Goal: Task Accomplishment & Management: Complete application form

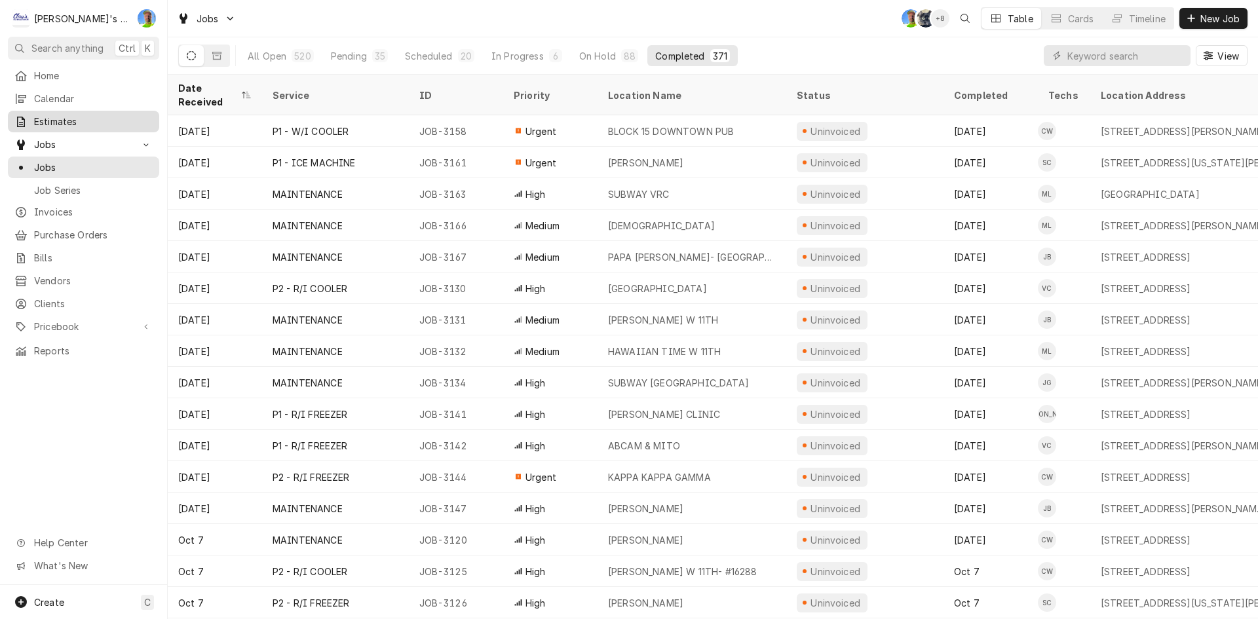
click at [104, 118] on span "Estimates" at bounding box center [93, 122] width 119 height 14
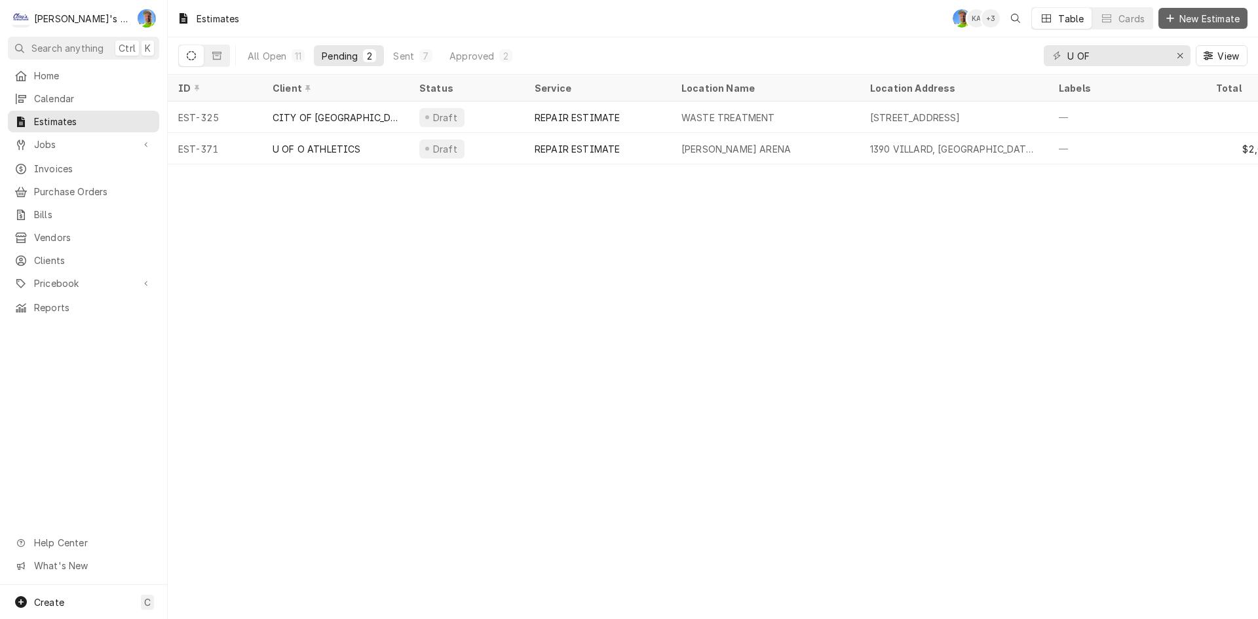
click at [1194, 18] on span "New Estimate" at bounding box center [1210, 19] width 66 height 14
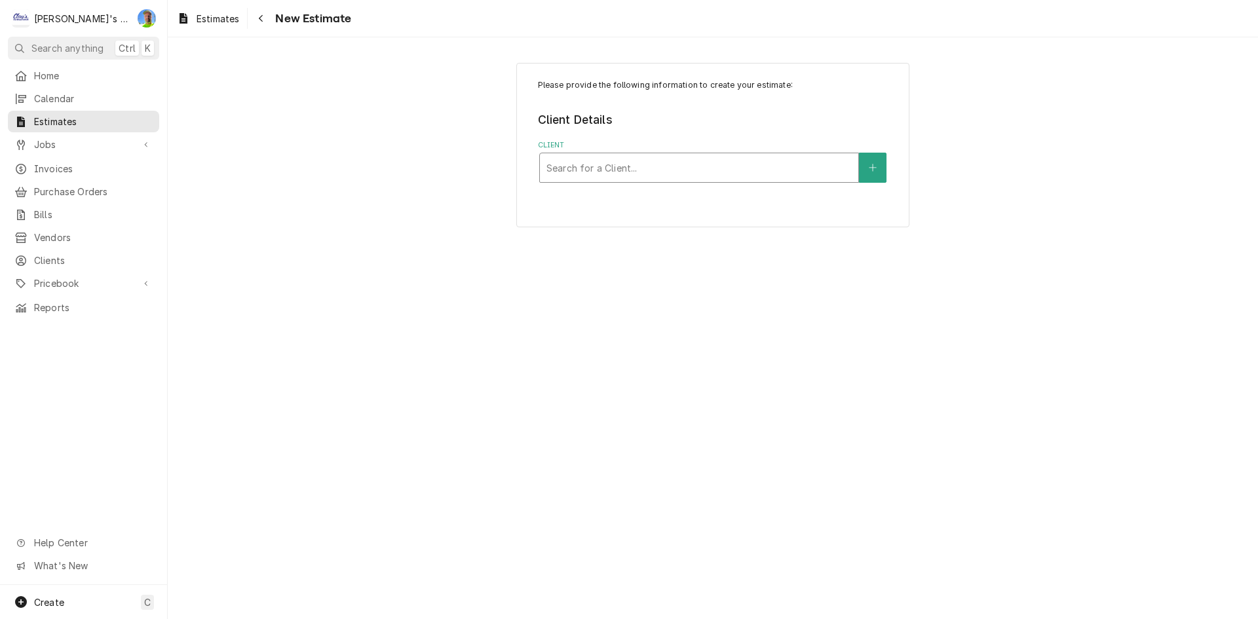
click at [563, 161] on div "Client" at bounding box center [698, 168] width 305 height 24
type input "corn"
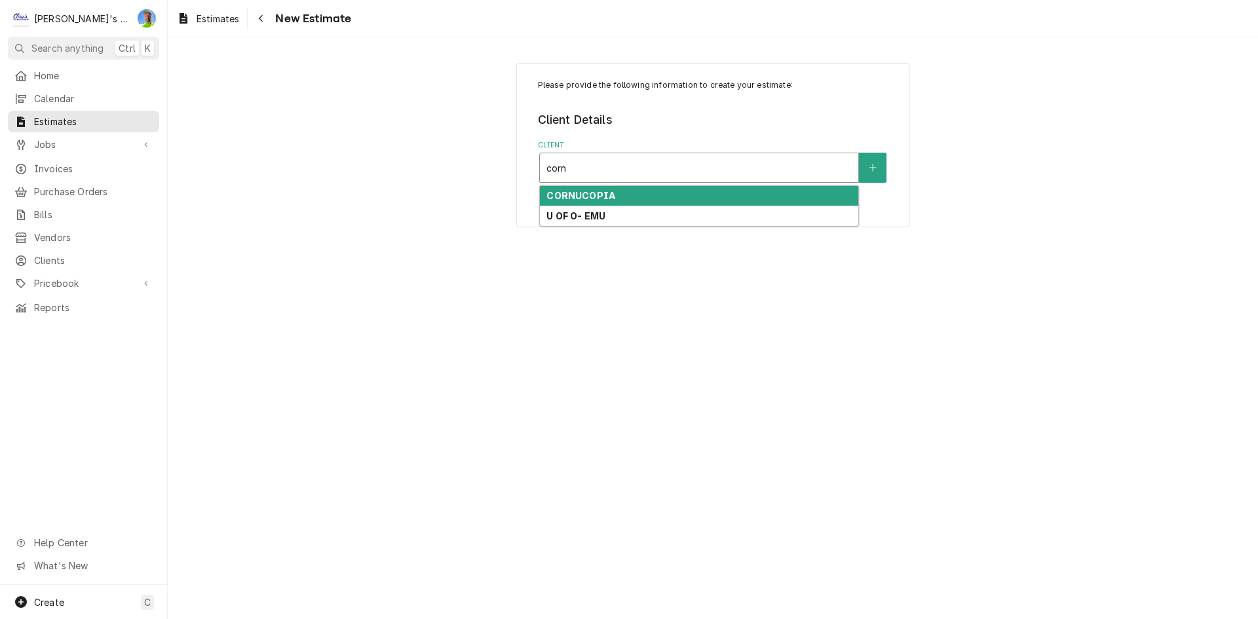
click at [601, 198] on strong "CORNUCOPIA" at bounding box center [580, 195] width 69 height 11
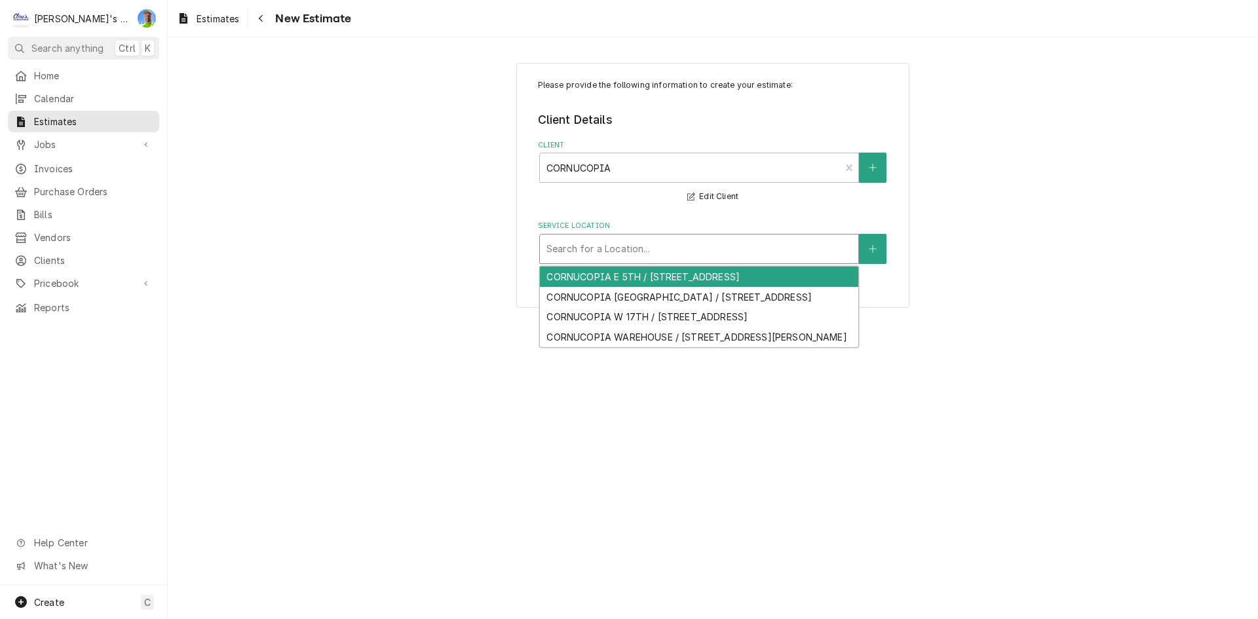
click at [611, 238] on div "Service Location" at bounding box center [698, 249] width 305 height 24
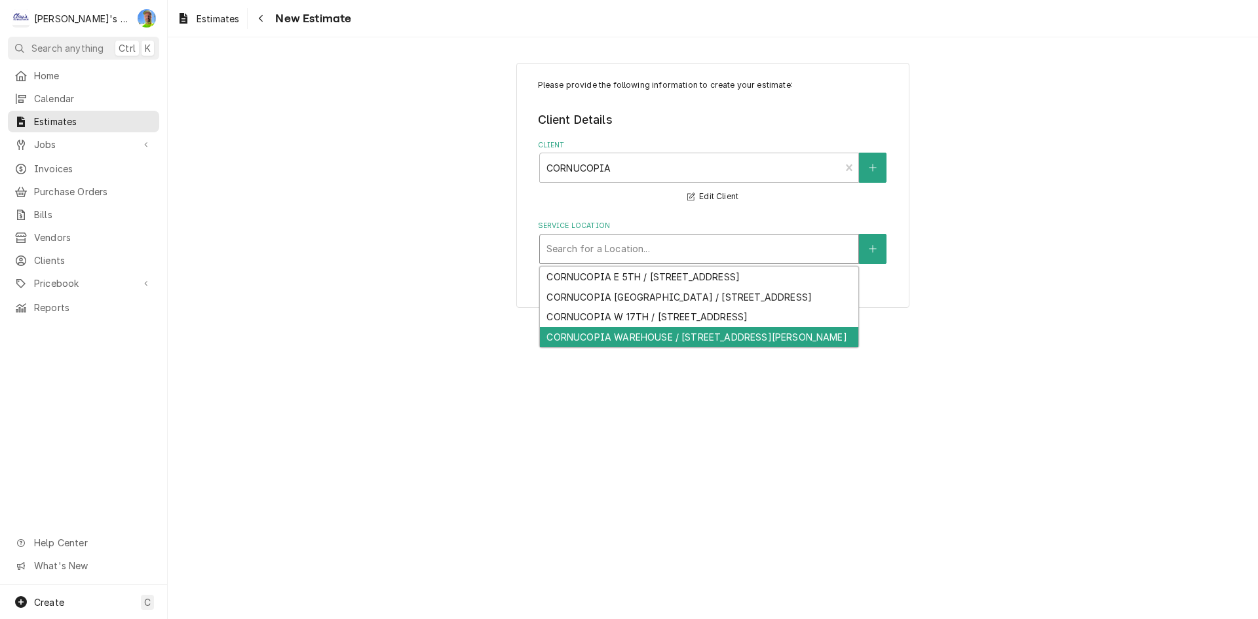
click at [725, 347] on div "CORNUCOPIA WAREHOUSE / 1035 CONGER ST SUITE 6, EUGENE, OR 97402" at bounding box center [699, 337] width 318 height 20
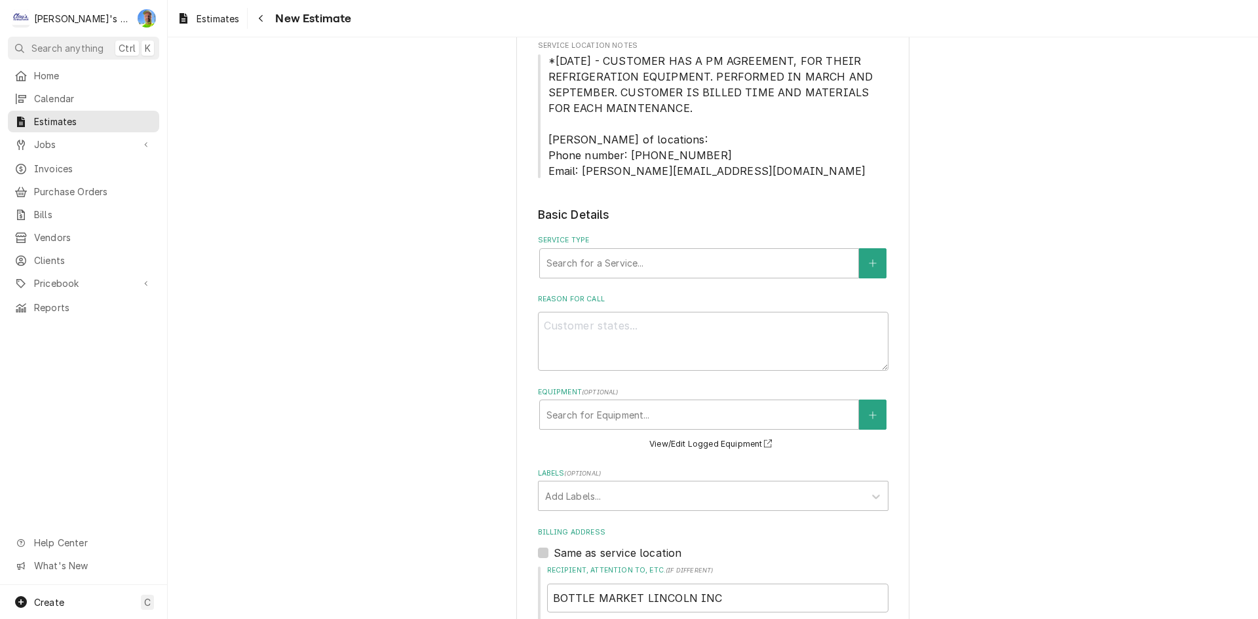
scroll to position [262, 0]
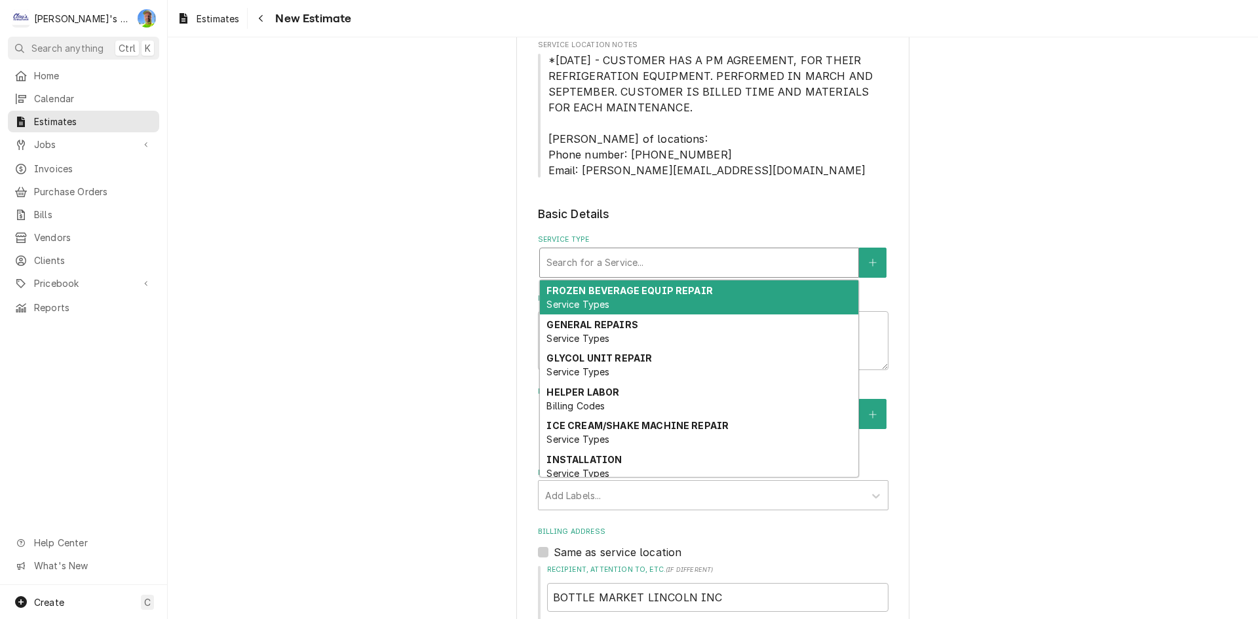
click at [693, 258] on div "Service Type" at bounding box center [698, 263] width 305 height 24
type textarea "x"
type input "r"
type textarea "x"
type input "re"
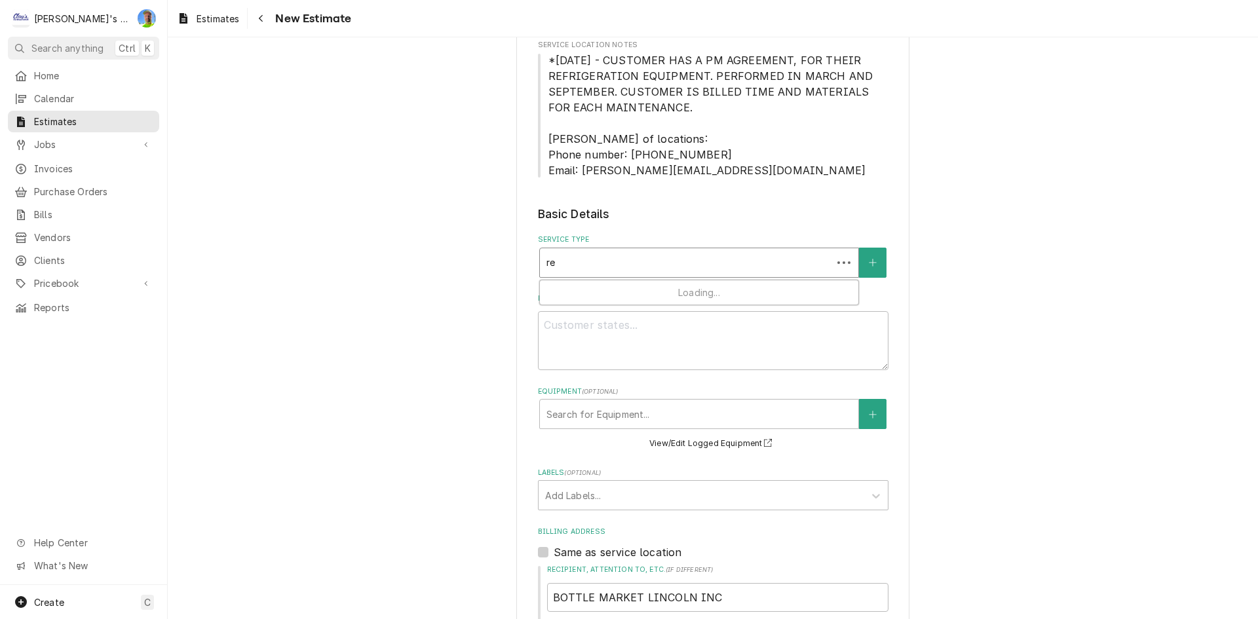
type textarea "x"
type input "rep"
type textarea "x"
type input "repa"
type textarea "x"
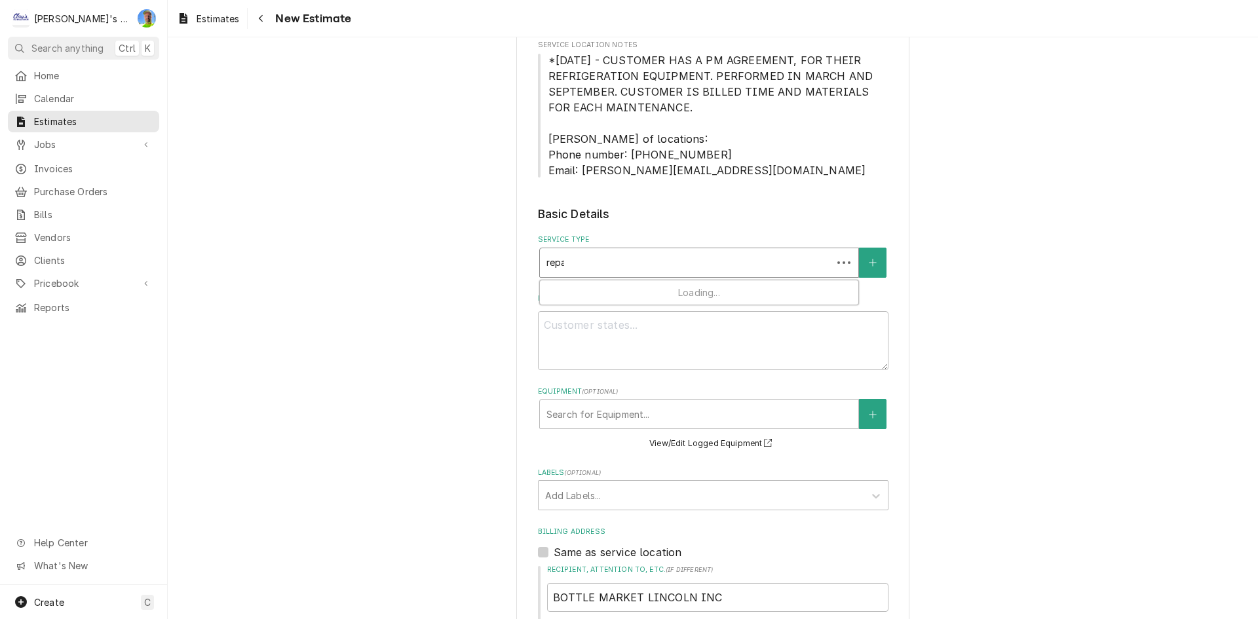
type input "repai"
type textarea "x"
type input "repair"
type textarea "x"
type input "repair"
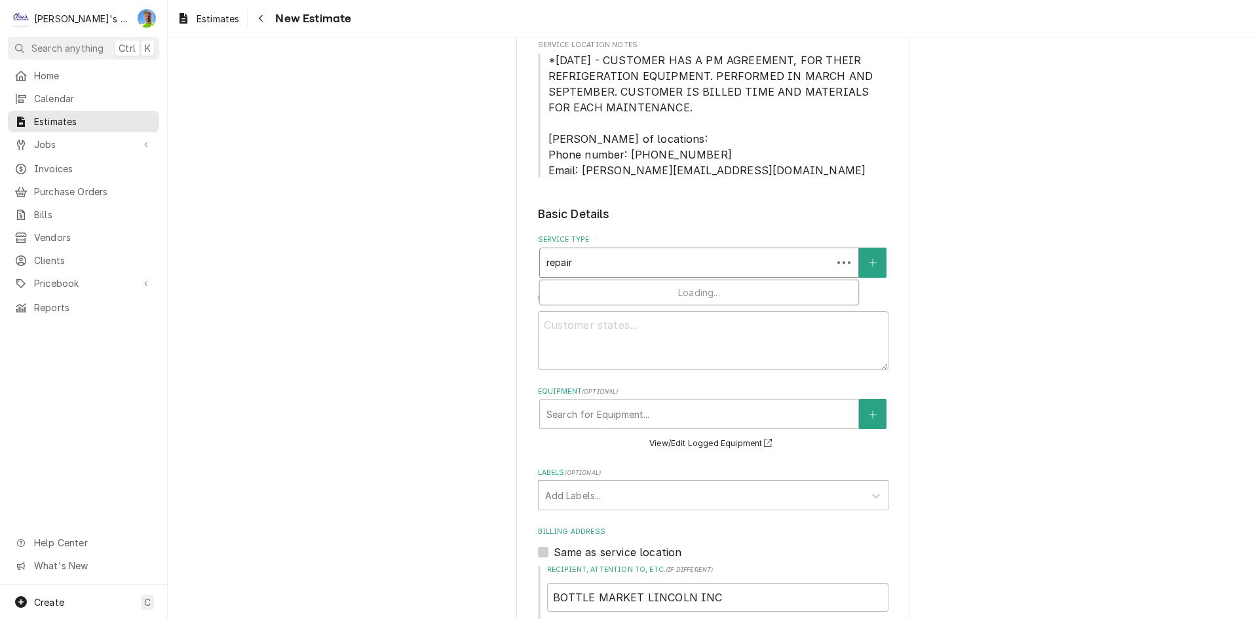
type textarea "x"
type input "repair e"
type textarea "x"
type input "repair es"
type textarea "x"
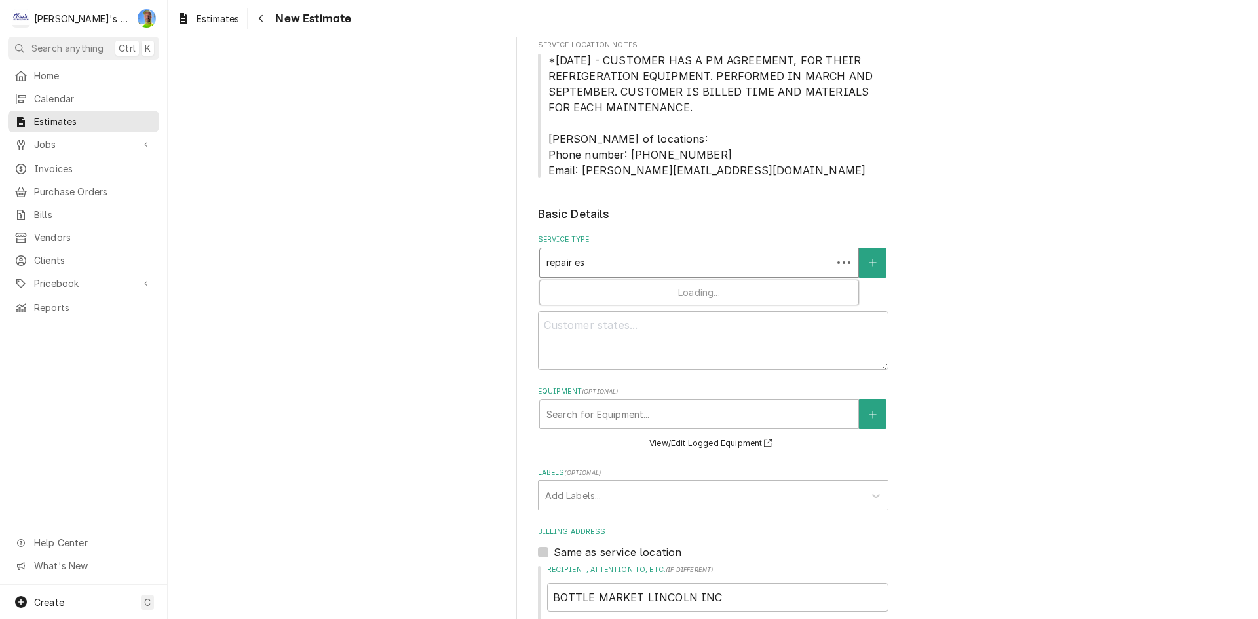
type input "repair est"
type textarea "x"
type input "repair esti"
type textarea "x"
type input "repair estim"
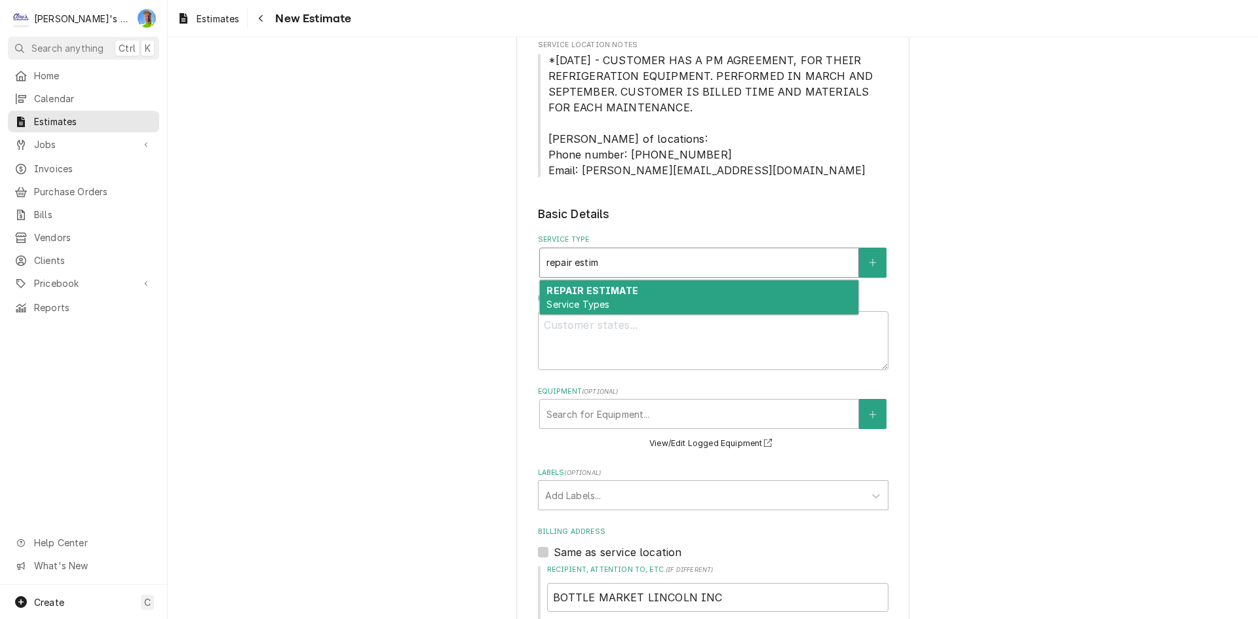
click at [695, 284] on div "REPAIR ESTIMATE Service Types" at bounding box center [699, 297] width 318 height 34
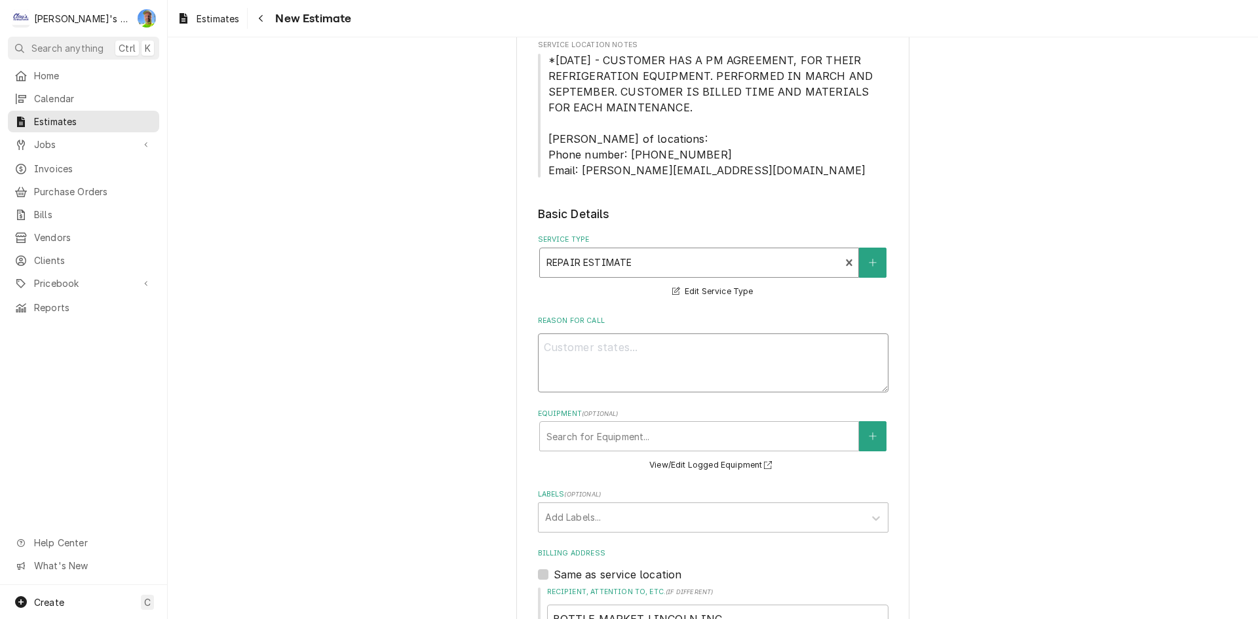
click at [656, 380] on textarea "Reason For Call" at bounding box center [713, 362] width 351 height 59
type textarea "x"
type textarea "1"
type textarea "x"
type textarea "10"
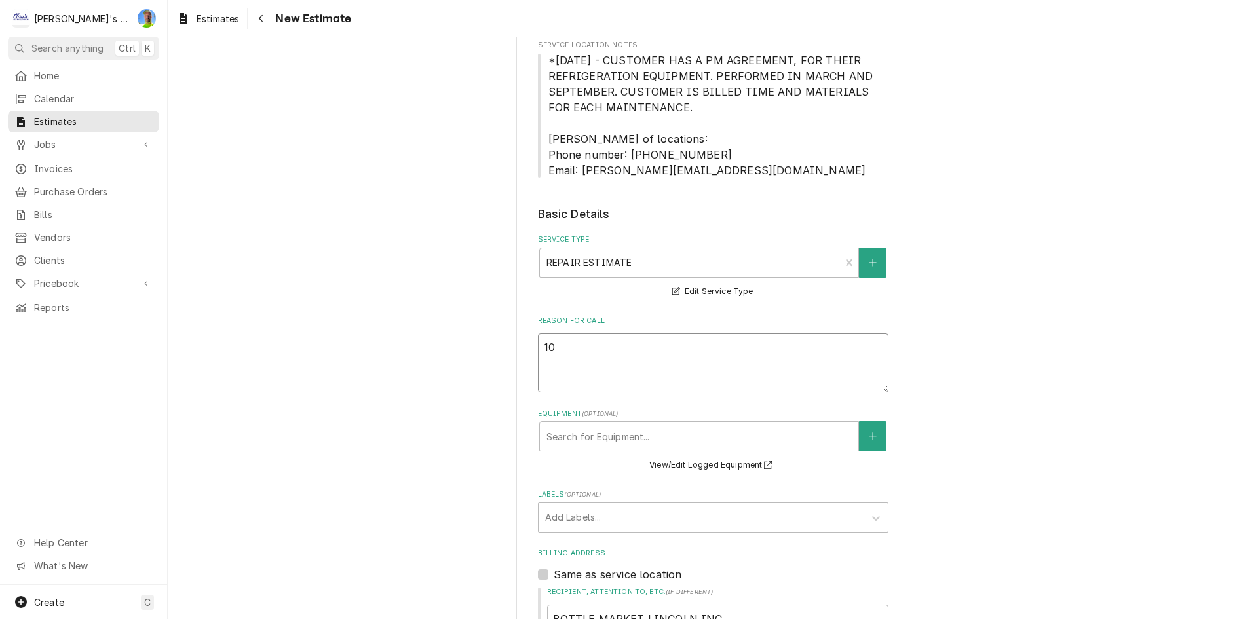
type textarea "x"
type textarea "10."
type textarea "x"
type textarea "10"
type textarea "x"
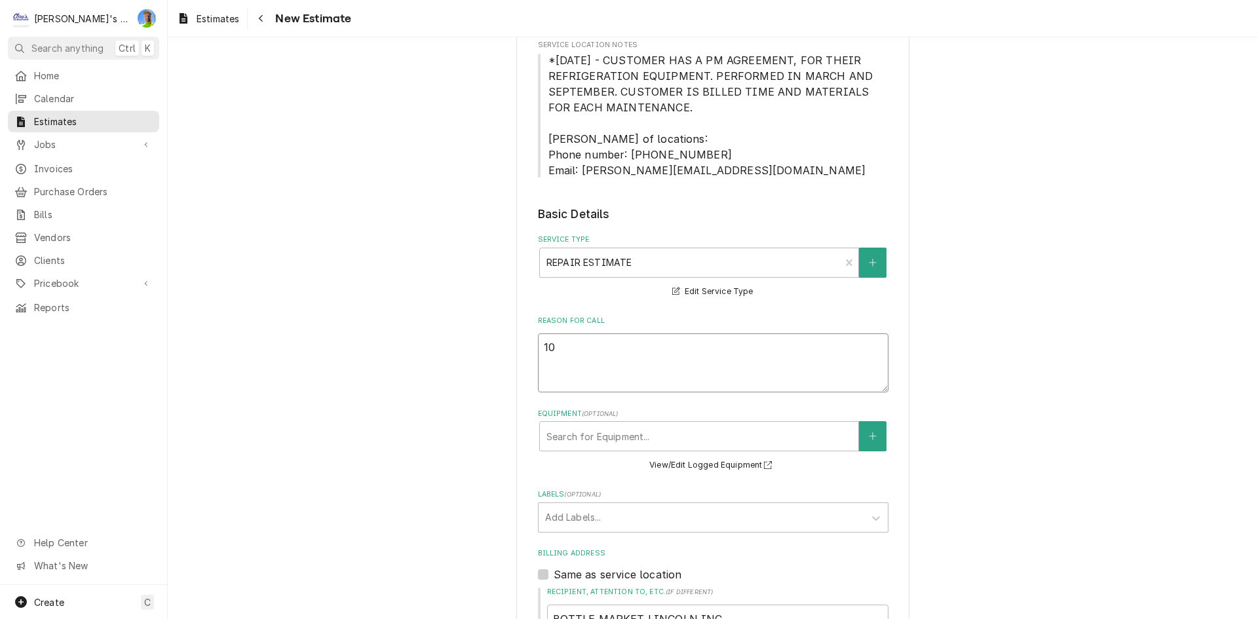
type textarea "10/"
type textarea "x"
type textarea "10/1"
type textarea "x"
type textarea "10/10"
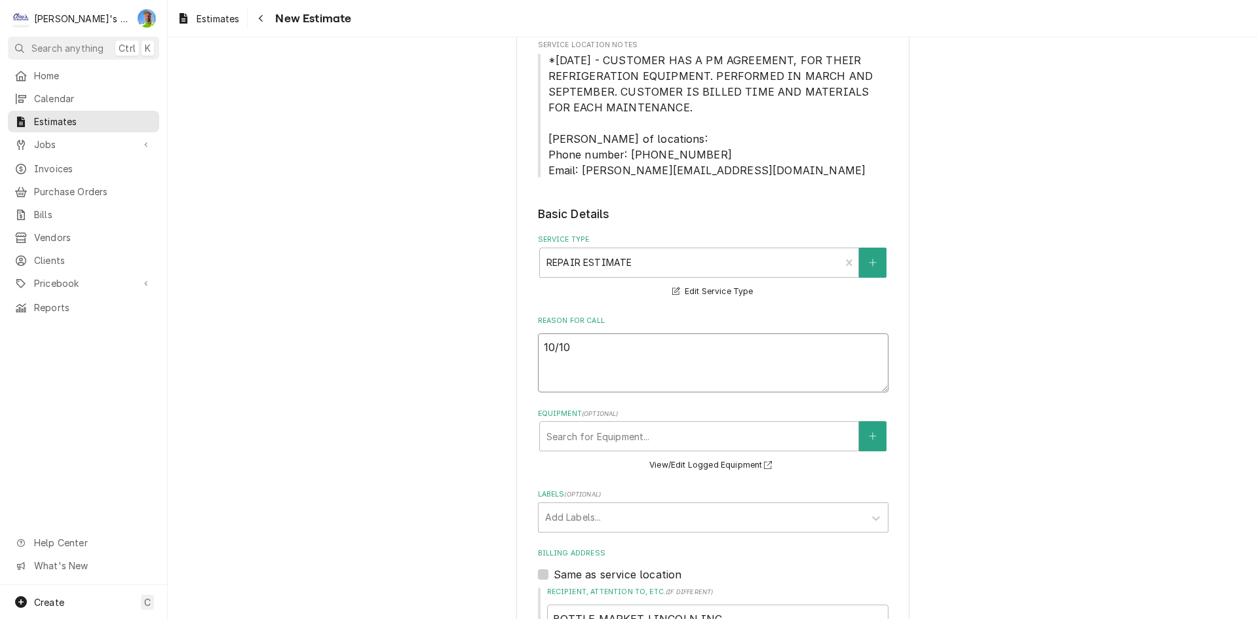
type textarea "x"
type textarea "10/10/"
type textarea "x"
type textarea "10/10/2"
type textarea "x"
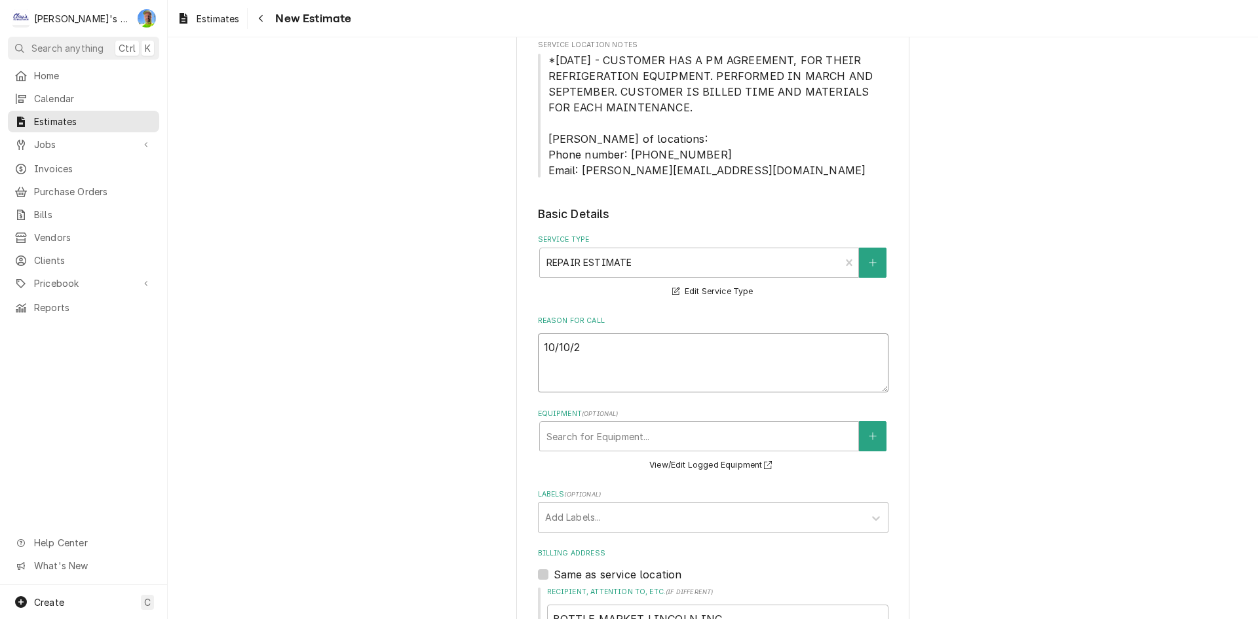
type textarea "10/10/20"
type textarea "x"
type textarea "10/10/202"
type textarea "x"
type textarea "10/10/2025"
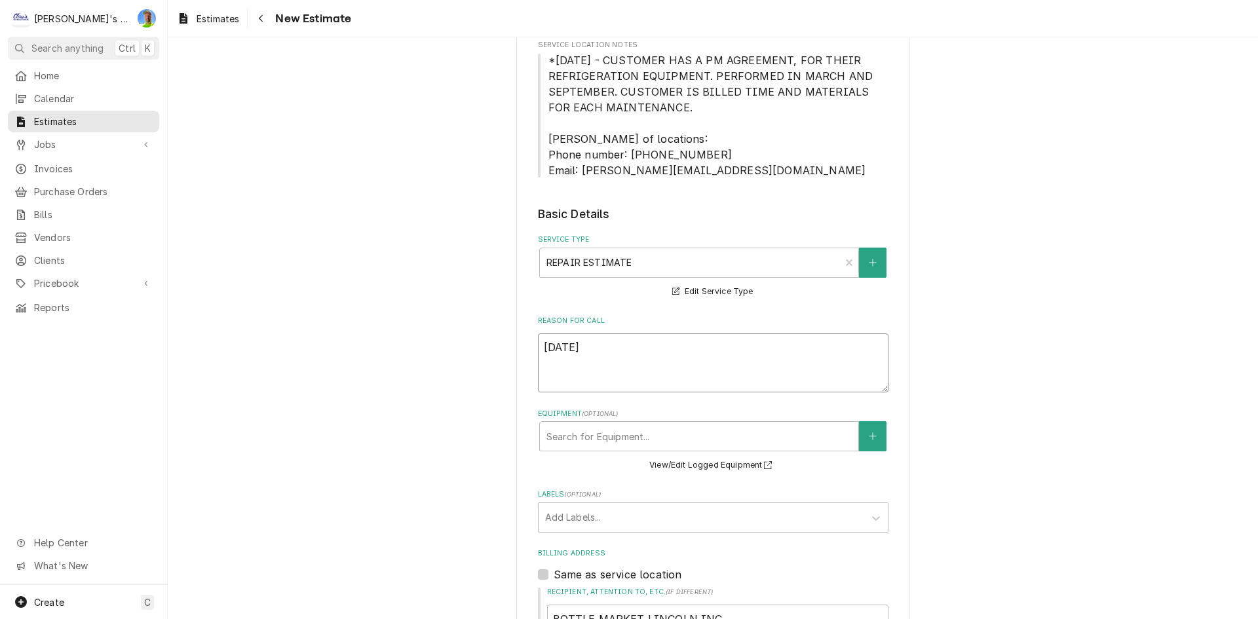
type textarea "x"
type textarea "10/10/2025"
type textarea "x"
type textarea "10/10/2025 C"
type textarea "x"
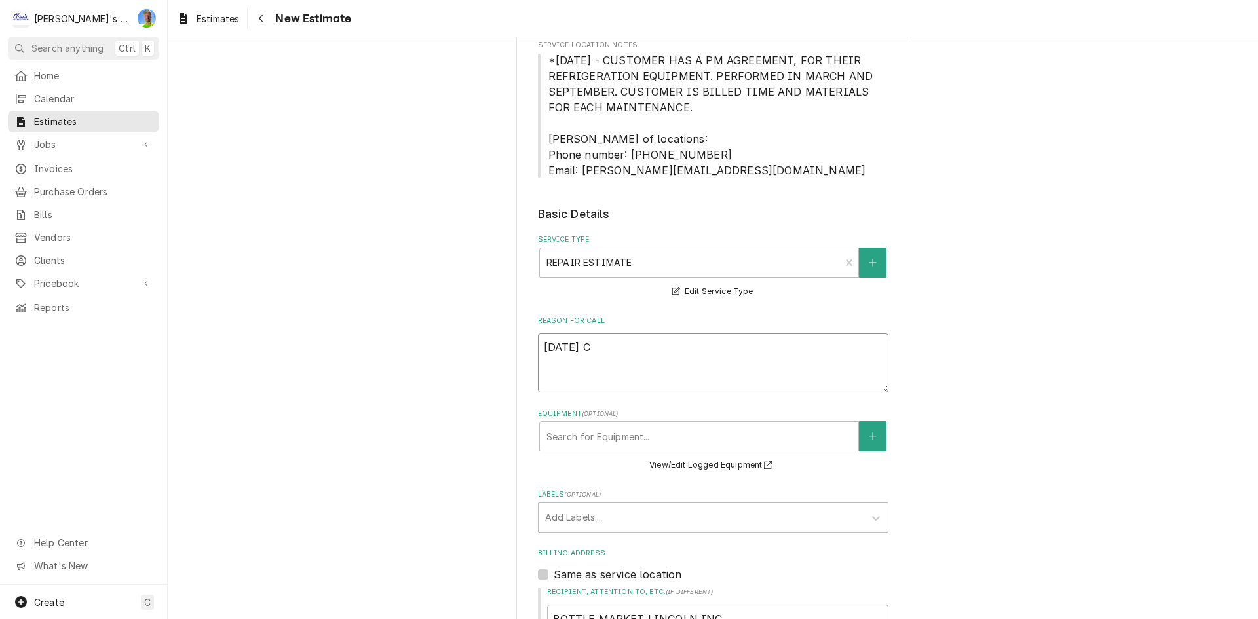
type textarea "10/10/2025 CO"
type textarea "x"
type textarea "10/10/2025 COM"
type textarea "x"
type textarea "10/10/2025 CO"
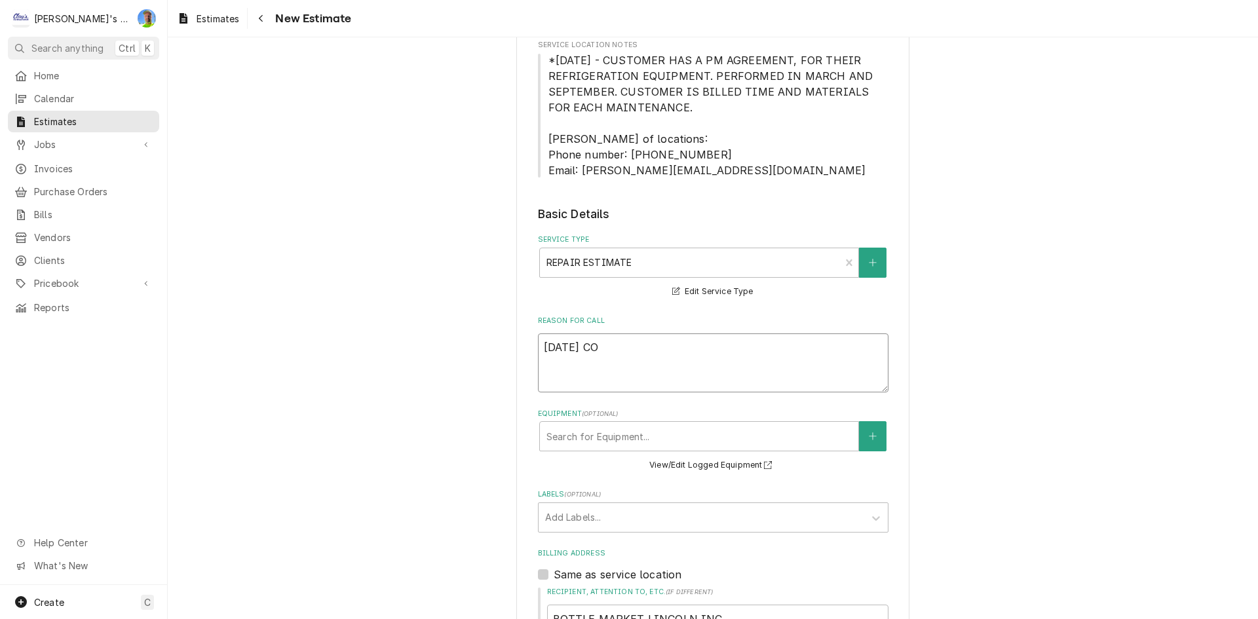
type textarea "x"
type textarea "10/10/2025 C"
type textarea "x"
type textarea "10/10/2025"
type textarea "x"
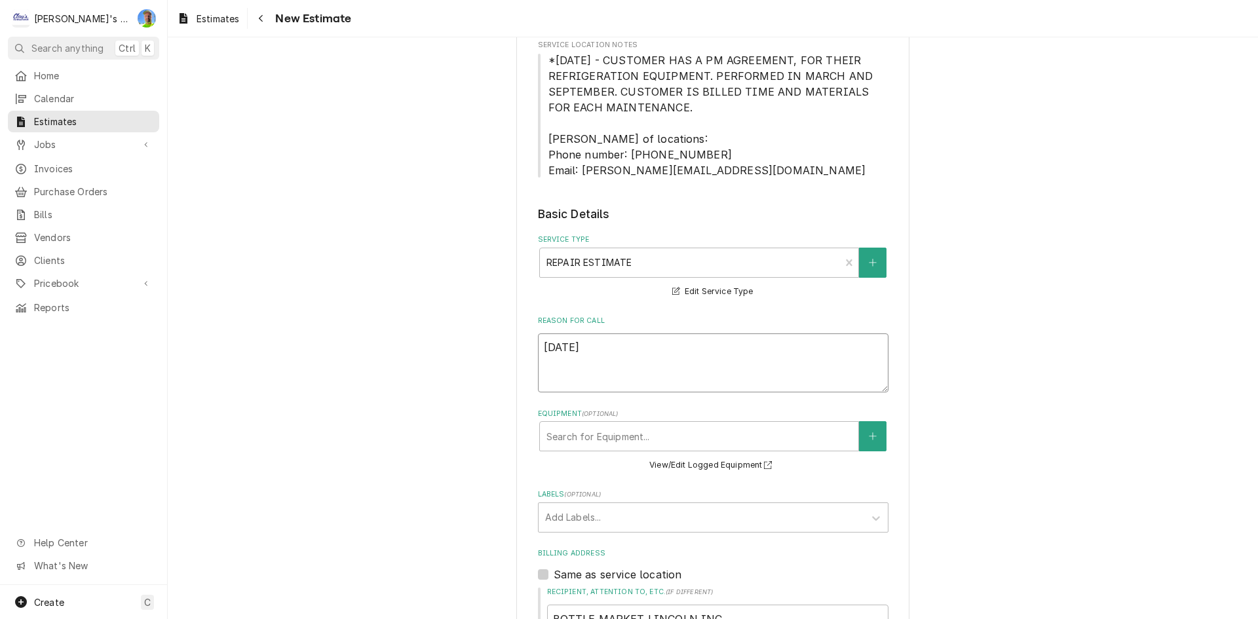
type textarea "10/10/2025"
type textarea "x"
type textarea "10/10/2025"
type textarea "x"
type textarea "10/10/2025 E"
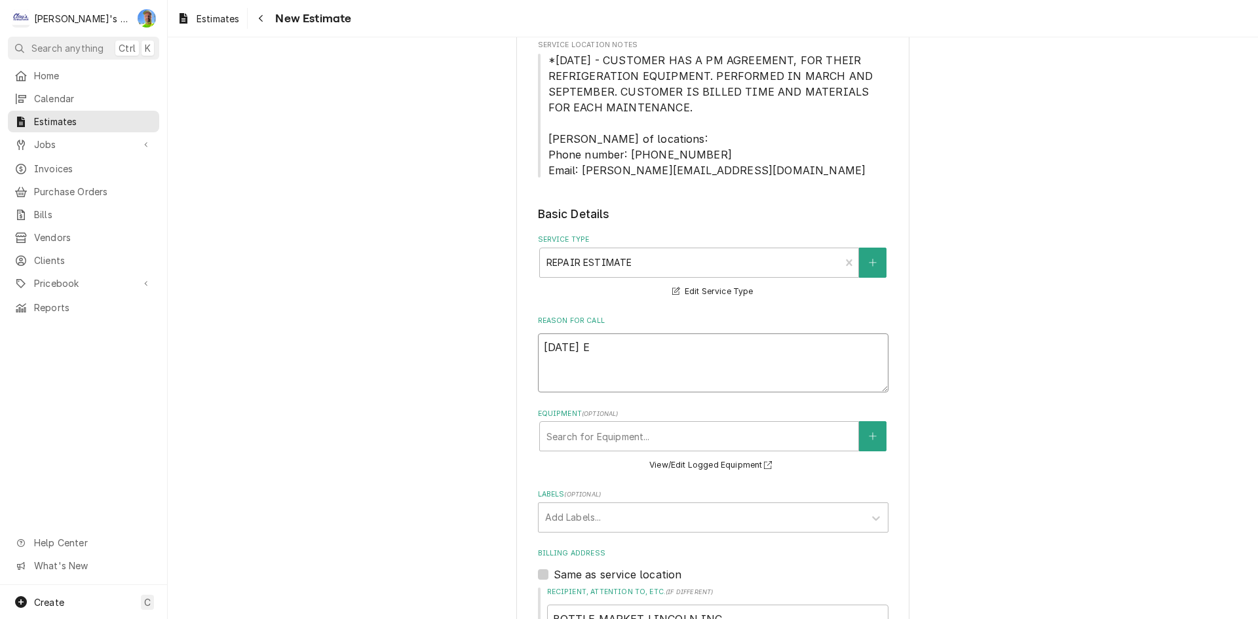
type textarea "x"
type textarea "10/10/2025 ES"
type textarea "x"
type textarea "10/10/2025 EST"
type textarea "x"
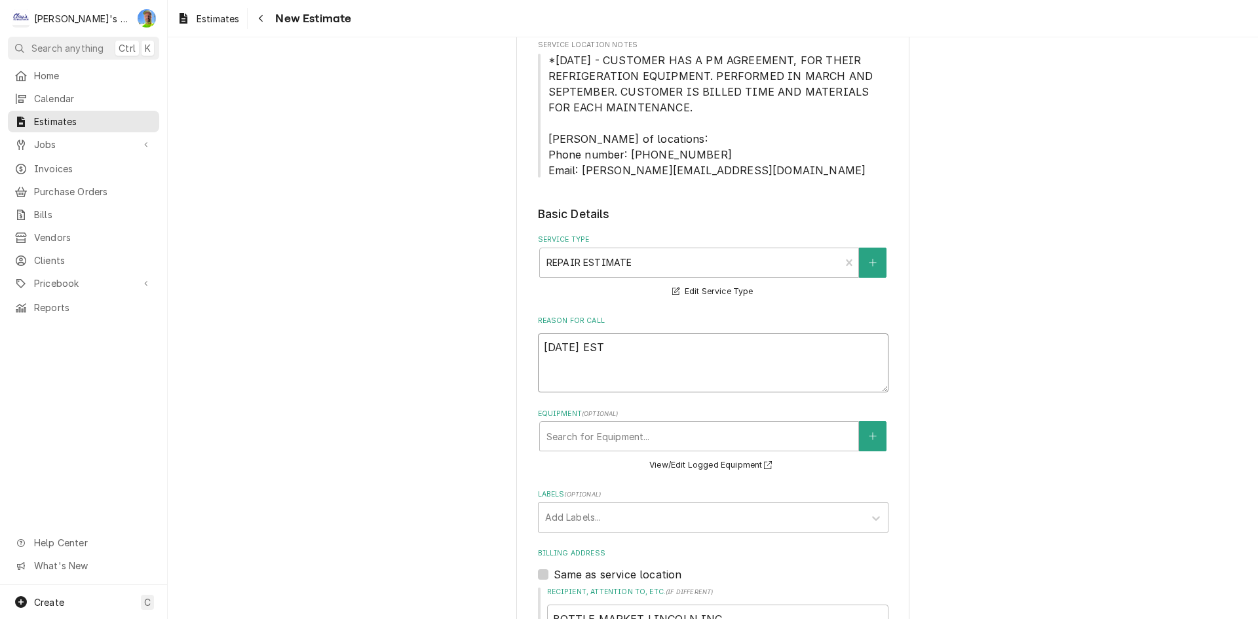
type textarea "10/10/2025 ESTI"
type textarea "x"
type textarea "10/10/2025 ESTIM"
type textarea "x"
type textarea "10/10/2025 ESTIMA"
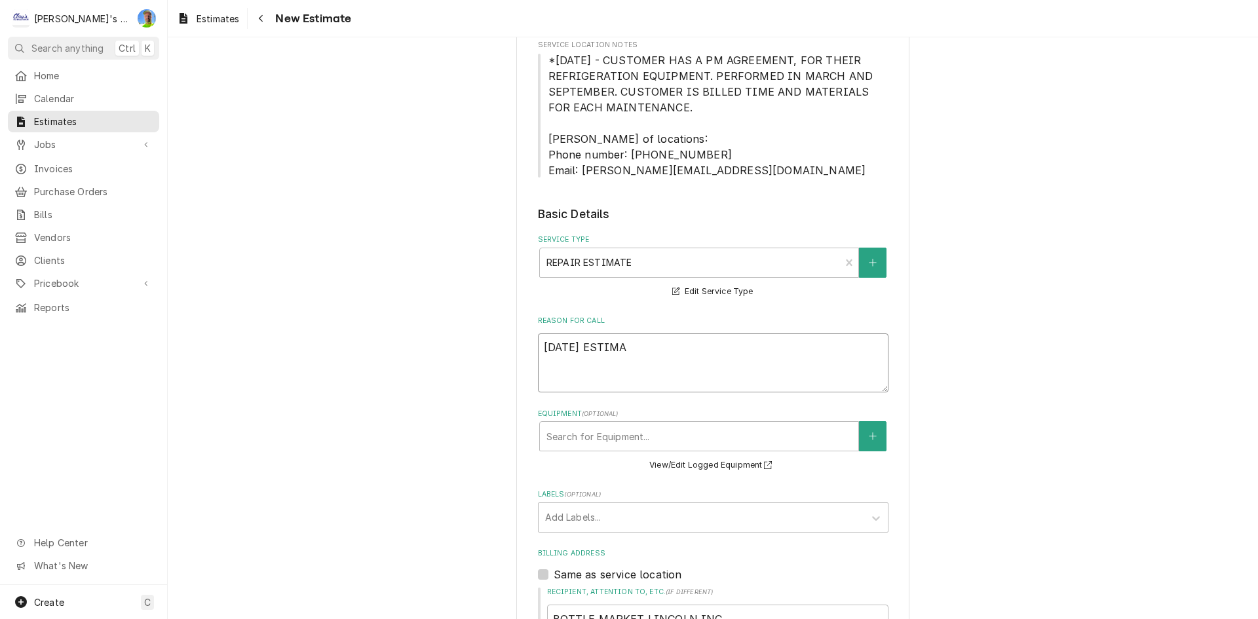
type textarea "x"
type textarea "10/10/2025 ESTIMATE"
type textarea "x"
type textarea "10/10/2025 ESTIMATE"
type textarea "x"
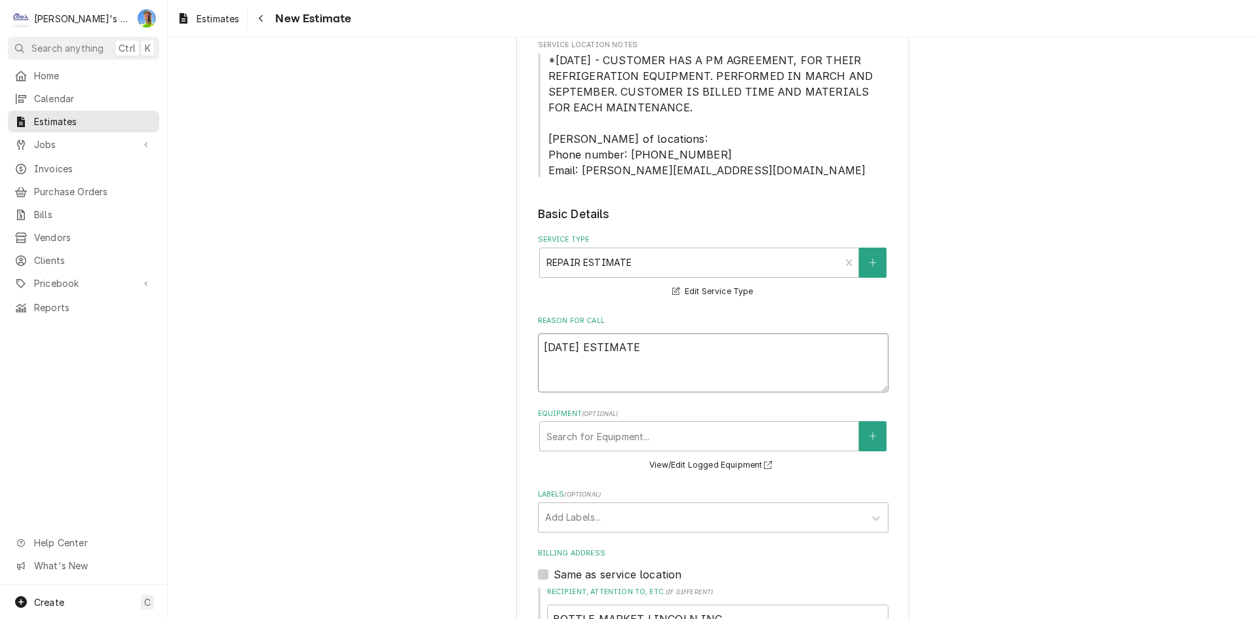
type textarea "10/10/2025 ESTIMATE F"
type textarea "x"
type textarea "10/10/2025 ESTIMATE FO"
type textarea "x"
type textarea "10/10/2025 ESTIMATE FOR"
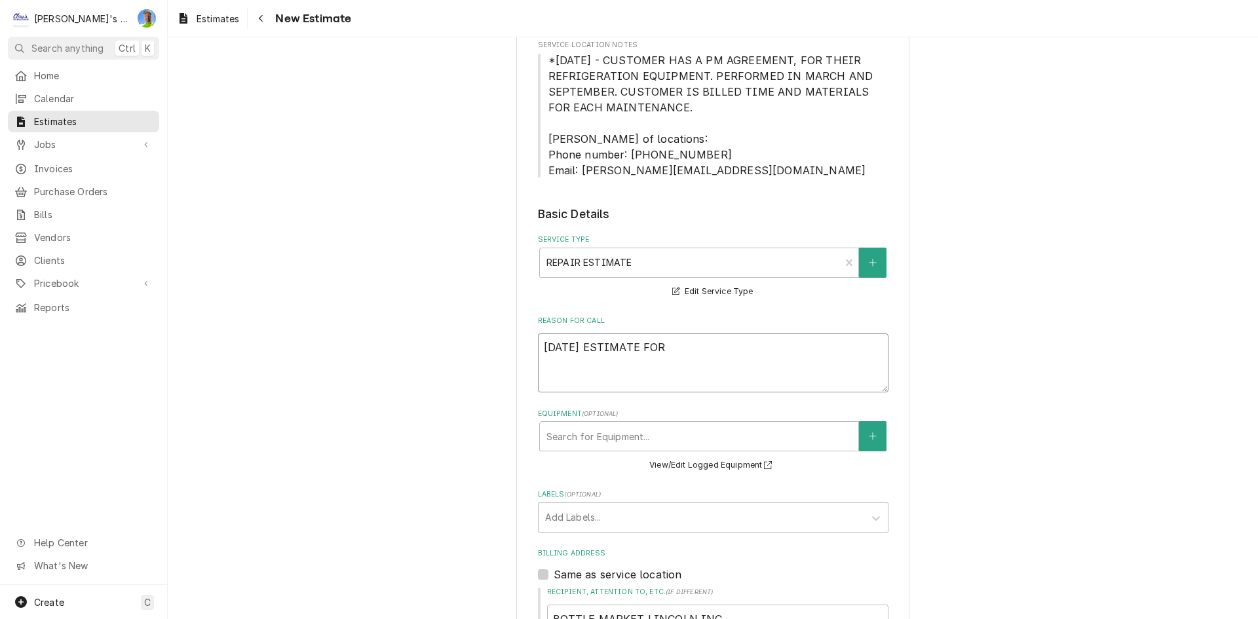
type textarea "x"
type textarea "10/10/2025 ESTIMATE FOR"
type textarea "x"
type textarea "10/10/2025 ESTIMATE FOR N"
type textarea "x"
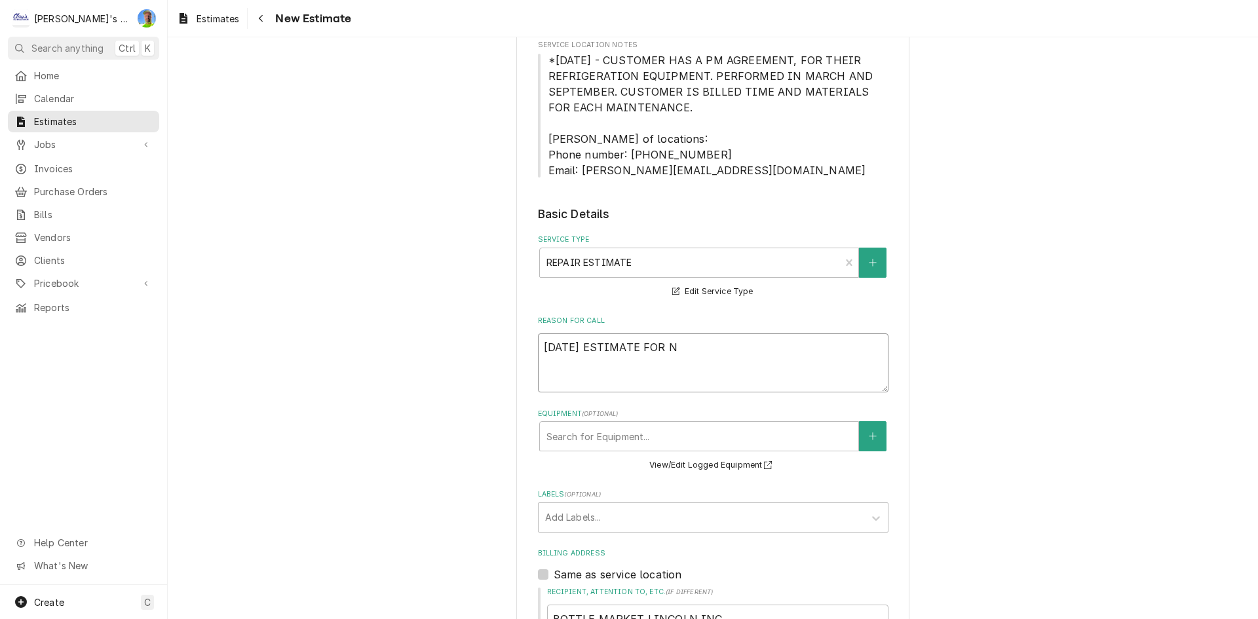
type textarea "10/10/2025 ESTIMATE FOR NE"
type textarea "x"
type textarea "10/10/2025 ESTIMATE FOR NEW"
type textarea "x"
type textarea "10/10/2025 ESTIMATE FOR NEW"
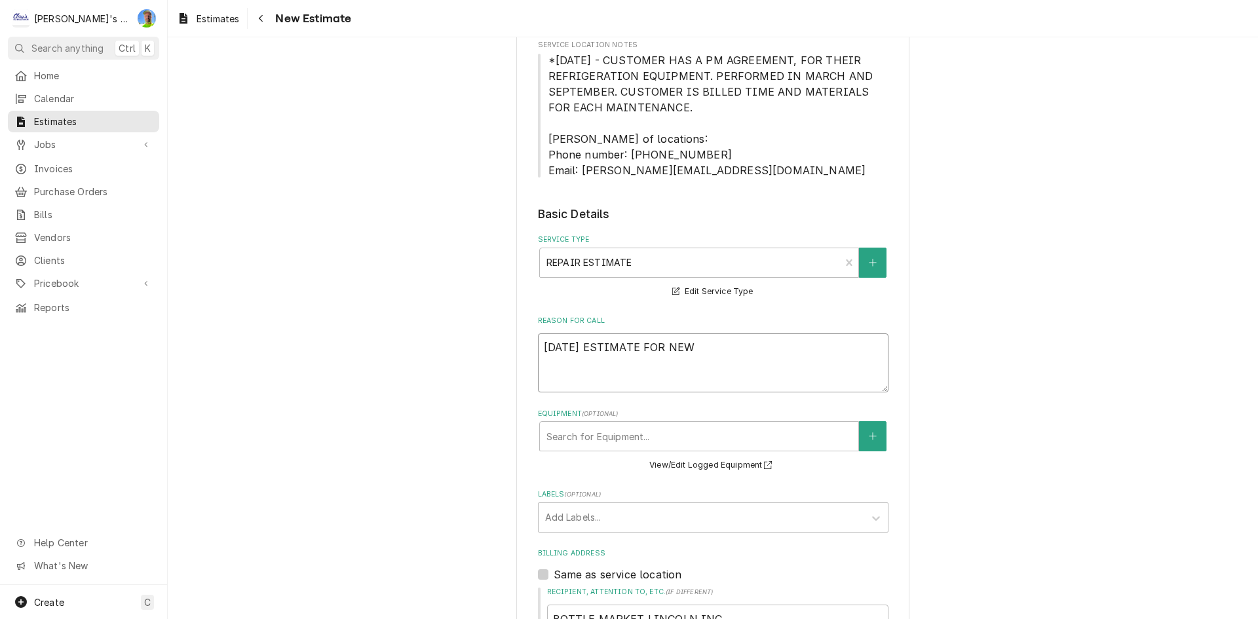
type textarea "x"
type textarea "10/10/2025 ESTIMATE FOR NEW C"
type textarea "x"
type textarea "10/10/2025 ESTIMATE FOR NEW CO"
type textarea "x"
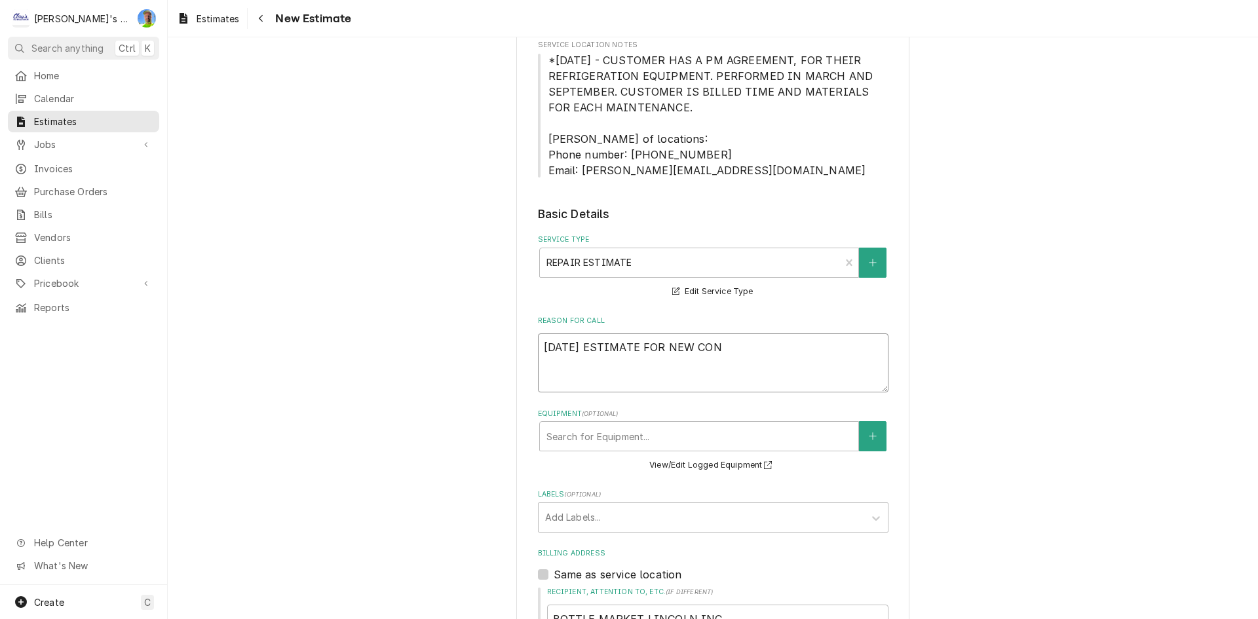
type textarea "10/10/2025 ESTIMATE FOR NEW COND"
type textarea "x"
type textarea "10/10/2025 ESTIMATE FOR NEW CONDE"
type textarea "x"
type textarea "10/10/2025 ESTIMATE FOR NEW CONDEN"
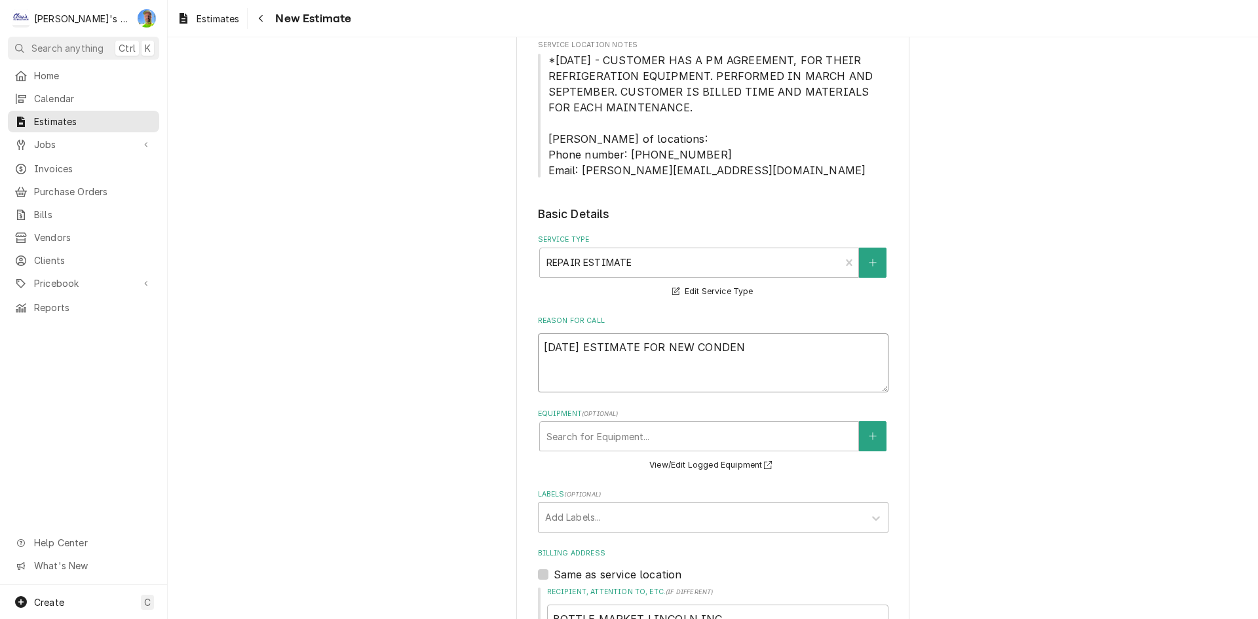
type textarea "x"
type textarea "10/10/2025 ESTIMATE FOR NEW CONDENS"
type textarea "x"
type textarea "10/10/2025 ESTIMATE FOR NEW CONDENSI"
type textarea "x"
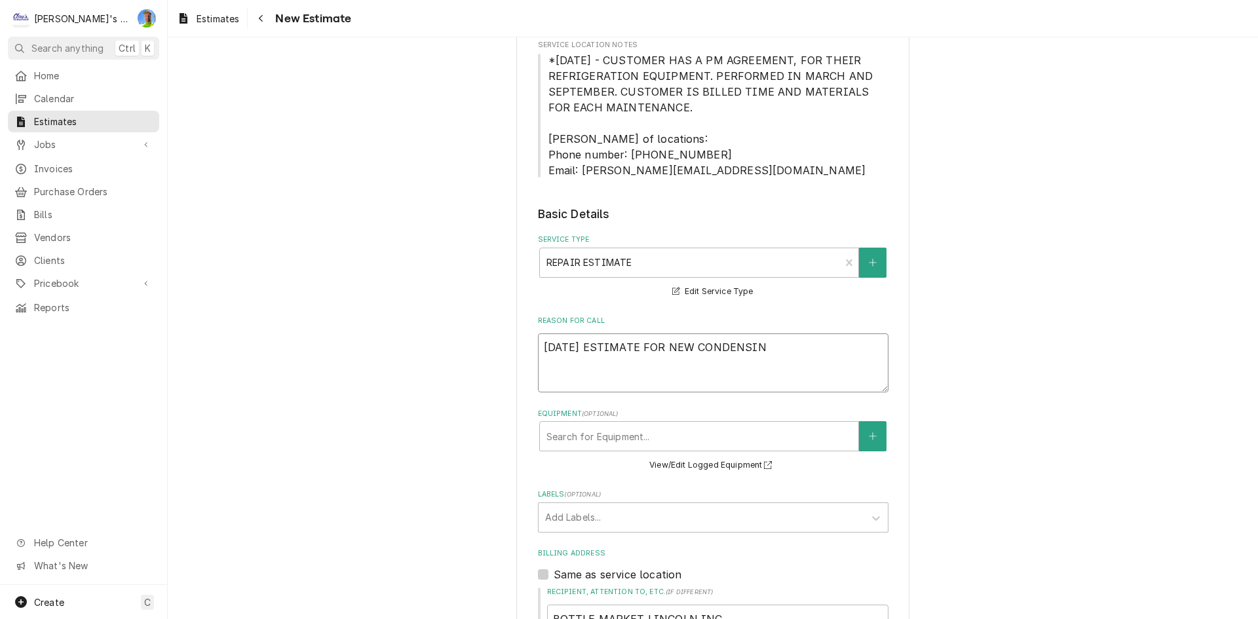
type textarea "10/10/2025 ESTIMATE FOR NEW CONDENSING"
type textarea "x"
type textarea "10/10/2025 ESTIMATE FOR NEW CONDENSING"
type textarea "x"
type textarea "10/10/2025 ESTIMATE FOR NEW CONDENSING U"
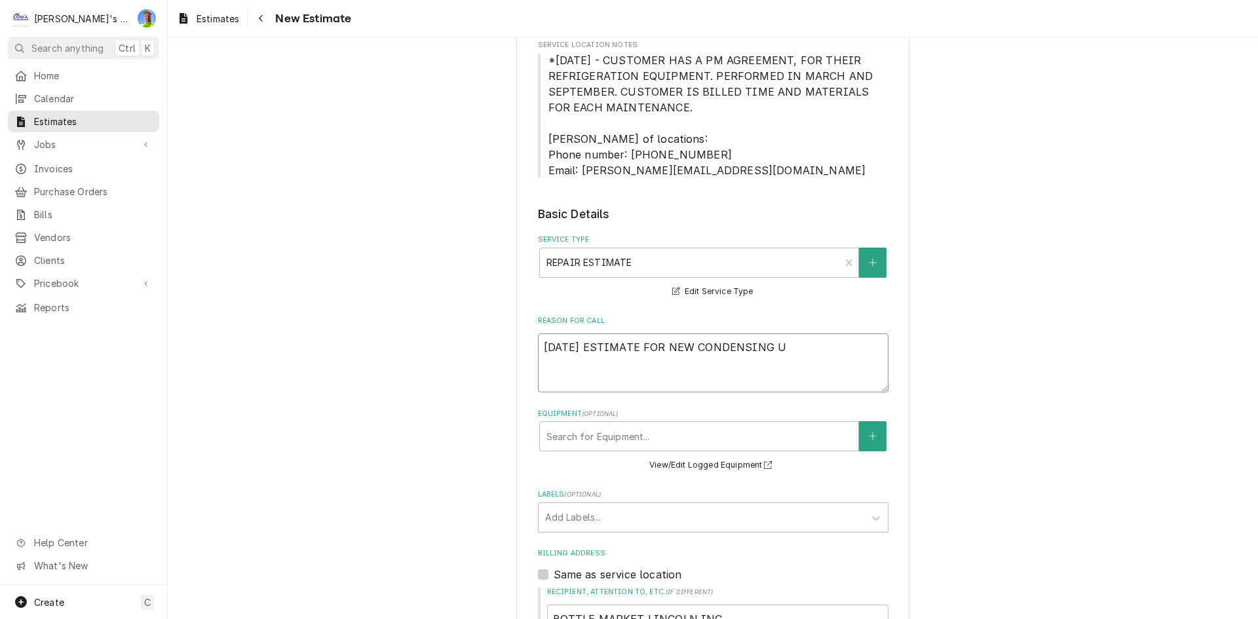
type textarea "x"
type textarea "10/10/2025 ESTIMATE FOR NEW CONDENSING UN"
type textarea "x"
type textarea "10/10/2025 ESTIMATE FOR NEW CONDENSING UN I"
type textarea "x"
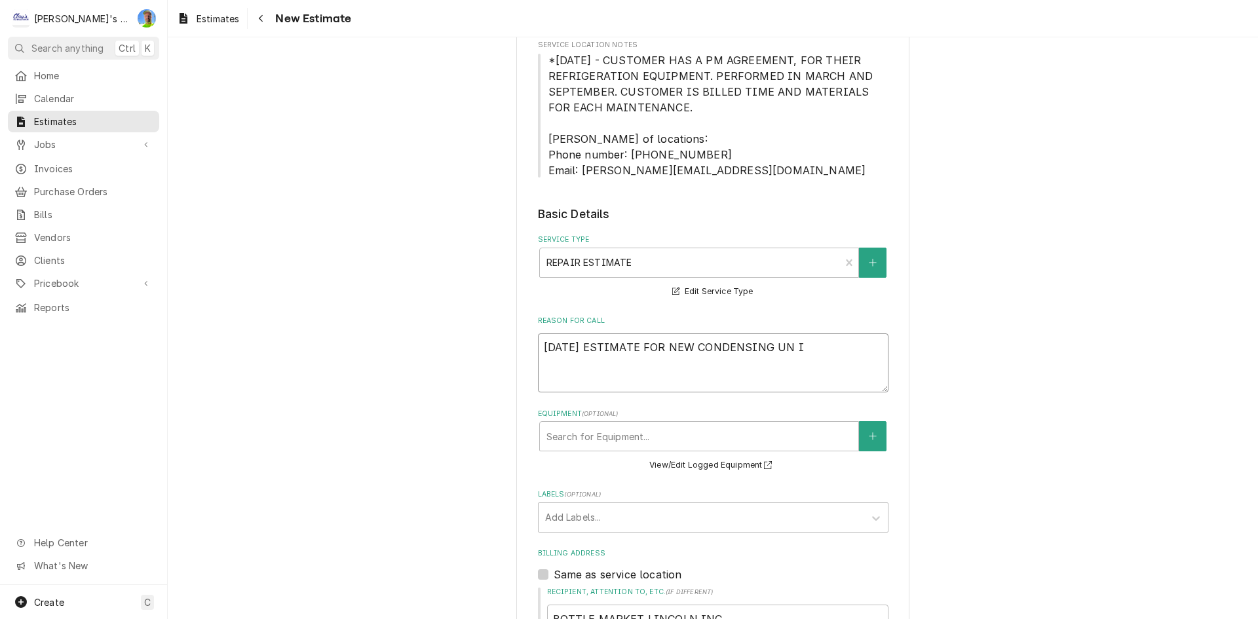
type textarea "10/10/2025 ESTIMATE FOR NEW CONDENSING UN IT"
type textarea "x"
type textarea "10/10/2025 ESTIMATE FOR NEW CONDENSING UN I"
type textarea "x"
type textarea "10/10/2025 ESTIMATE FOR NEW CONDENSING UN"
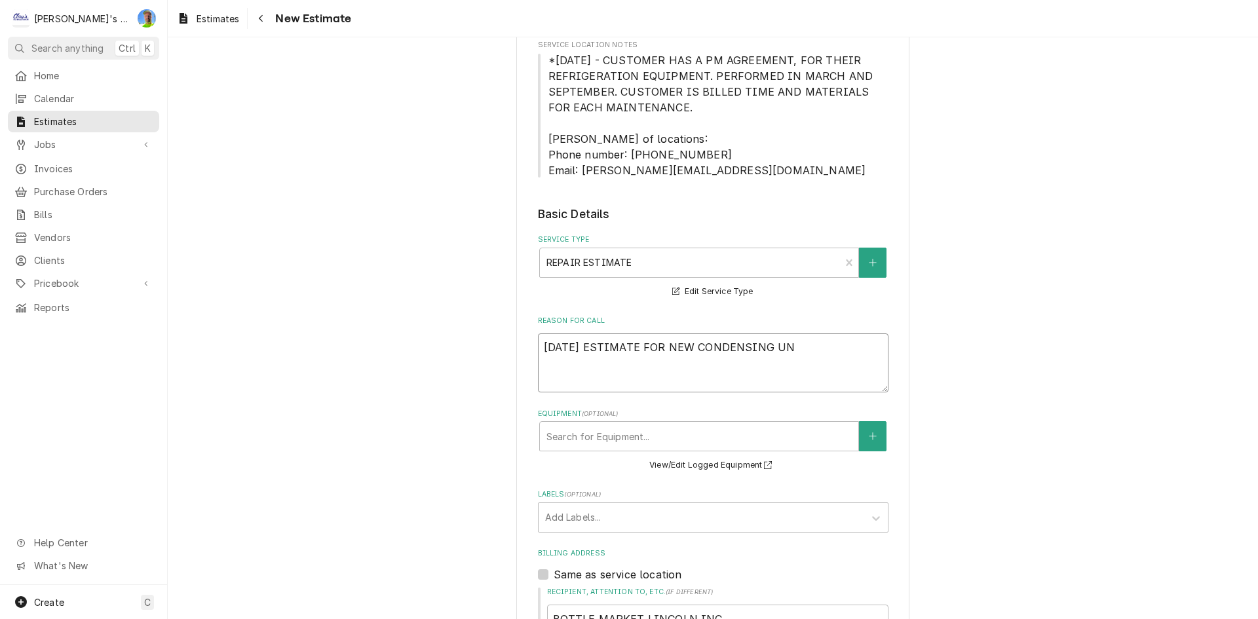
type textarea "x"
type textarea "10/10/2025 ESTIMATE FOR NEW CONDENSING UN"
type textarea "x"
type textarea "10/10/2025 ESTIMATE FOR NEW CONDENSING UNI"
type textarea "x"
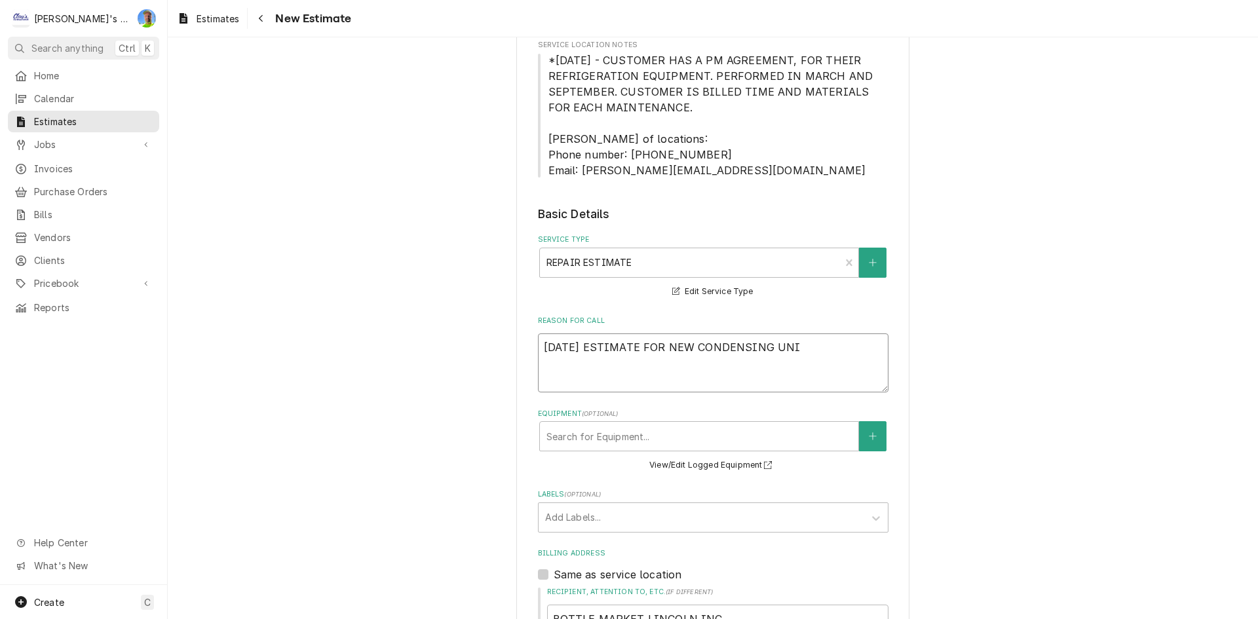
type textarea "10/10/2025 ESTIMATE FOR NEW CONDENSING UNIT"
type textarea "x"
type textarea "10/10/2025 ESTIMATE FOR NEW CONDENSING UNIT"
type textarea "x"
type textarea "10/10/2025 ESTIMATE FOR NEW CONDENSING UNIT F"
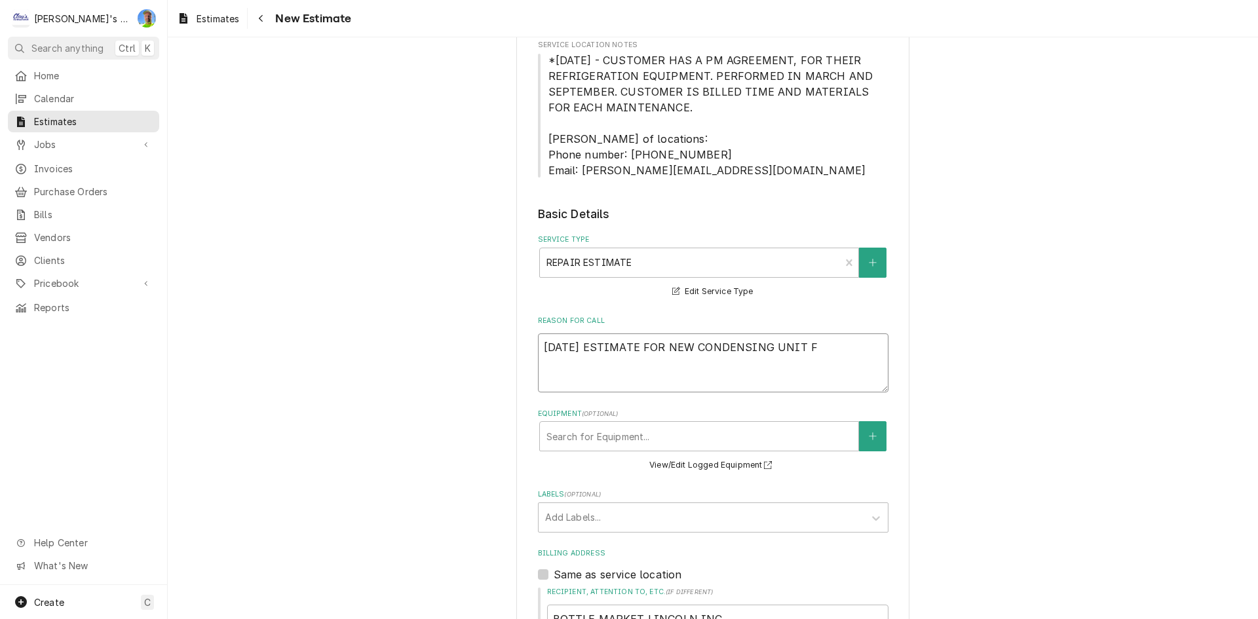
type textarea "x"
type textarea "10/10/2025 ESTIMATE FOR NEW CONDENSING UNIT FOR"
type textarea "x"
type textarea "10/10/2025 ESTIMATE FOR NEW CONDENSING UNIT FOR"
type textarea "x"
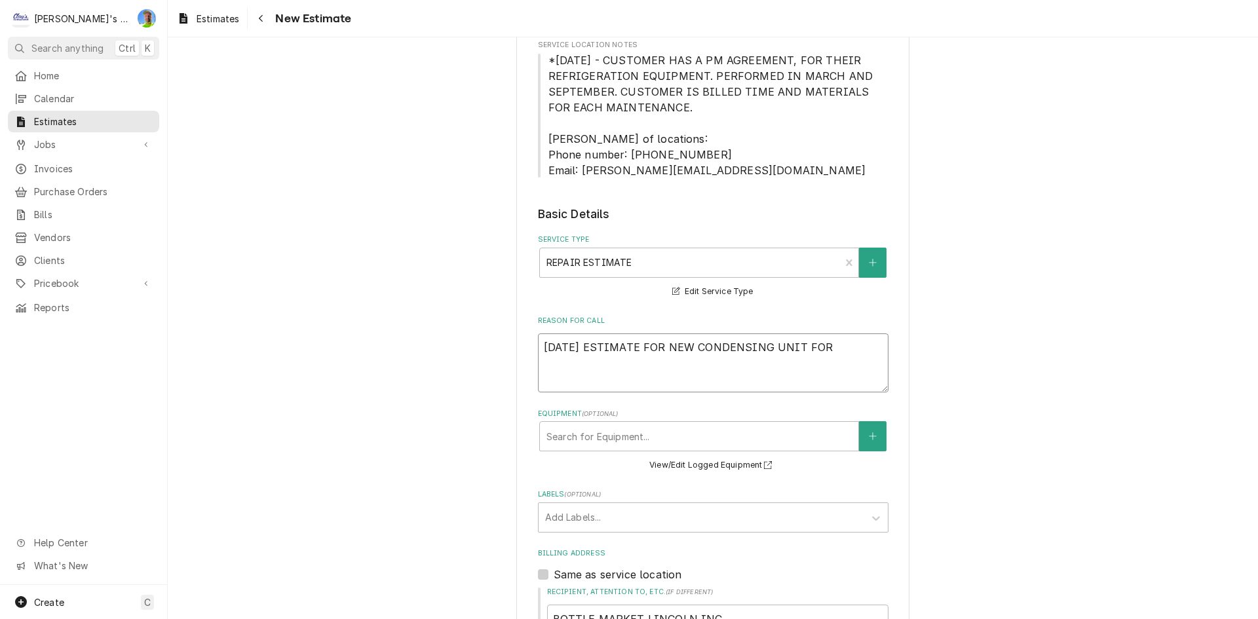
type textarea "10/10/2025 ESTIMATE FOR NEW CONDENSING UNIT FOR W"
type textarea "x"
type textarea "10/10/2025 ESTIMATE FOR NEW CONDENSING UNIT FOR WA"
type textarea "x"
type textarea "10/10/2025 ESTIMATE FOR NEW CONDENSING UNIT FOR WALK"
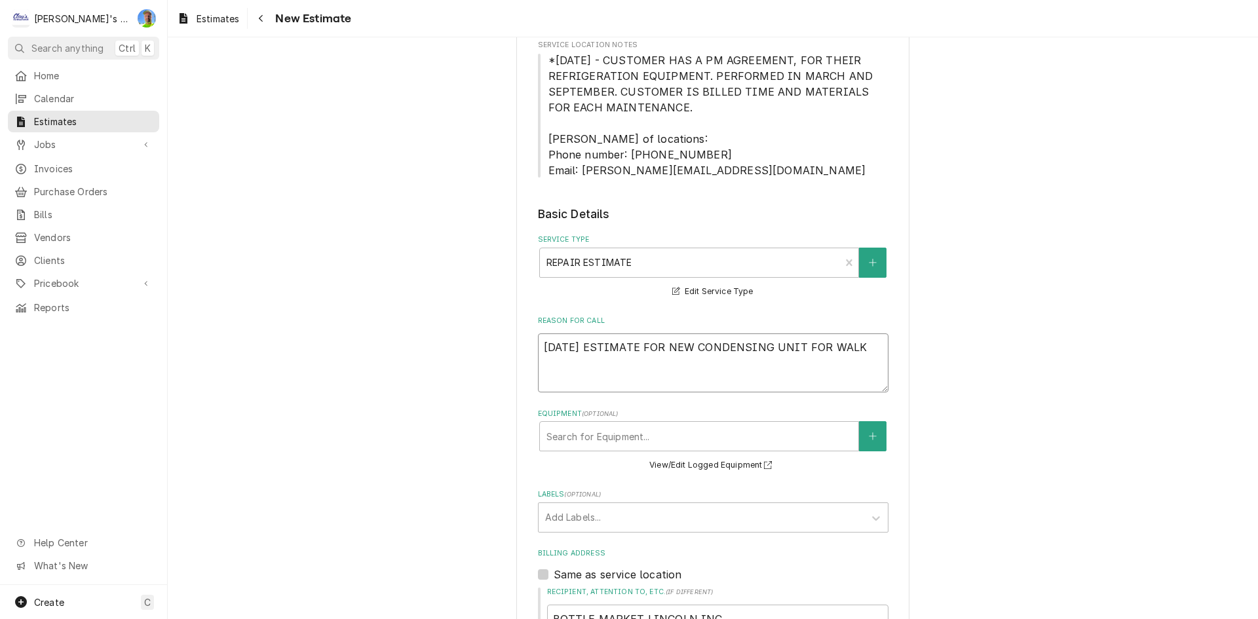
type textarea "x"
type textarea "10/10/2025 ESTIMATE FOR NEW CONDENSING UNIT FOR WALK"
type textarea "x"
type textarea "10/10/2025 ESTIMATE FOR NEW CONDENSING UNIT FOR WALK I"
type textarea "x"
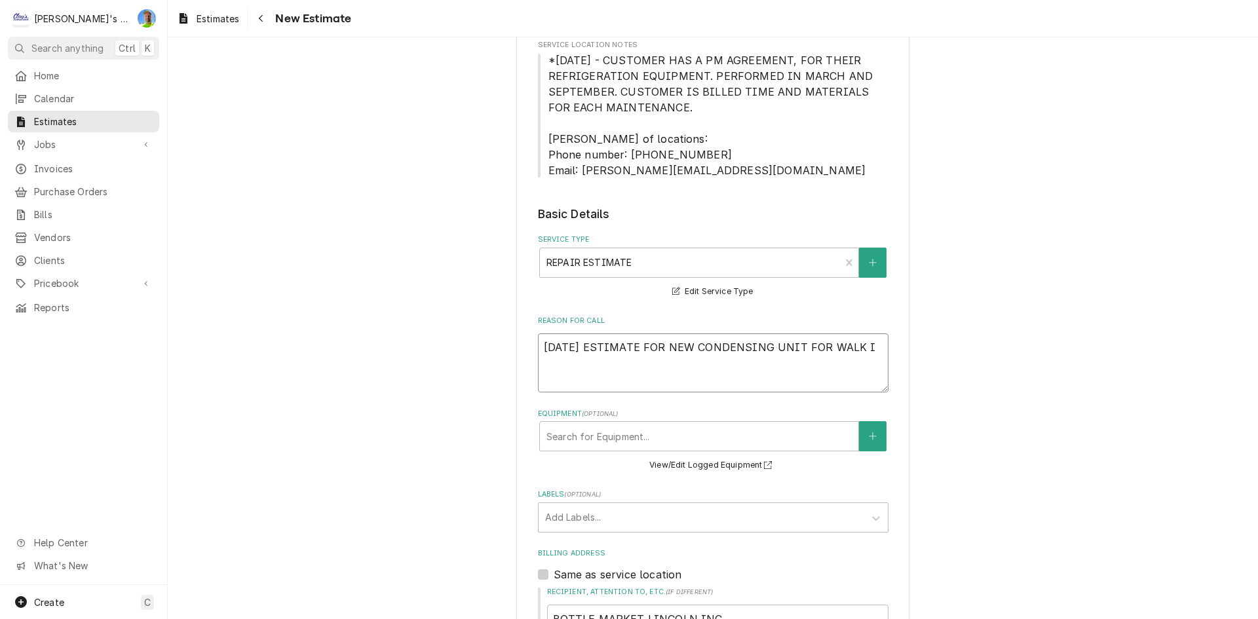
type textarea "10/10/2025 ESTIMATE FOR NEW CONDENSING UNIT FOR WALK IN"
type textarea "x"
type textarea "10/10/2025 ESTIMATE FOR NEW CONDENSING UNIT FOR WALK IN"
type textarea "x"
type textarea "10/10/2025 ESTIMATE FOR NEW CONDENSING UNIT FOR WALK IN F"
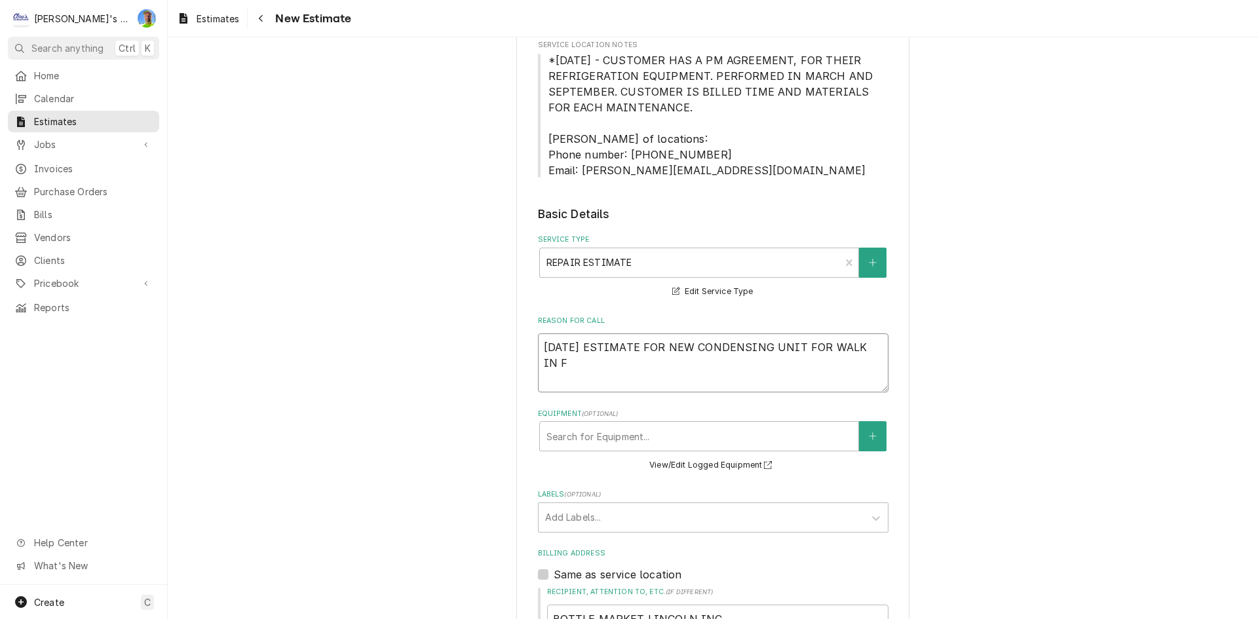
type textarea "x"
type textarea "10/10/2025 ESTIMATE FOR NEW CONDENSING UNIT FOR WALK IN FR"
type textarea "x"
type textarea "10/10/2025 ESTIMATE FOR NEW CONDENSING UNIT FOR WALK IN FRE"
type textarea "x"
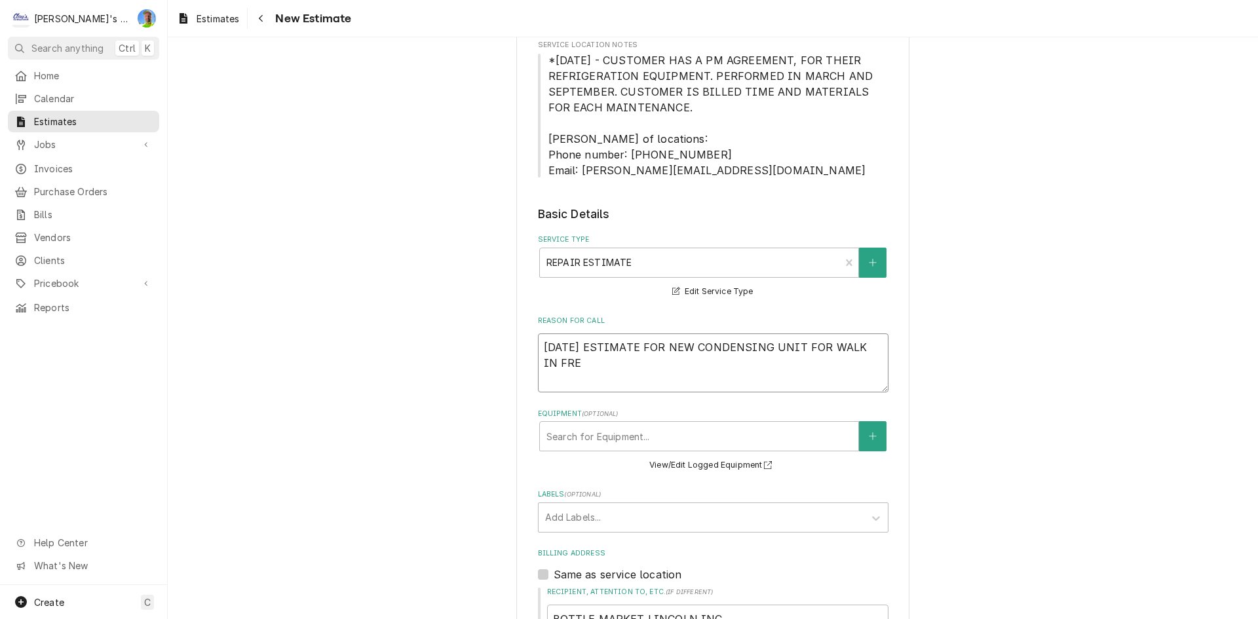
type textarea "10/10/2025 ESTIMATE FOR NEW CONDENSING UNIT FOR WALK IN FREE"
type textarea "x"
type textarea "10/10/2025 ESTIMATE FOR NEW CONDENSING UNIT FOR WALK IN FREEZ"
type textarea "x"
type textarea "10/10/2025 ESTIMATE FOR NEW CONDENSING UNIT FOR WALK IN FREEZE"
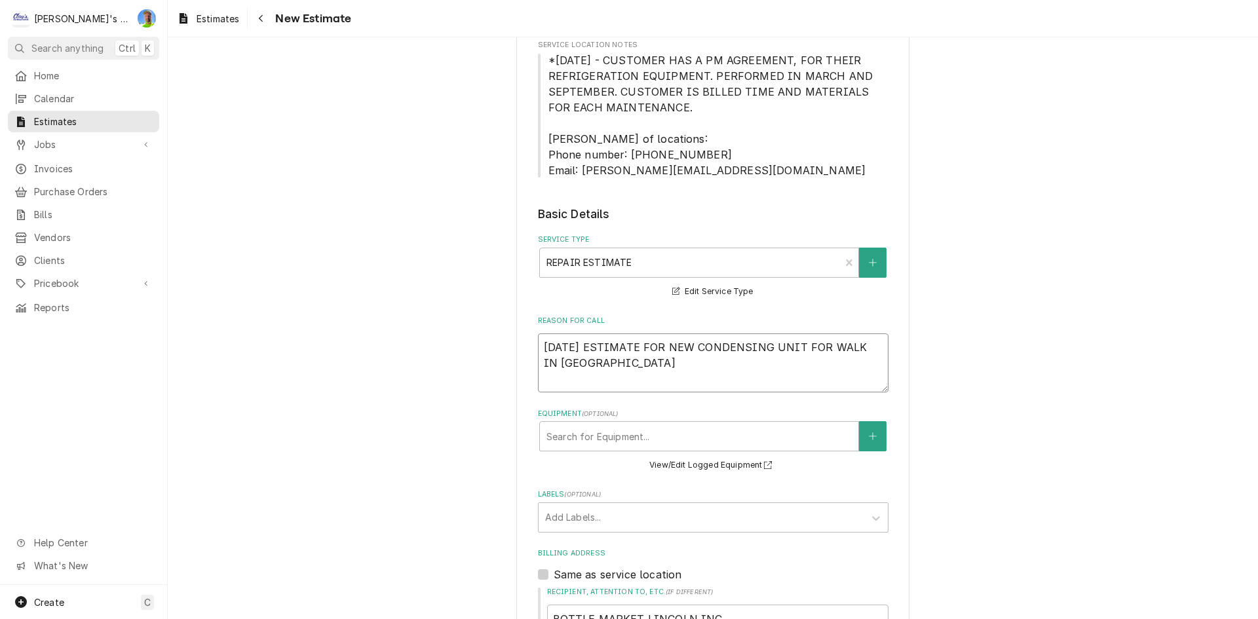
type textarea "x"
type textarea "10/10/2025 ESTIMATE FOR NEW CONDENSING UNIT FOR WALK IN FREEZER"
type textarea "x"
type textarea "10/10/2025 ESTIMATE FOR NEW CONDENSING UNIT FOR WALK IN FREEZER/"
type textarea "x"
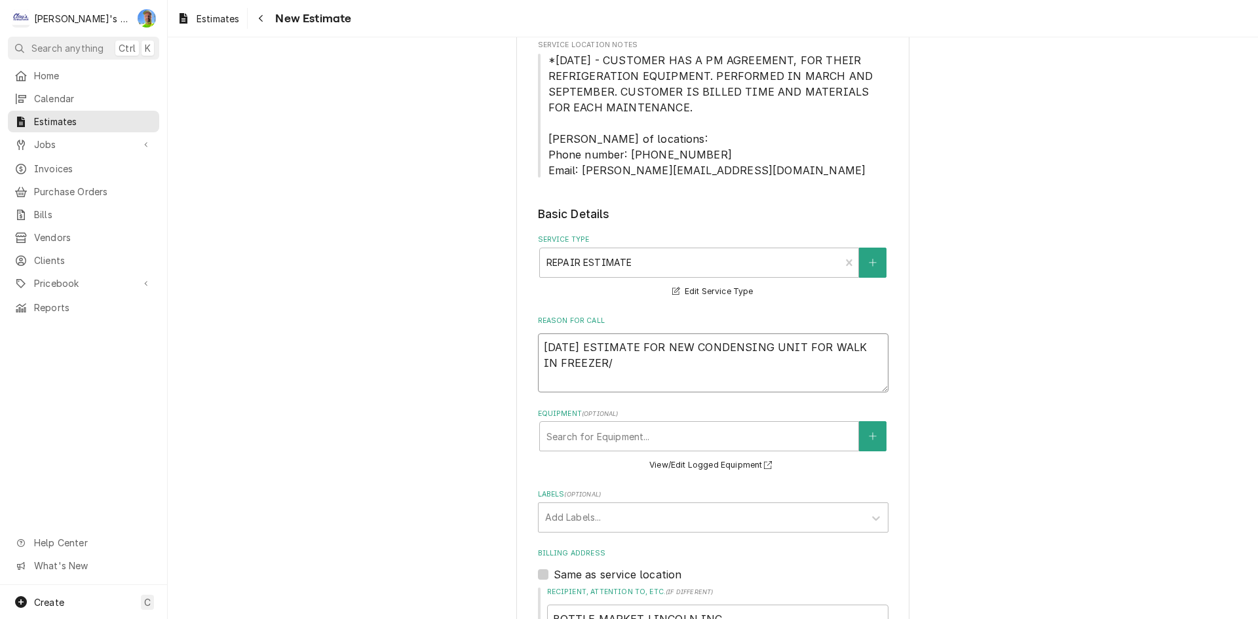
type textarea "10/10/2025 ESTIMATE FOR NEW CONDENSING UNIT FOR WALK IN FREEZER"
type textarea "x"
type textarea "10/10/2025 ESTIMATE FOR NEW CONDENSING UNIT FOR WALK IN FREEZER."
type textarea "x"
type textarea "10/10/2025 ESTIMATE FOR NEW CONDENSING UNIT FOR WALK IN FREEZER."
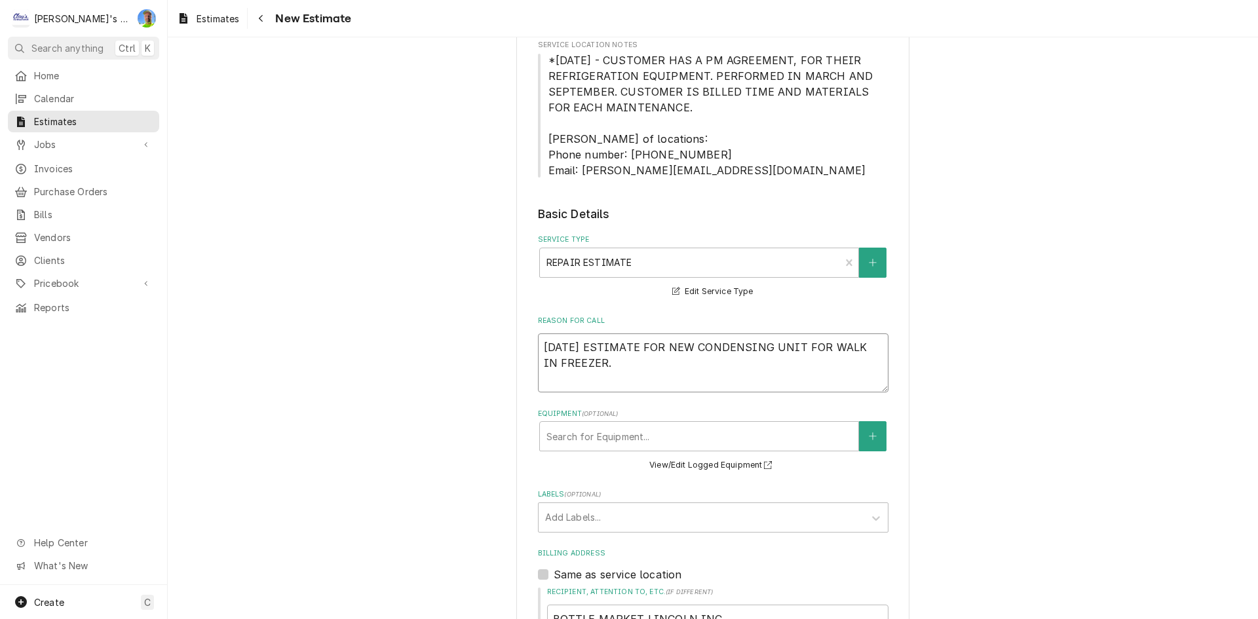
type textarea "x"
type textarea "10/10/2025 ESTIMATE FOR NEW CONDENSING UNIT FOR WALK IN FREEZER. CO"
type textarea "x"
type textarea "10/10/2025 ESTIMATE FOR NEW CONDENSING UNIT FOR WALK IN FREEZER. COM"
type textarea "x"
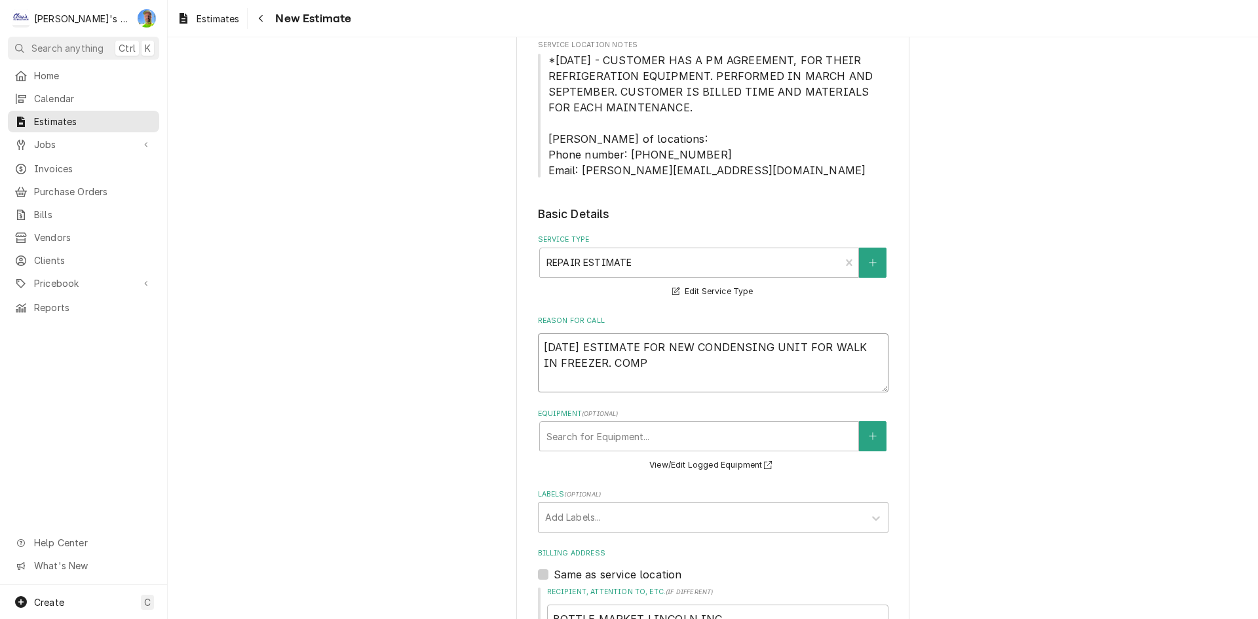
type textarea "10/10/2025 ESTIMATE FOR NEW CONDENSING UNIT FOR WALK IN FREEZER. COMPR"
type textarea "x"
type textarea "10/10/2025 ESTIMATE FOR NEW CONDENSING UNIT FOR WALK IN FREEZER. COMPRE"
type textarea "x"
type textarea "10/10/2025 ESTIMATE FOR NEW CONDENSING UNIT FOR WALK IN FREEZER. COMPRES"
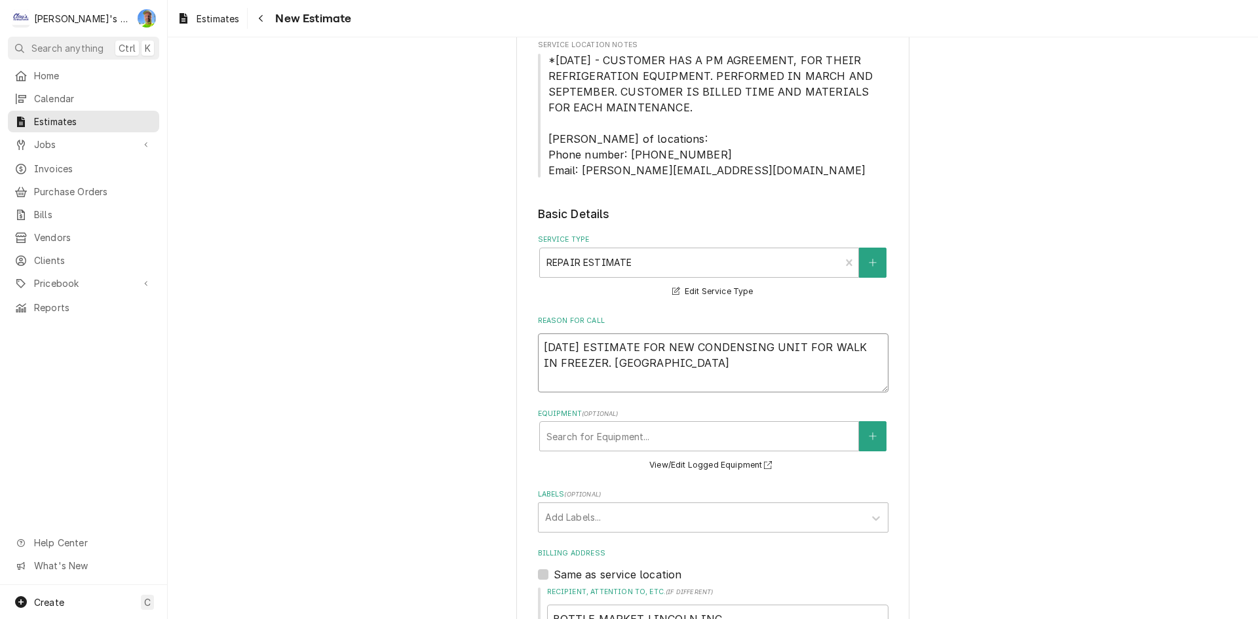
type textarea "x"
type textarea "10/10/2025 ESTIMATE FOR NEW CONDENSING UNIT FOR WALK IN FREEZER. COMPRESS"
type textarea "x"
type textarea "10/10/2025 ESTIMATE FOR NEW CONDENSING UNIT FOR WALK IN FREEZER. COMPRESSO"
type textarea "x"
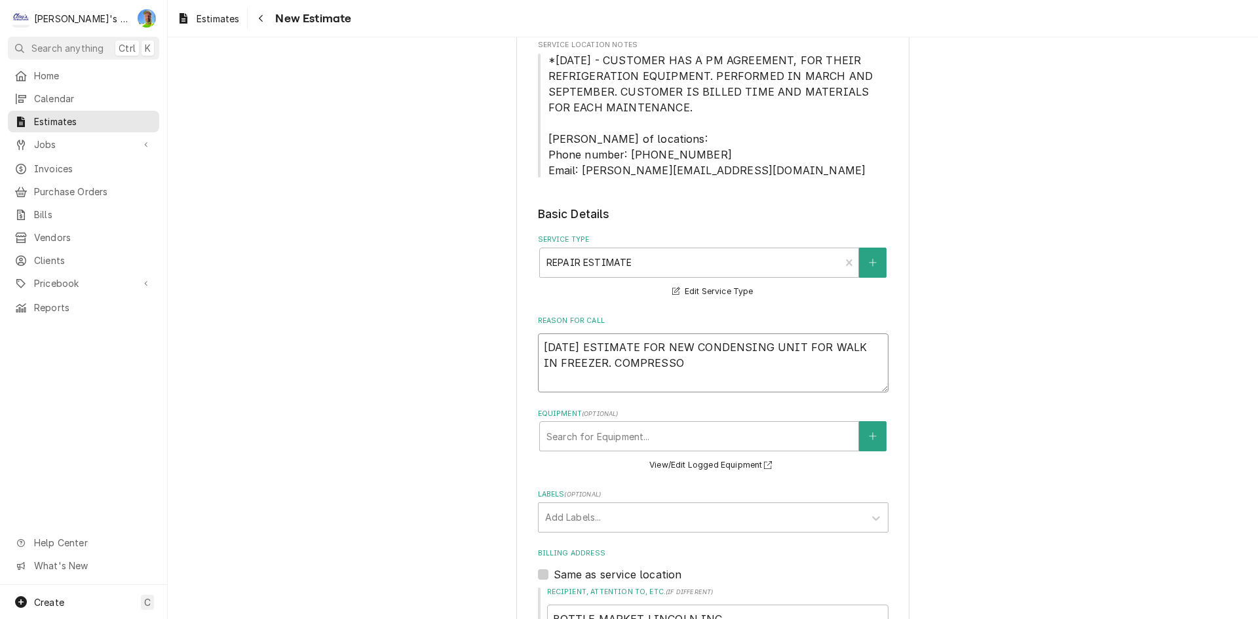
type textarea "10/10/2025 ESTIMATE FOR NEW CONDENSING UNIT FOR WALK IN FREEZER. COMPRESSOR"
type textarea "x"
type textarea "10/10/2025 ESTIMATE FOR NEW CONDENSING UNIT FOR WALK IN FREEZER. COMPRESSOR"
type textarea "x"
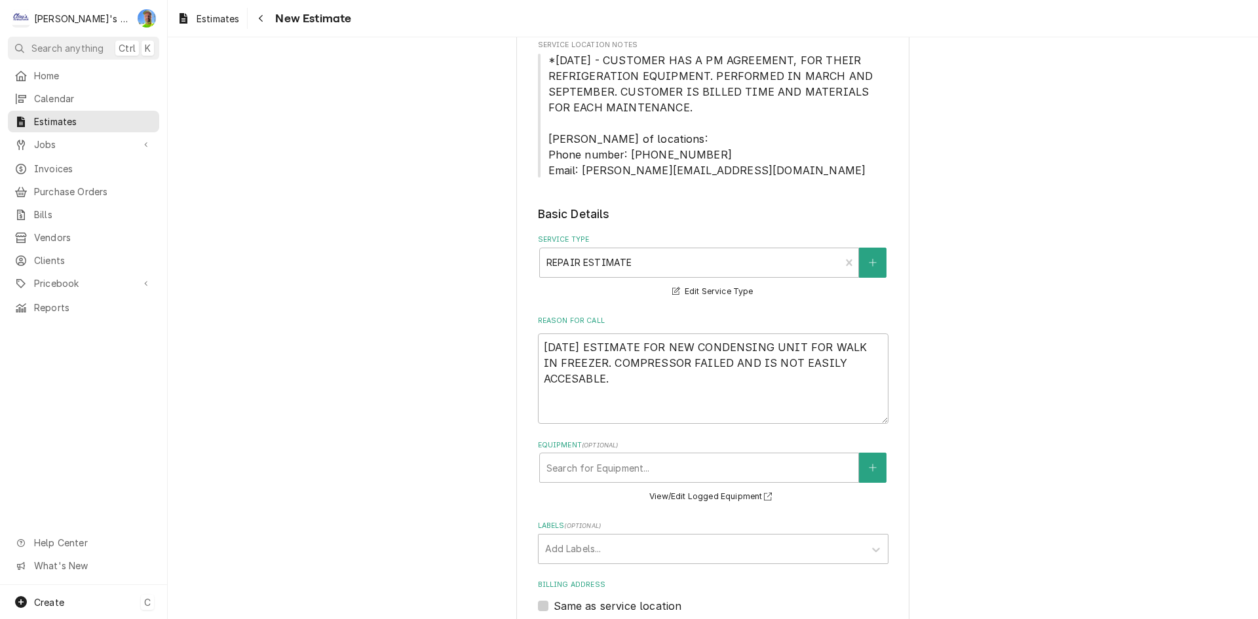
click at [115, 618] on div "Create C" at bounding box center [83, 602] width 167 height 34
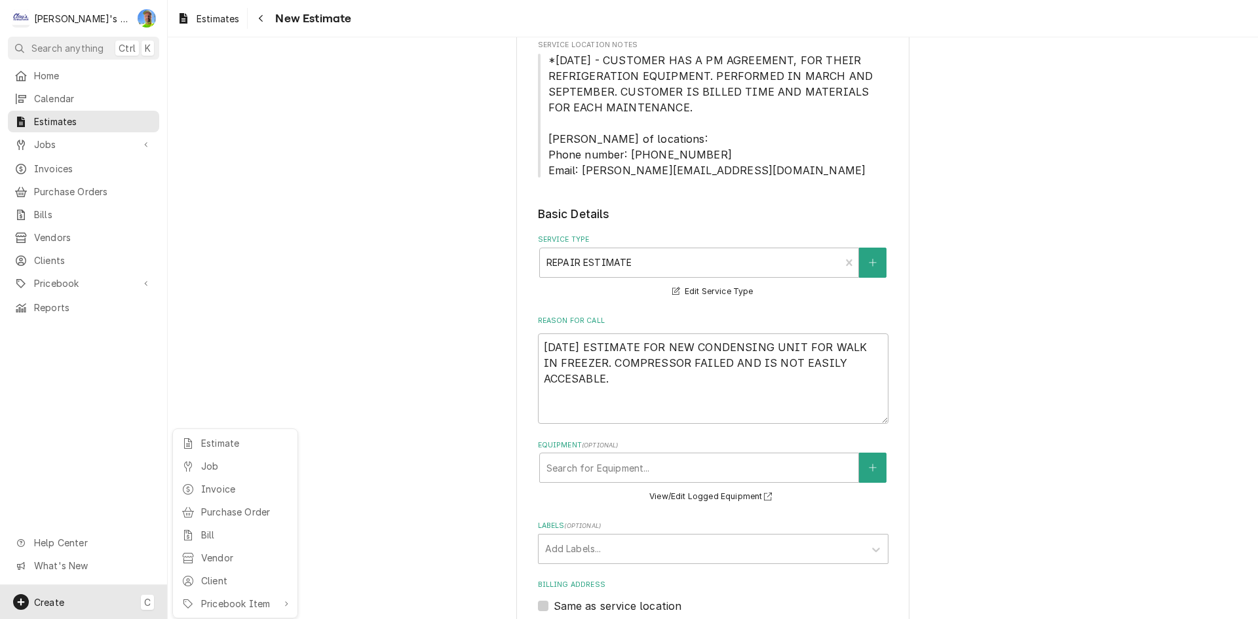
click at [366, 565] on html "C Clay's Refrigeration GA Search anything Ctrl K Home Calendar Estimates Jobs J…" at bounding box center [629, 309] width 1258 height 619
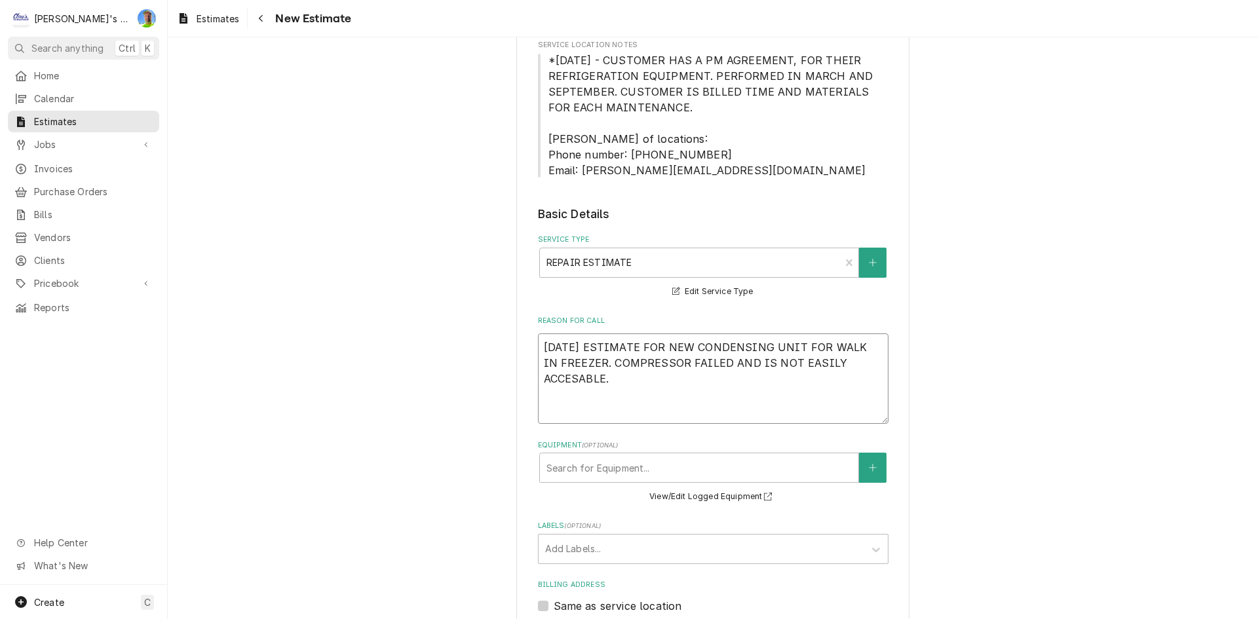
click at [676, 413] on textarea "10/10/2025 ESTIMATE FOR NEW CONDENSING UNIT FOR WALK IN FREEZER. COMPRESSOR FAI…" at bounding box center [713, 378] width 351 height 90
paste textarea "ESTIMATE DOES NOT INCLUDE ANY PREVIOUS SERVICE CALLS OR DIAGNOSING TRIPS, OR PA…"
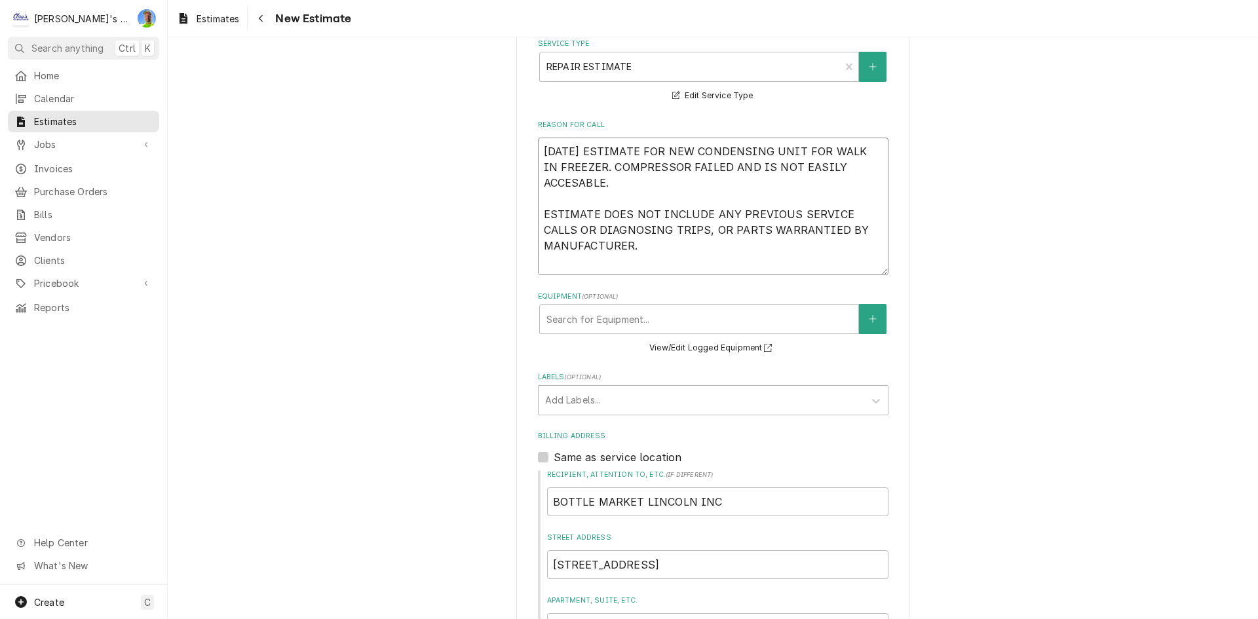
scroll to position [459, 0]
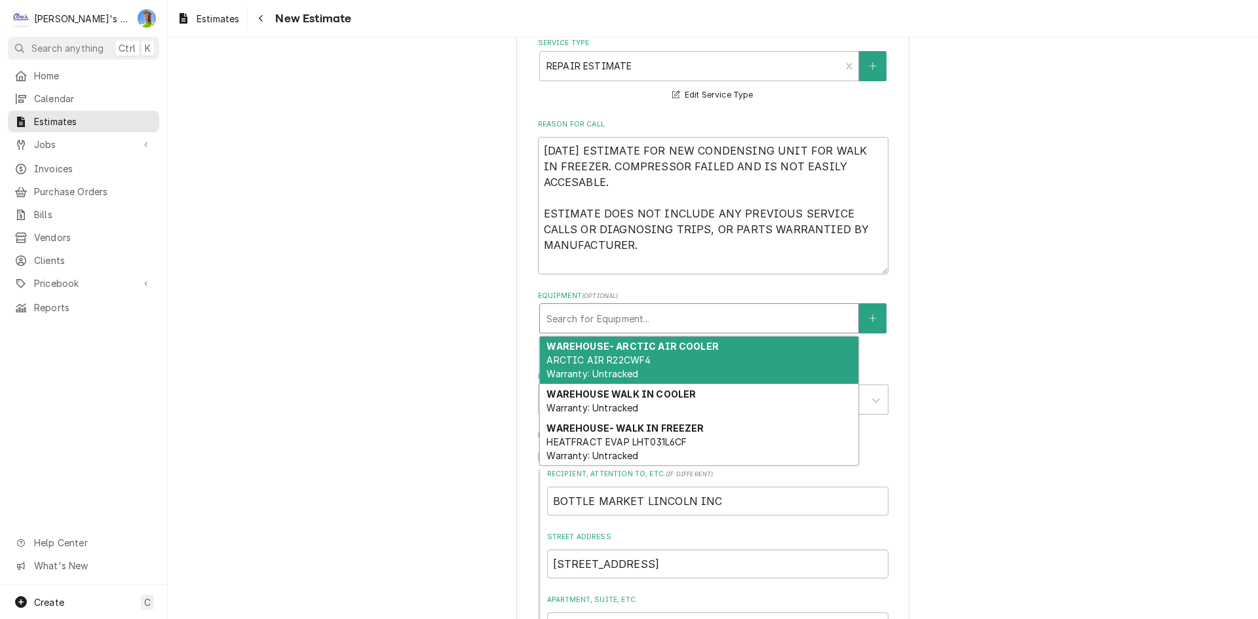
click at [669, 314] on div "Equipment" at bounding box center [698, 319] width 305 height 24
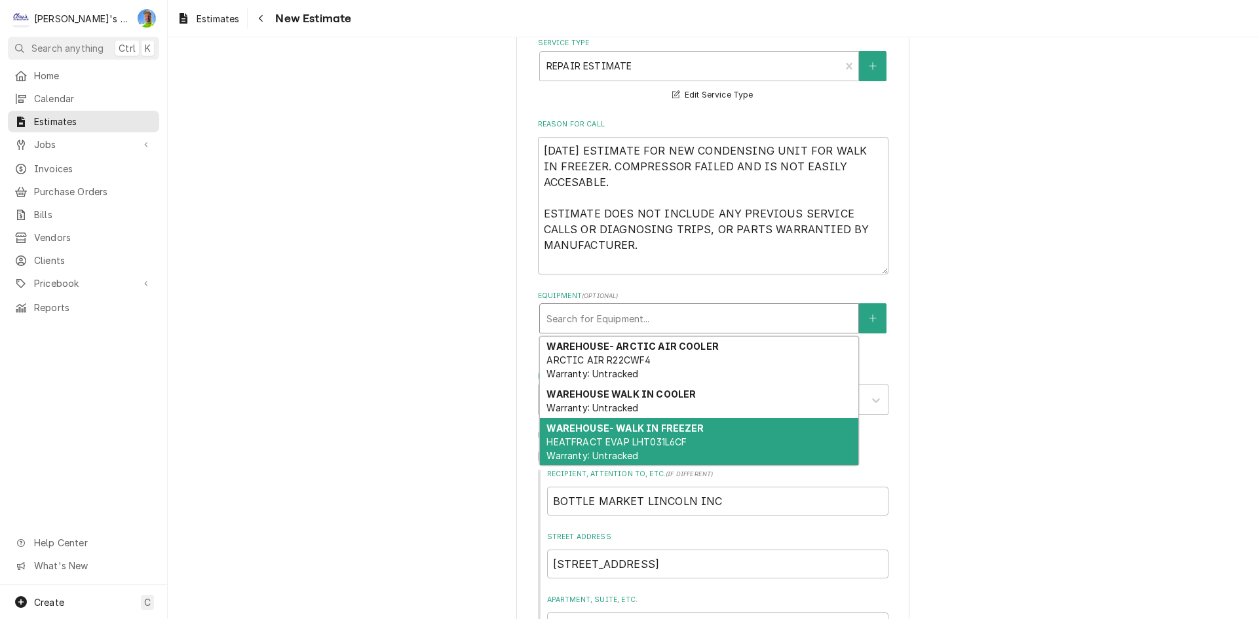
click at [686, 444] on div "WAREHOUSE- WALK IN FREEZER HEATFRACT EVAP LHT031L6CF Warranty: Untracked" at bounding box center [699, 442] width 318 height 48
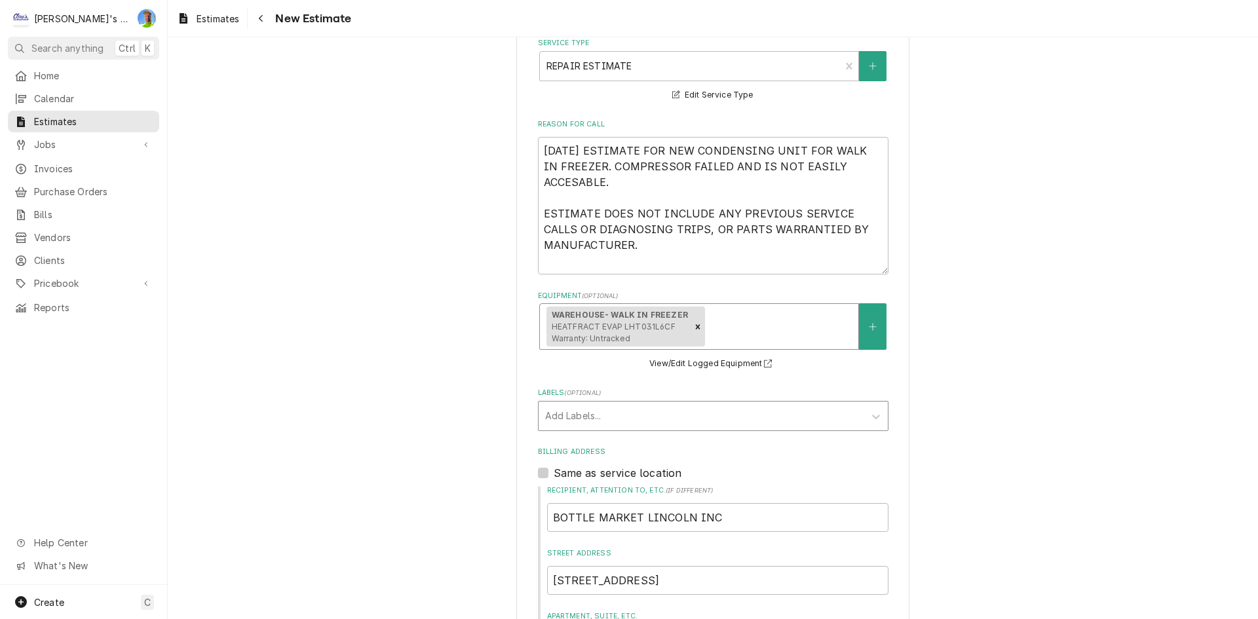
click at [632, 429] on div "Add Labels..." at bounding box center [702, 416] width 326 height 29
click at [632, 423] on div "Labels" at bounding box center [701, 416] width 313 height 24
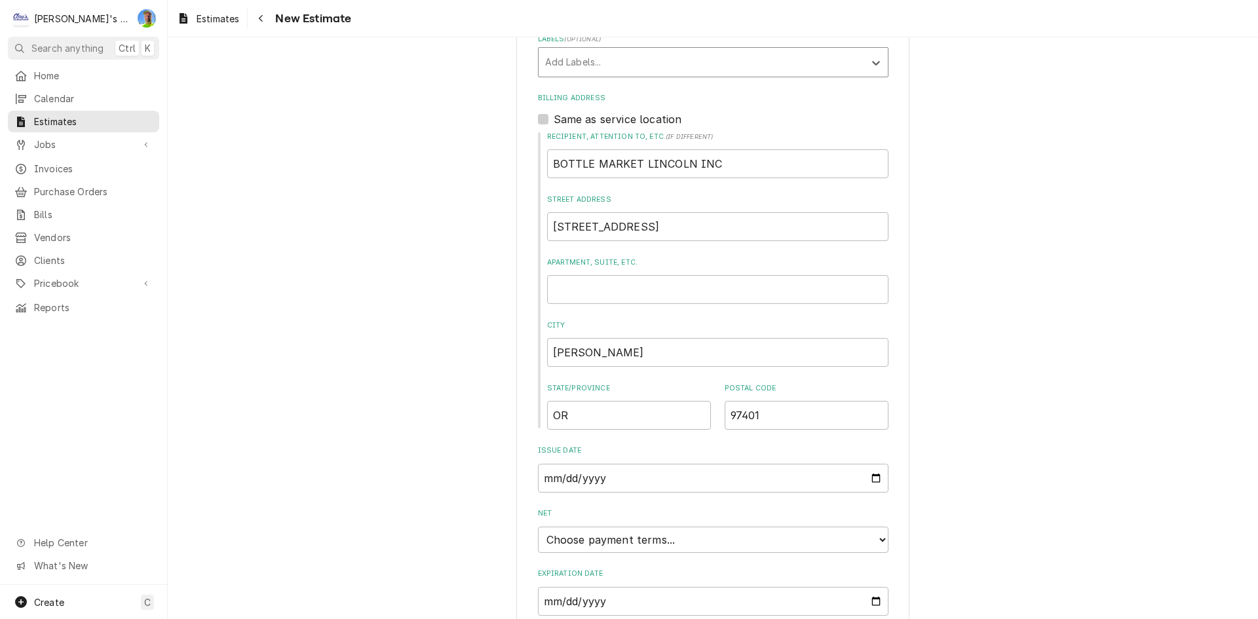
scroll to position [915, 0]
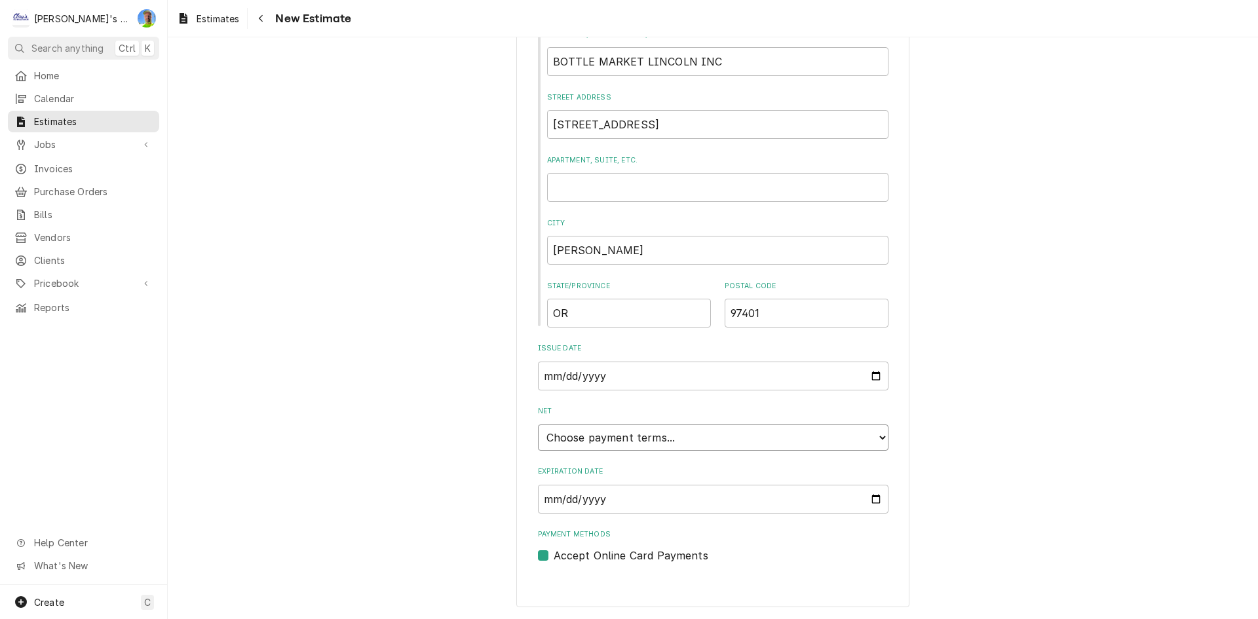
click at [617, 444] on select "Choose payment terms... Same Day Net 7 Net 14 Net 21 Net 30 Net 45 Net 60 Net 90" at bounding box center [713, 438] width 351 height 26
click at [598, 500] on input "2025-10-24" at bounding box center [713, 499] width 351 height 29
click at [547, 554] on div "Accept Online Card Payments" at bounding box center [713, 556] width 351 height 16
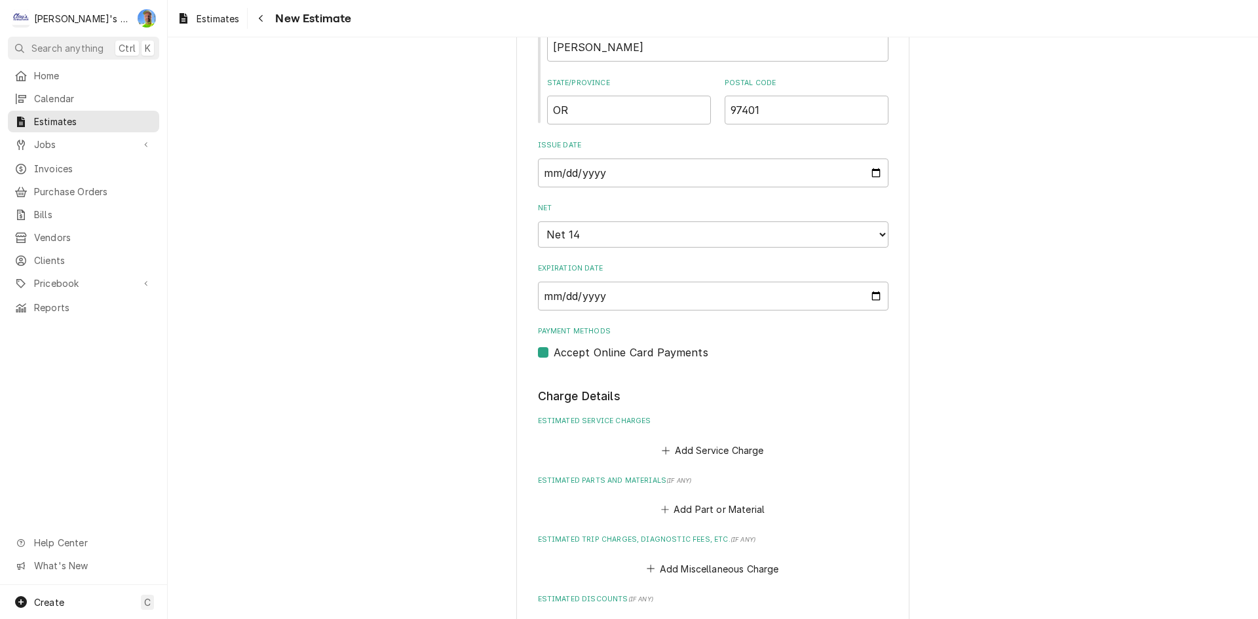
scroll to position [1373, 0]
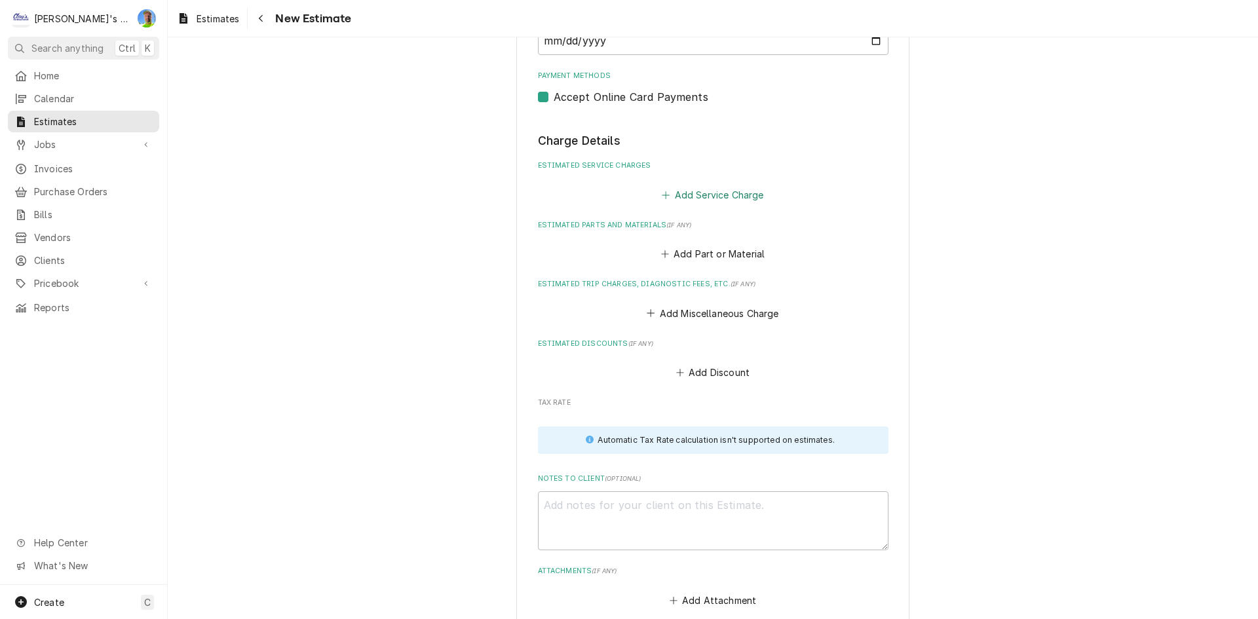
click at [727, 197] on button "Add Service Charge" at bounding box center [713, 194] width 106 height 18
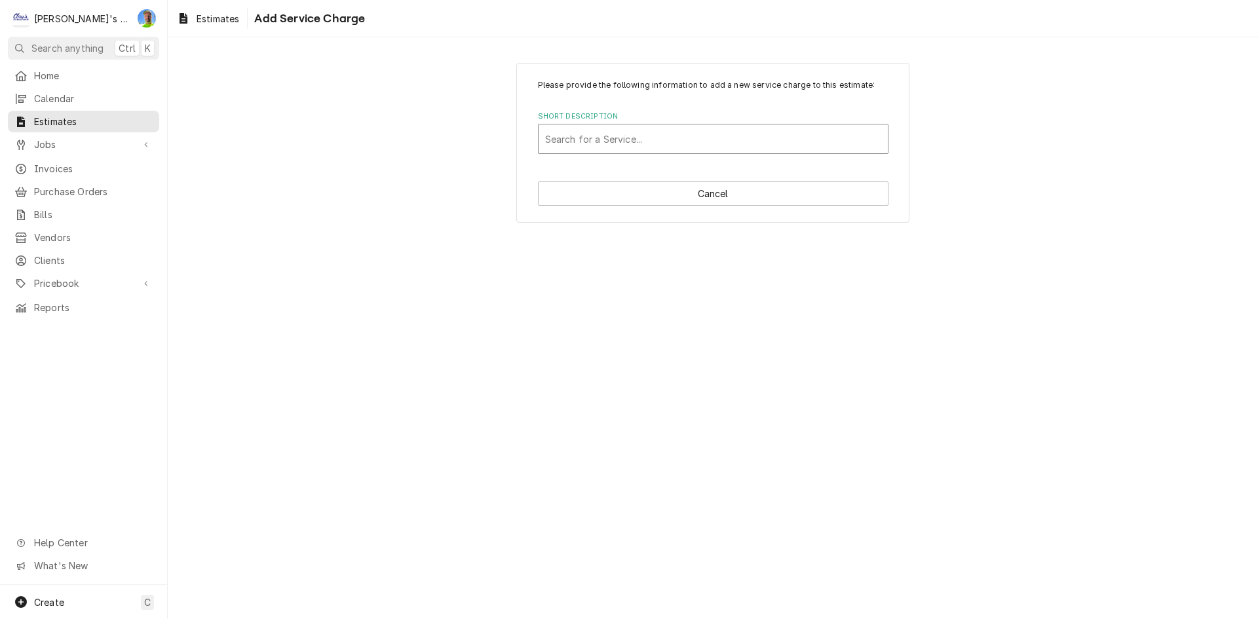
click at [755, 146] on div "Short Description" at bounding box center [713, 139] width 336 height 24
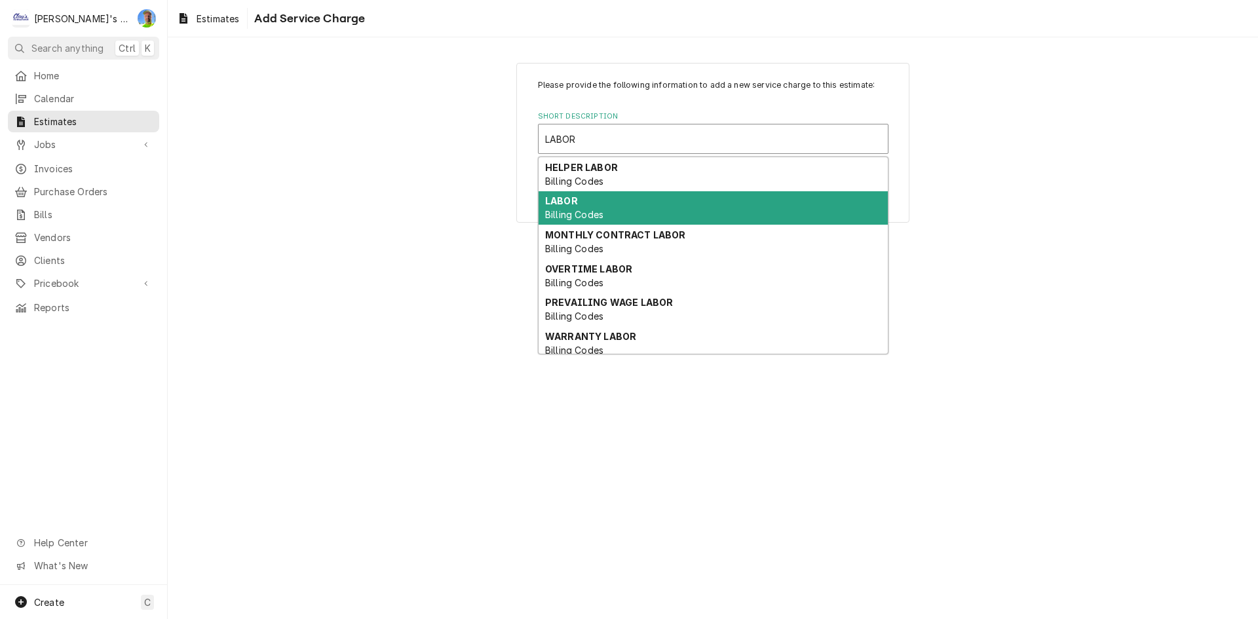
click at [696, 204] on div "LABOR Billing Codes" at bounding box center [713, 208] width 349 height 34
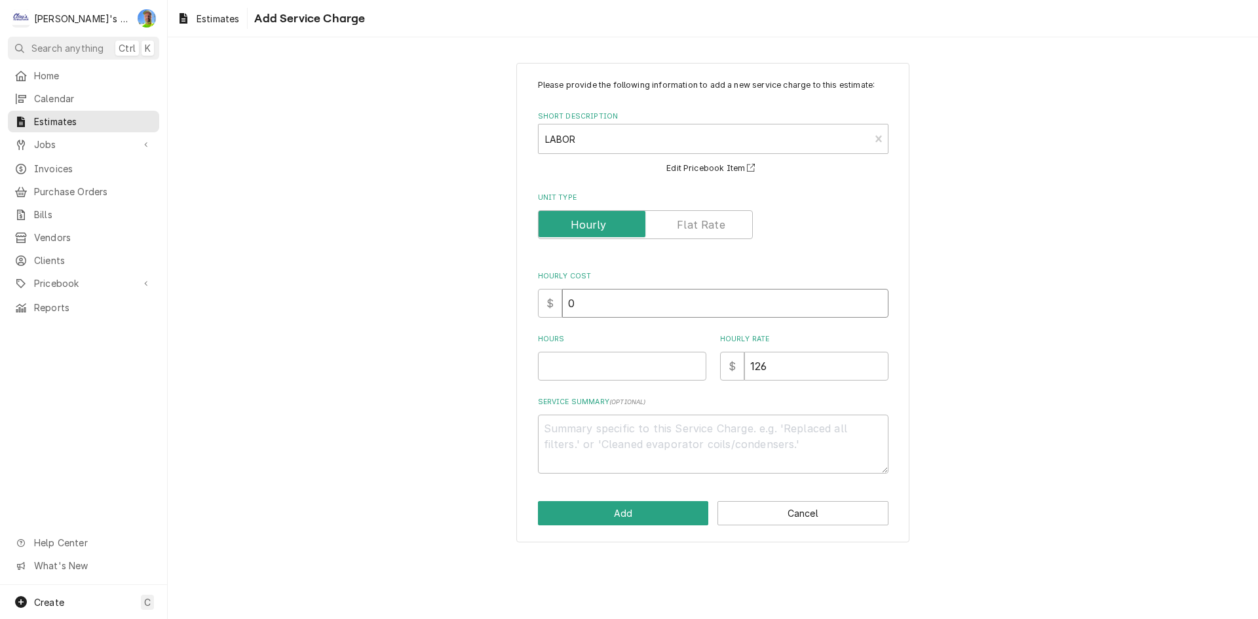
click at [620, 297] on input "0" at bounding box center [725, 303] width 326 height 29
click at [619, 302] on input "0" at bounding box center [725, 303] width 326 height 29
click at [577, 368] on input "Hours" at bounding box center [622, 366] width 168 height 29
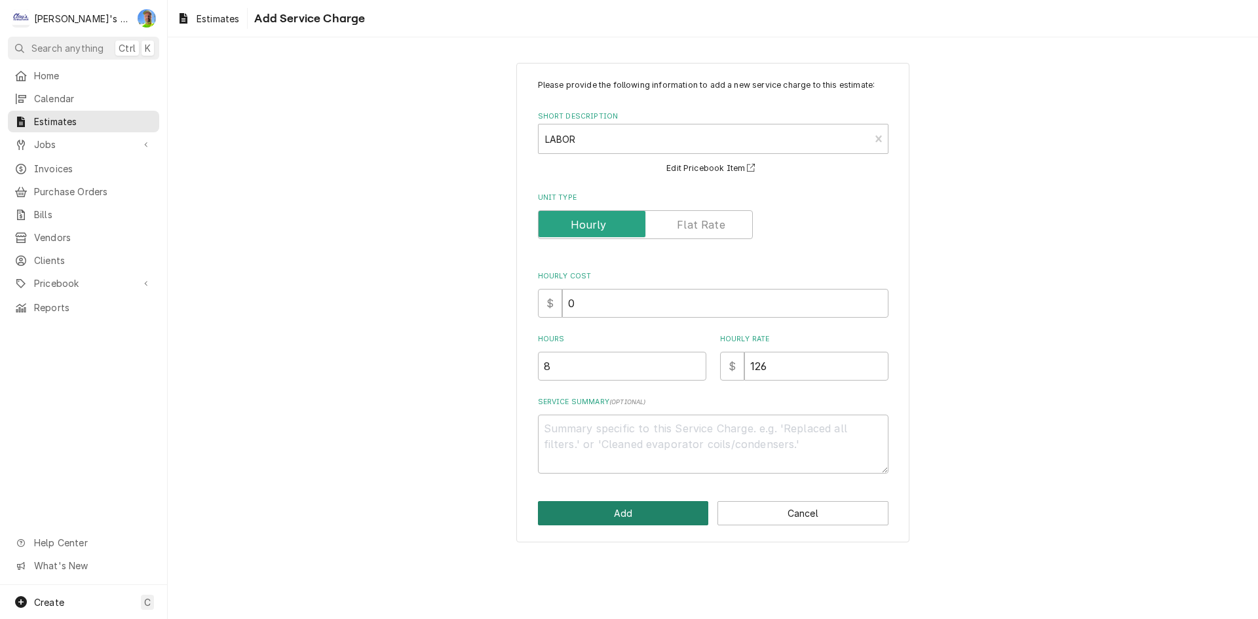
click at [593, 509] on button "Add" at bounding box center [623, 513] width 171 height 24
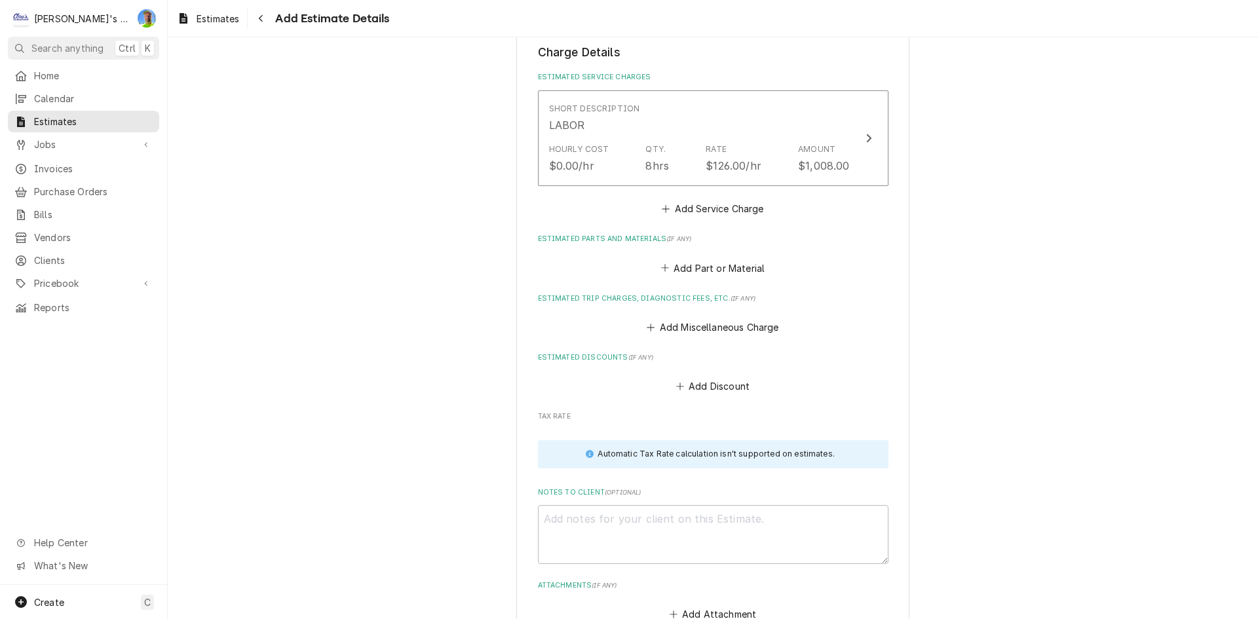
scroll to position [1365, 0]
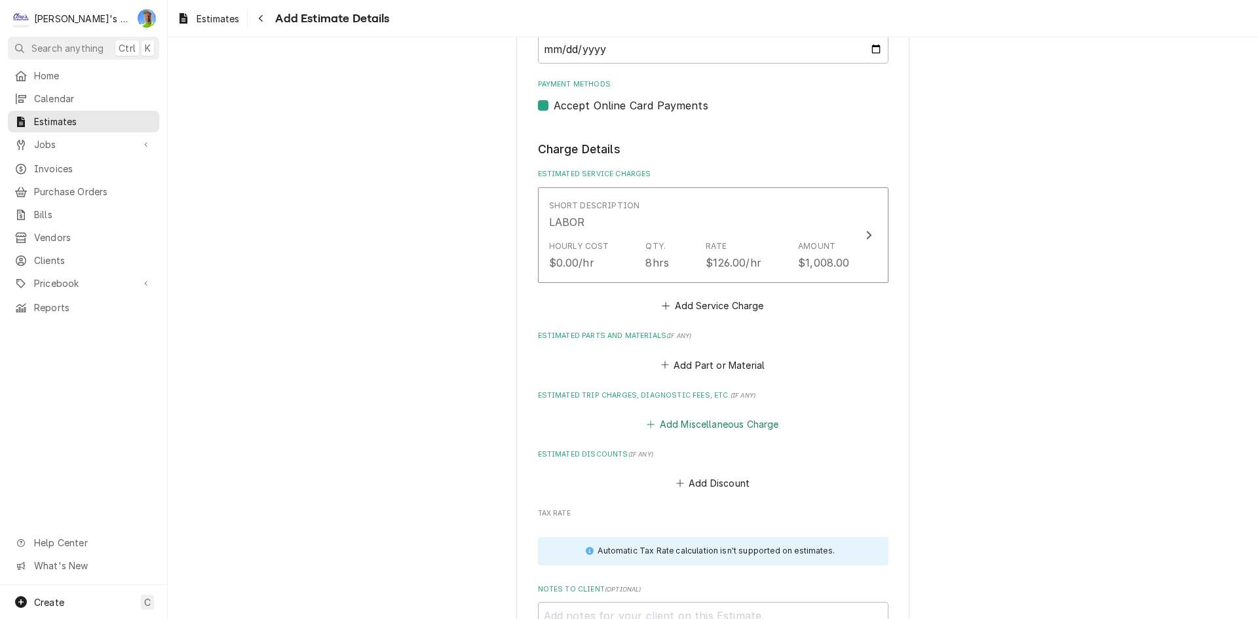
click at [708, 425] on button "Add Miscellaneous Charge" at bounding box center [713, 424] width 136 height 18
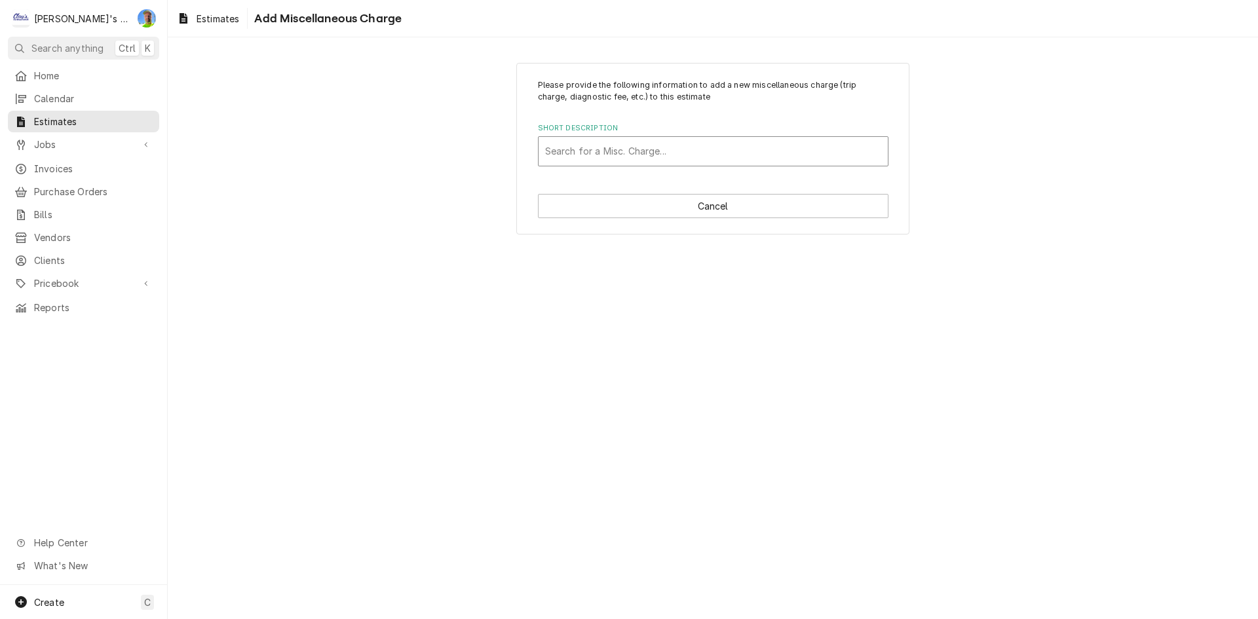
click at [689, 144] on div "Short Description" at bounding box center [713, 152] width 336 height 24
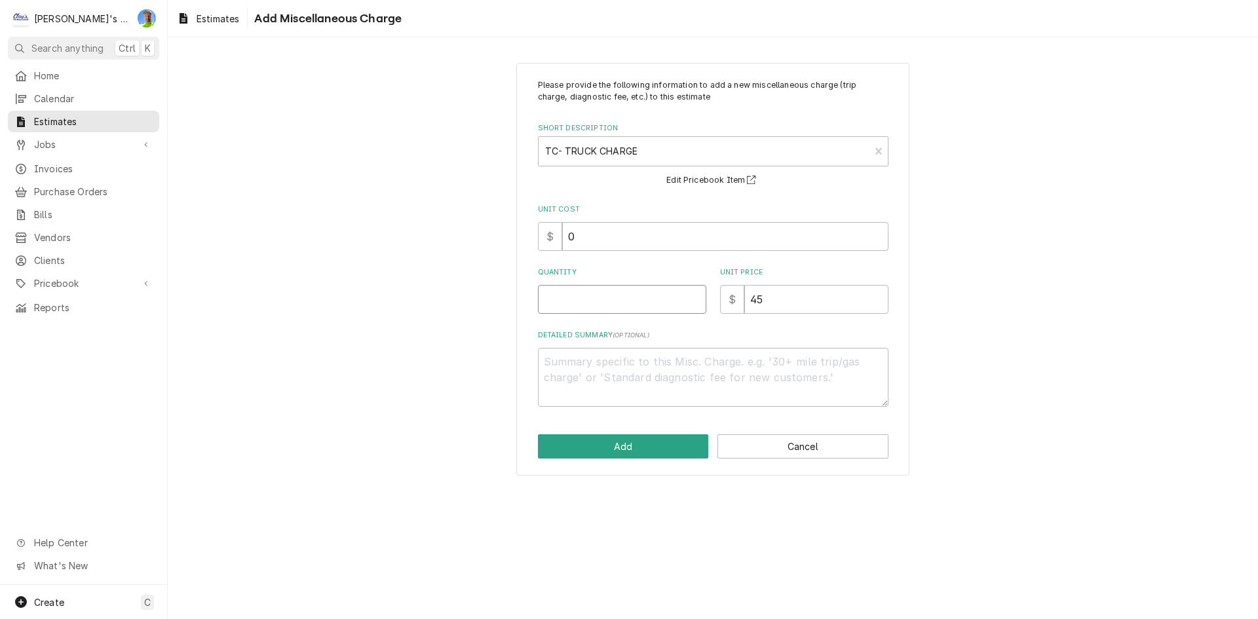
click at [660, 309] on input "Quantity" at bounding box center [622, 299] width 168 height 29
click at [617, 446] on button "Add" at bounding box center [623, 446] width 171 height 24
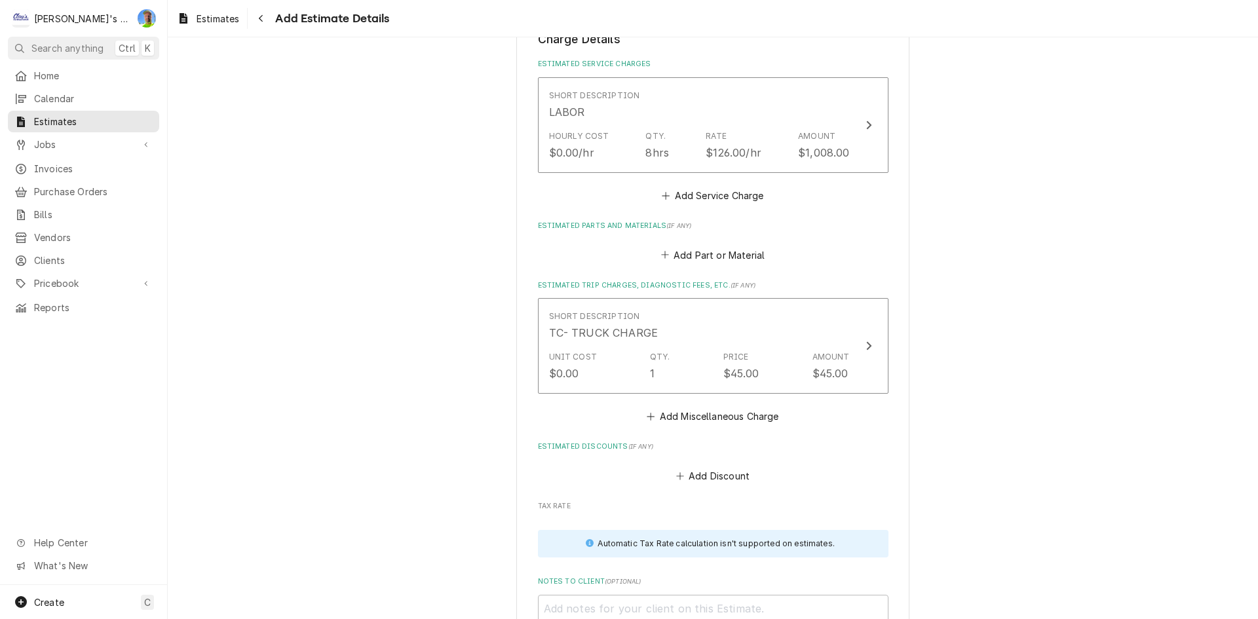
scroll to position [1480, 0]
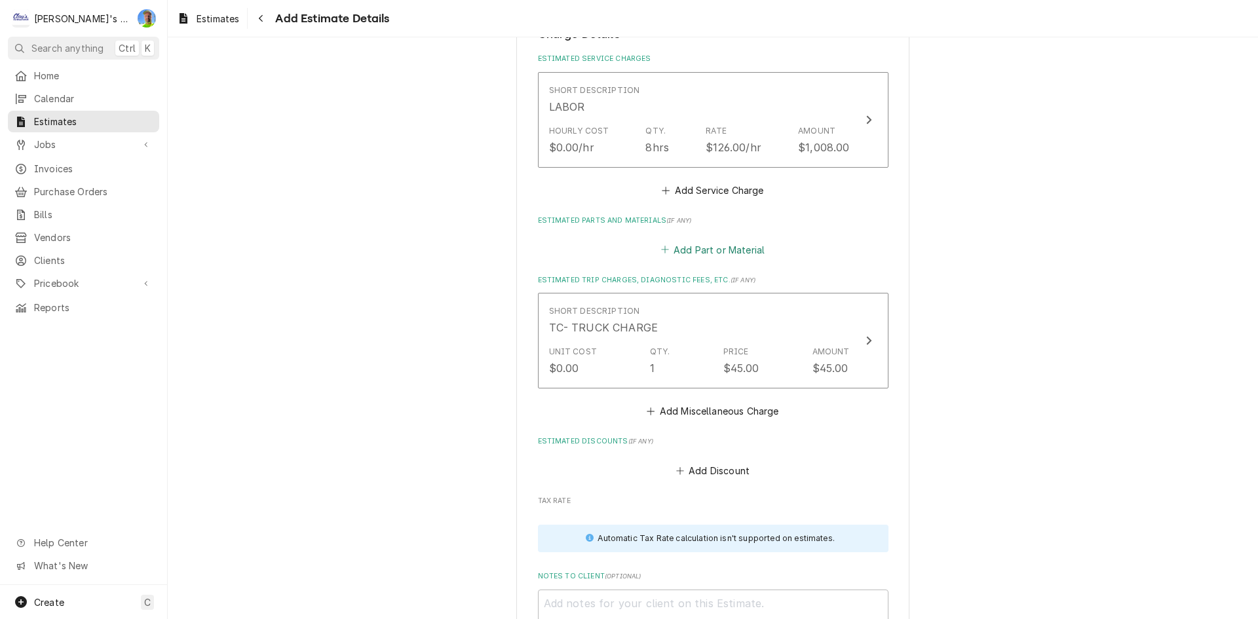
click at [706, 256] on button "Add Part or Material" at bounding box center [712, 249] width 108 height 18
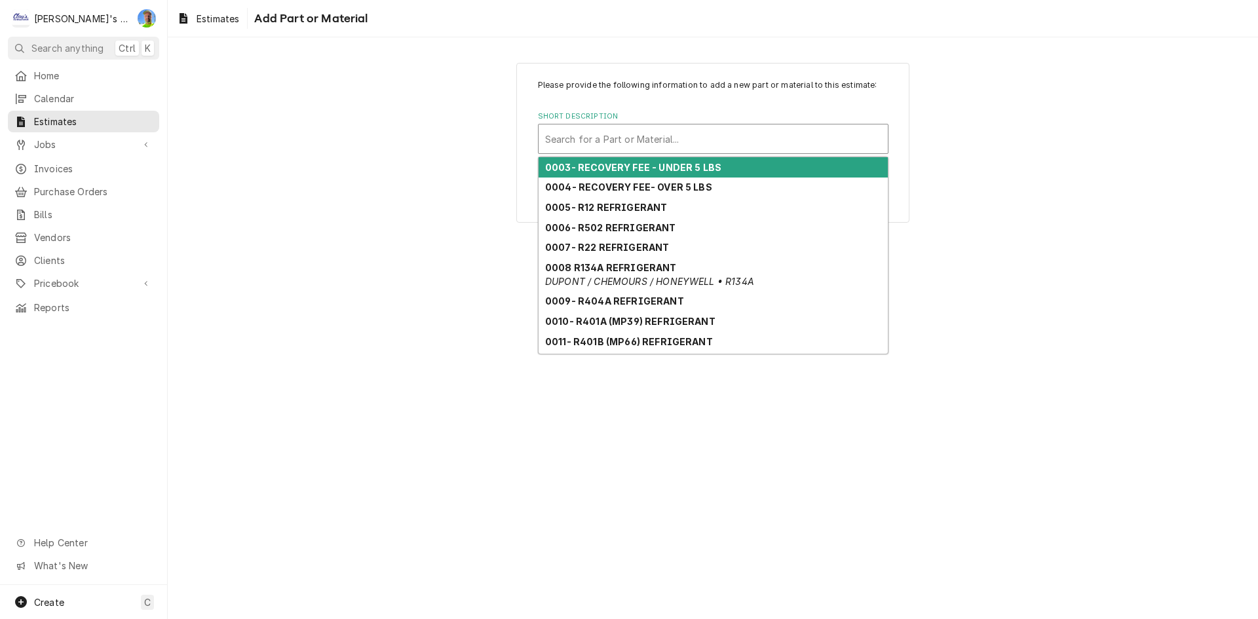
click at [664, 149] on div "Short Description" at bounding box center [713, 139] width 336 height 24
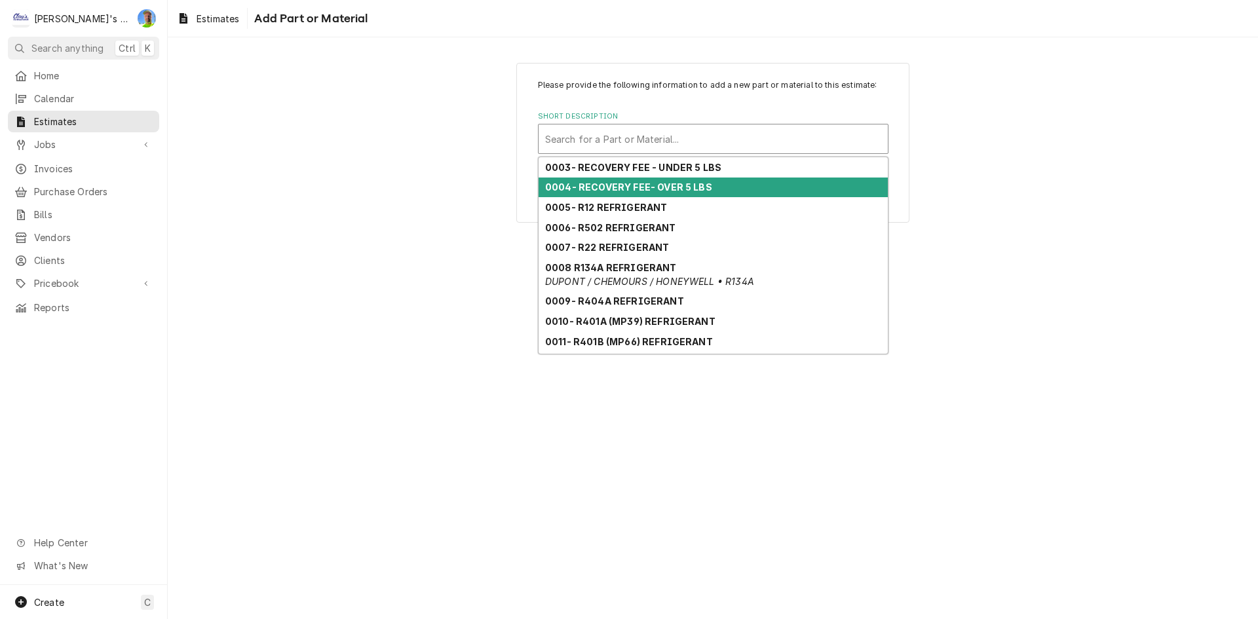
click at [697, 189] on strong "0004- RECOVERY FEE- OVER 5 LBS" at bounding box center [628, 186] width 167 height 11
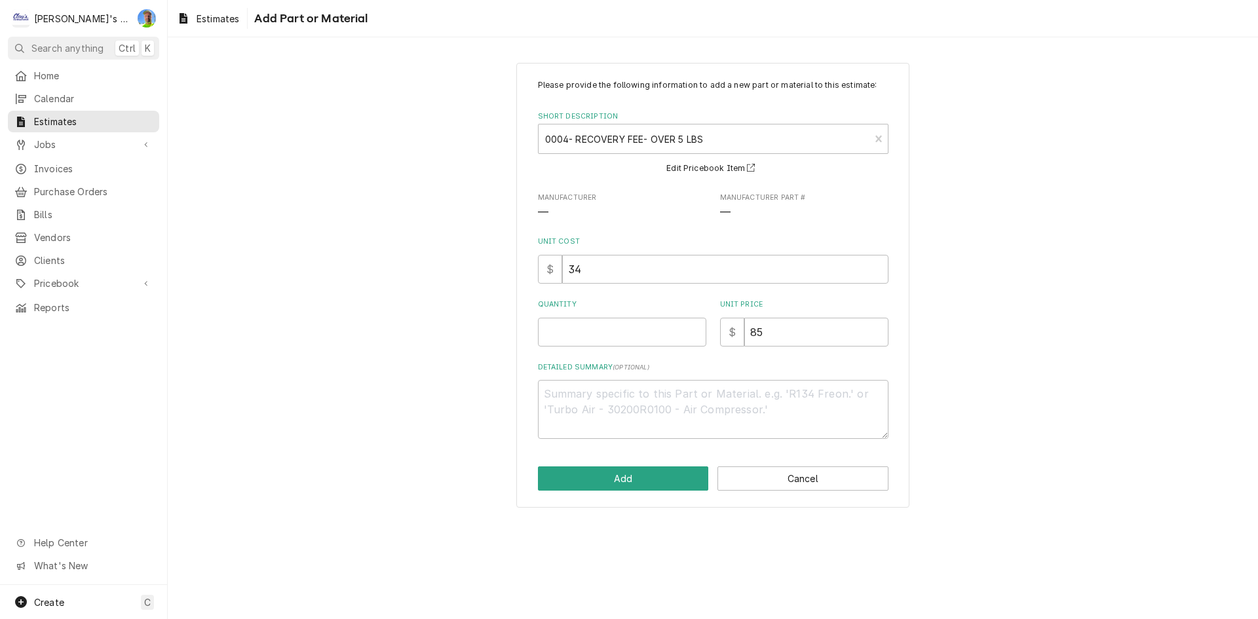
click at [617, 315] on div "Quantity" at bounding box center [622, 322] width 168 height 47
click at [618, 332] on input "Quantity" at bounding box center [622, 332] width 168 height 29
click at [639, 486] on button "Add" at bounding box center [623, 479] width 171 height 24
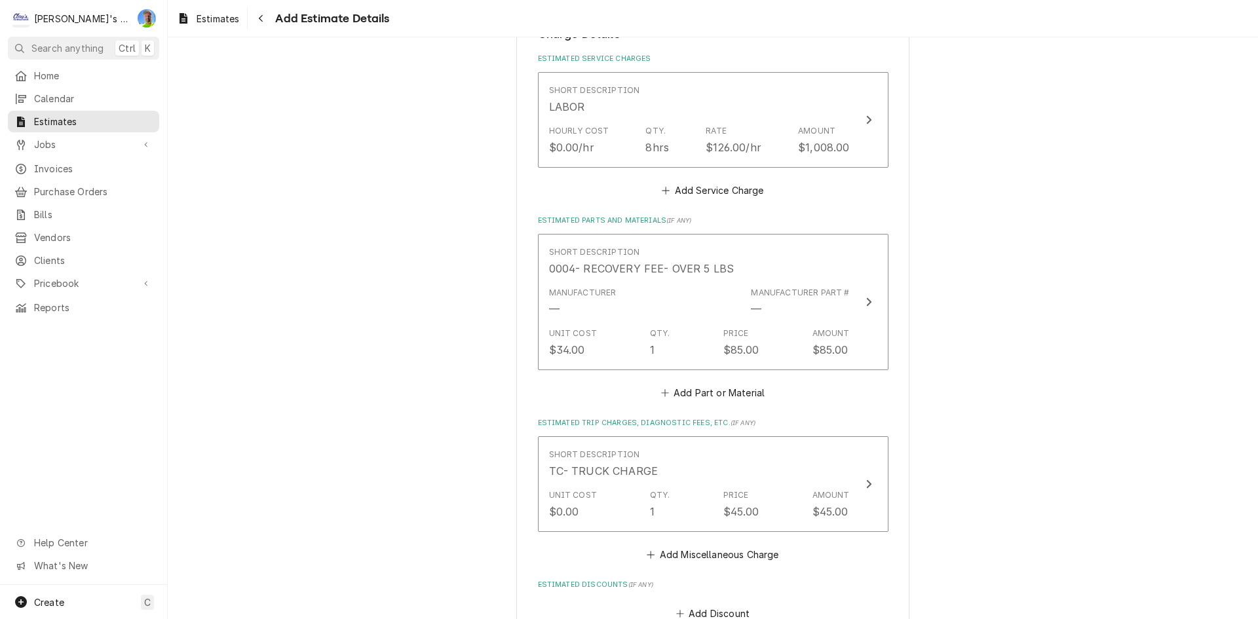
scroll to position [1464, 0]
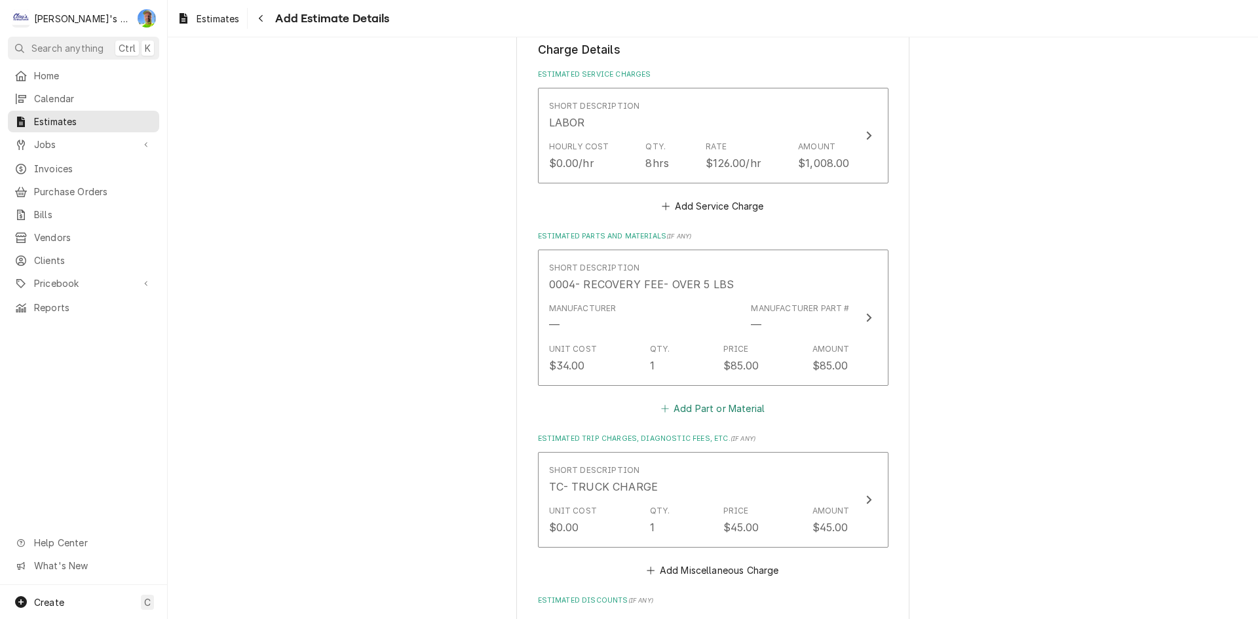
click at [681, 409] on button "Add Part or Material" at bounding box center [712, 409] width 108 height 18
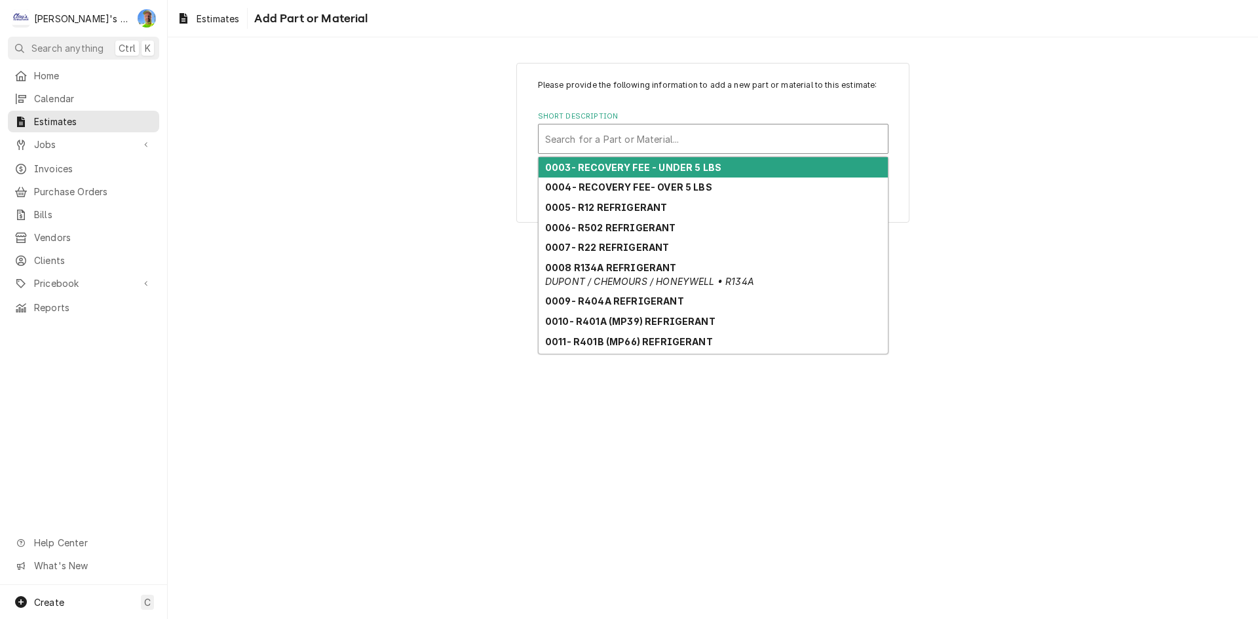
click at [653, 134] on div "Short Description" at bounding box center [713, 139] width 336 height 24
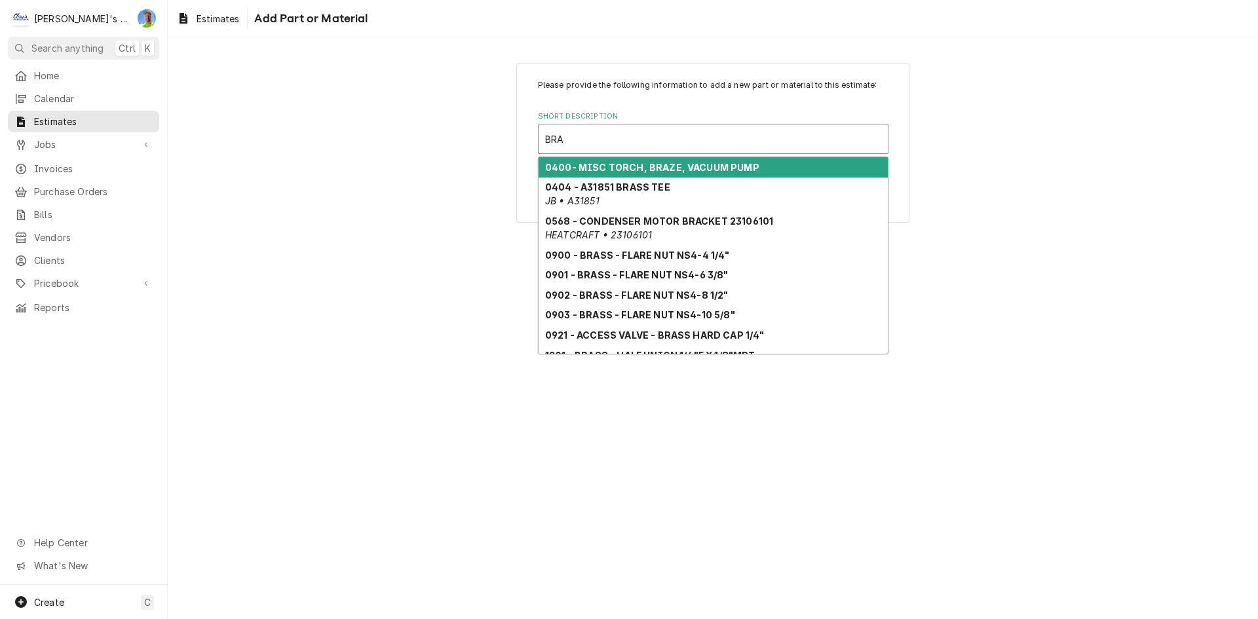
click at [656, 168] on strong "0400- MISC TORCH, BRAZE, VACUUM PUMP" at bounding box center [652, 167] width 214 height 11
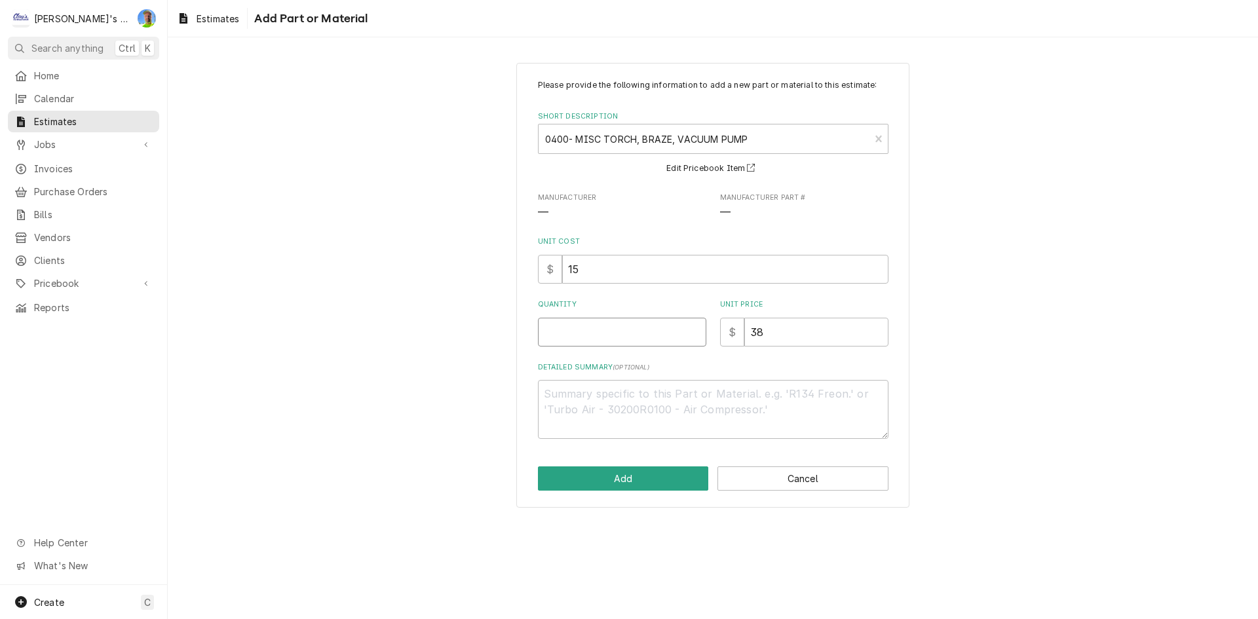
click at [632, 337] on input "Quantity" at bounding box center [622, 332] width 168 height 29
click at [613, 487] on button "Add" at bounding box center [623, 479] width 171 height 24
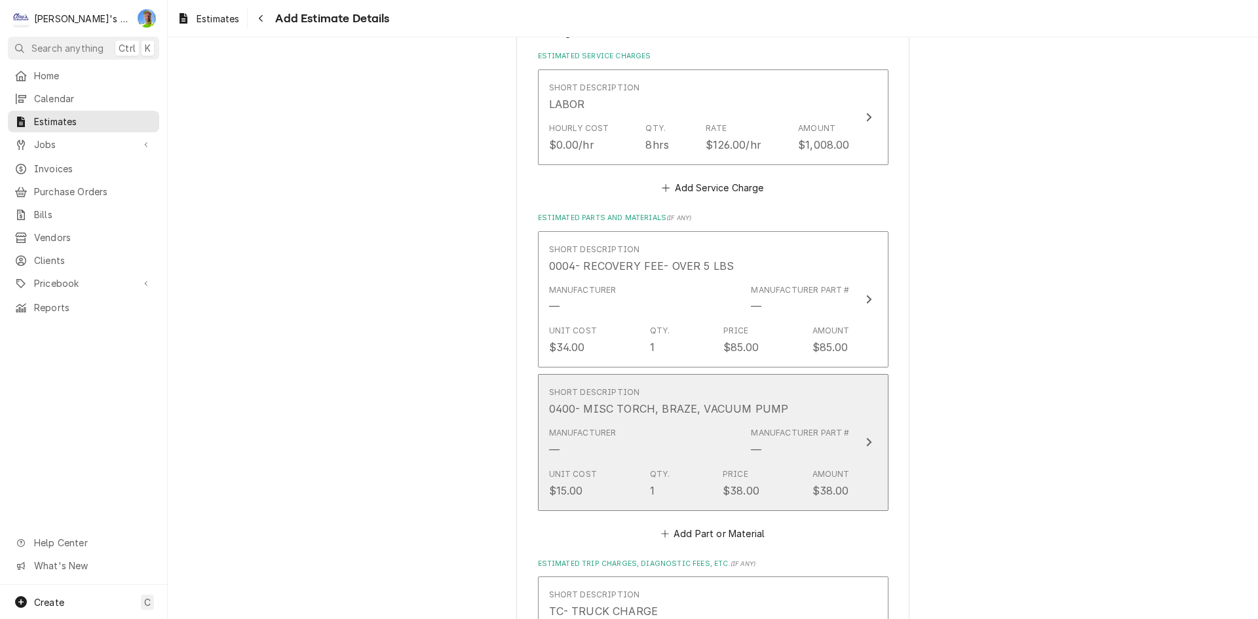
scroll to position [1514, 0]
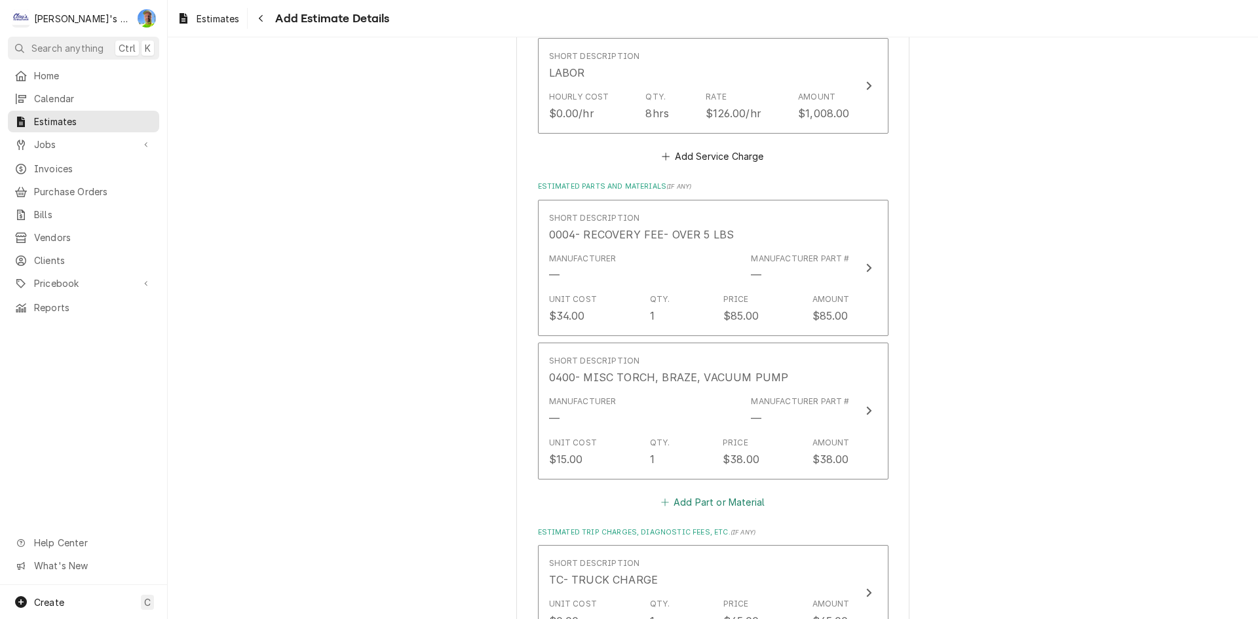
click at [694, 503] on button "Add Part or Material" at bounding box center [712, 502] width 108 height 18
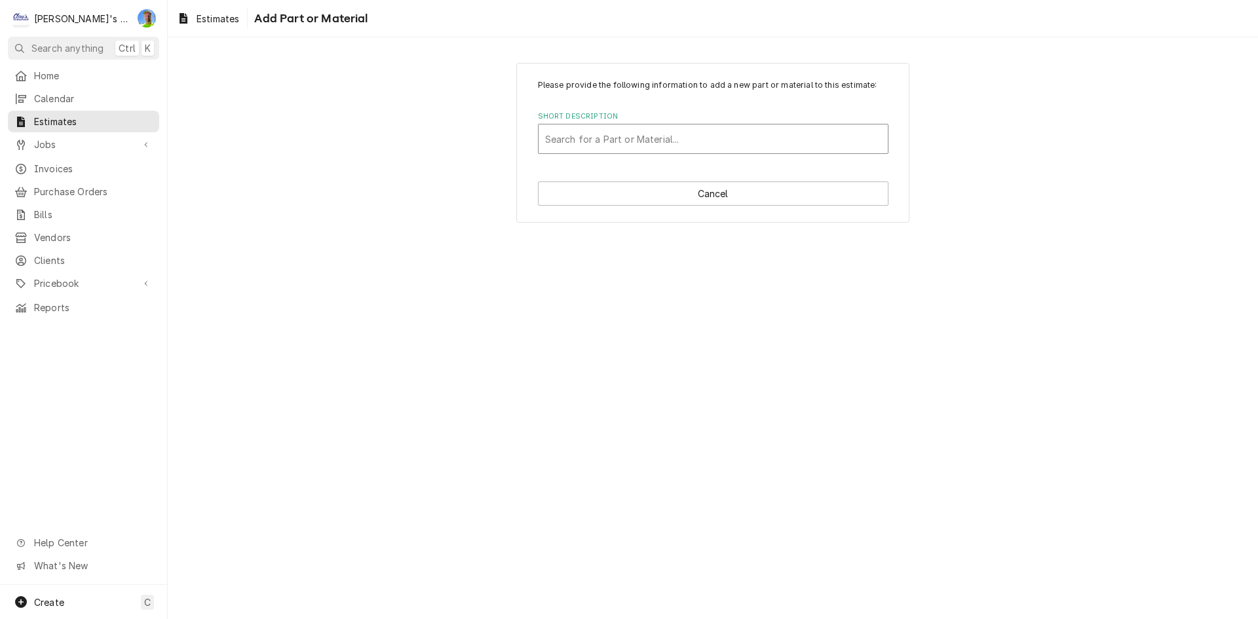
click at [693, 140] on div "Short Description" at bounding box center [713, 139] width 336 height 24
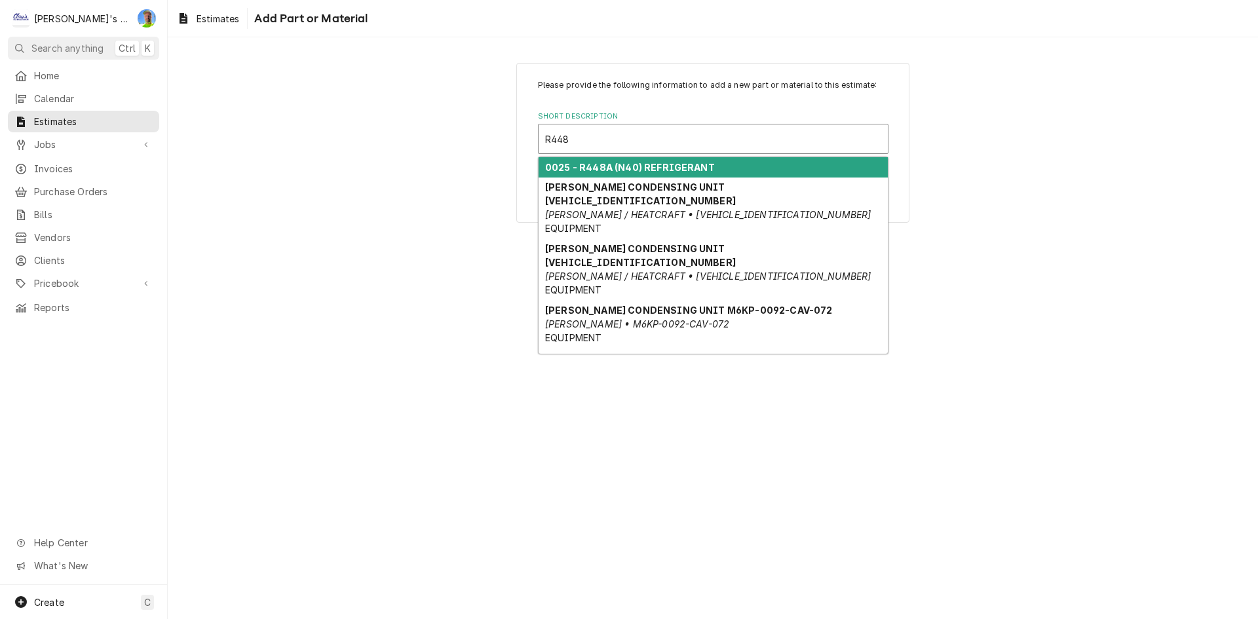
click at [700, 170] on strong "0025 - R448A (N40) REFRIGERANT" at bounding box center [630, 167] width 170 height 11
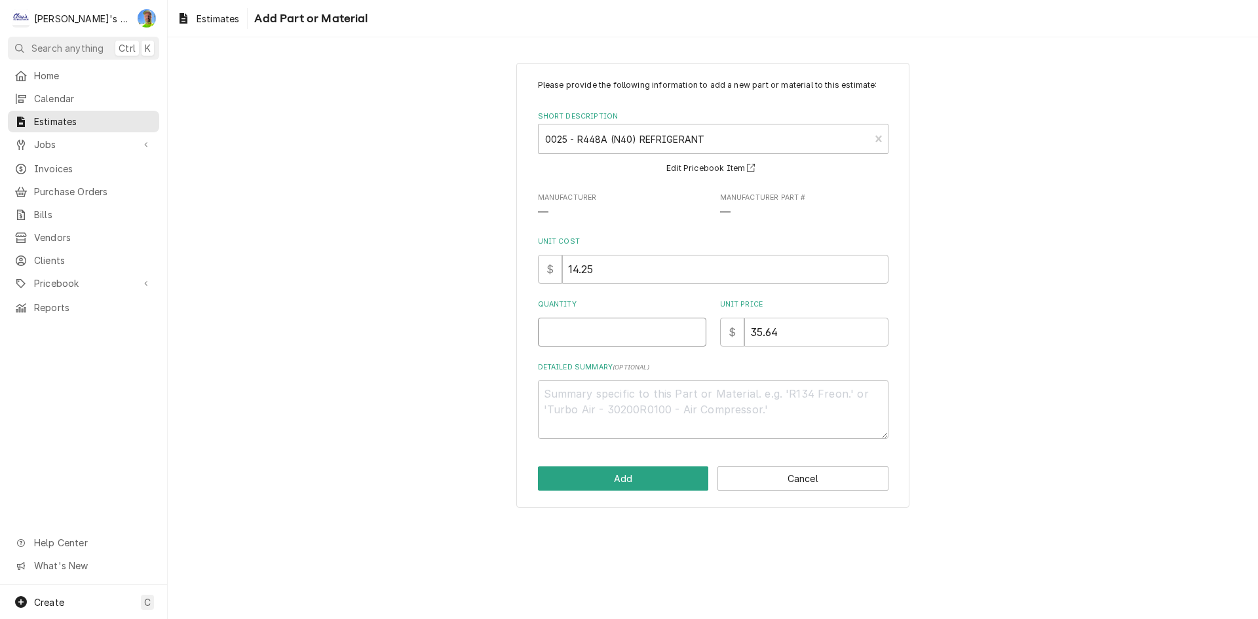
click at [662, 333] on input "Quantity" at bounding box center [622, 332] width 168 height 29
click at [662, 476] on button "Add" at bounding box center [623, 479] width 171 height 24
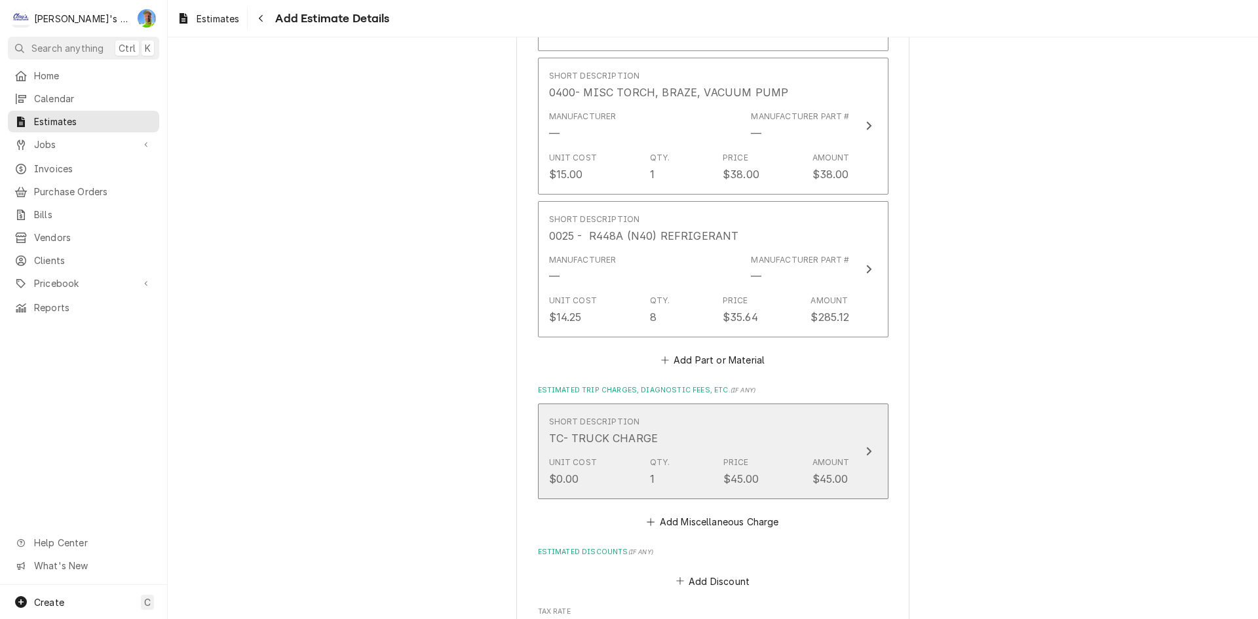
scroll to position [1826, 0]
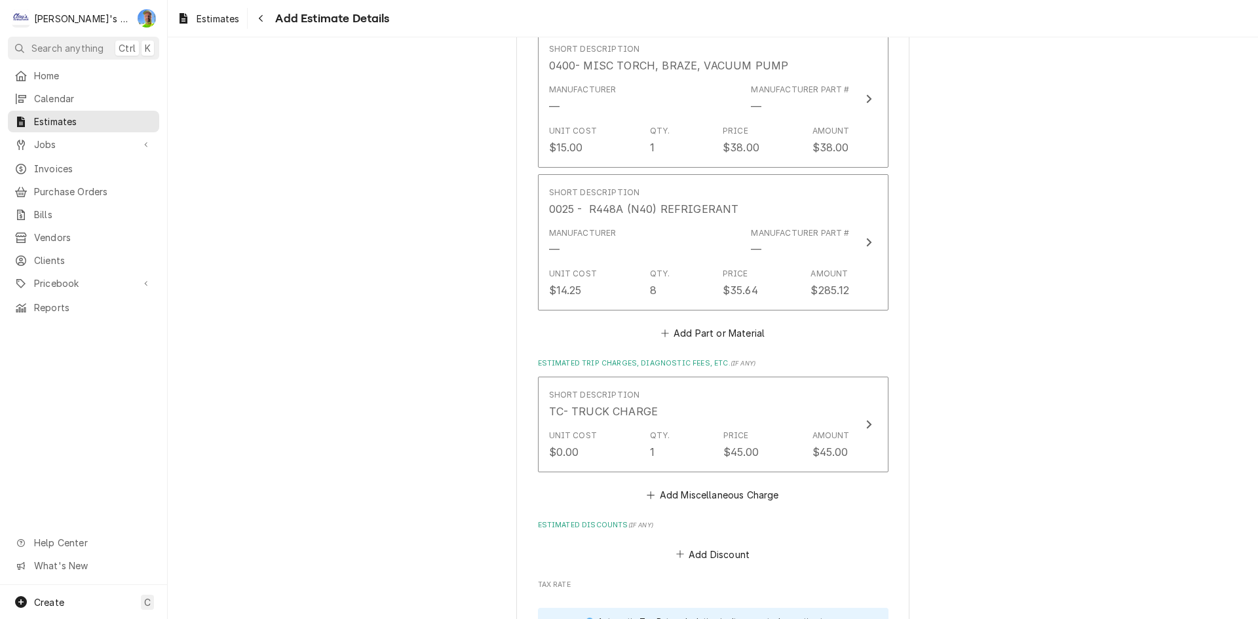
click at [664, 320] on div "Short Description 0004- RECOVERY FEE- OVER 5 LBS Manufacturer — Manufacturer Pa…" at bounding box center [713, 115] width 351 height 455
click at [669, 334] on button "Add Part or Material" at bounding box center [712, 333] width 108 height 18
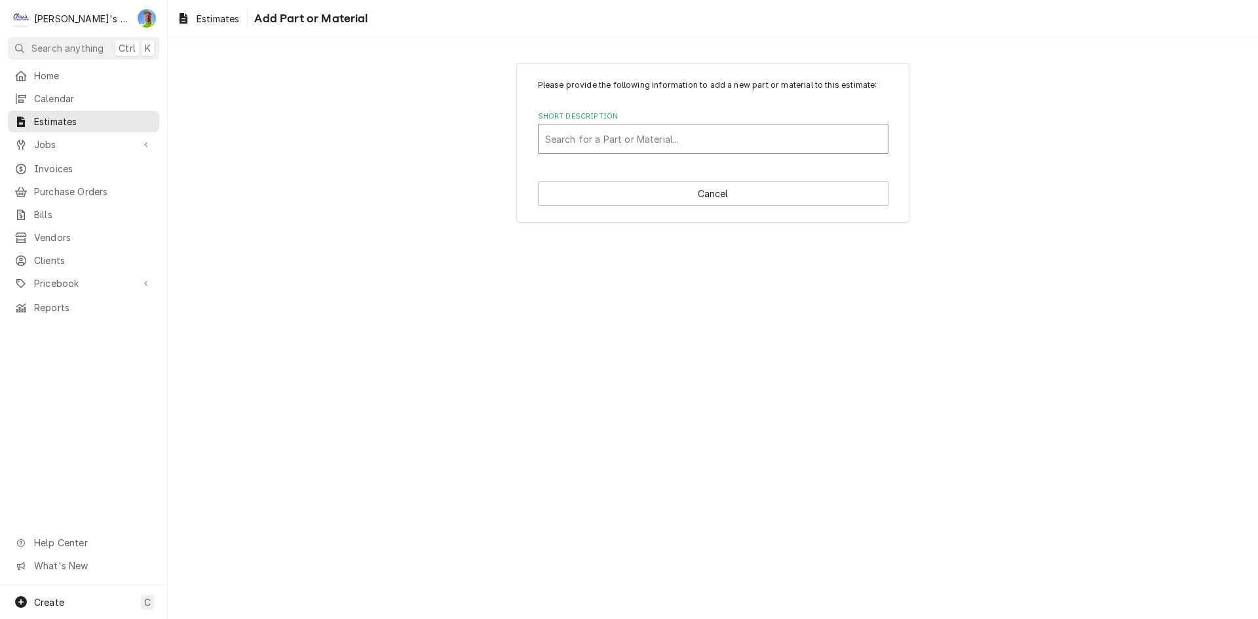
click at [612, 137] on div "Short Description" at bounding box center [713, 139] width 336 height 24
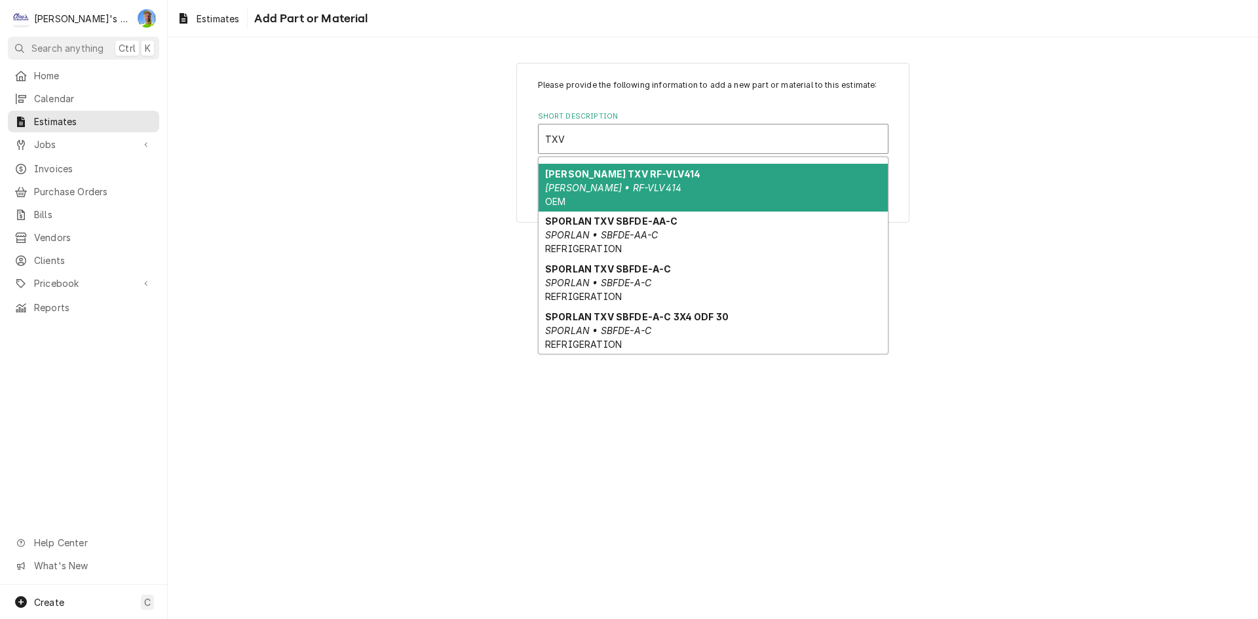
scroll to position [262, 0]
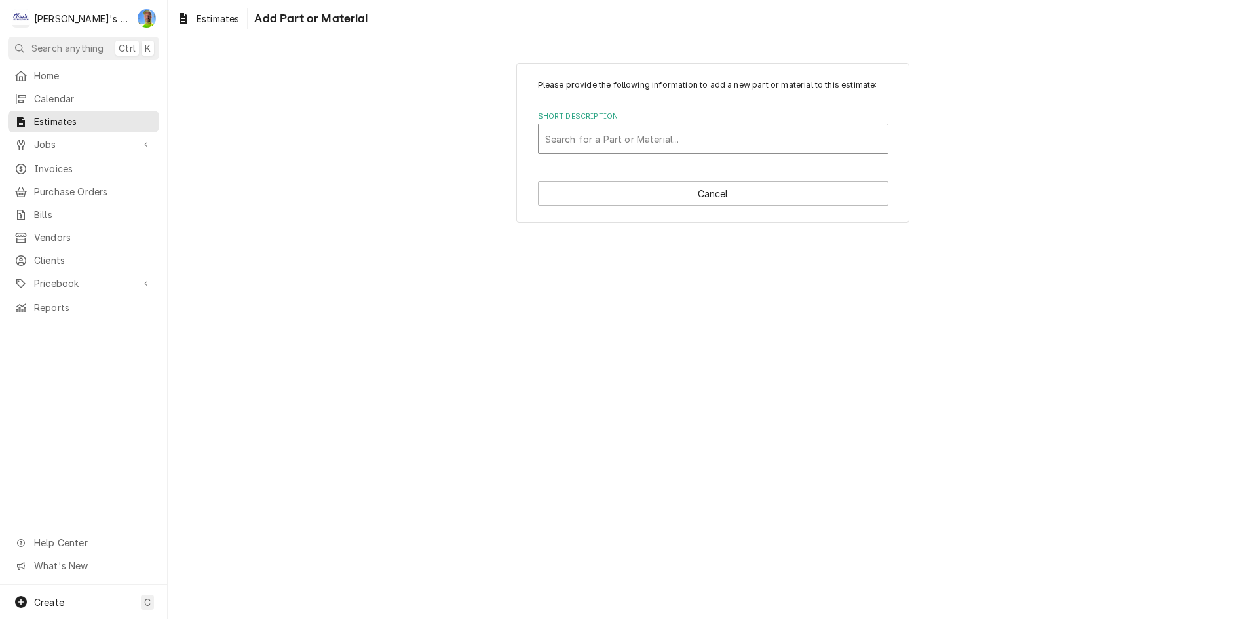
click at [827, 142] on div "Short Description" at bounding box center [713, 139] width 336 height 24
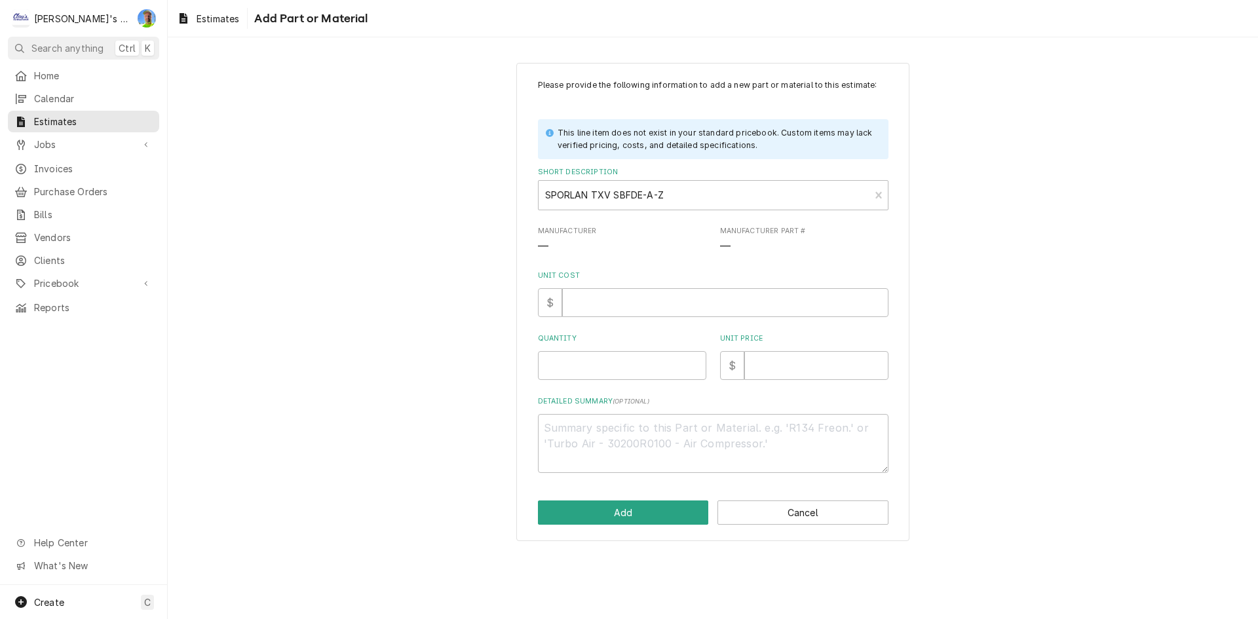
click at [624, 322] on div "Please provide the following information to add a new part or material to this …" at bounding box center [713, 276] width 351 height 394
click at [626, 304] on input "Unit Cost" at bounding box center [725, 302] width 326 height 29
click at [638, 461] on textarea "Detailed Summary ( optional )" at bounding box center [713, 443] width 351 height 59
click at [624, 311] on input "Unit Cost" at bounding box center [725, 302] width 326 height 29
click at [614, 370] on input "Quantity" at bounding box center [622, 365] width 168 height 29
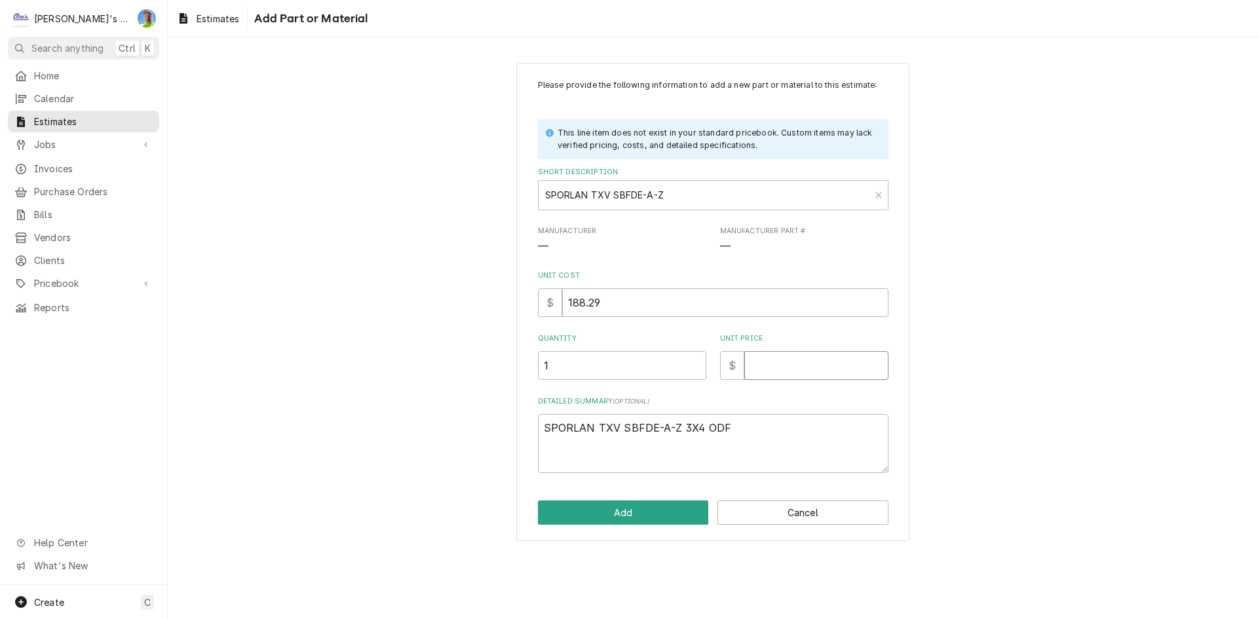
click at [794, 372] on input "Unit Price" at bounding box center [816, 365] width 144 height 29
click at [799, 368] on input "Unit Price" at bounding box center [816, 365] width 144 height 29
click at [656, 510] on button "Add" at bounding box center [623, 513] width 171 height 24
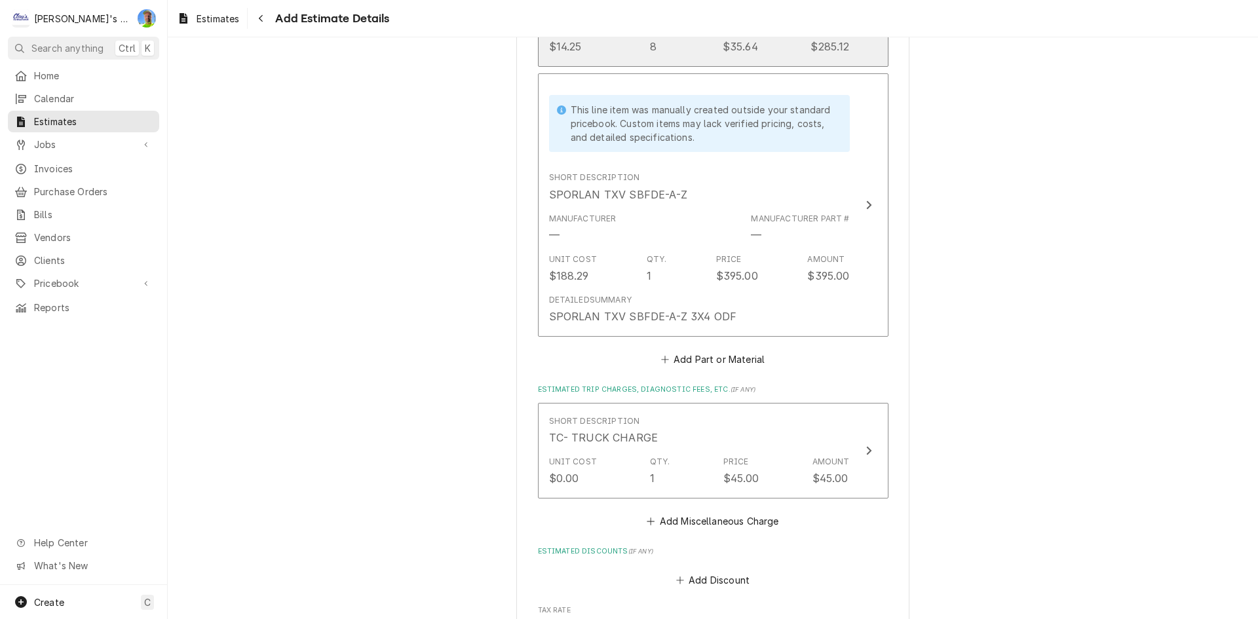
scroll to position [2072, 0]
click at [711, 361] on button "Add Part or Material" at bounding box center [712, 357] width 108 height 18
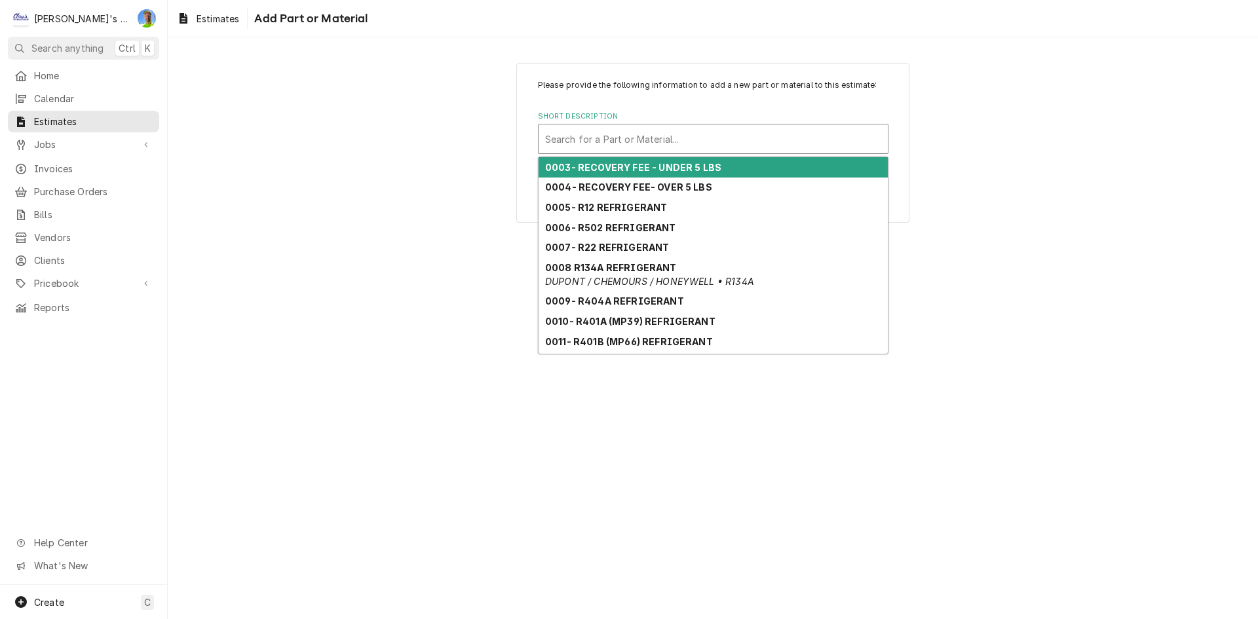
click at [682, 144] on div "Short Description" at bounding box center [713, 139] width 336 height 24
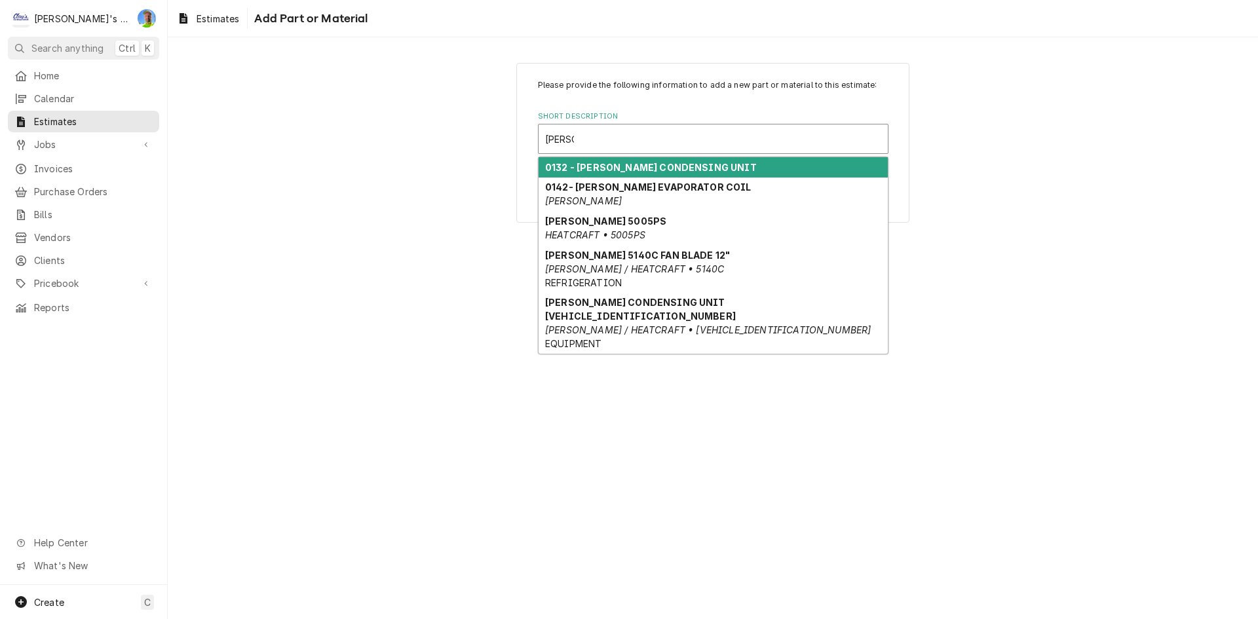
click at [686, 170] on strong "0132 - BOHN CONDENSING UNIT" at bounding box center [651, 167] width 212 height 11
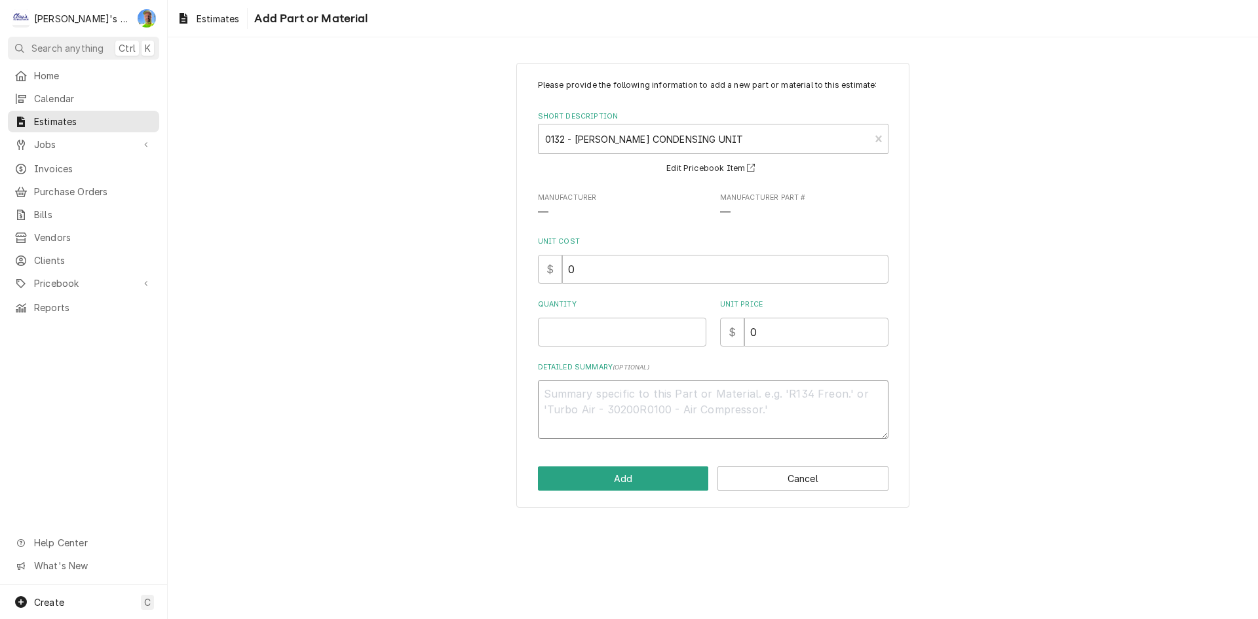
click at [605, 406] on textarea "Detailed Summary ( optional )" at bounding box center [713, 409] width 351 height 59
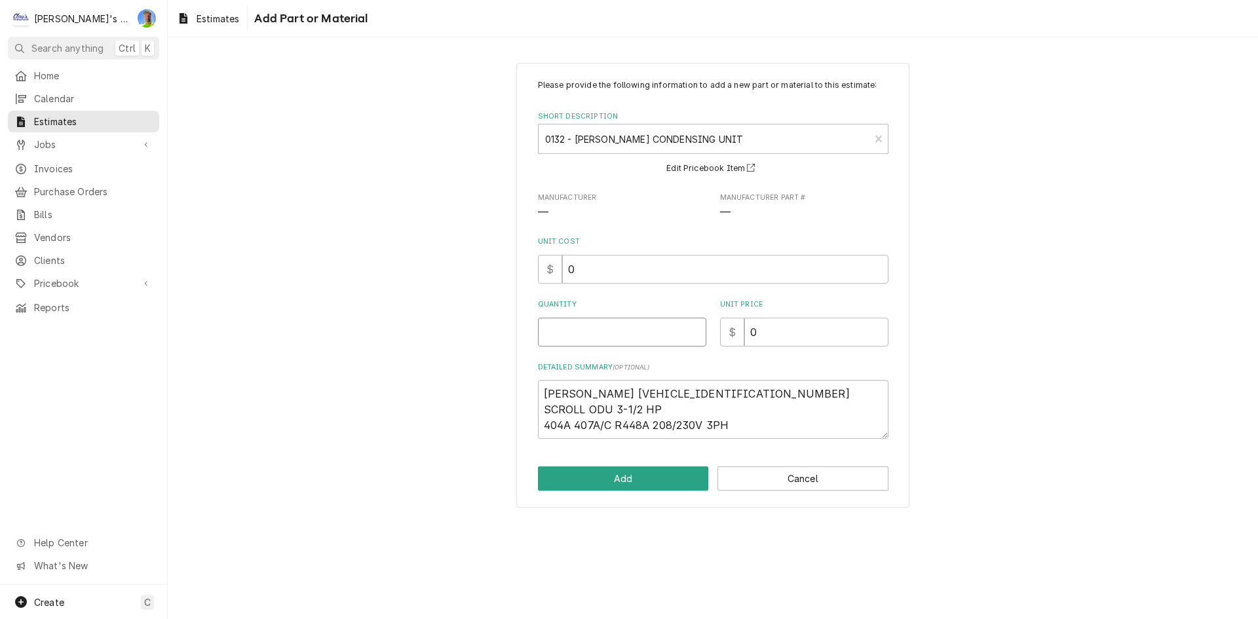
click at [571, 326] on input "Quantity" at bounding box center [622, 332] width 168 height 29
click at [590, 255] on input "0" at bounding box center [725, 269] width 326 height 29
click at [590, 259] on input "0" at bounding box center [725, 269] width 326 height 29
drag, startPoint x: 590, startPoint y: 261, endPoint x: 560, endPoint y: 277, distance: 34.3
click at [560, 277] on div "$ 0" at bounding box center [713, 269] width 351 height 29
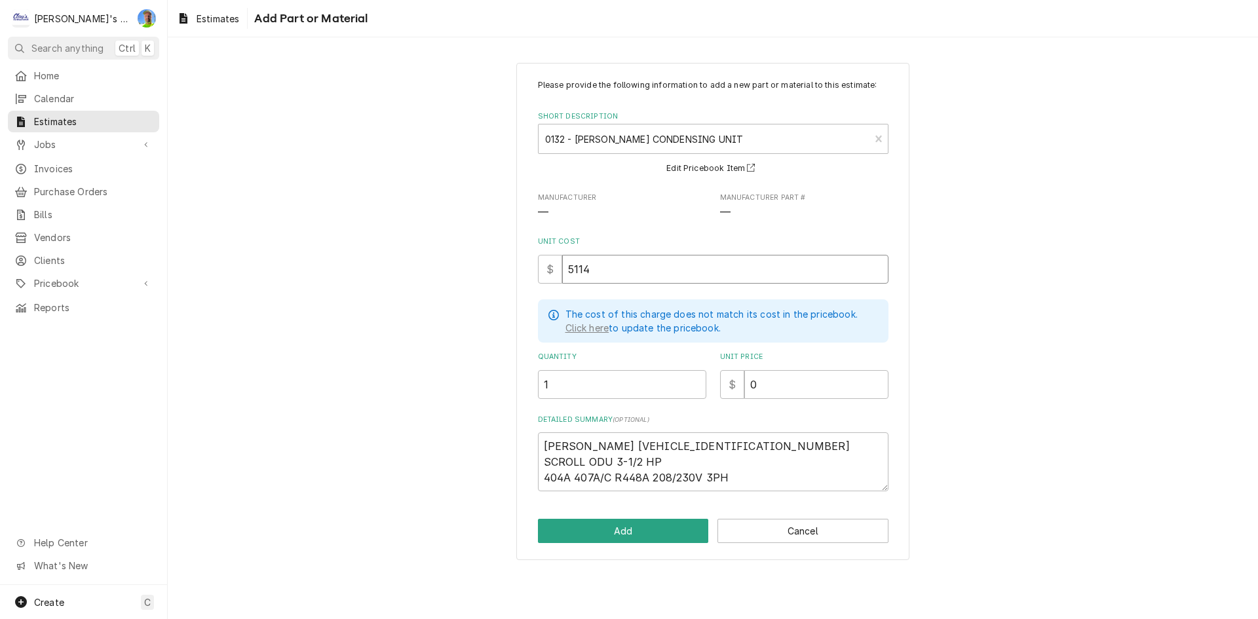
click at [570, 273] on input "5114" at bounding box center [725, 269] width 326 height 29
click at [573, 276] on input "5114" at bounding box center [725, 269] width 326 height 29
drag, startPoint x: 772, startPoint y: 389, endPoint x: 750, endPoint y: 385, distance: 22.5
click at [750, 385] on input "0" at bounding box center [816, 384] width 144 height 29
click at [792, 388] on input "0" at bounding box center [816, 384] width 144 height 29
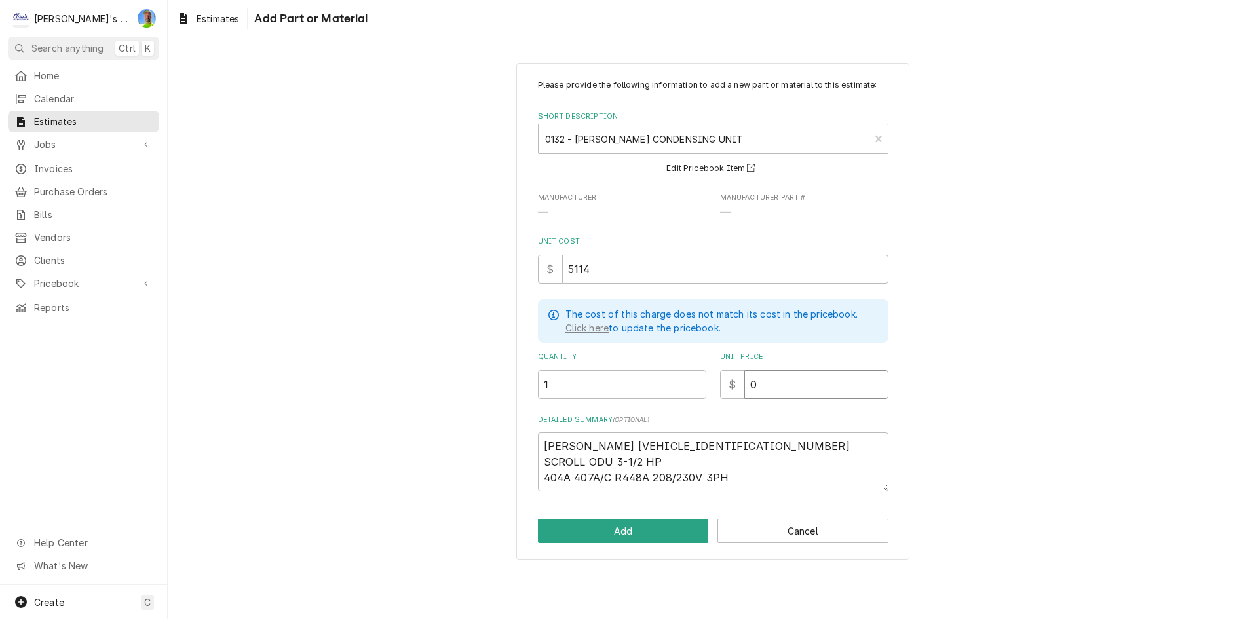
drag, startPoint x: 792, startPoint y: 385, endPoint x: 746, endPoint y: 388, distance: 46.6
click at [746, 388] on input "0" at bounding box center [816, 384] width 144 height 29
click at [677, 529] on button "Add" at bounding box center [623, 531] width 171 height 24
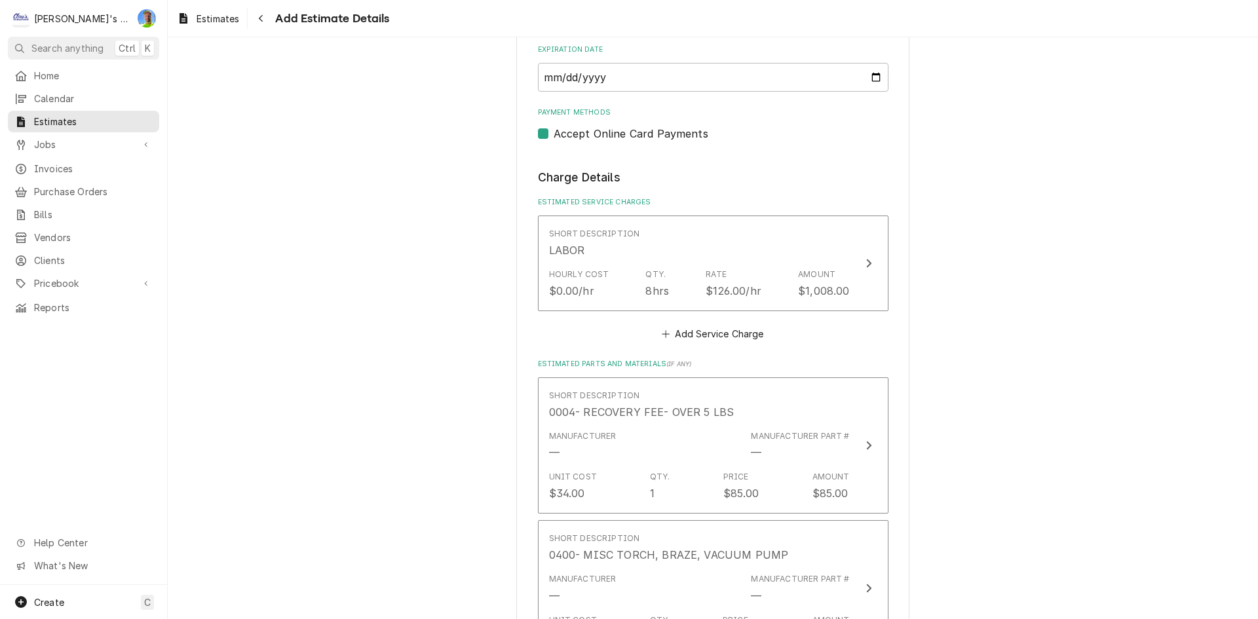
scroll to position [1336, 0]
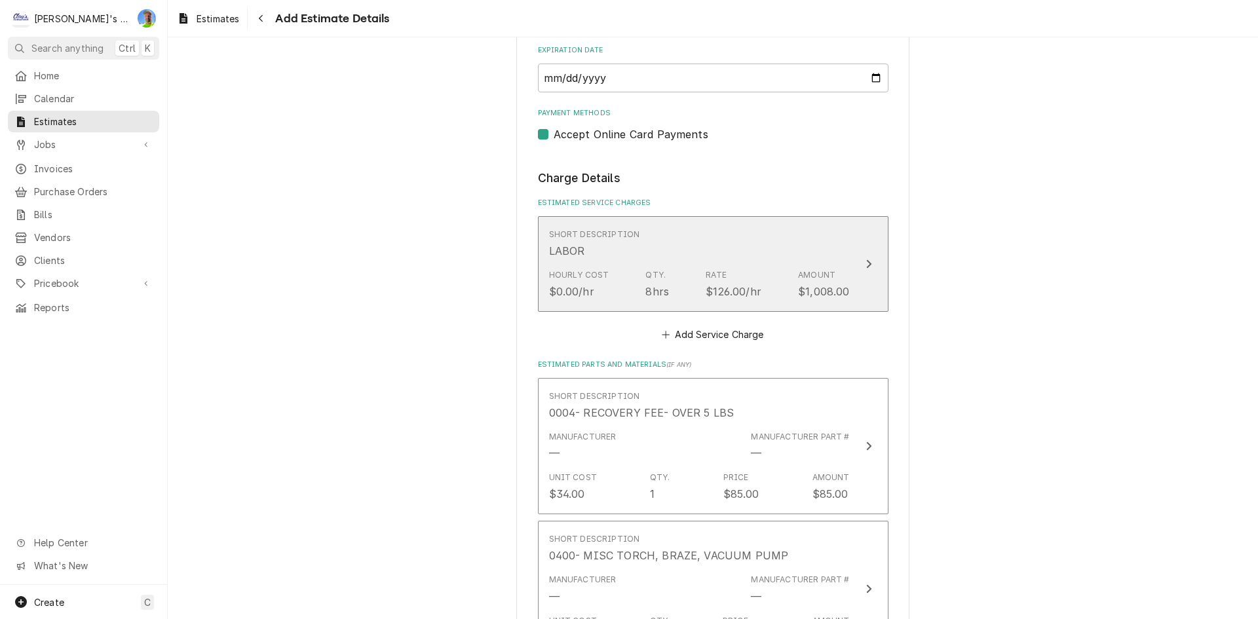
click at [645, 295] on div "8hrs" at bounding box center [657, 292] width 24 height 16
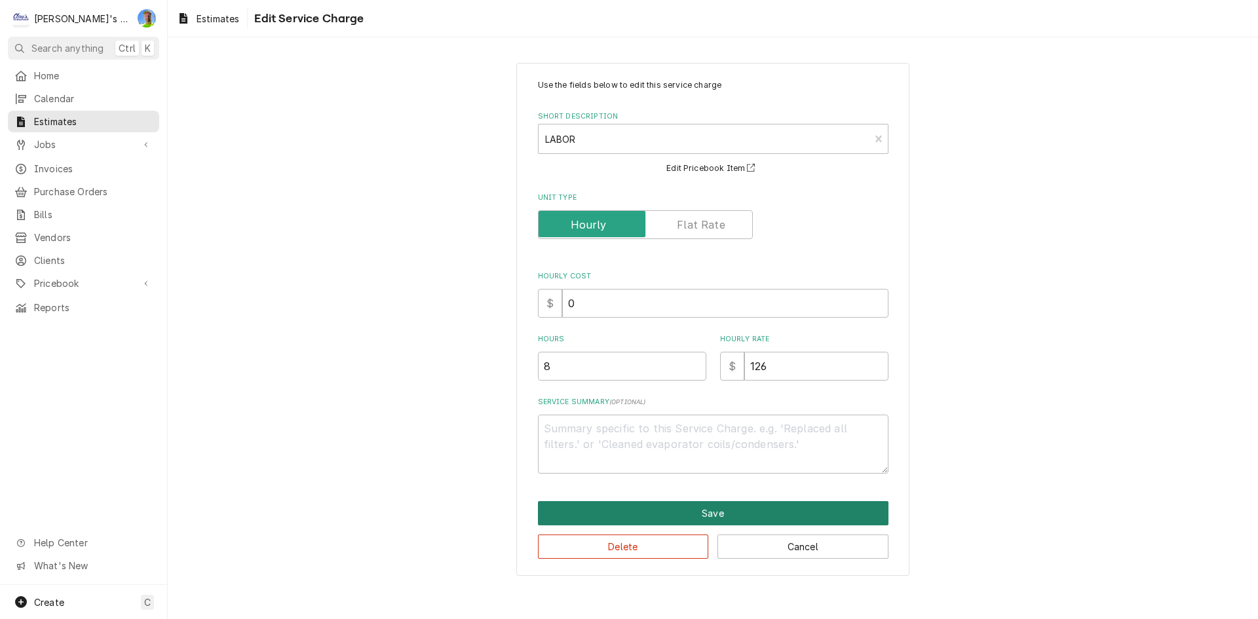
click at [653, 508] on button "Save" at bounding box center [713, 513] width 351 height 24
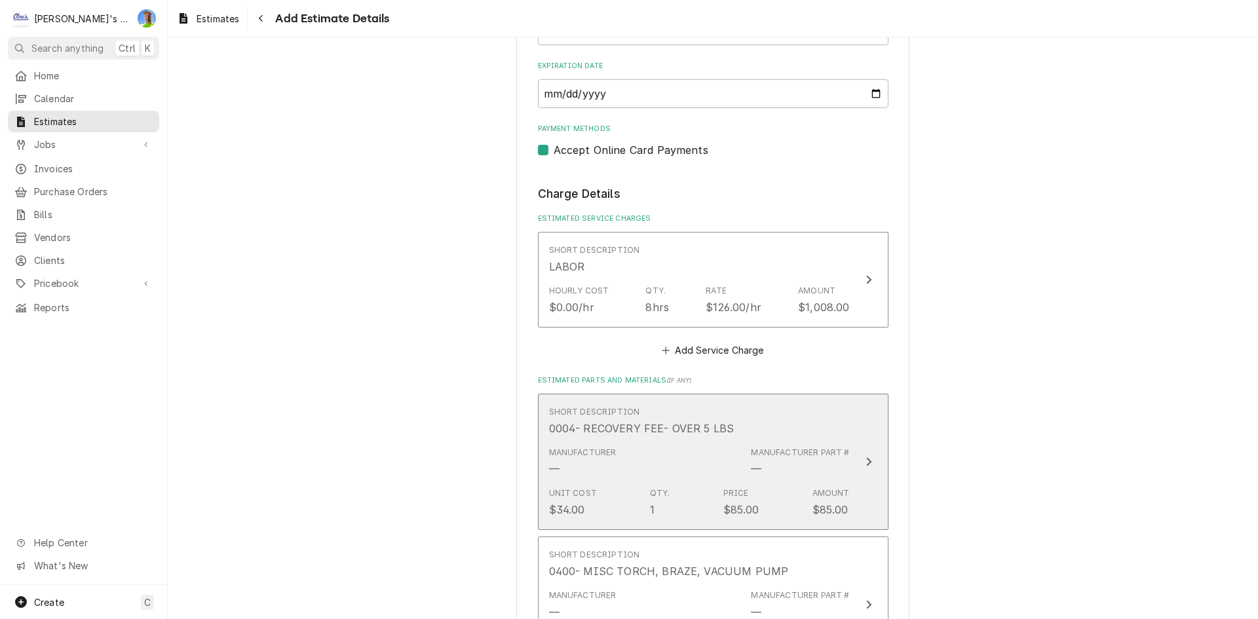
scroll to position [1320, 0]
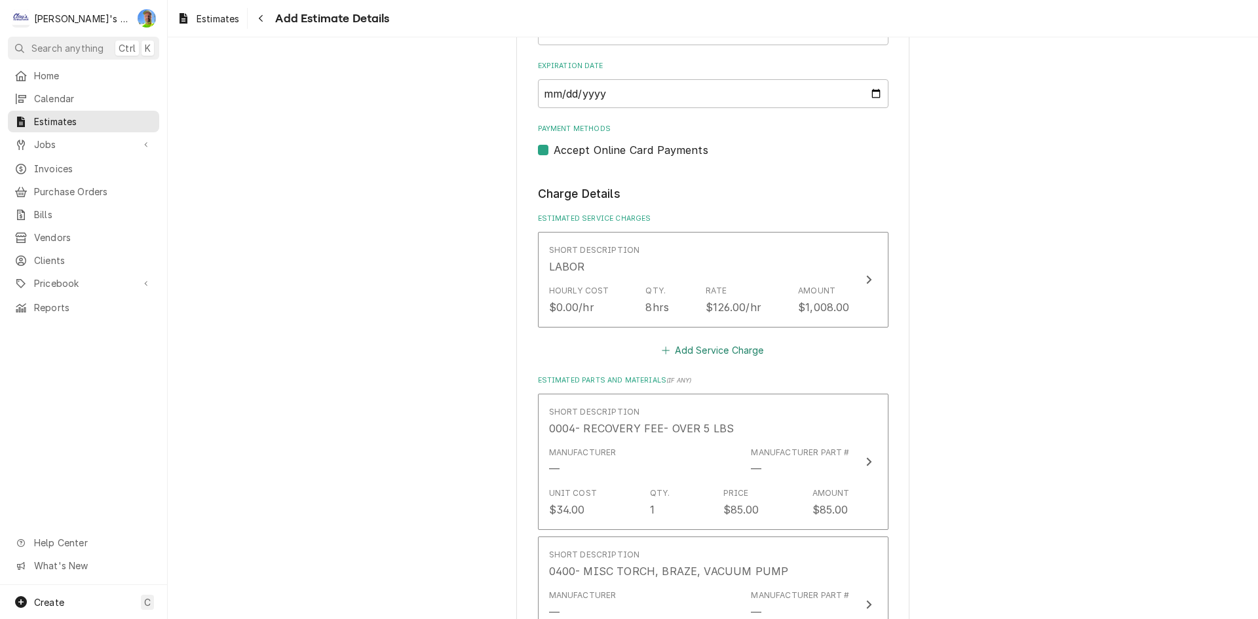
click at [708, 349] on button "Add Service Charge" at bounding box center [713, 350] width 106 height 18
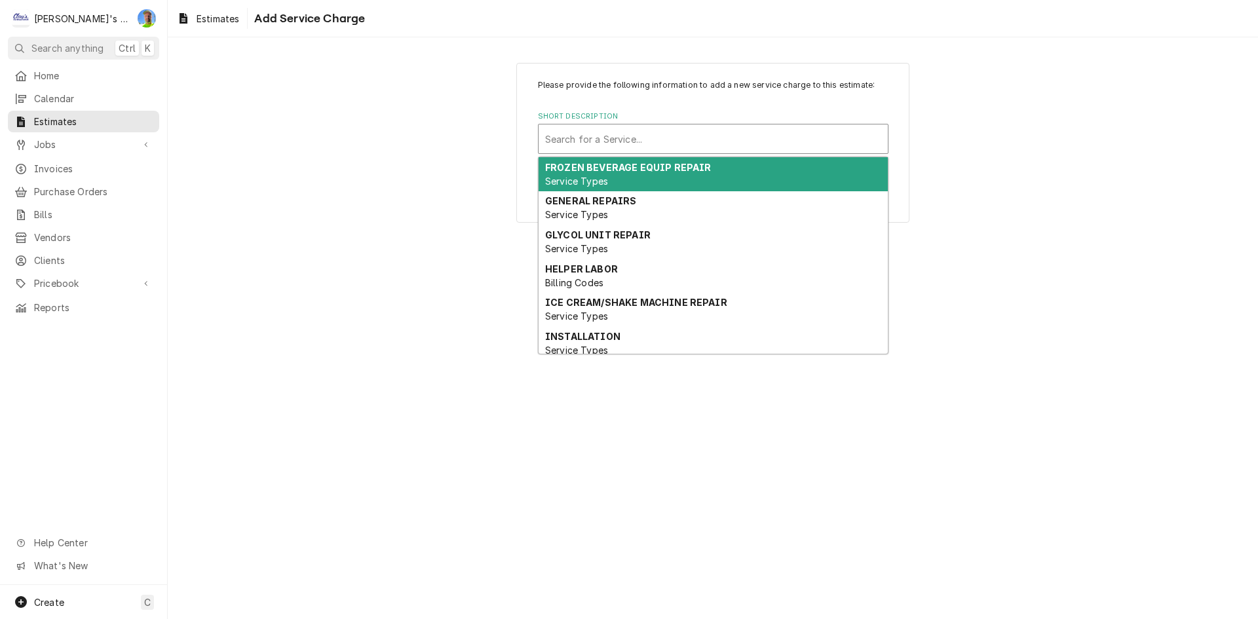
click at [653, 136] on div "Short Description" at bounding box center [713, 139] width 336 height 24
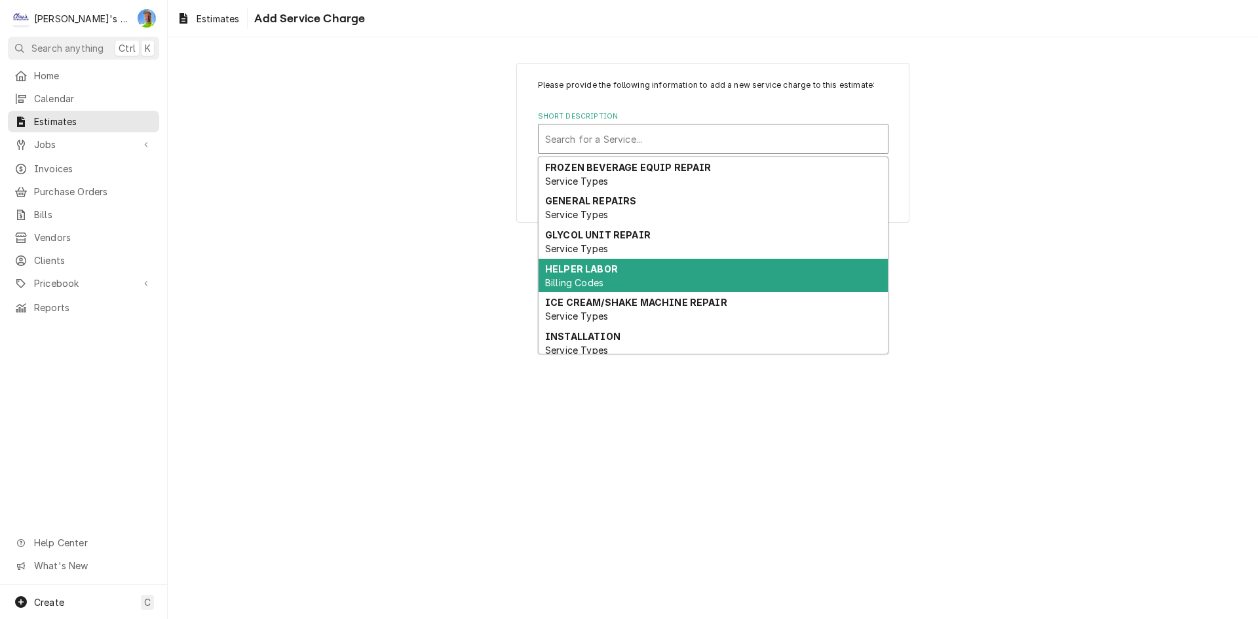
click at [638, 273] on div "HELPER LABOR Billing Codes" at bounding box center [713, 276] width 349 height 34
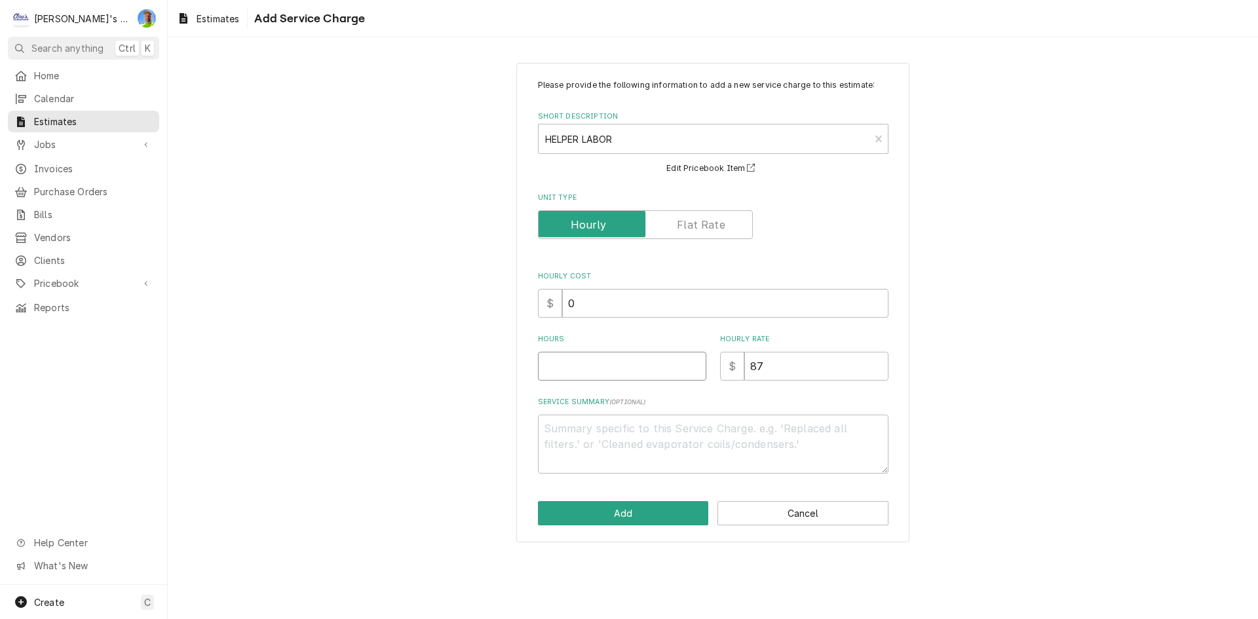
click at [574, 379] on input "Hours" at bounding box center [622, 366] width 168 height 29
click at [594, 516] on button "Add" at bounding box center [623, 513] width 171 height 24
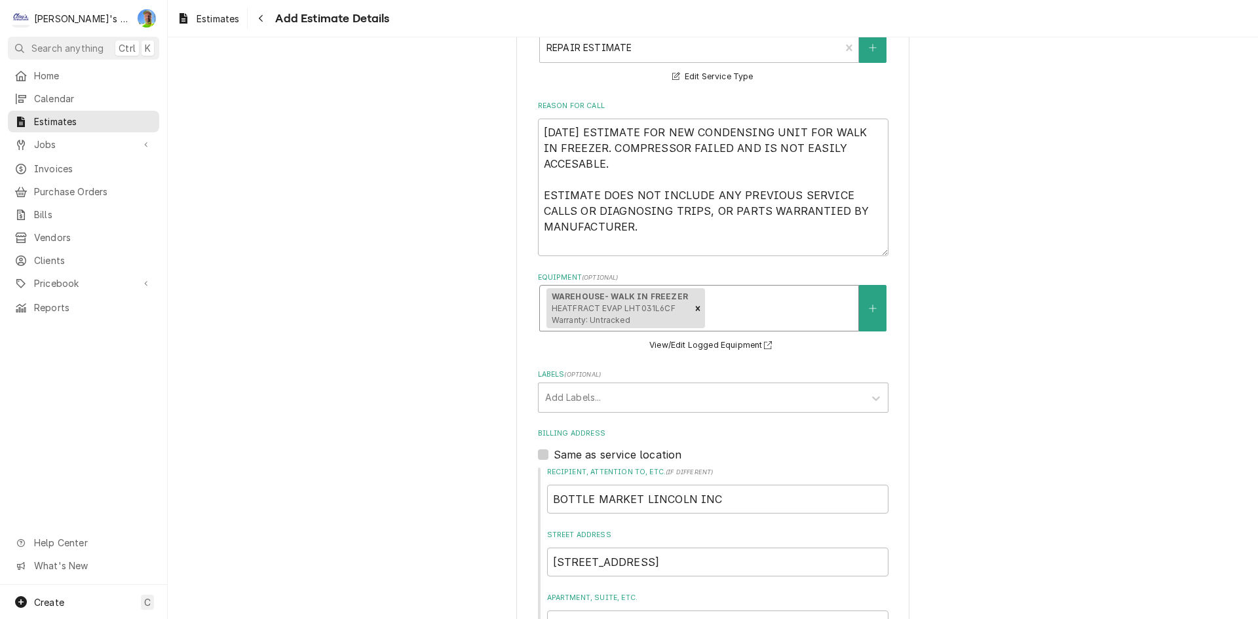
scroll to position [322, 0]
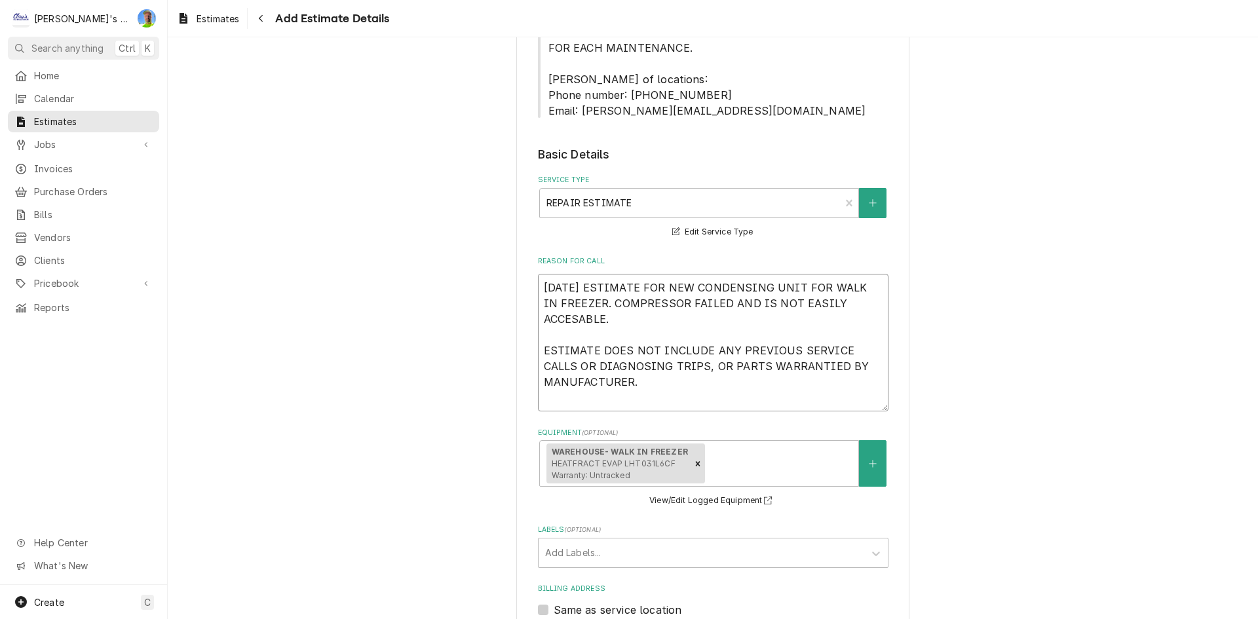
drag, startPoint x: 633, startPoint y: 384, endPoint x: 525, endPoint y: 280, distance: 149.7
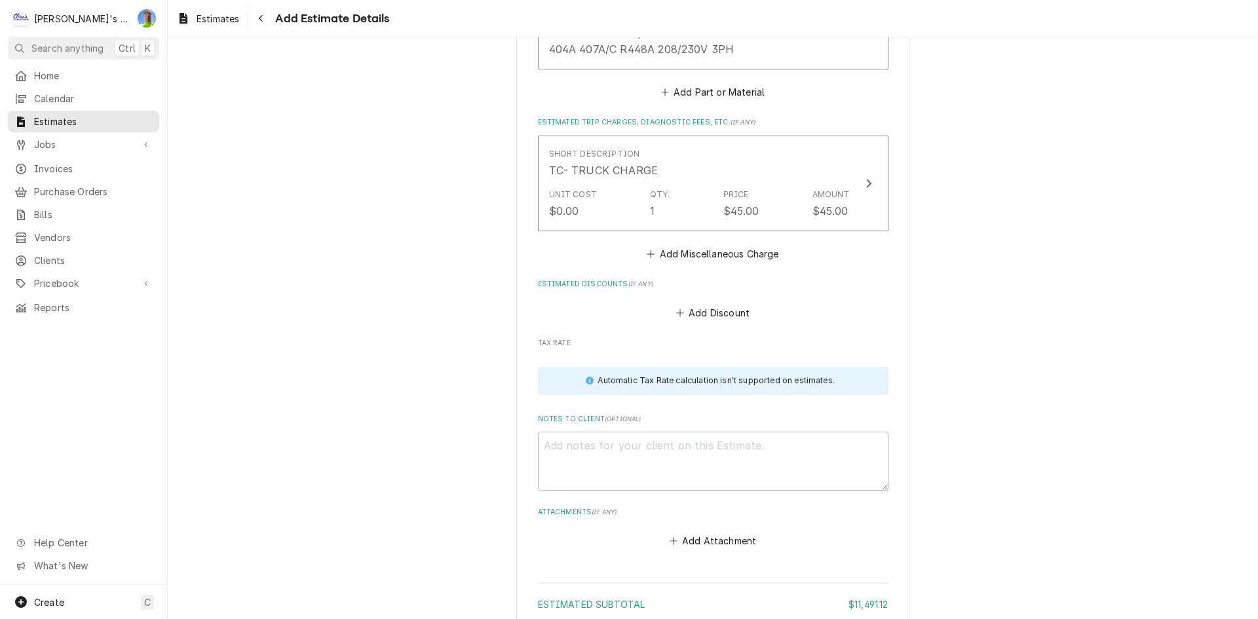
scroll to position [2811, 0]
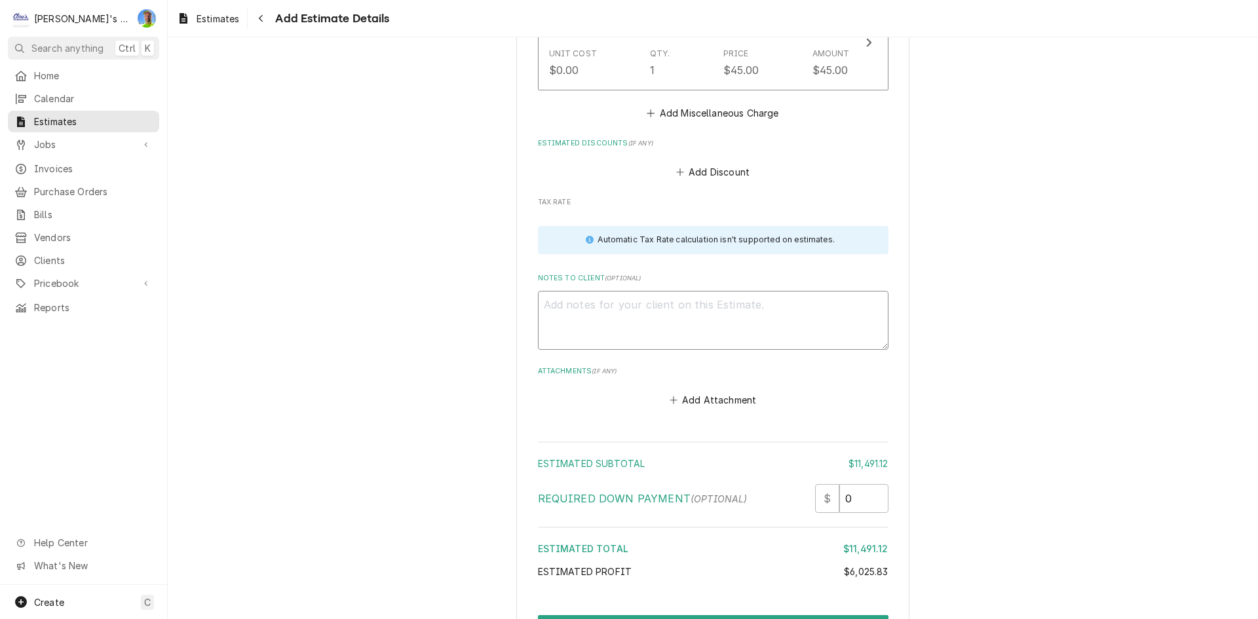
click at [562, 311] on textarea "Notes to Client ( optional )" at bounding box center [713, 320] width 351 height 59
paste textarea "10/10/2025 ESTIMATE FOR NEW CONDENSING UNIT FOR WALK IN FREEZER. COMPRESSOR FAI…"
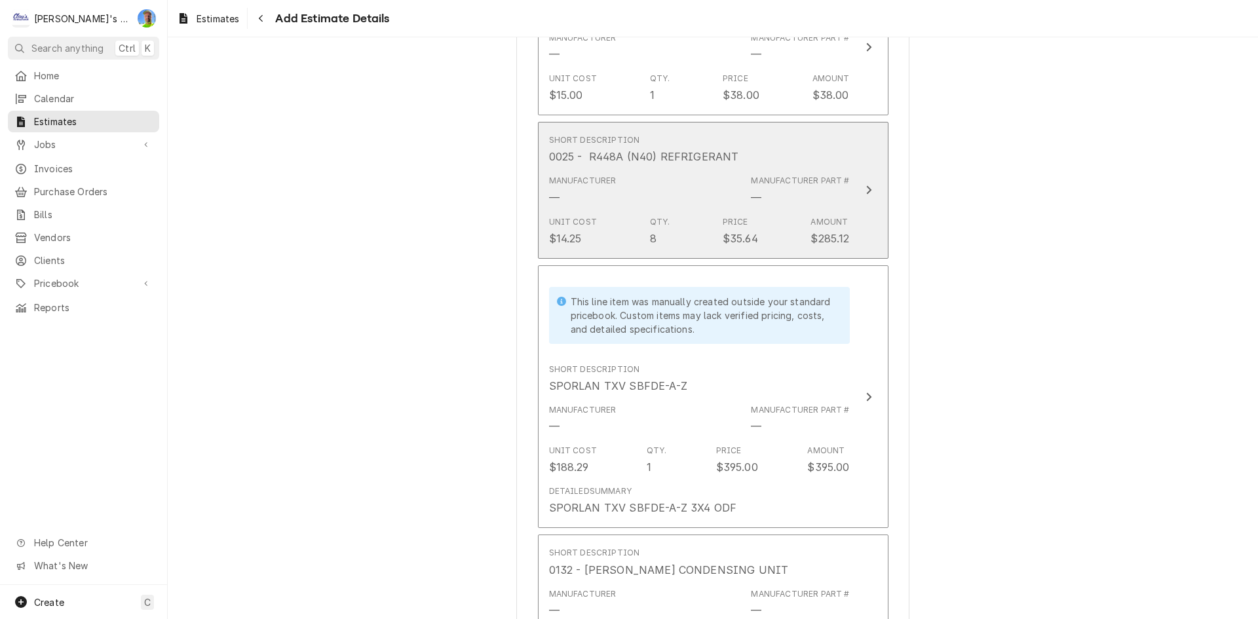
scroll to position [1958, 0]
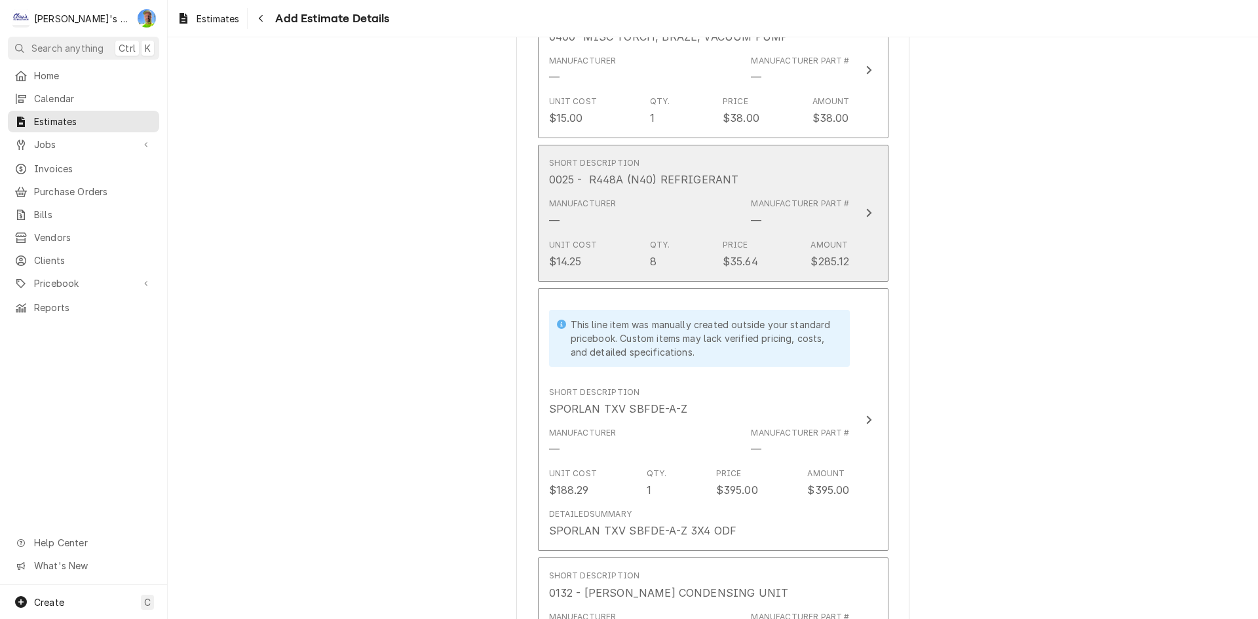
click at [778, 240] on div "Unit Cost $14.25 Qty. 8 Price $35.64 Amount $285.12" at bounding box center [699, 254] width 301 height 41
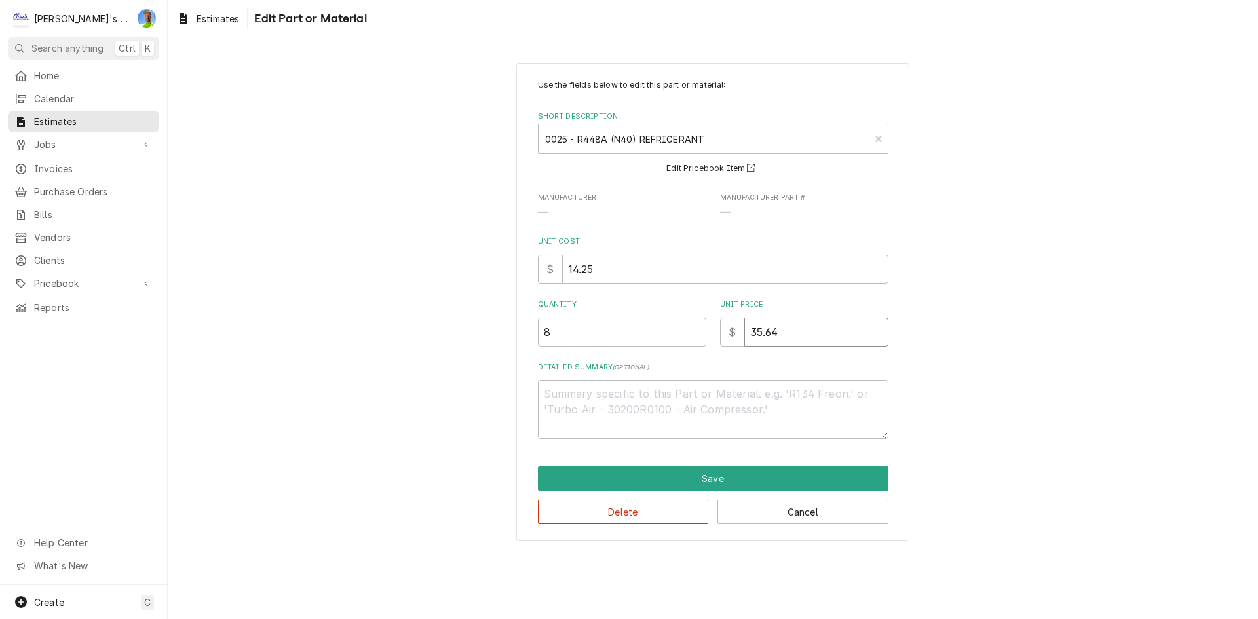
drag, startPoint x: 793, startPoint y: 333, endPoint x: 759, endPoint y: 341, distance: 34.8
click at [759, 341] on input "35.64" at bounding box center [816, 332] width 144 height 29
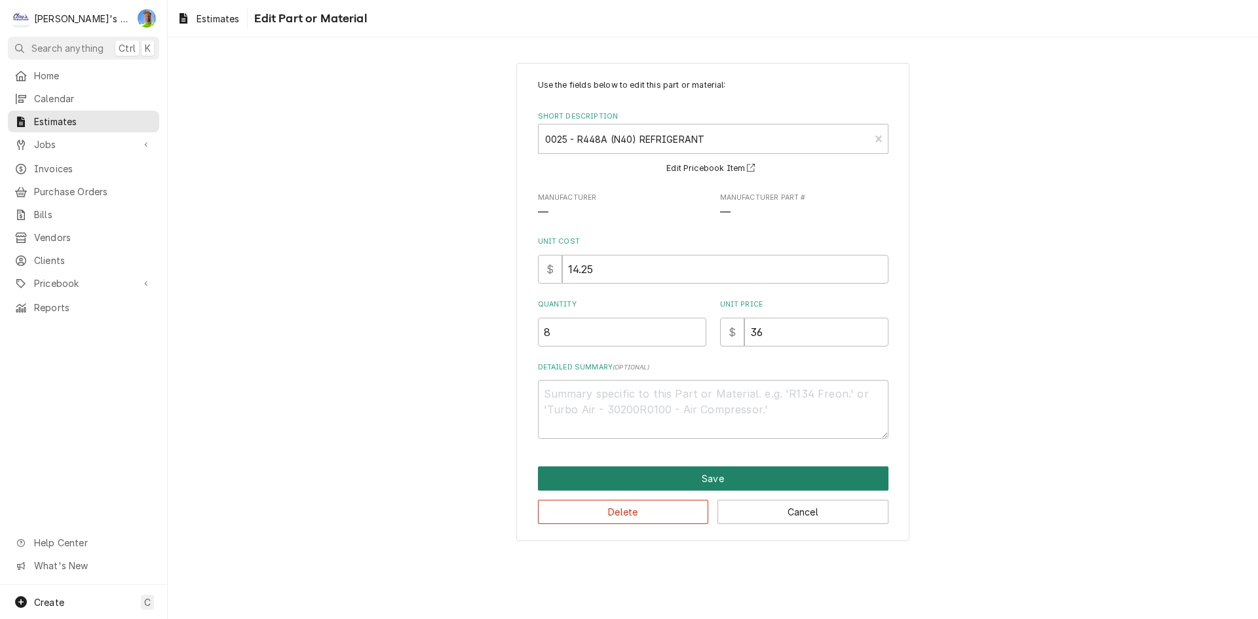
click at [774, 480] on button "Save" at bounding box center [713, 479] width 351 height 24
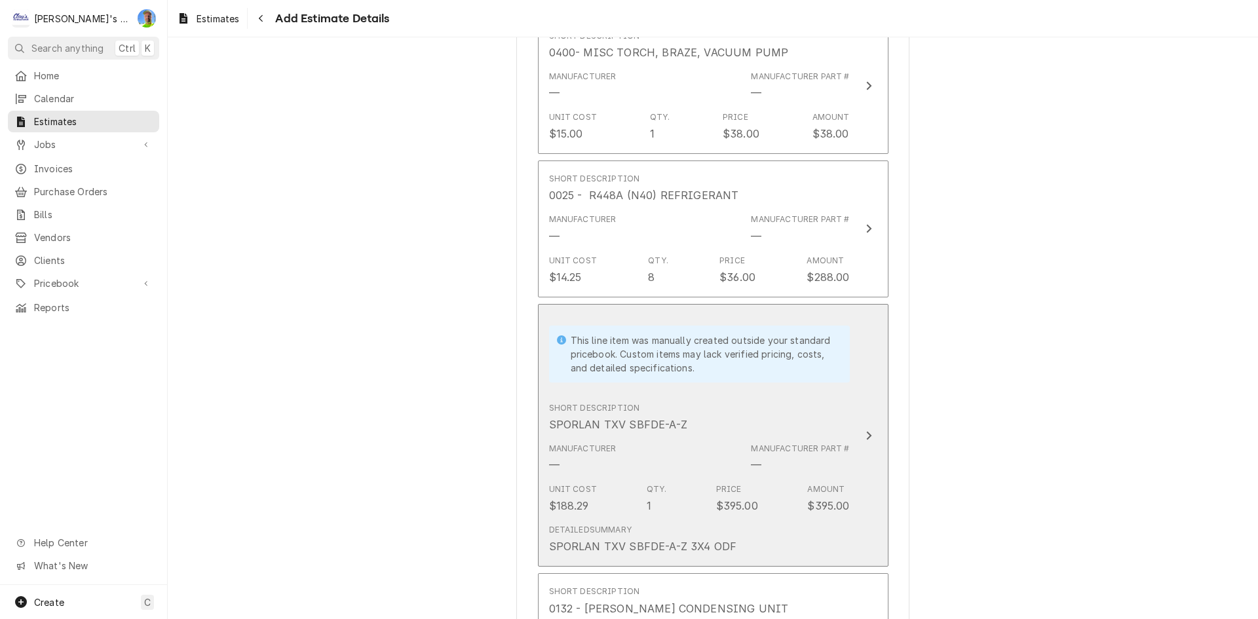
scroll to position [1942, 0]
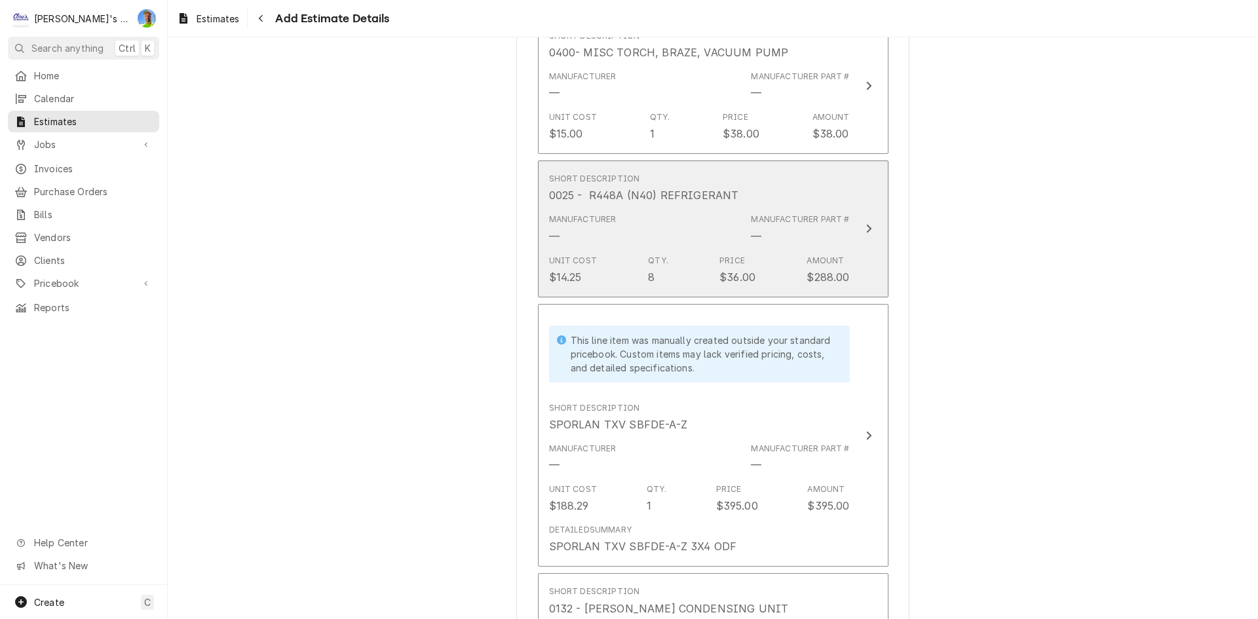
click at [646, 235] on div "Manufacturer — Manufacturer Part # —" at bounding box center [699, 228] width 301 height 41
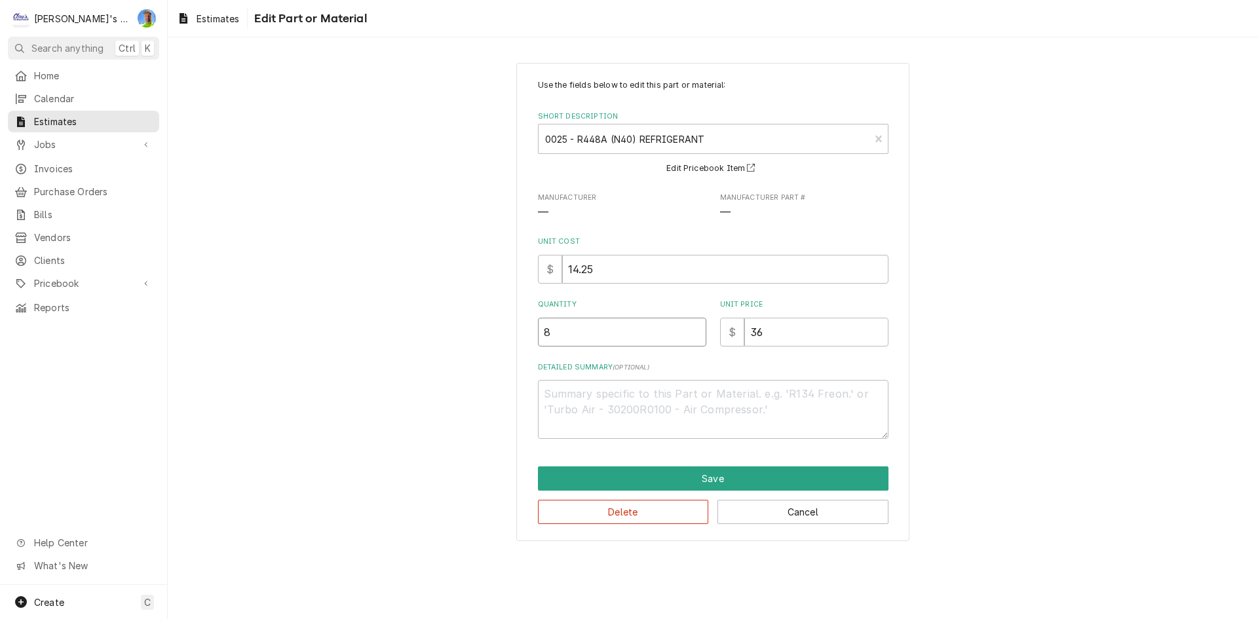
drag, startPoint x: 617, startPoint y: 335, endPoint x: 537, endPoint y: 349, distance: 81.2
click at [538, 349] on div "Use the fields below to edit this part or material: Short Description 0025 - R4…" at bounding box center [713, 259] width 351 height 360
drag, startPoint x: 603, startPoint y: 341, endPoint x: 530, endPoint y: 352, distance: 73.7
click at [530, 352] on div "Use the fields below to edit this part or material: Short Description 0025 - R4…" at bounding box center [712, 302] width 393 height 478
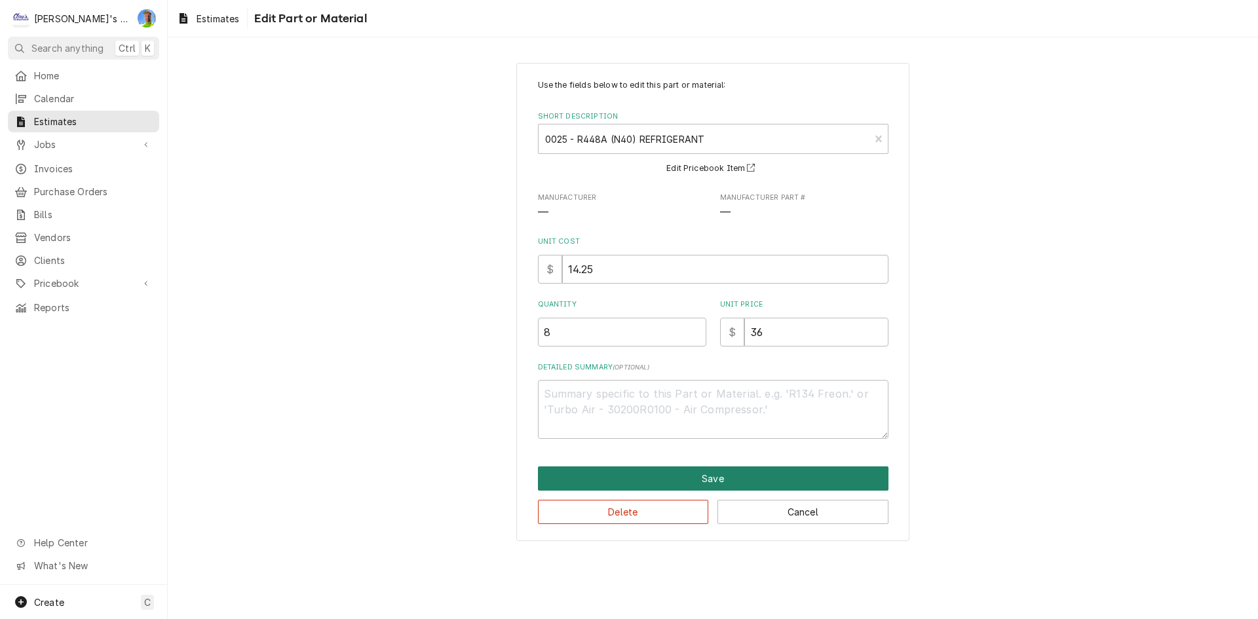
click at [645, 474] on button "Save" at bounding box center [713, 479] width 351 height 24
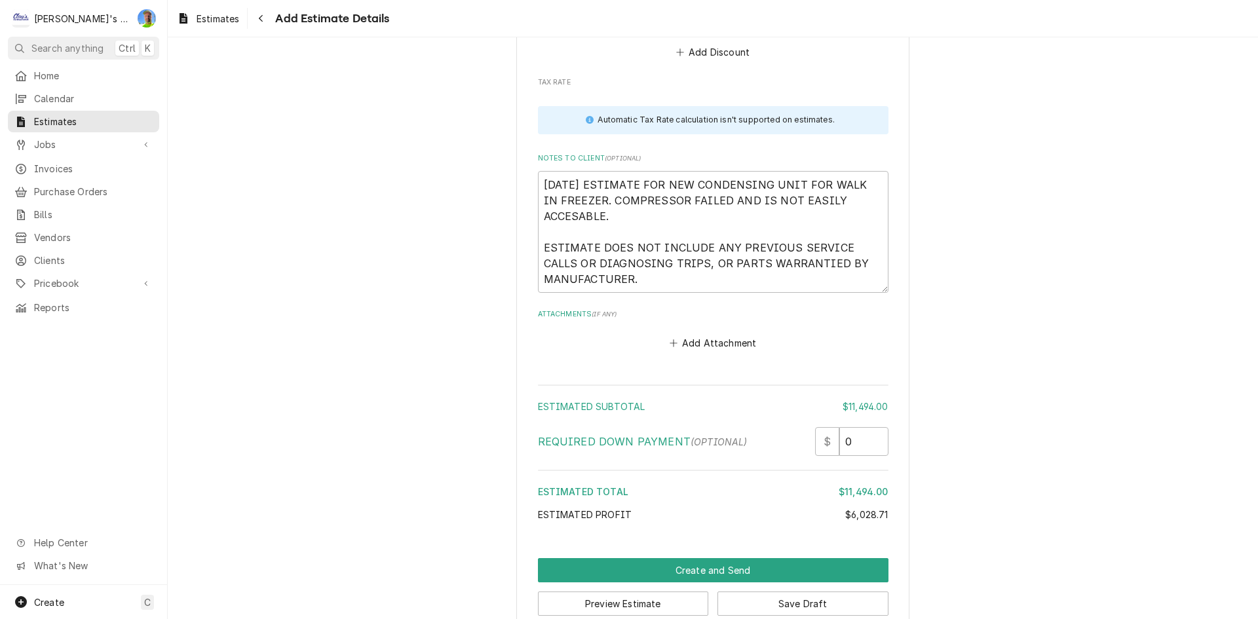
scroll to position [2941, 0]
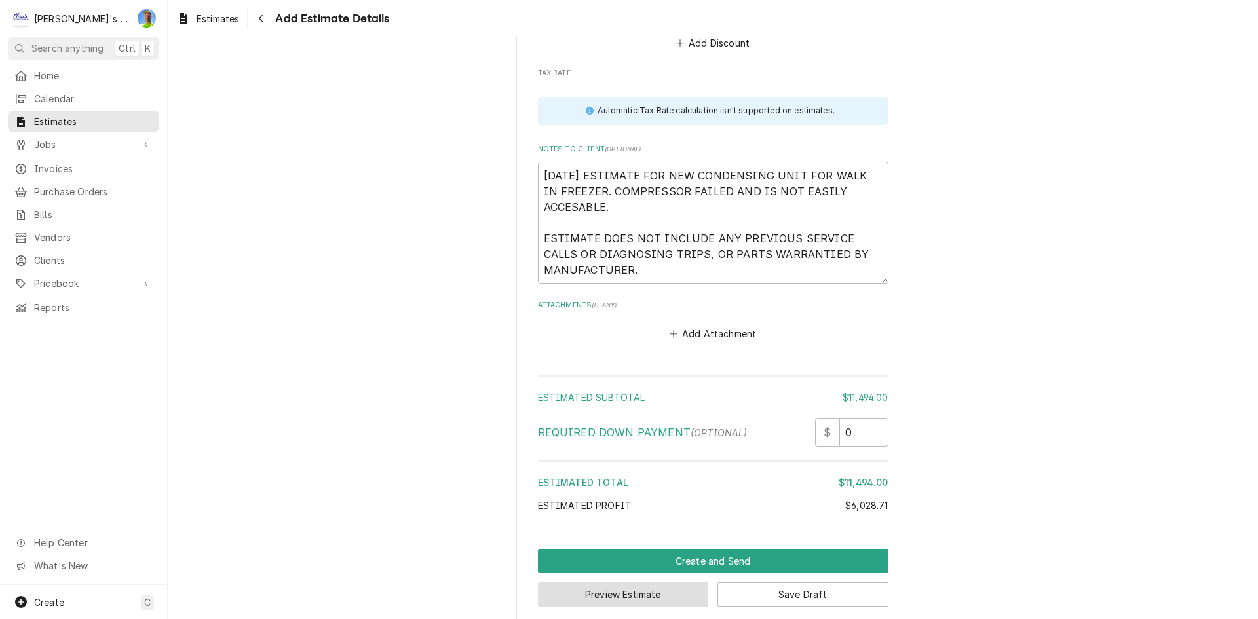
click at [676, 582] on button "Preview Estimate" at bounding box center [623, 594] width 171 height 24
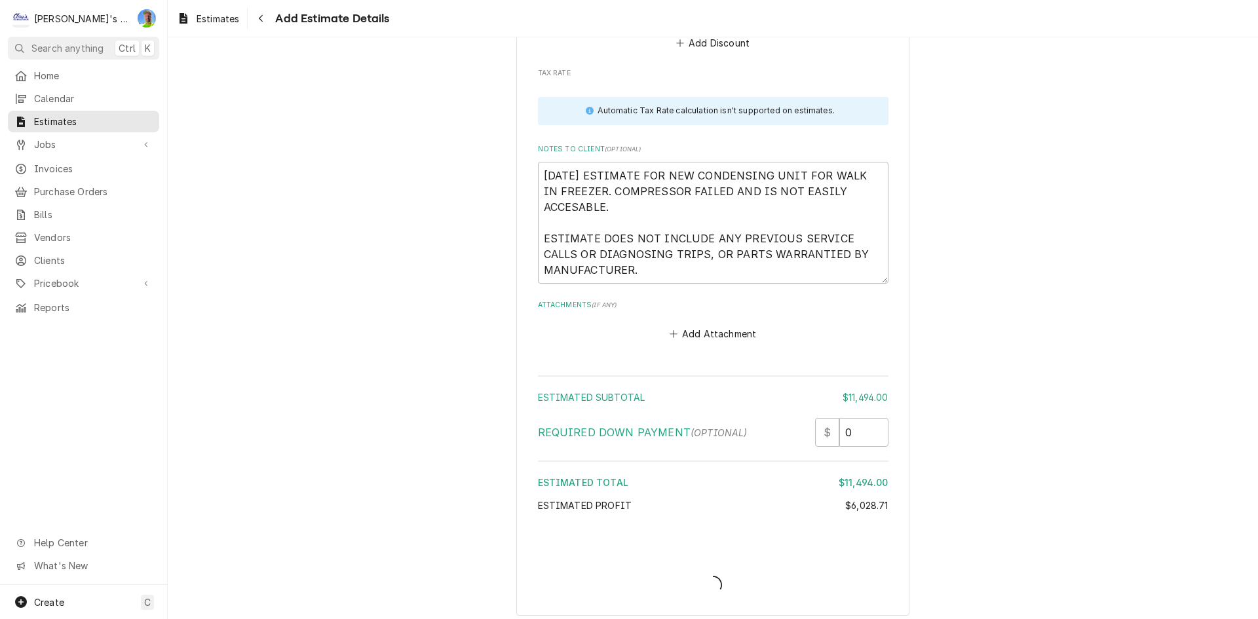
scroll to position [2933, 0]
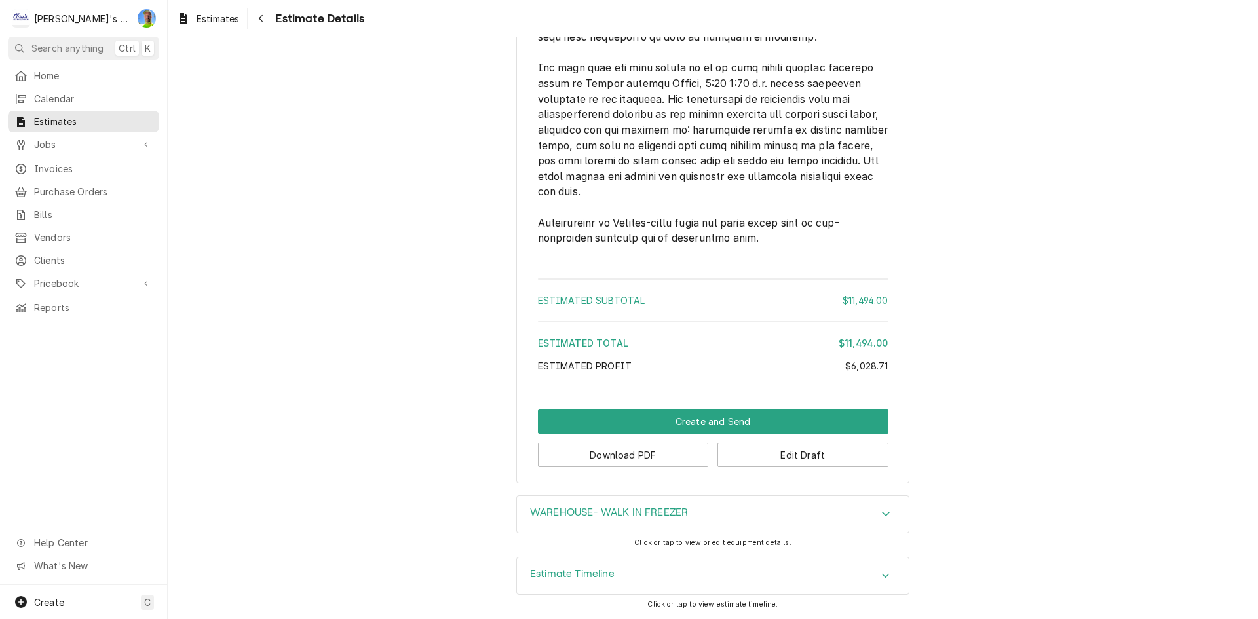
scroll to position [2237, 0]
click at [655, 457] on button "Download PDF" at bounding box center [623, 455] width 171 height 24
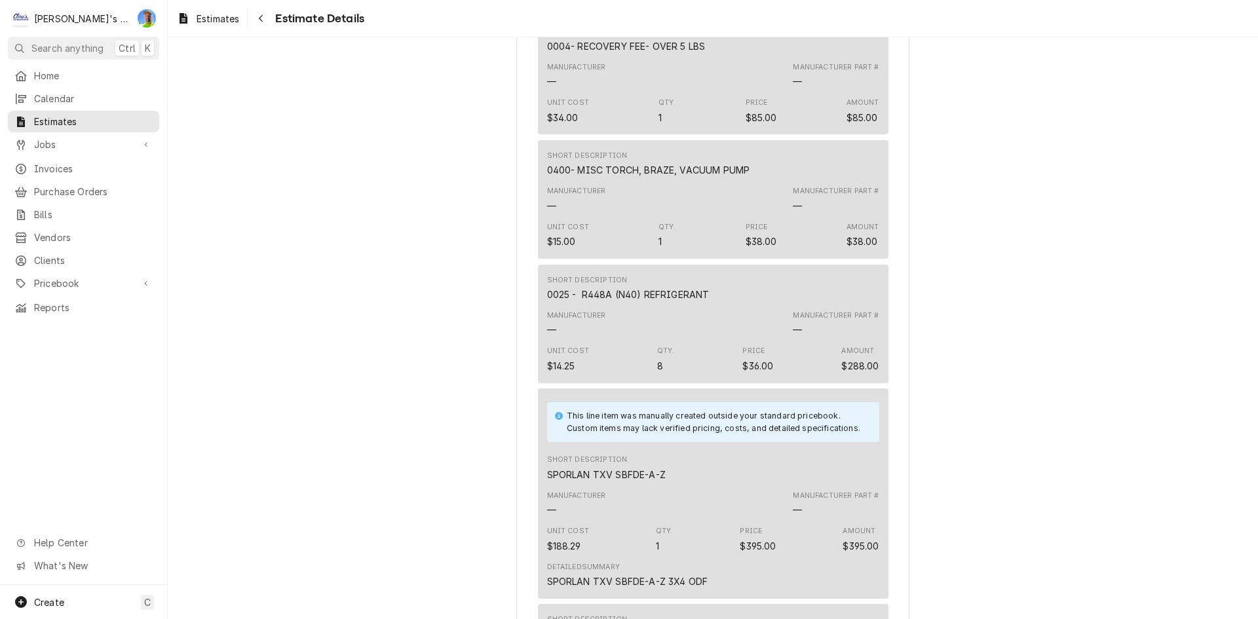
scroll to position [795, 0]
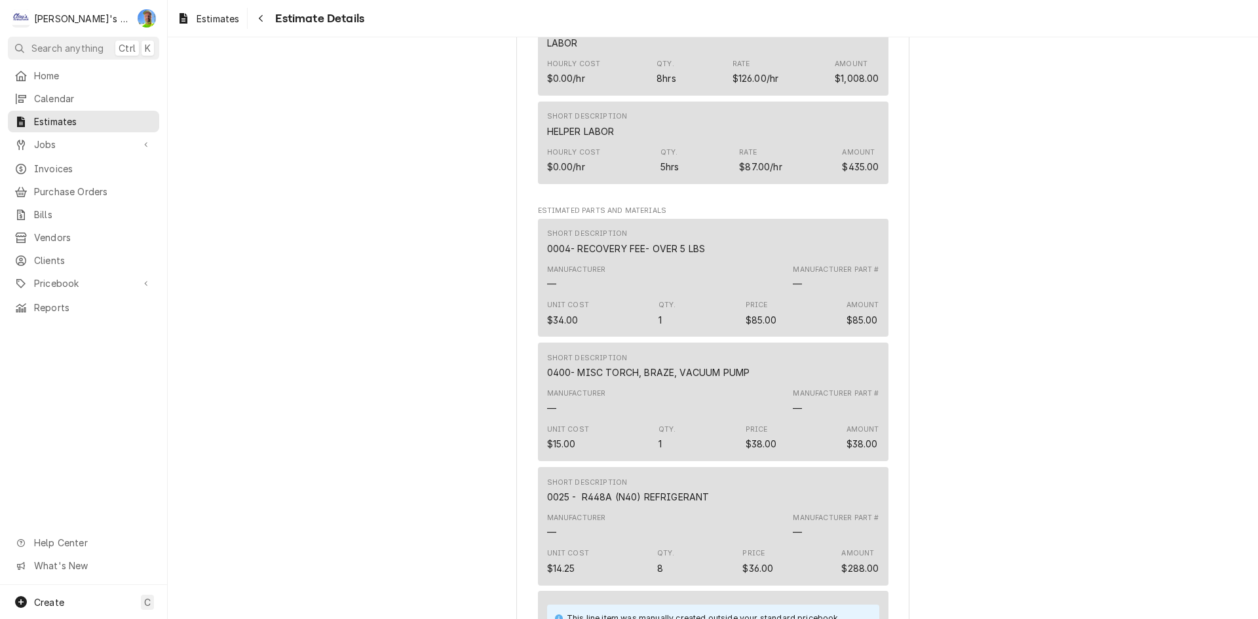
click at [229, 5] on div "Estimates Estimate Details" at bounding box center [713, 18] width 1090 height 37
click at [229, 15] on span "Estimates" at bounding box center [218, 19] width 43 height 14
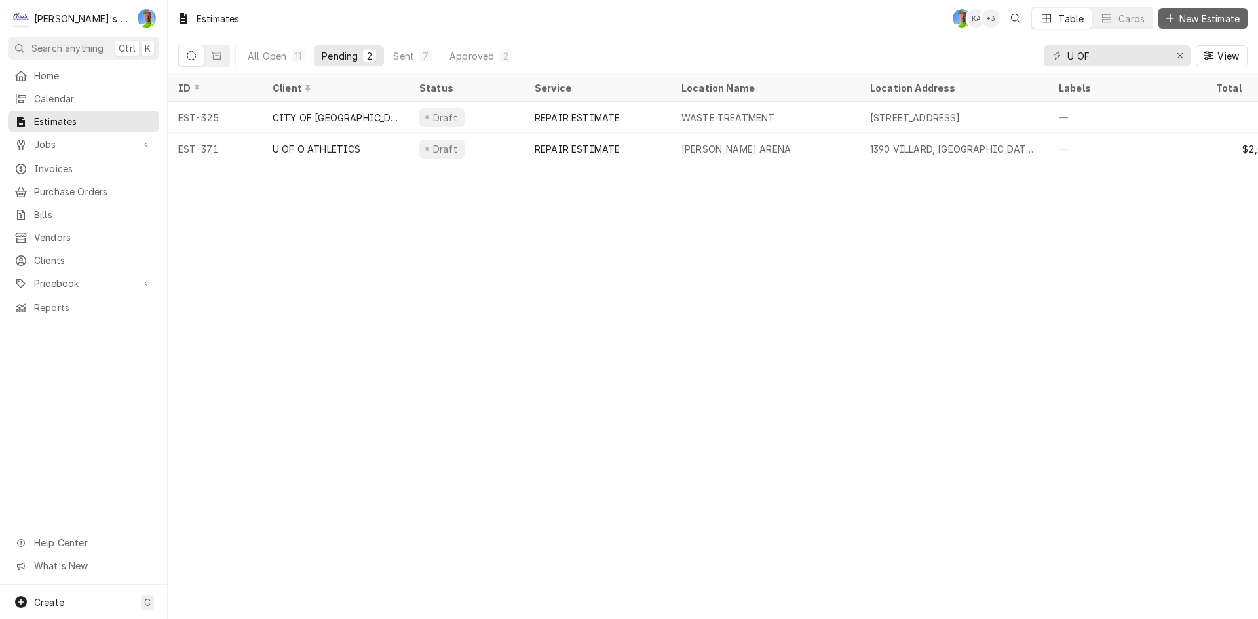
click at [1213, 19] on span "New Estimate" at bounding box center [1210, 19] width 66 height 14
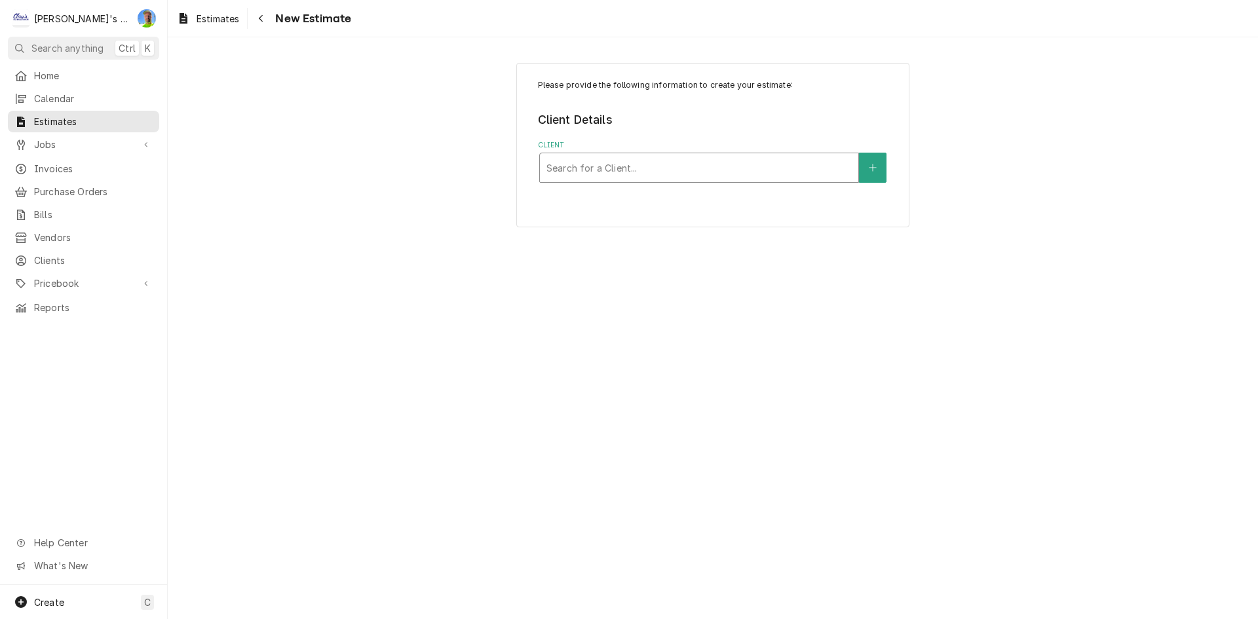
click at [677, 161] on div "Client" at bounding box center [698, 168] width 305 height 24
type input "CORN"
click at [655, 265] on div "Please provide the following information to create your estimate: Client Detail…" at bounding box center [712, 186] width 393 height 246
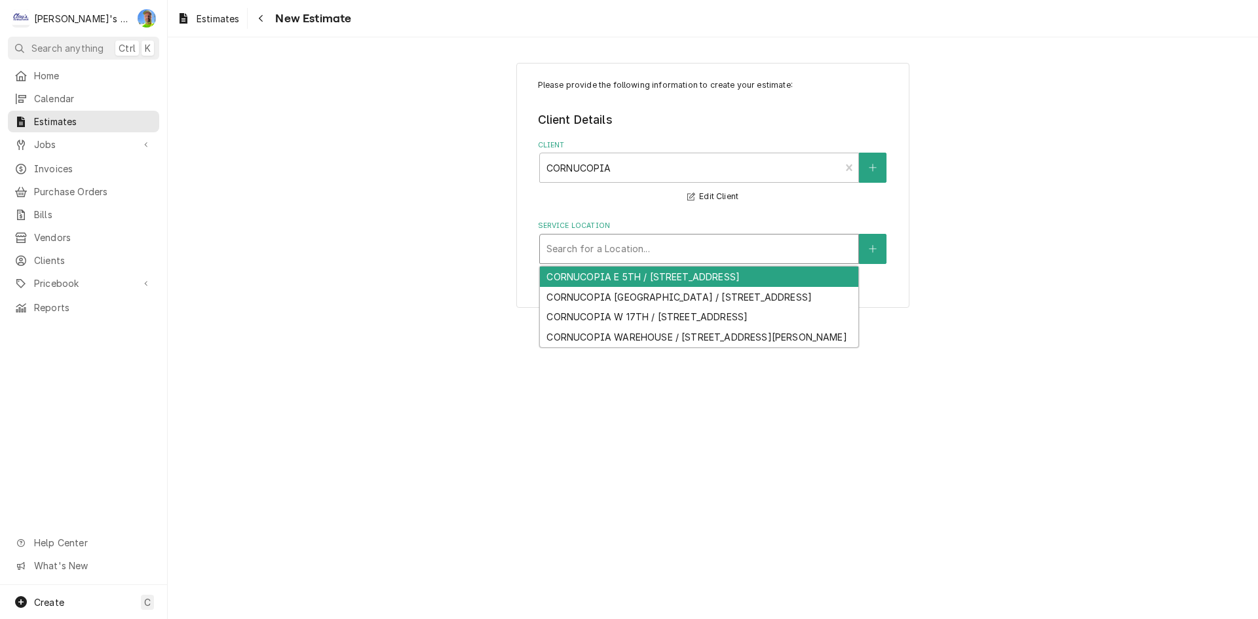
click at [656, 257] on div "Service Location" at bounding box center [698, 249] width 305 height 24
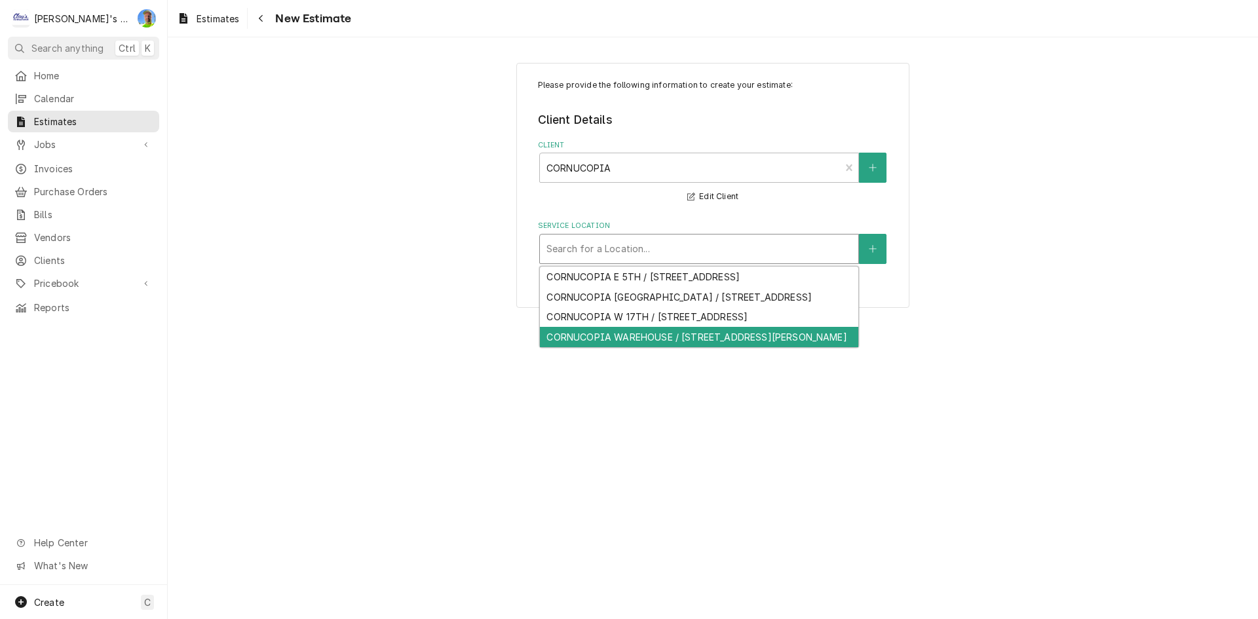
click at [687, 347] on div "CORNUCOPIA WAREHOUSE / 1035 CONGER ST SUITE 6, EUGENE, OR 97402" at bounding box center [699, 337] width 318 height 20
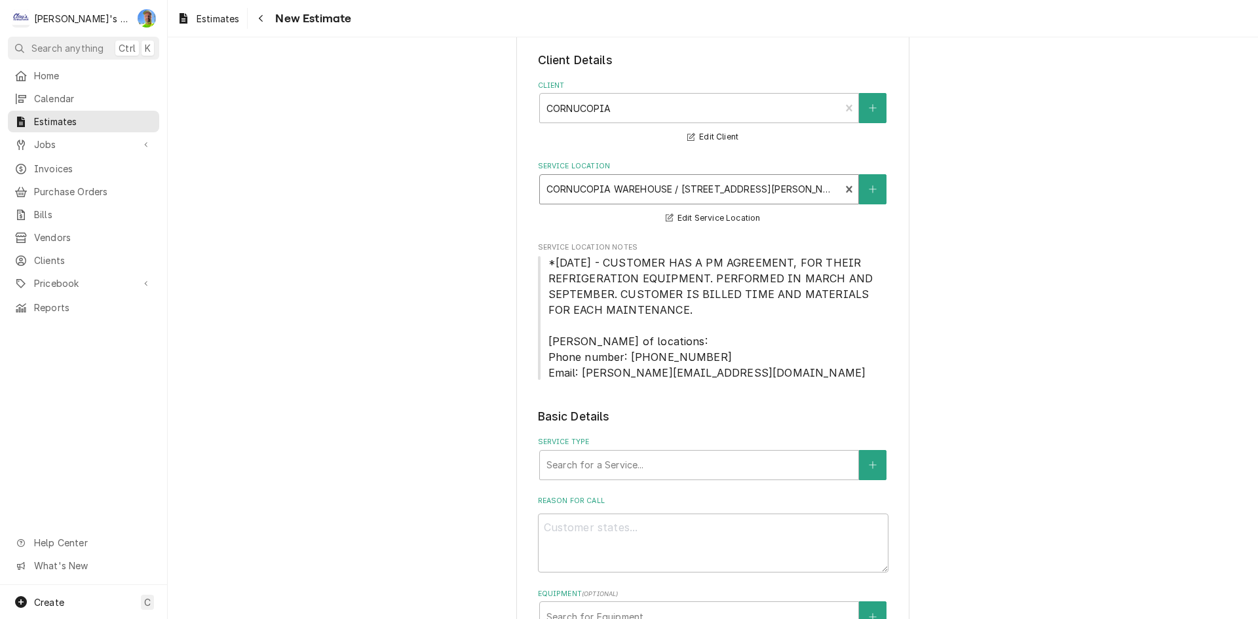
scroll to position [262, 0]
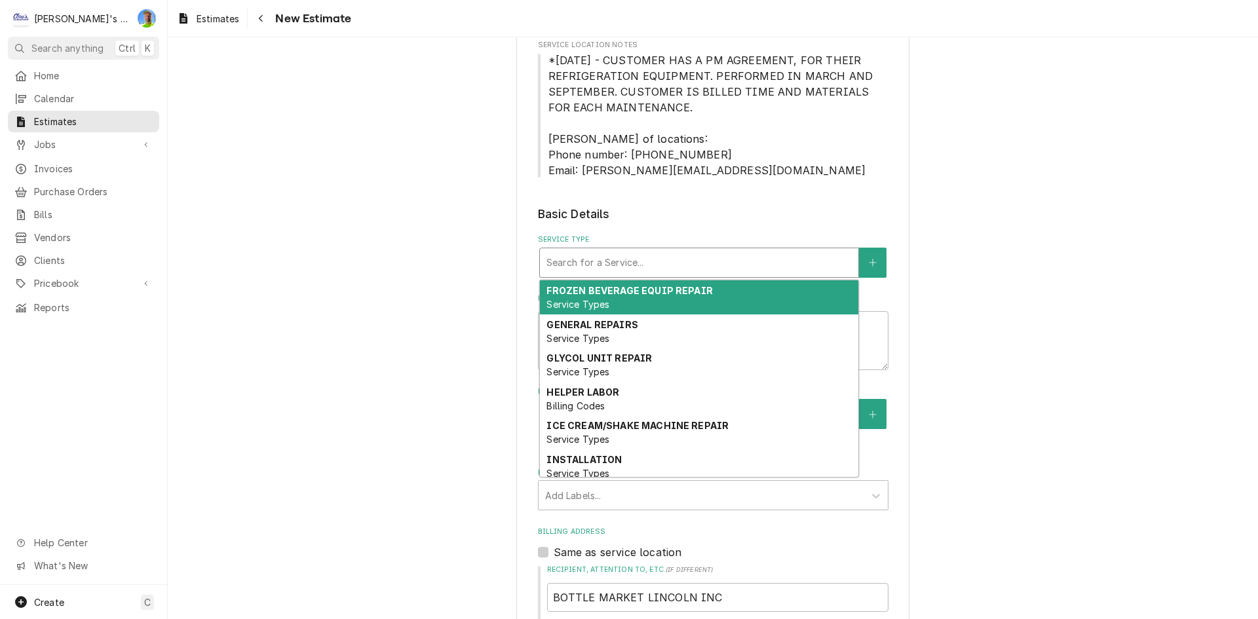
click at [658, 257] on div "Service Type" at bounding box center [698, 263] width 305 height 24
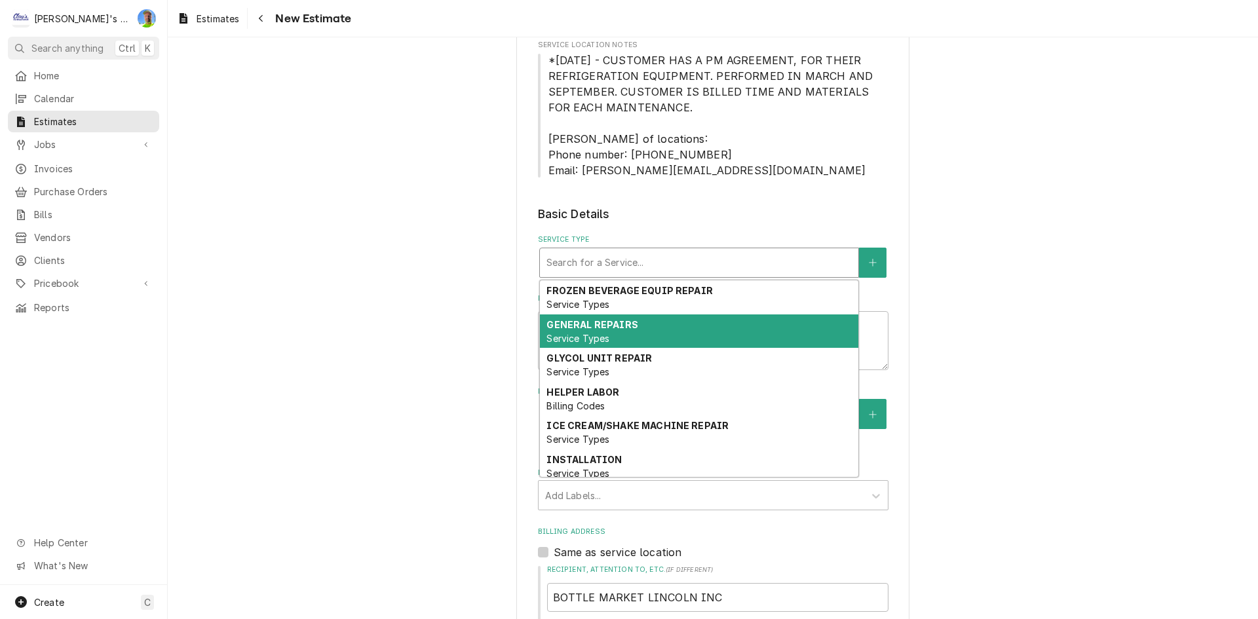
type textarea "x"
type input "R"
type textarea "x"
type input "RE"
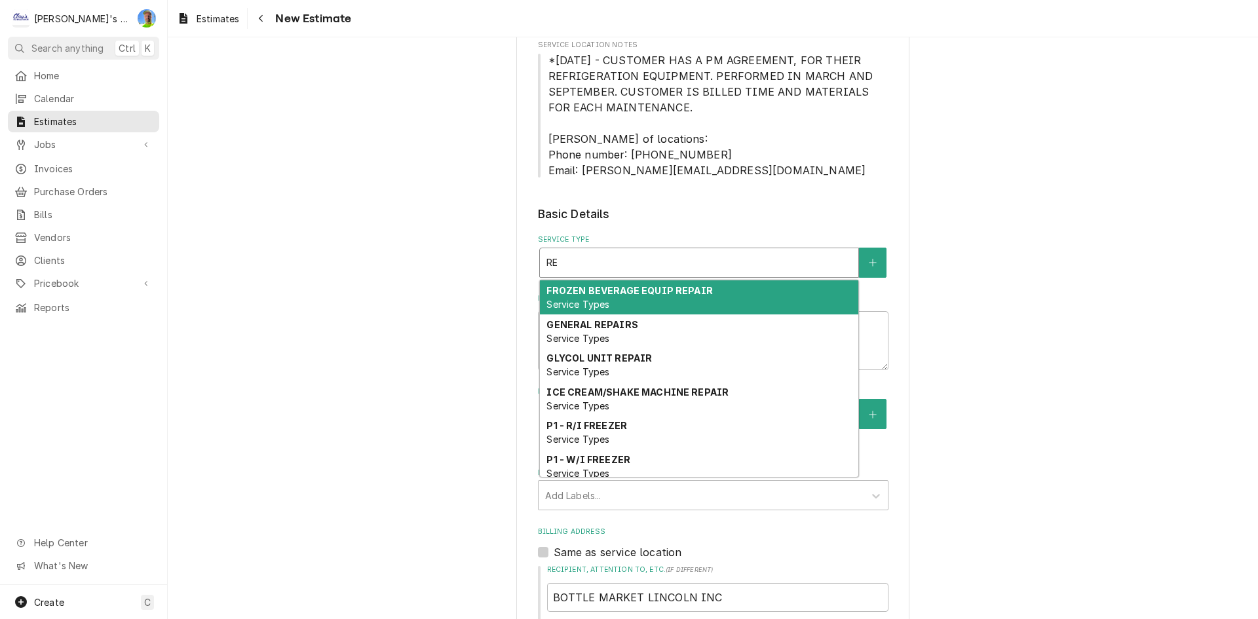
type textarea "x"
type input "REP"
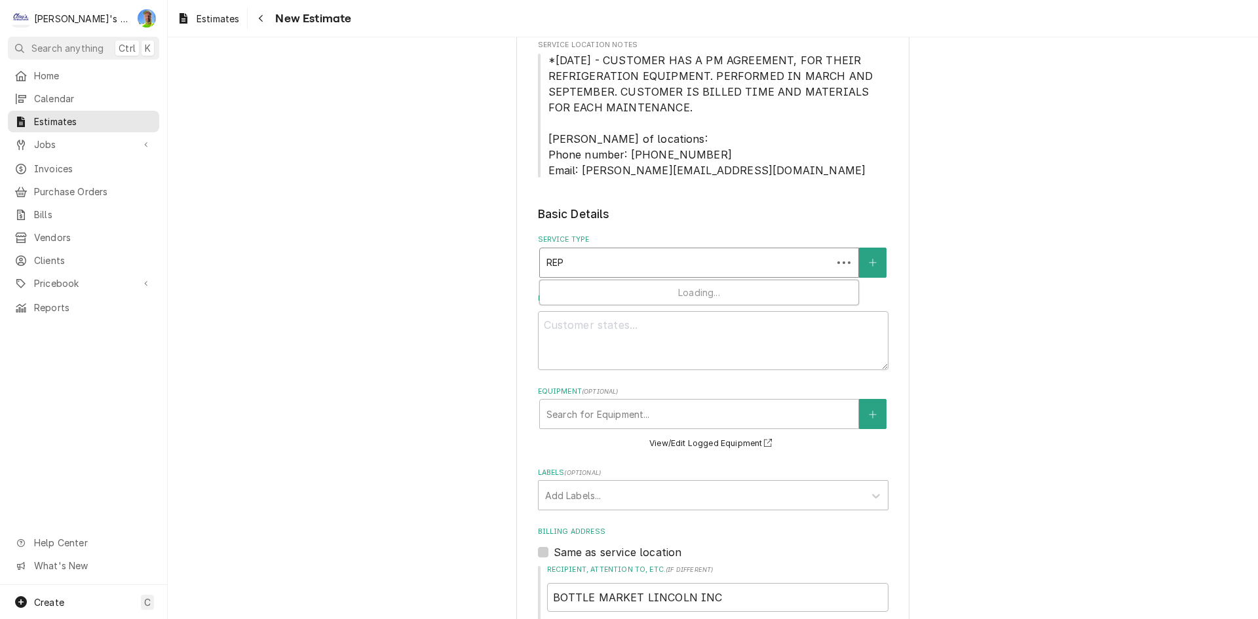
type textarea "x"
type input "REPO"
type textarea "x"
type input "REPOA"
type textarea "x"
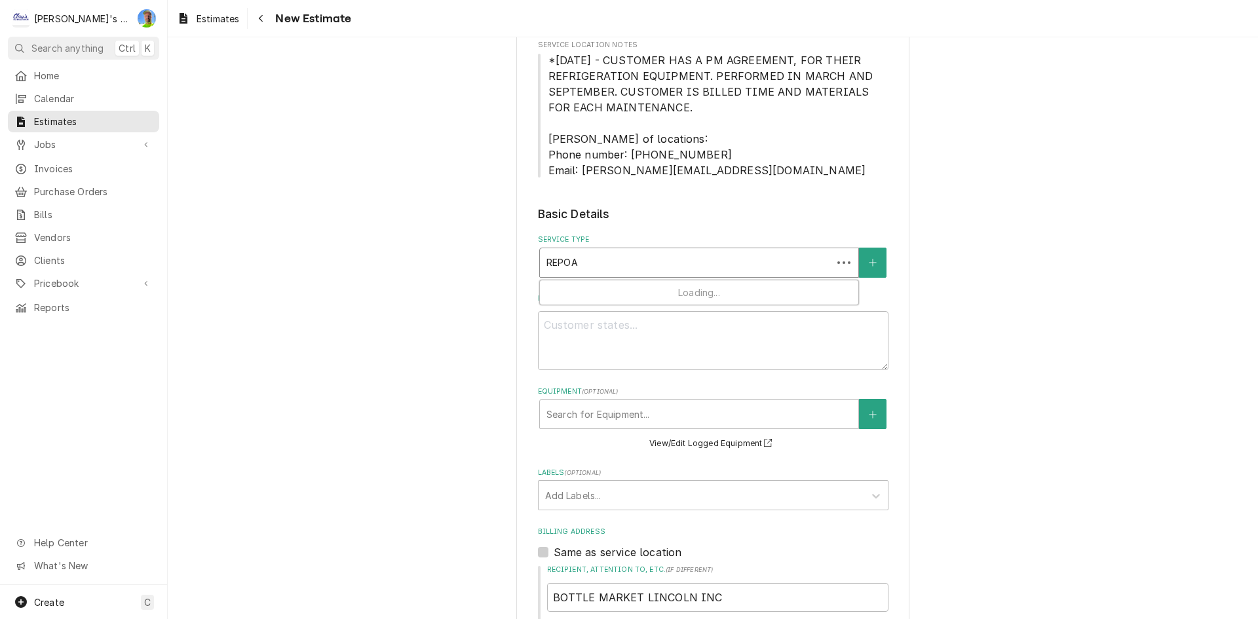
type input "REPO"
type textarea "x"
type input "REP"
type textarea "x"
type input "REPA"
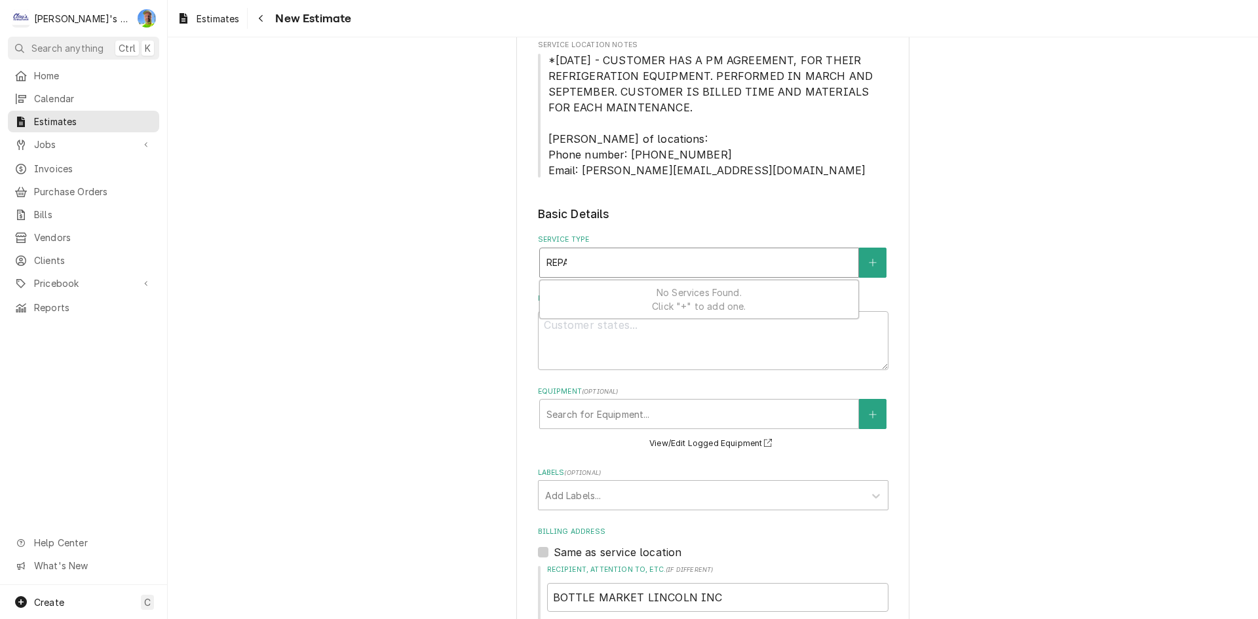
type textarea "x"
type input "REPAI"
type textarea "x"
type input "REPAIR"
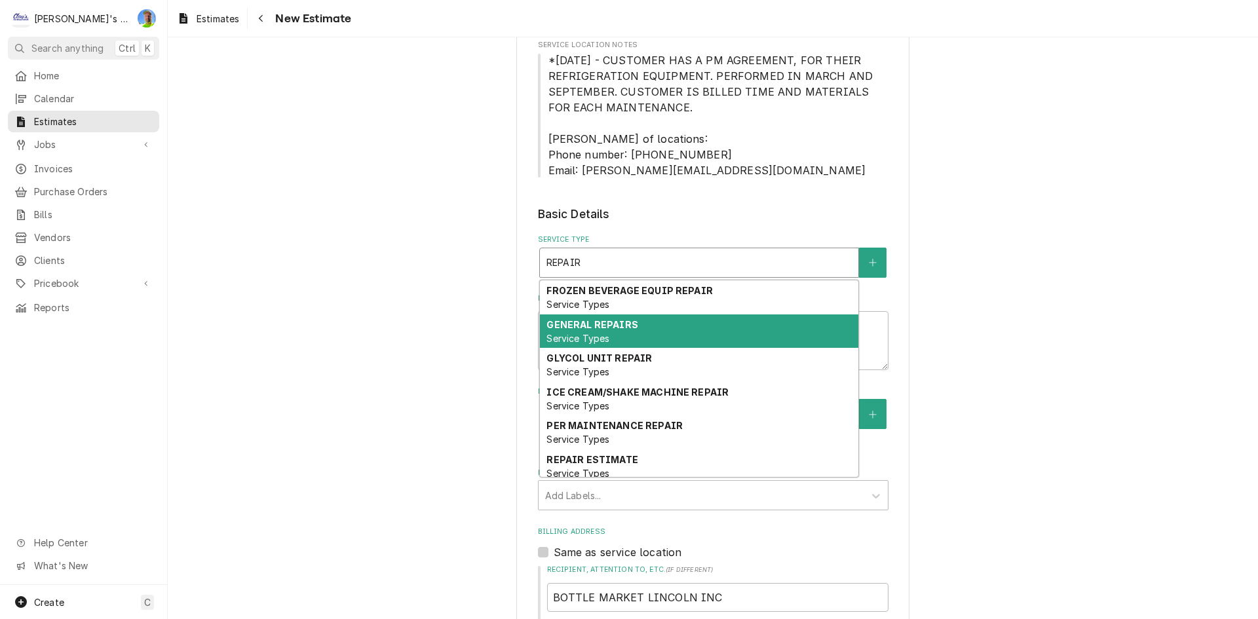
type textarea "x"
type input "REPAIR"
type textarea "x"
type input "REPAIR E"
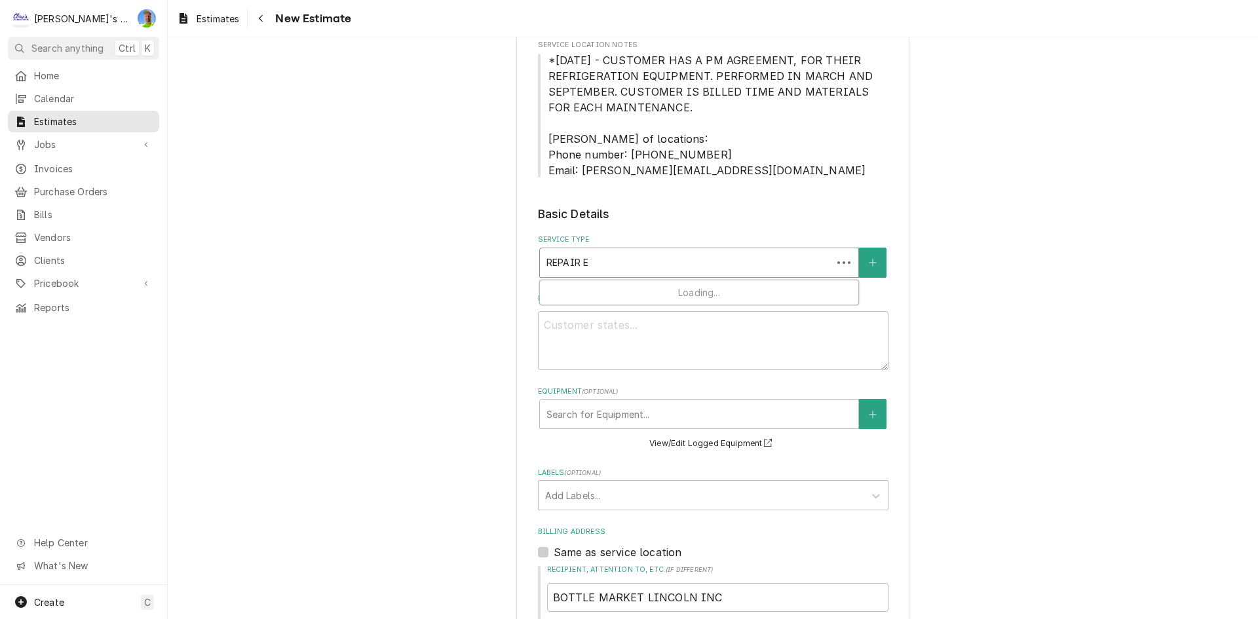
type textarea "x"
type input "REPAIR ES"
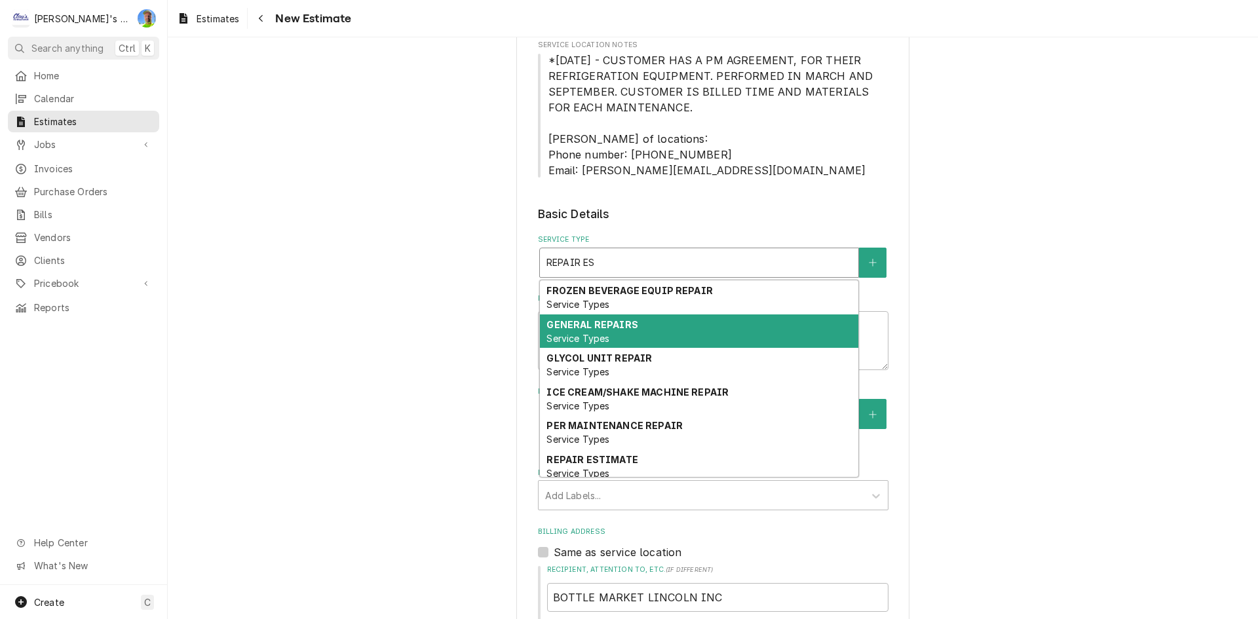
type textarea "x"
type input "REPAIR EST"
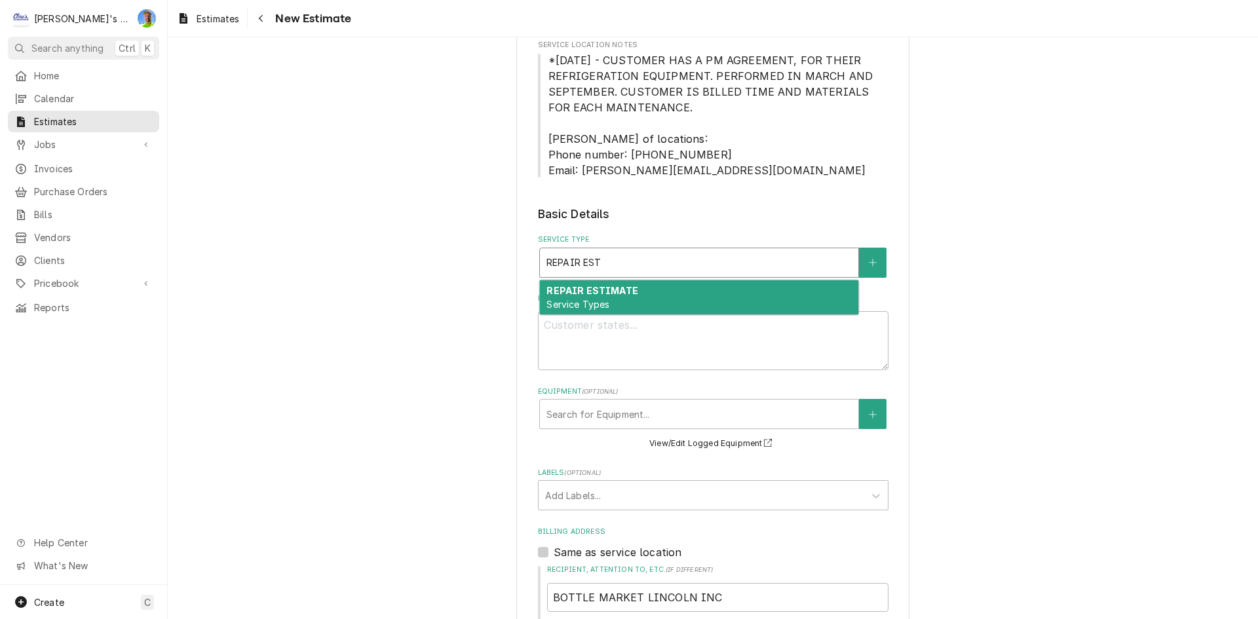
click at [638, 303] on div "REPAIR ESTIMATE Service Types" at bounding box center [699, 297] width 318 height 34
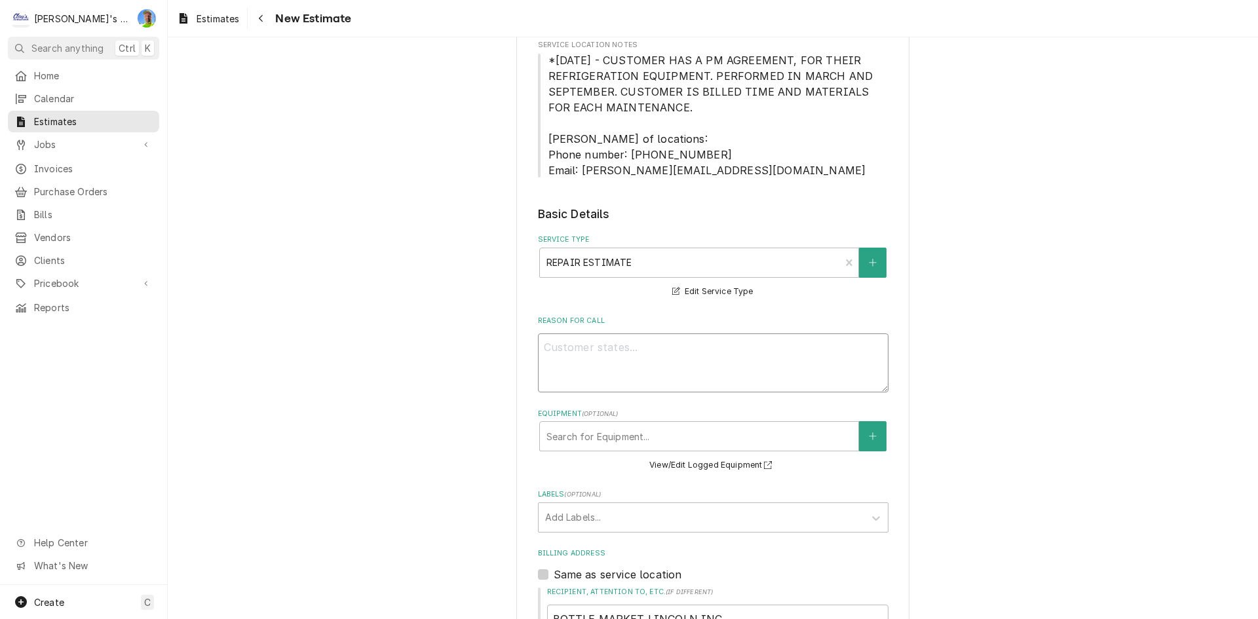
click at [637, 347] on textarea "Reason For Call" at bounding box center [713, 362] width 351 height 59
type textarea "x"
type textarea "1"
type textarea "x"
type textarea "10/"
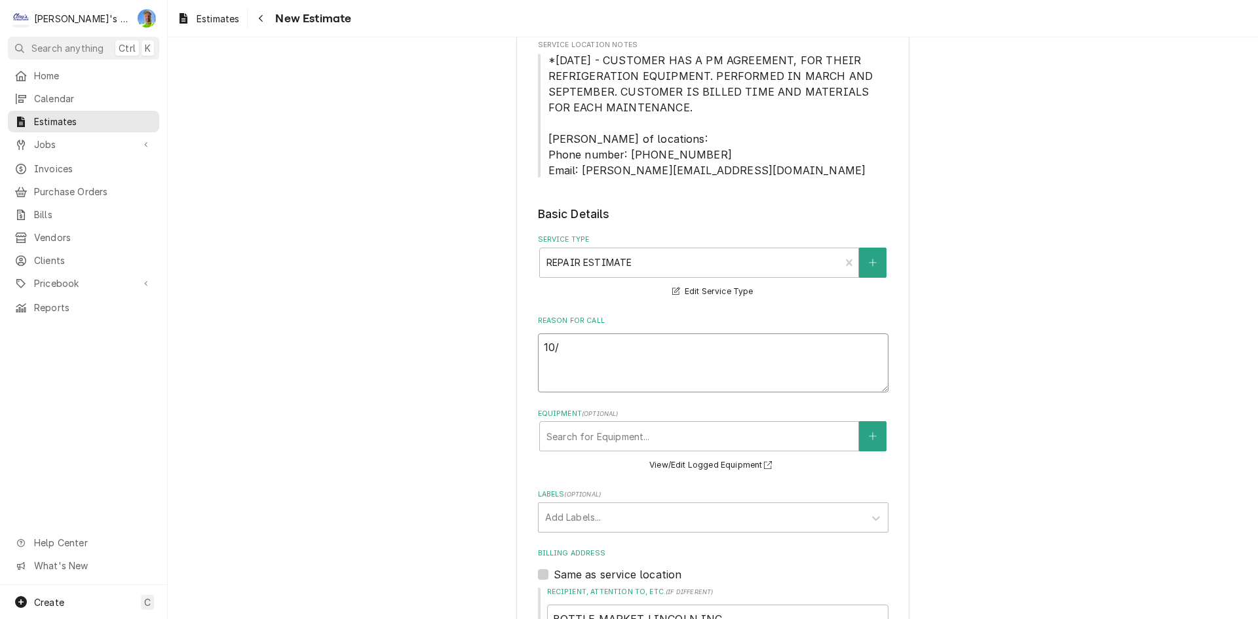
type textarea "x"
type textarea "10/."
type textarea "x"
type textarea "10/"
type textarea "x"
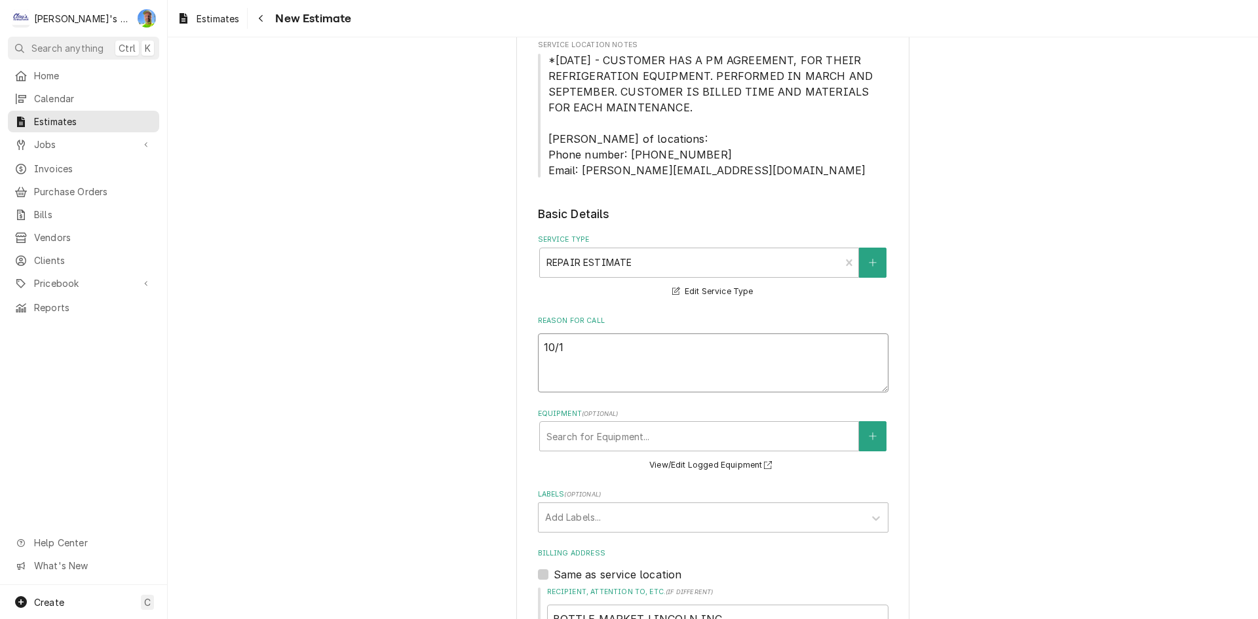
type textarea "10/10"
type textarea "x"
type textarea "10/10-"
type textarea "x"
type textarea "10/10"
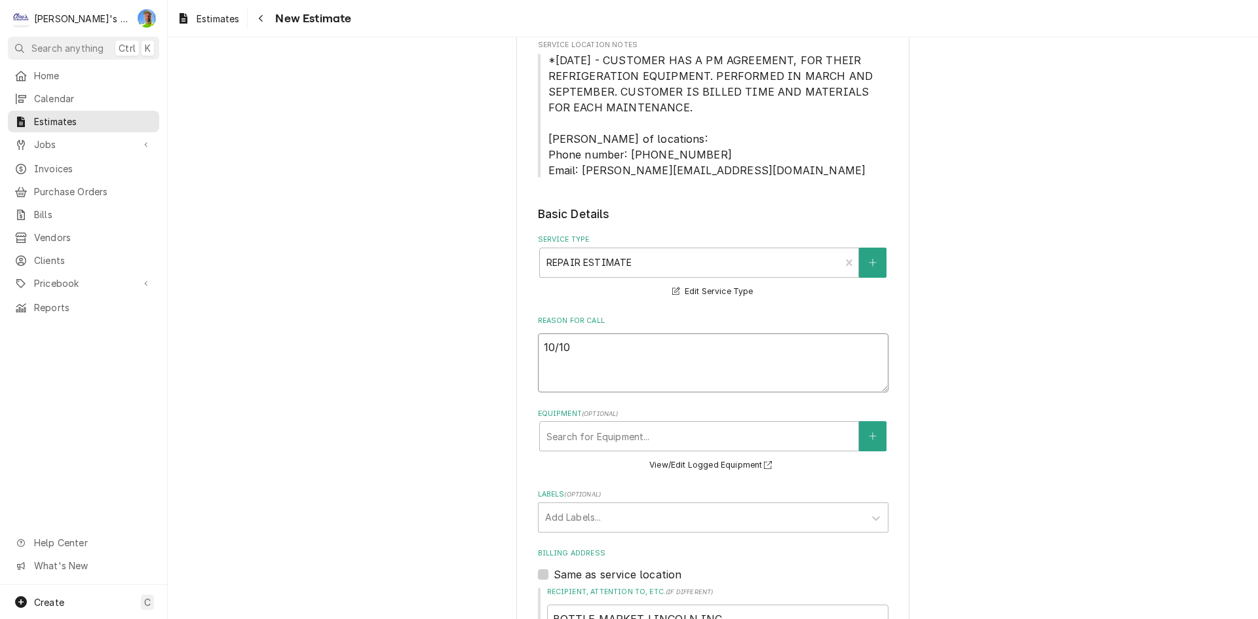
type textarea "x"
type textarea "10/10."
type textarea "x"
type textarea "10/10"
type textarea "x"
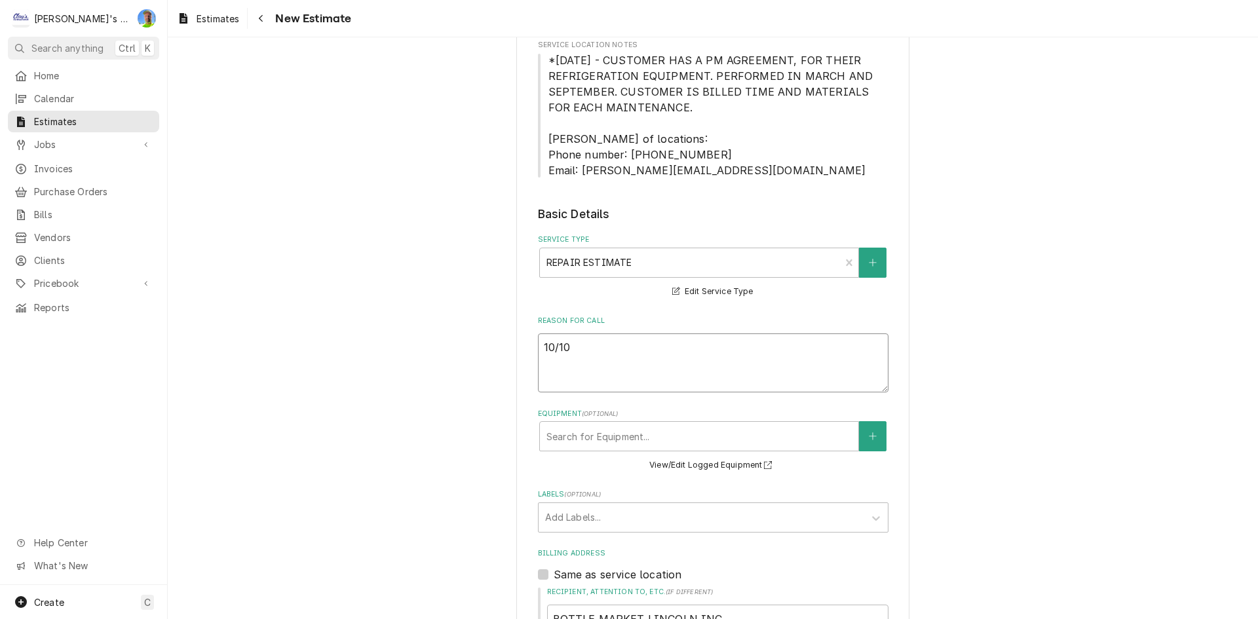
type textarea "10/10/"
type textarea "x"
type textarea "10/10/2"
type textarea "x"
type textarea "10/10/20"
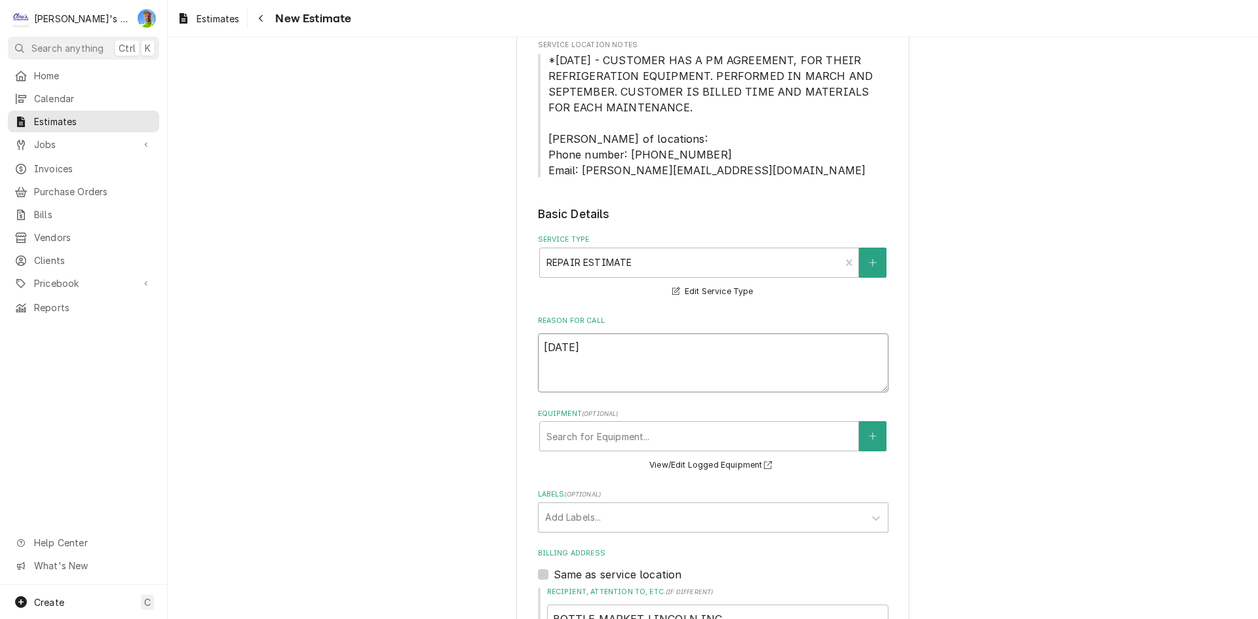
type textarea "x"
type textarea "10/10/202"
type textarea "x"
type textarea "10/10/2025"
type textarea "x"
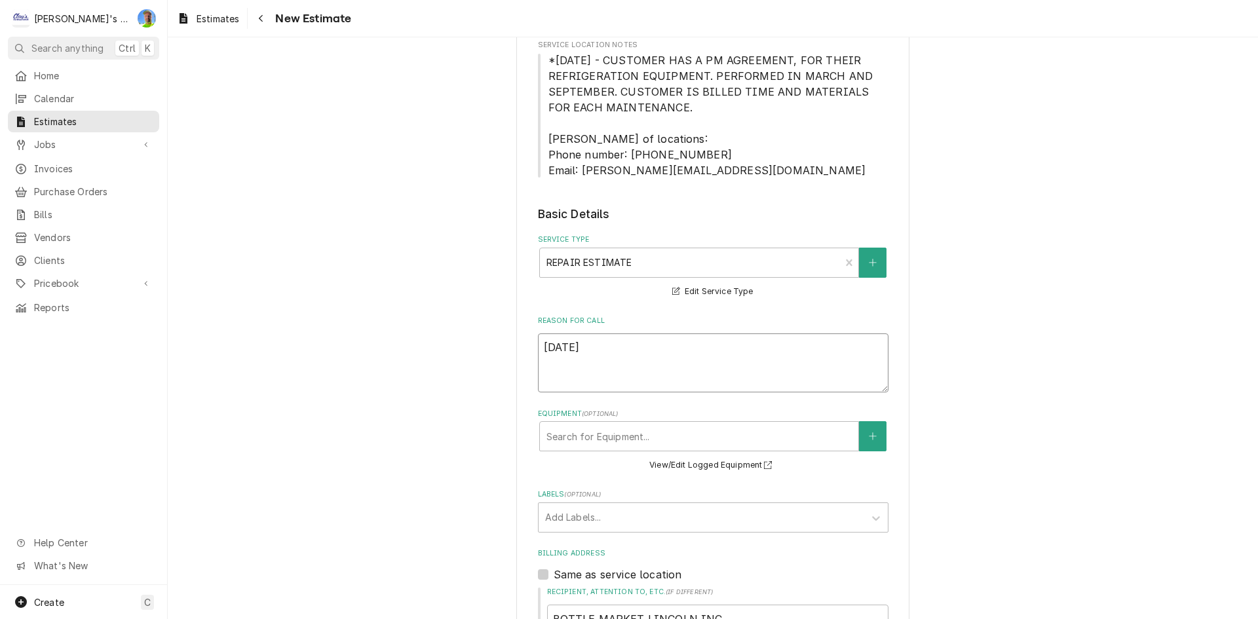
type textarea "10/10/2025"
type textarea "x"
type textarea "10/10/2025 E"
type textarea "x"
type textarea "10/10/2025 ES"
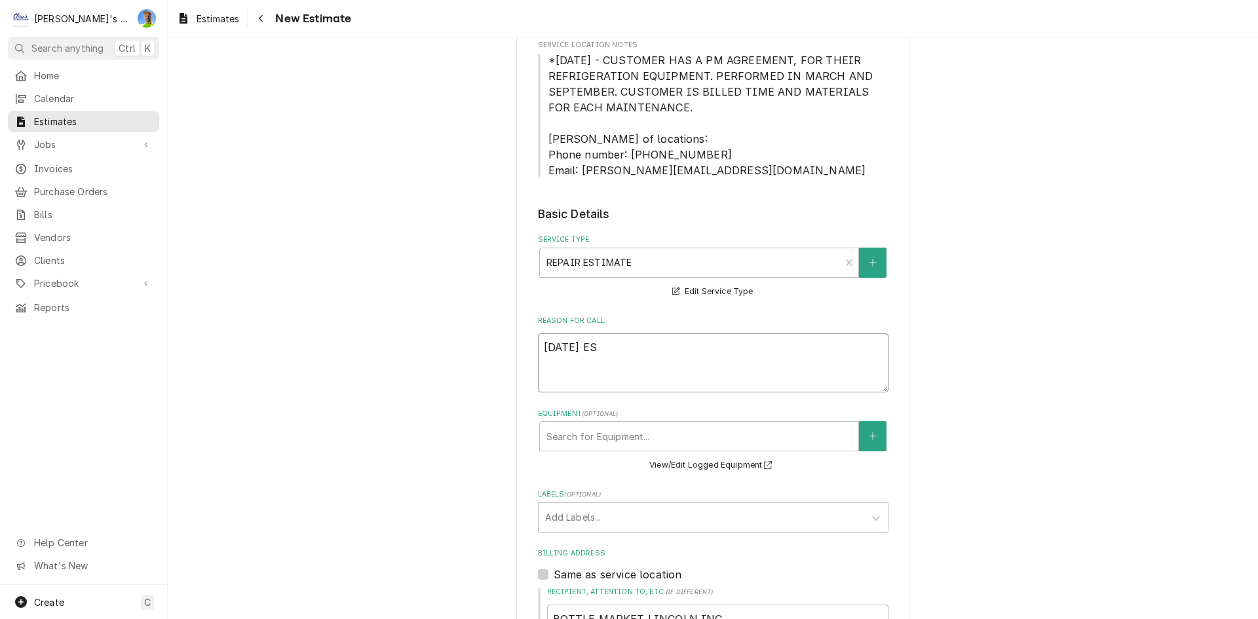
type textarea "x"
type textarea "10/10/2025 EST"
type textarea "x"
type textarea "10/10/2025 ESTI"
type textarea "x"
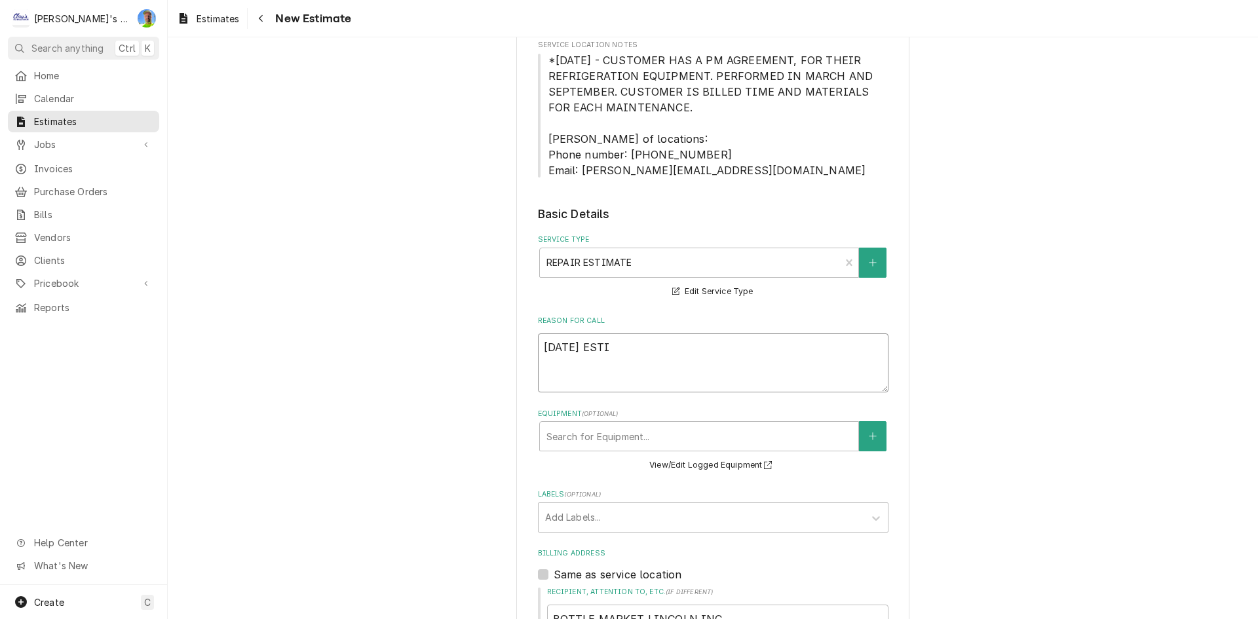
type textarea "10/10/2025 ESTIM"
type textarea "x"
type textarea "10/10/2025 ESTIMA"
type textarea "x"
type textarea "10/10/2025 ESTIMATE"
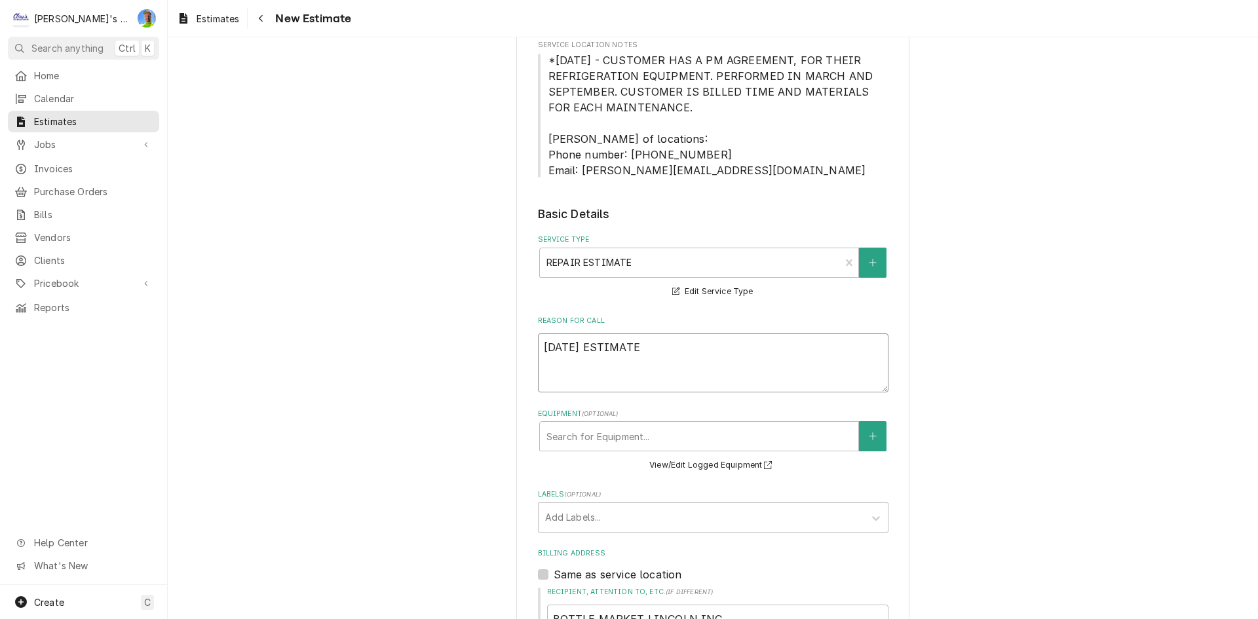
type textarea "x"
type textarea "10/10/2025 ESTIMATE"
type textarea "x"
type textarea "10/10/2025 ESTIMATE T"
type textarea "x"
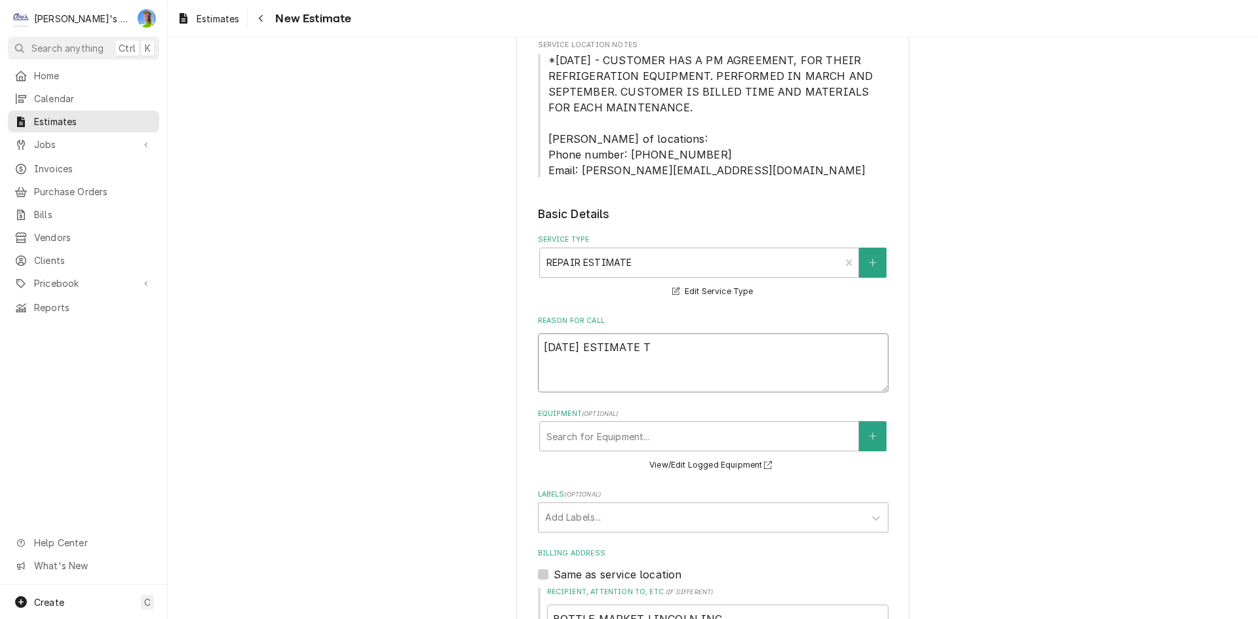
type textarea "10/10/2025 ESTIMATE TO"
type textarea "x"
type textarea "10/10/2025 ESTIMATE TO E"
type textarea "x"
type textarea "10/10/2025 ESTIMATE TO ER"
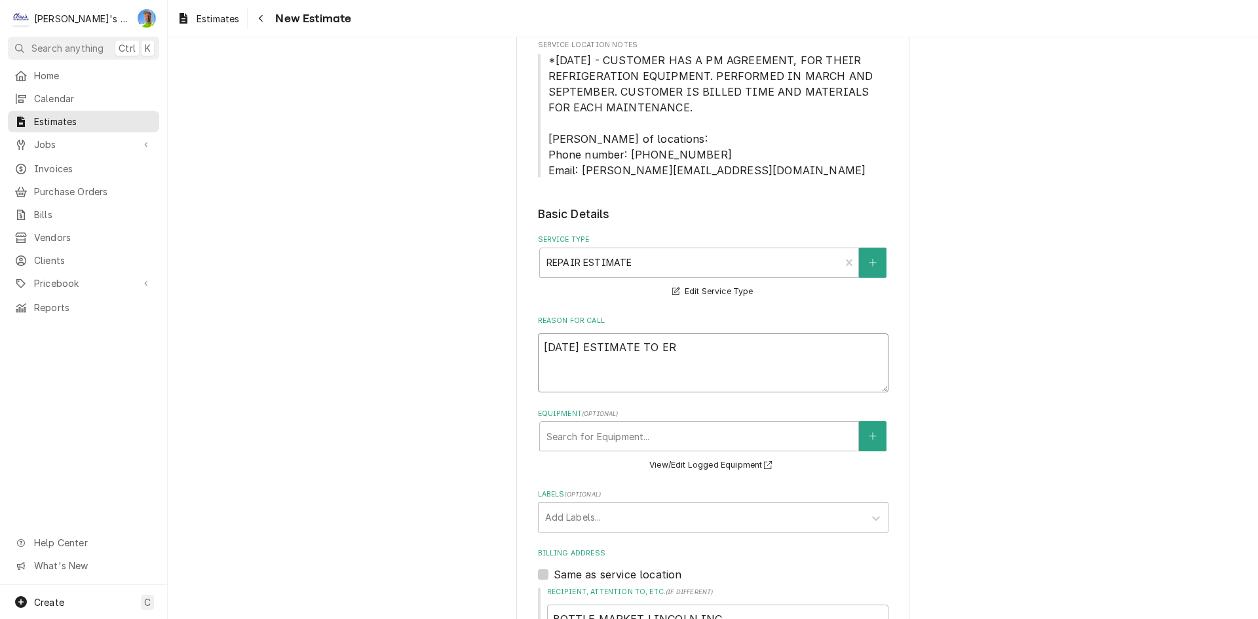
type textarea "x"
type textarea "10/10/2025 ESTIMATE TO E"
type textarea "x"
type textarea "10/10/2025 ESTIMATE TO R"
type textarea "x"
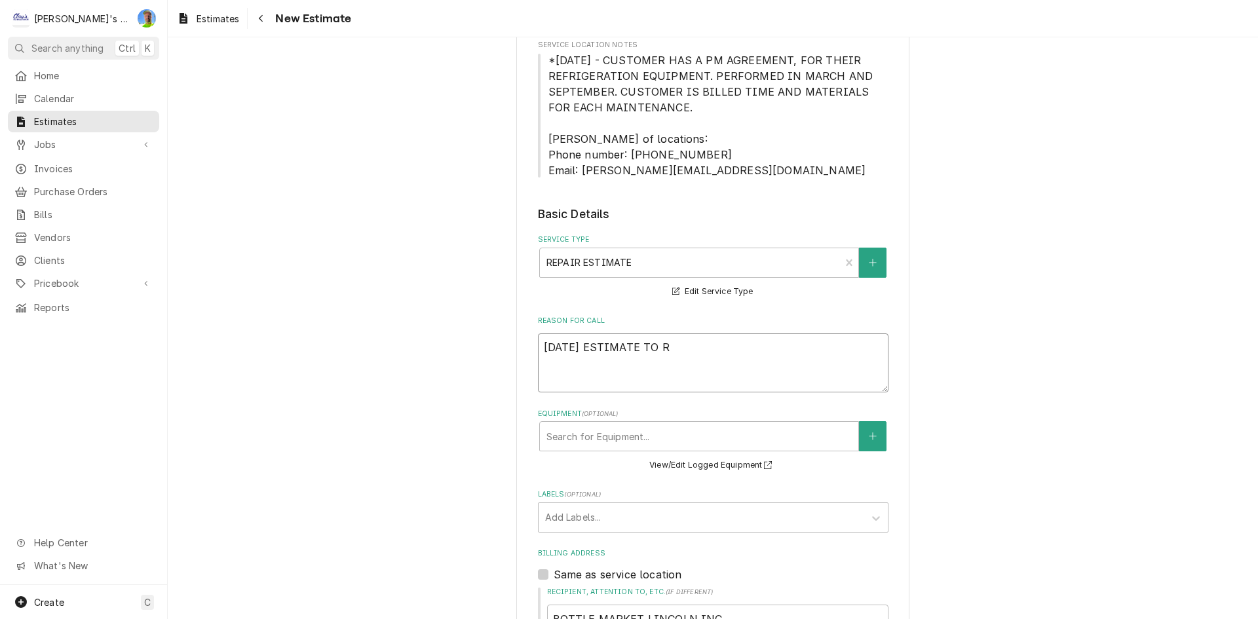
type textarea "10/10/2025 ESTIMATE TO RE"
type textarea "x"
type textarea "10/10/2025 ESTIMATE TO REP"
type textarea "x"
type textarea "10/10/2025 ESTIMATE TO REPL"
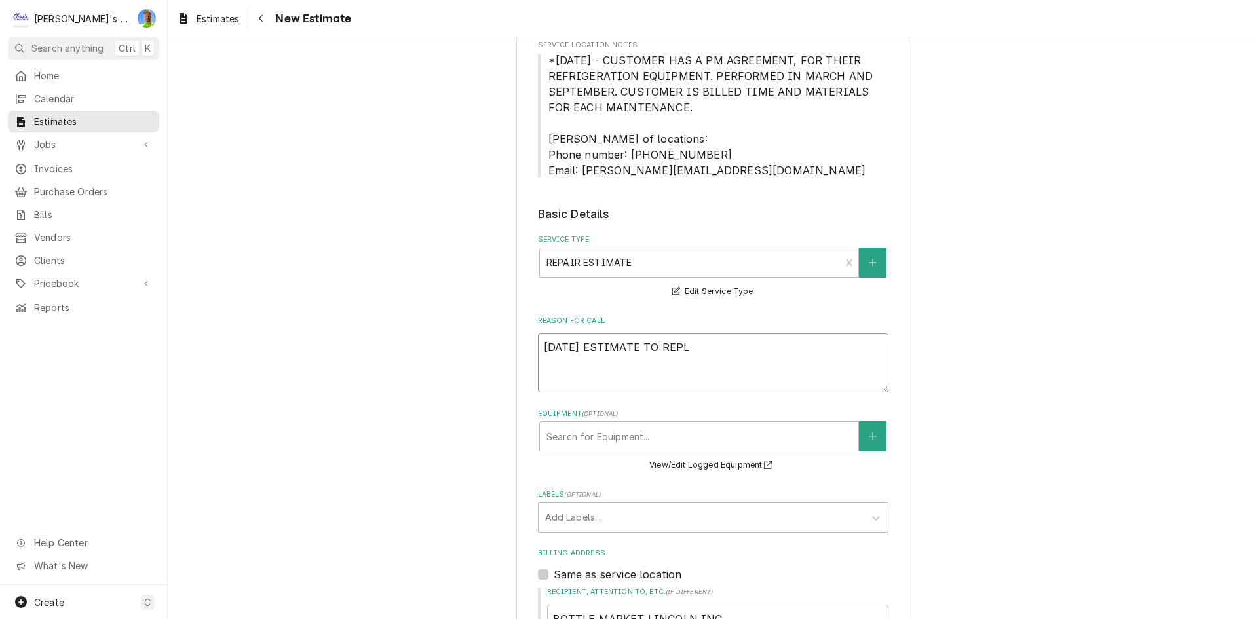
type textarea "x"
type textarea "10/10/2025 ESTIMATE TO REPLA"
type textarea "x"
type textarea "10/10/2025 ESTIMATE TO REPLAC"
type textarea "x"
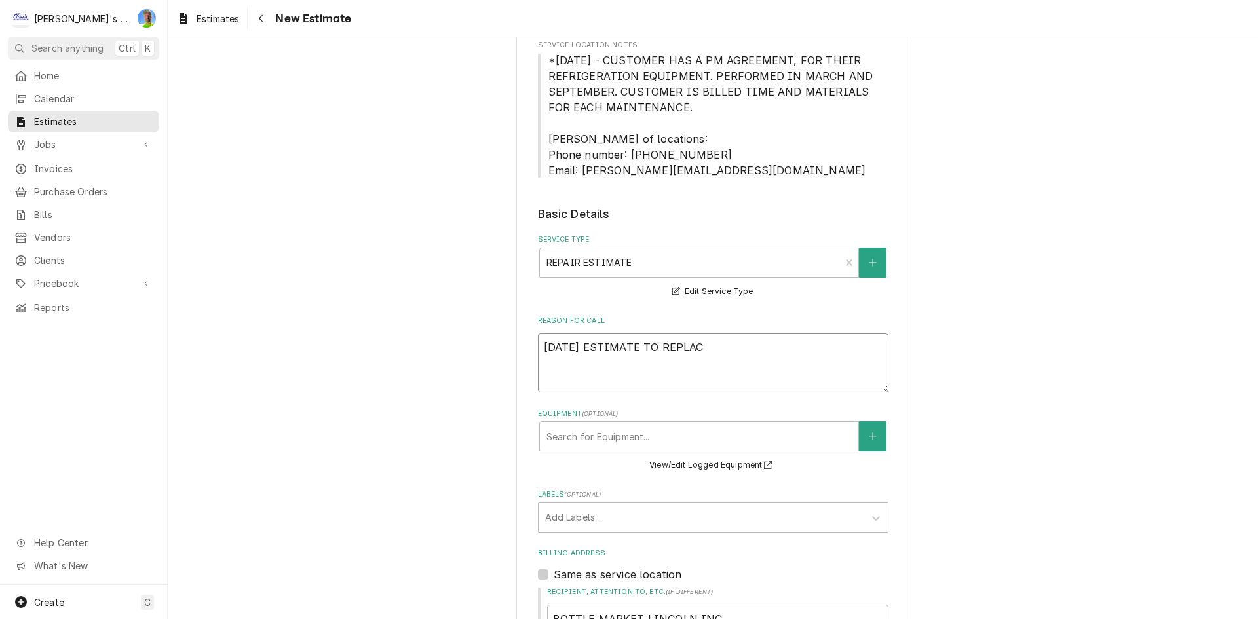
type textarea "10/10/2025 ESTIMATE TO REPLACE"
type textarea "x"
type textarea "10/10/2025 ESTIMATE TO REPLACE"
type textarea "x"
type textarea "10/10/2025 ESTIMATE TO REPLACE C"
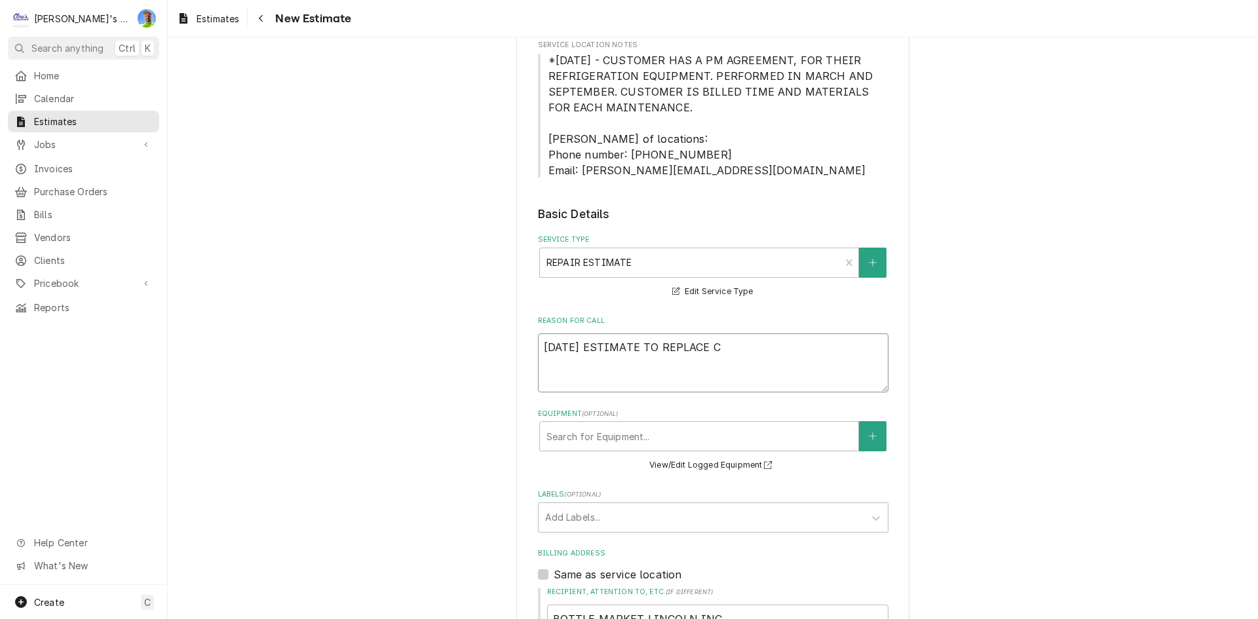
type textarea "x"
type textarea "10/10/2025 ESTIMATE TO REPLACE CO"
type textarea "x"
type textarea "10/10/2025 ESTIMATE TO REPLACE COM"
type textarea "x"
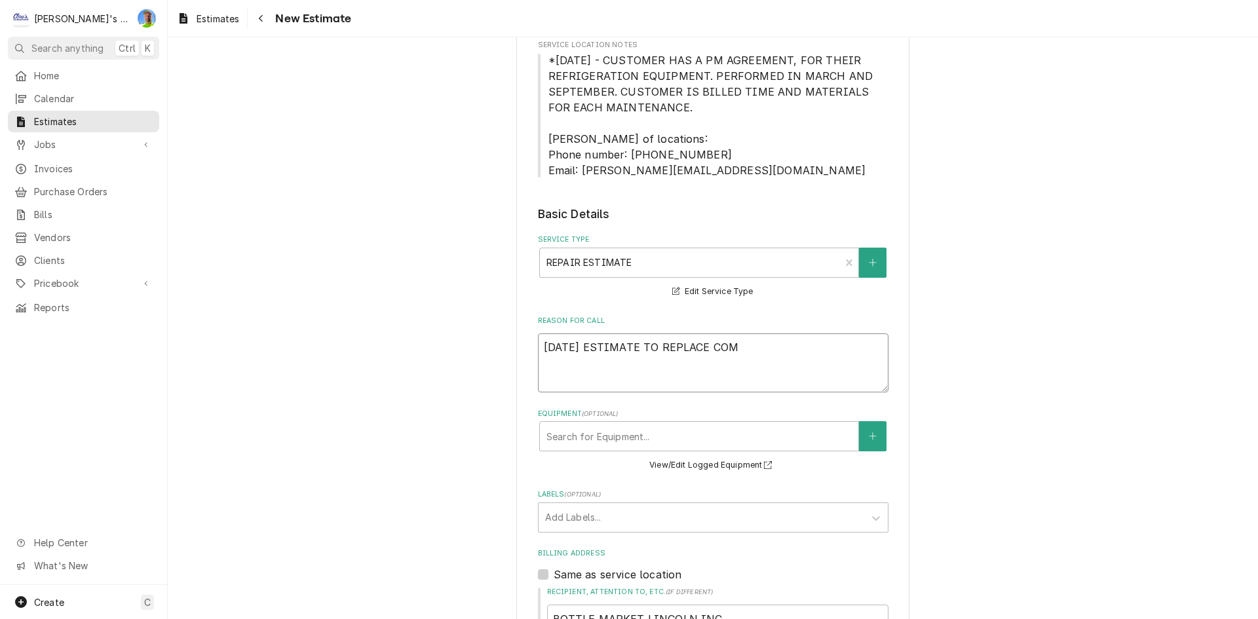
type textarea "10/10/2025 ESTIMATE TO REPLACE COMP"
type textarea "x"
type textarea "10/10/2025 ESTIMATE TO REPLACE COMPR"
type textarea "x"
type textarea "10/10/2025 ESTIMATE TO REPLACE COMPRE"
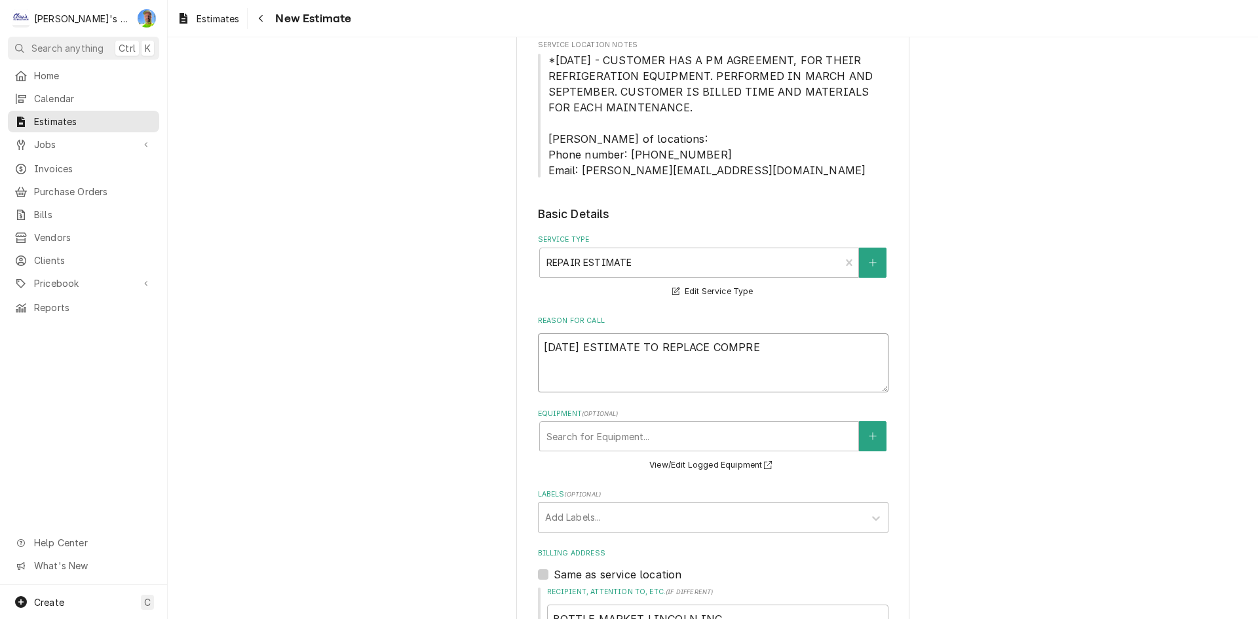
type textarea "x"
type textarea "10/10/2025 ESTIMATE TO REPLACE COMPRES"
type textarea "x"
type textarea "10/10/2025 ESTIMATE TO REPLACE COMPRESS"
type textarea "x"
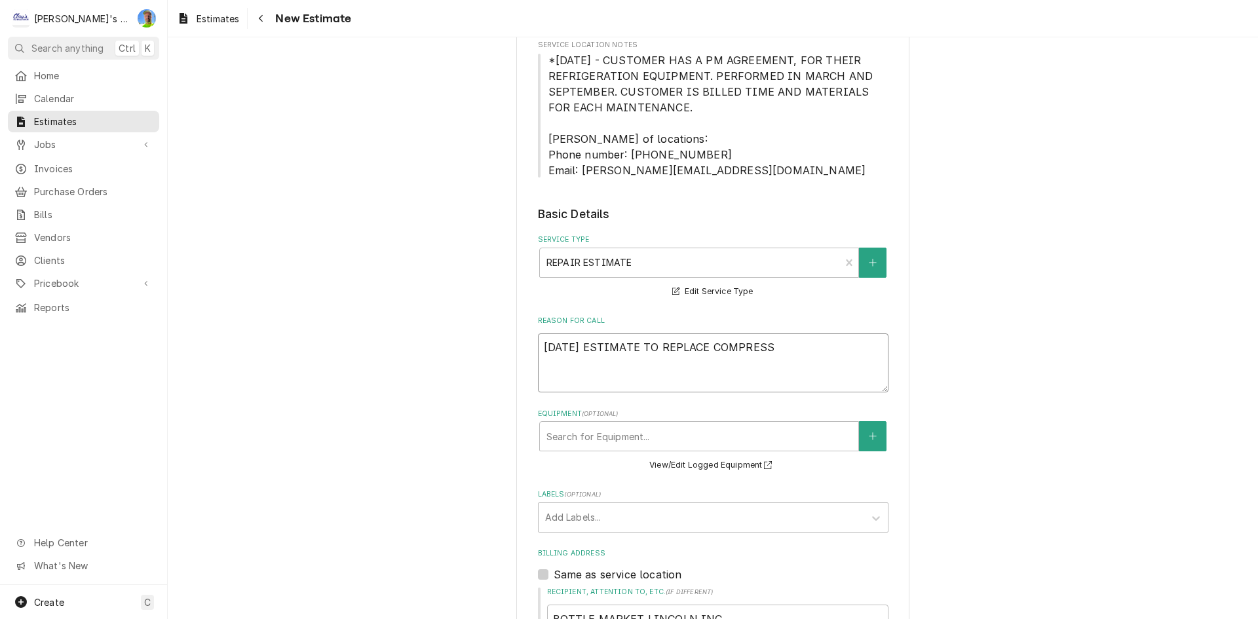
type textarea "10/10/2025 ESTIMATE TO REPLACE COMPRESSL"
type textarea "x"
type textarea "10/10/2025 ESTIMATE TO REPLACE COMPRESS"
type textarea "x"
type textarea "10/10/2025 ESTIMATE TO REPLACE COMPRESSO"
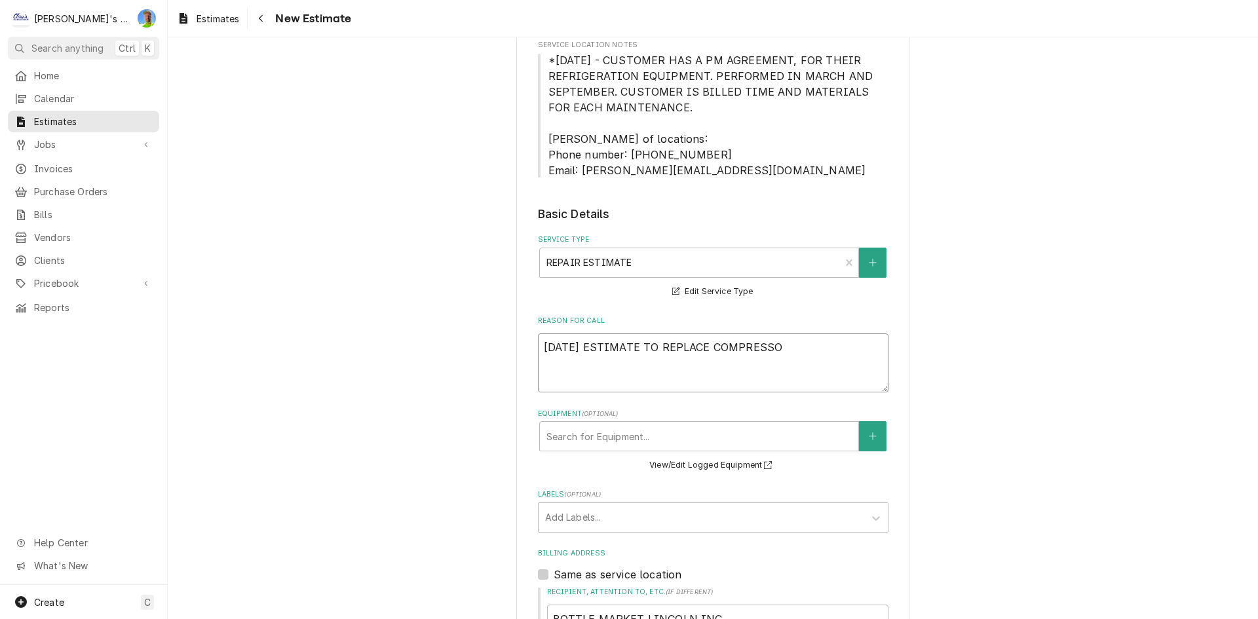
type textarea "x"
type textarea "10/10/2025 ESTIMATE TO REPLACE COMPRESSOR"
type textarea "x"
type textarea "10/10/2025 ESTIMATE TO REPLACE COMPRESSOR"
type textarea "x"
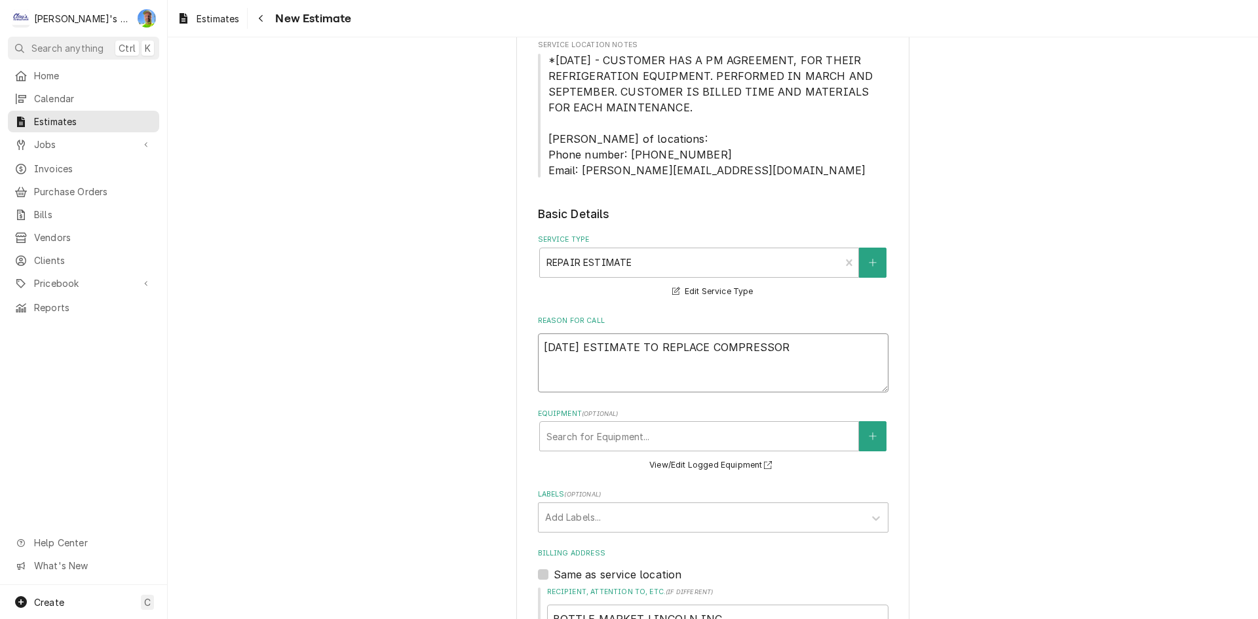
type textarea "10/10/2025 ESTIMATE TO REPLACE COMPRESSOR A"
type textarea "x"
type textarea "10/10/2025 ESTIMATE TO REPLACE COMPRESSOR AL"
type textarea "x"
type textarea "10/10/2025 ESTIMATE TO REPLACE COMPRESSOR ALO"
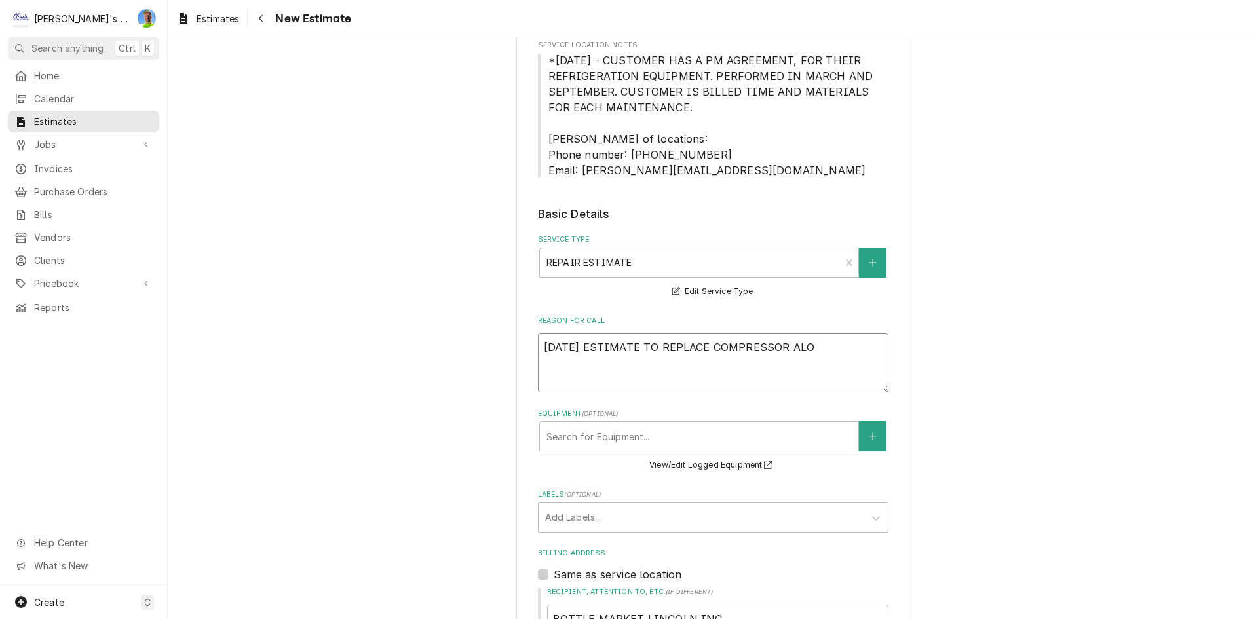
type textarea "x"
type textarea "10/10/2025 ESTIMATE TO REPLACE COMPRESSOR ALONE"
type textarea "x"
type textarea "10/10/2025 ESTIMATE TO REPLACE COMPRESSOR ALONE"
type textarea "x"
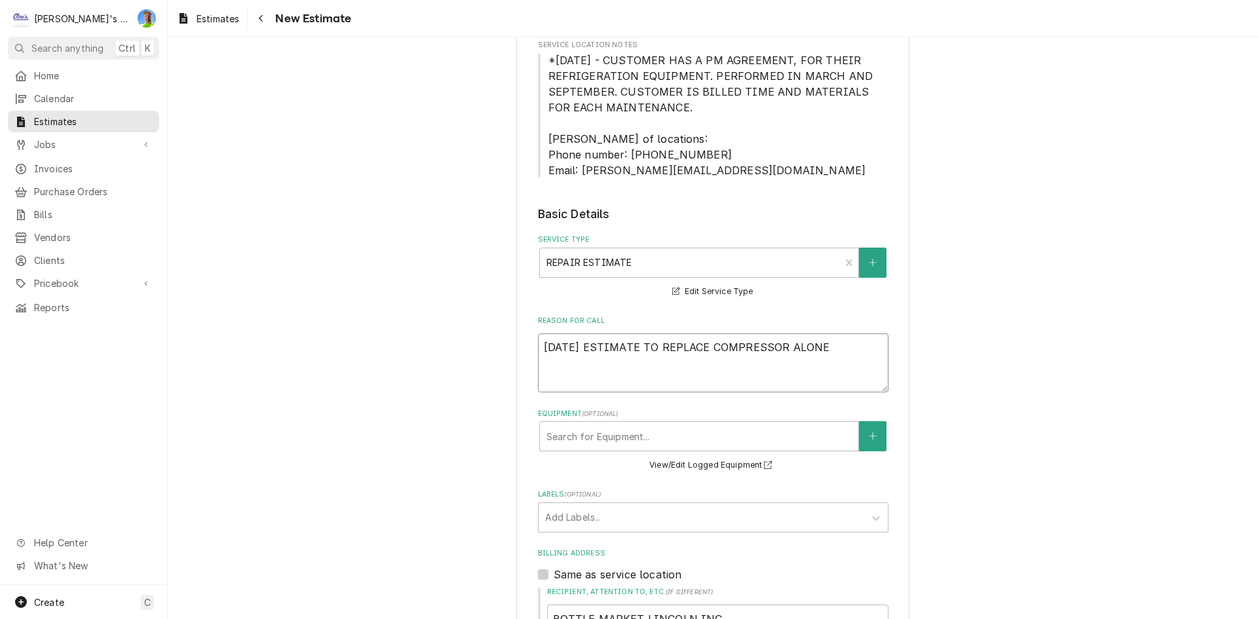
type textarea "10/10/2025 ESTIMATE TO REPLACE COMPRESSOR ALONE O"
type textarea "x"
type textarea "10/10/2025 ESTIMATE TO REPLACE COMPRESSOR ALONE ON"
type textarea "x"
type textarea "10/10/2025 ESTIMATE TO REPLACE COMPRESSOR ALONE ON"
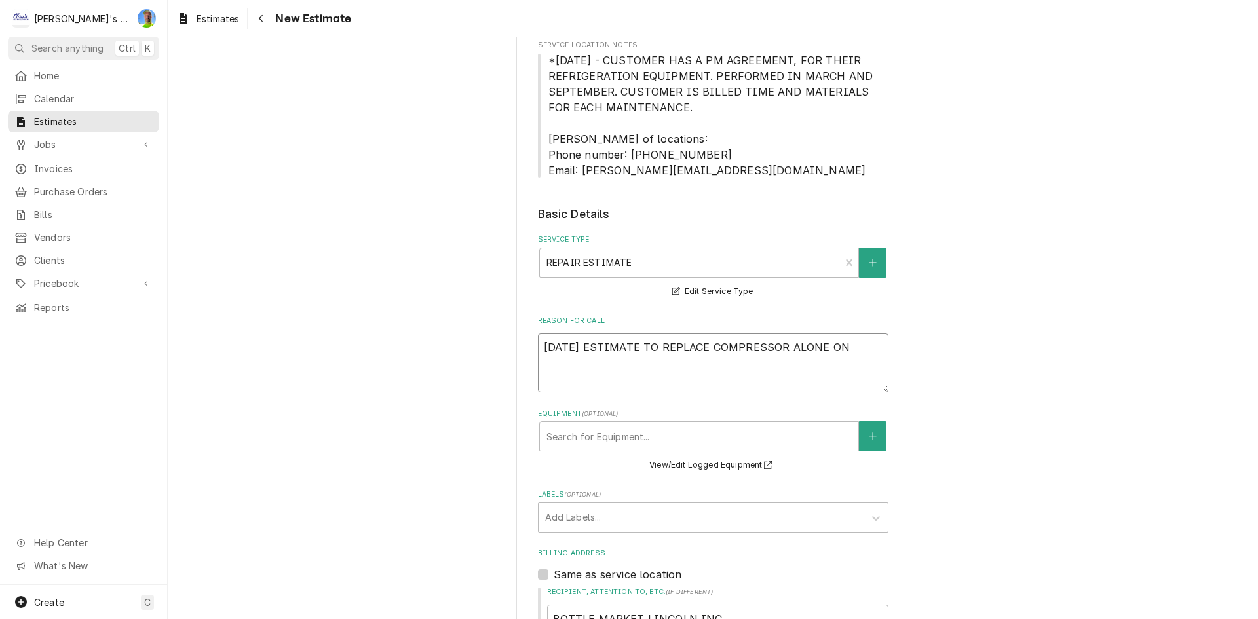
type textarea "x"
type textarea "10/10/2025 ESTIMATE TO REPLACE COMPRESSOR ALONE ON W"
type textarea "x"
type textarea "10/10/2025 ESTIMATE TO REPLACE COMPRESSOR ALONE ON WA"
type textarea "x"
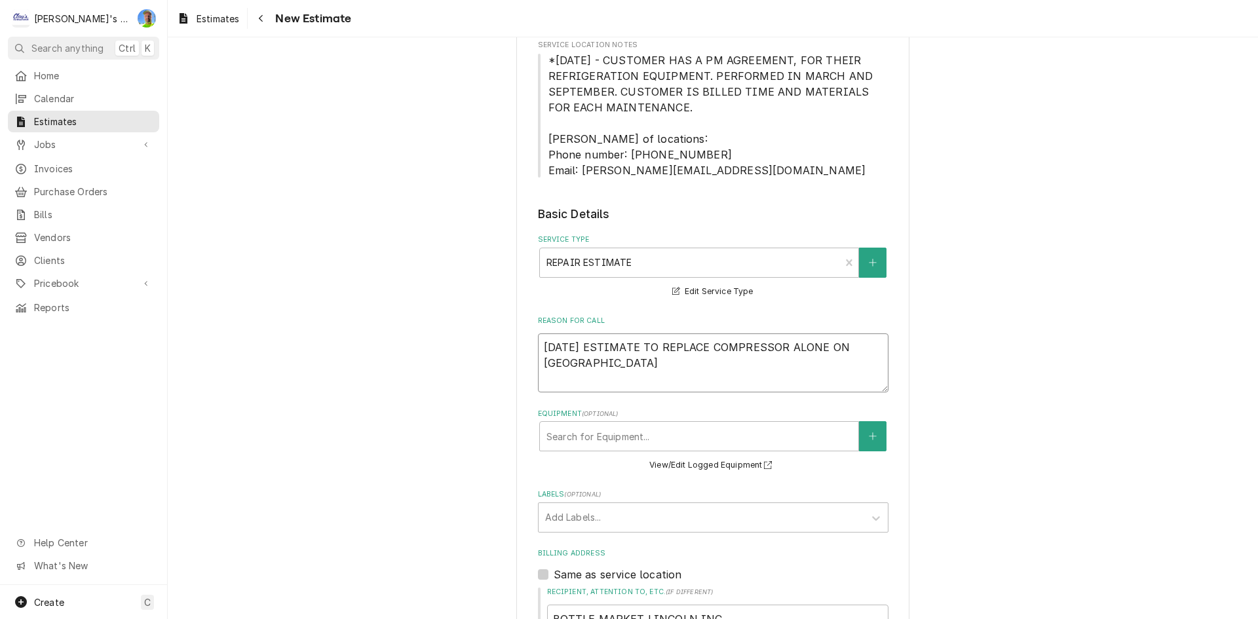
type textarea "10/10/2025 ESTIMATE TO REPLACE COMPRESSOR ALONE ON WAL"
type textarea "x"
type textarea "10/10/2025 ESTIMATE TO REPLACE COMPRESSOR ALONE ON WALK"
type textarea "x"
type textarea "10/10/2025 ESTIMATE TO REPLACE COMPRESSOR ALONE ON WALK"
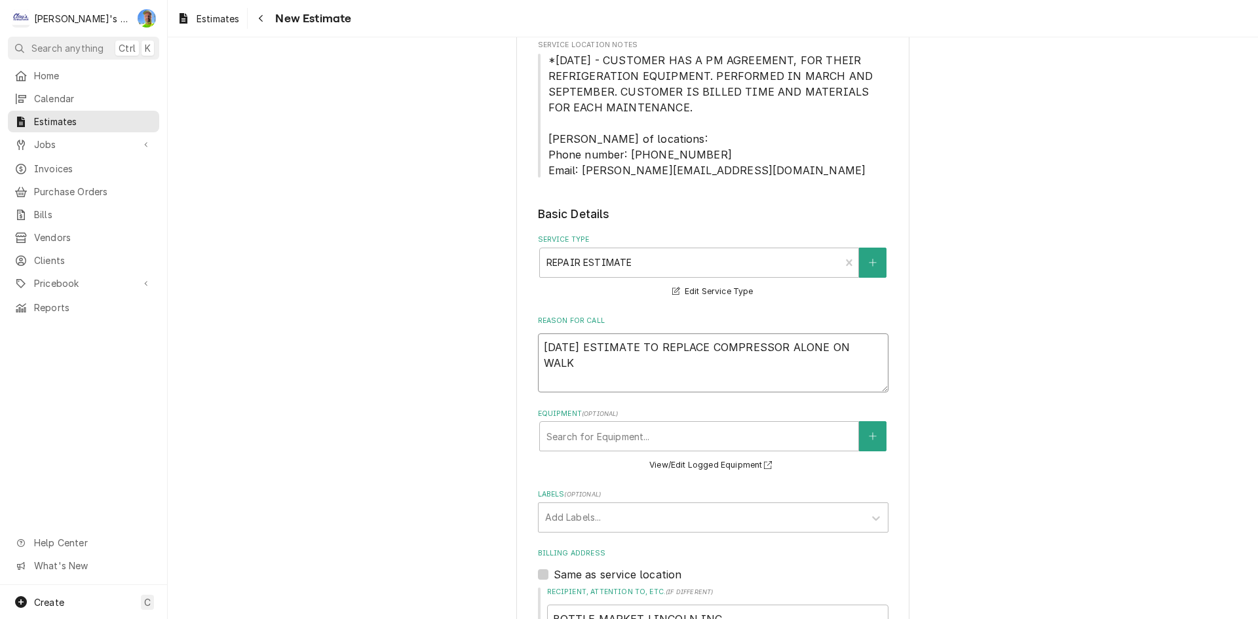
type textarea "x"
type textarea "10/10/2025 ESTIMATE TO REPLACE COMPRESSOR ALONE ON WALK IN"
type textarea "x"
type textarea "10/10/2025 ESTIMATE TO REPLACE COMPRESSOR ALONE ON WALK IN"
type textarea "x"
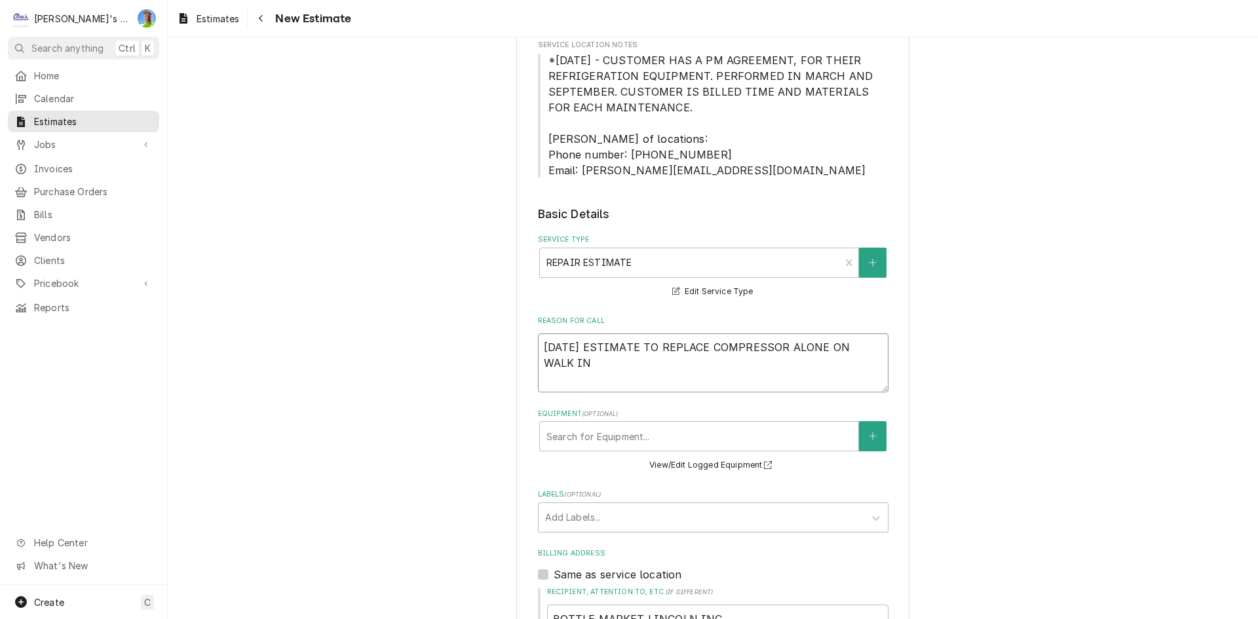
type textarea "10/10/2025 ESTIMATE TO REPLACE COMPRESSOR ALONE ON WALK IN F"
type textarea "x"
type textarea "10/10/2025 ESTIMATE TO REPLACE COMPRESSOR ALONE ON WALK IN FR"
type textarea "x"
type textarea "10/10/2025 ESTIMATE TO REPLACE COMPRESSOR ALONE ON WALK IN FRE"
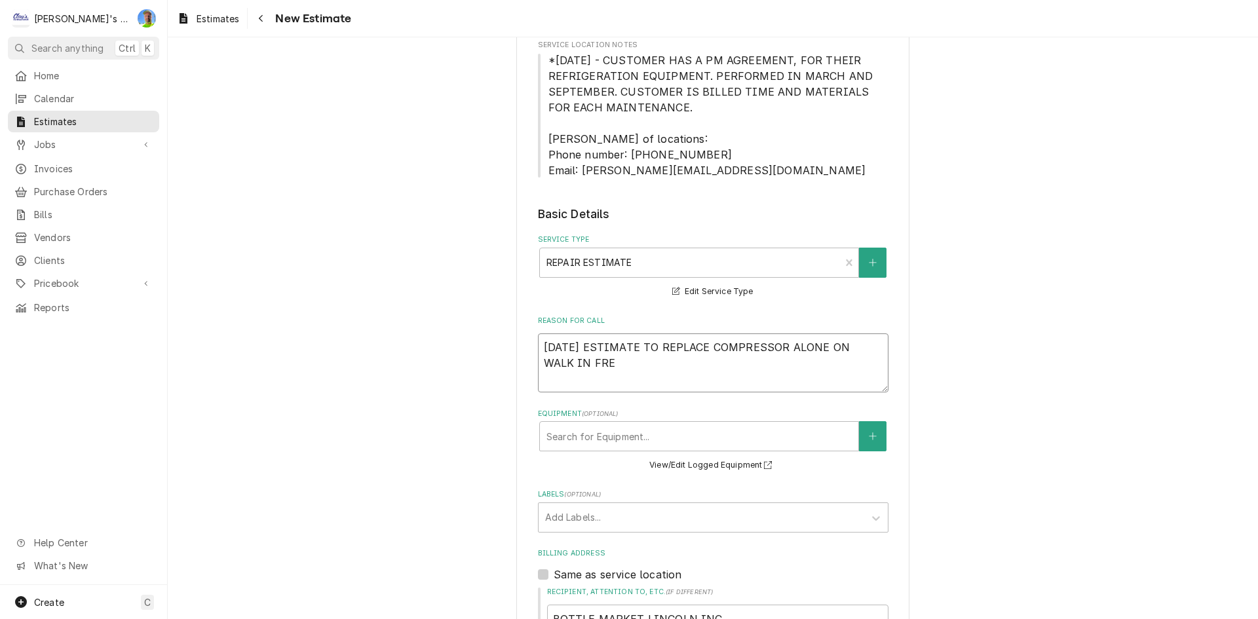
type textarea "x"
type textarea "10/10/2025 ESTIMATE TO REPLACE COMPRESSOR ALONE ON WALK IN FREE"
type textarea "x"
type textarea "10/10/2025 ESTIMATE TO REPLACE COMPRESSOR ALONE ON WALK IN FREEZ"
type textarea "x"
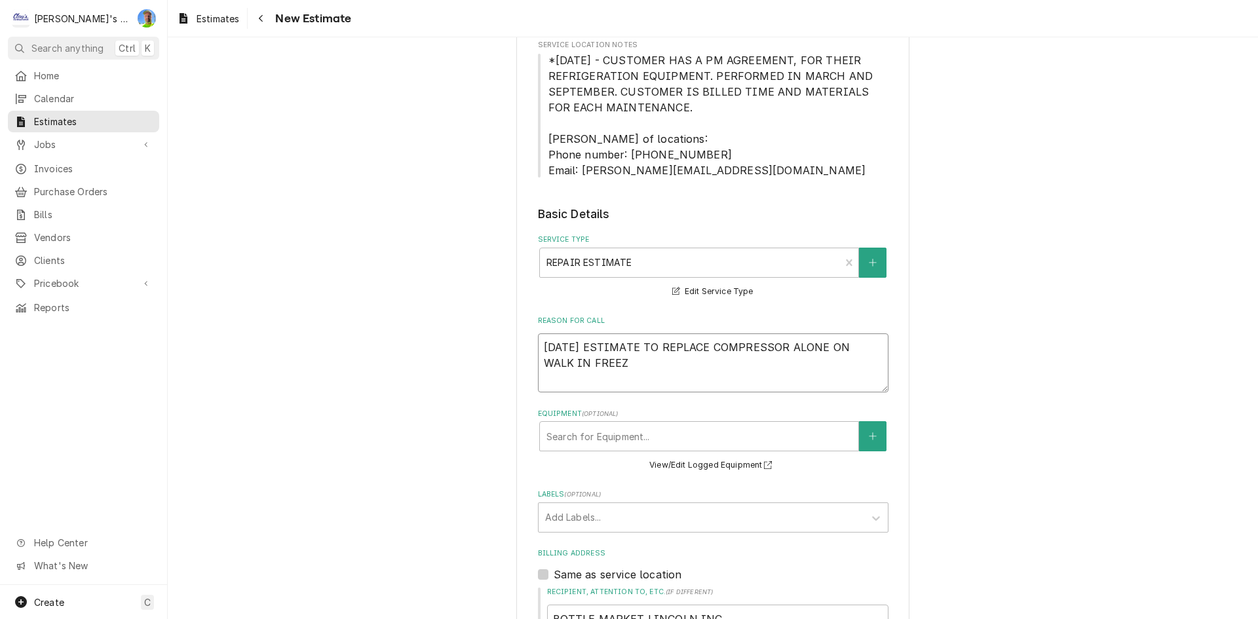
type textarea "10/10/2025 ESTIMATE TO REPLACE COMPRESSOR ALONE ON WALK IN FREEZE"
type textarea "x"
type textarea "10/10/2025 ESTIMATE TO REPLACE COMPRESSOR ALONE ON WALK IN FREEZER"
type textarea "x"
type textarea "10/10/2025 ESTIMATE TO REPLACE COMPRESSOR ALONE ON WALK IN FREEZER"
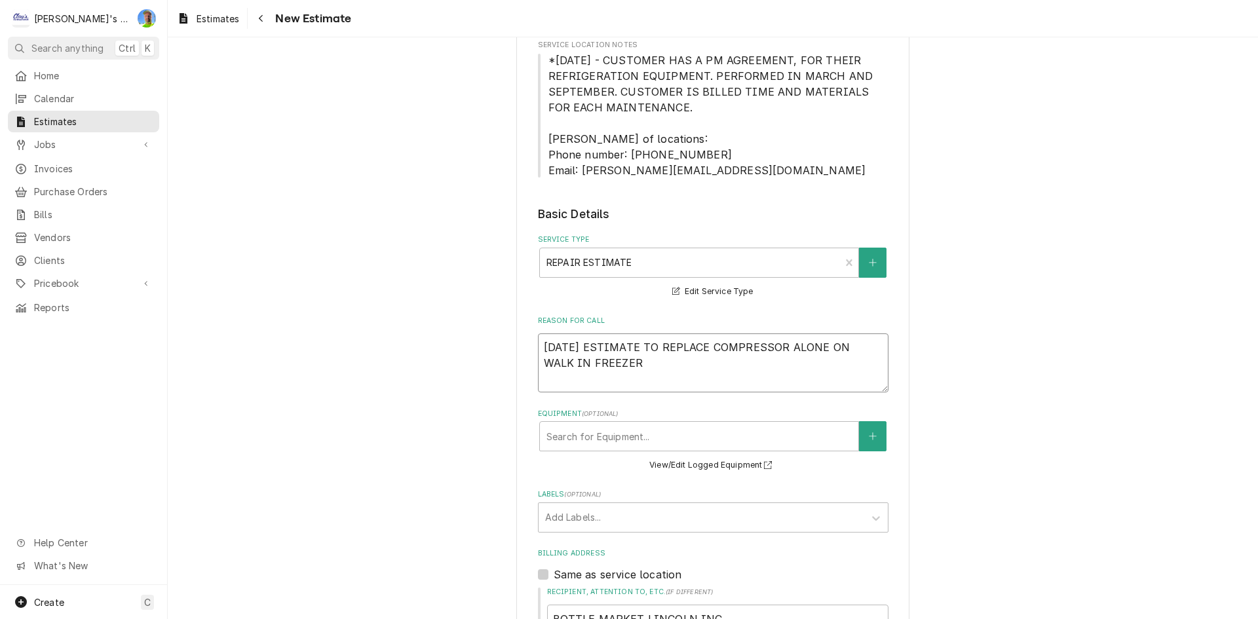
type textarea "x"
type textarea "10/10/2025 ESTIMATE TO REPLACE COMPRESSOR ALONE ON WALK IN FREEZER E"
type textarea "x"
type textarea "10/10/2025 ESTIMATE TO REPLACE COMPRESSOR ALONE ON WALK IN FREEZER ES"
type textarea "x"
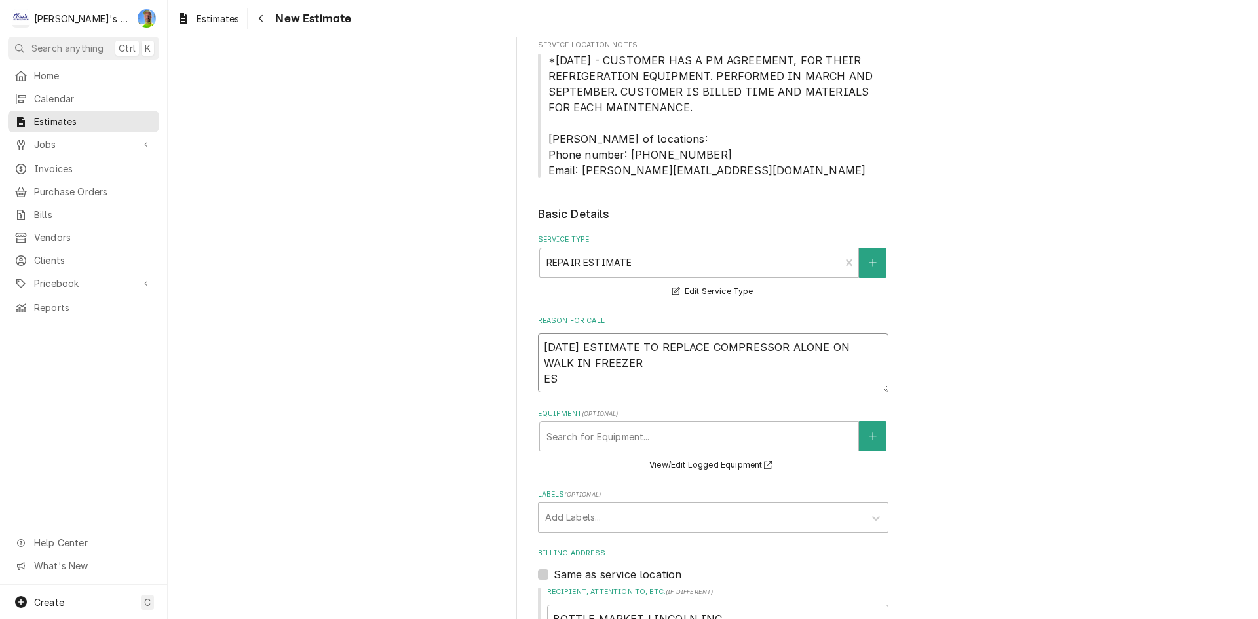
type textarea "10/10/2025 ESTIMATE TO REPLACE COMPRESSOR ALONE ON WALK IN FREEZER EST"
type textarea "x"
type textarea "10/10/2025 ESTIMATE TO REPLACE COMPRESSOR ALONE ON WALK IN FREEZER ESTI"
type textarea "x"
type textarea "10/10/2025 ESTIMATE TO REPLACE COMPRESSOR ALONE ON WALK IN FREEZER ESTIM"
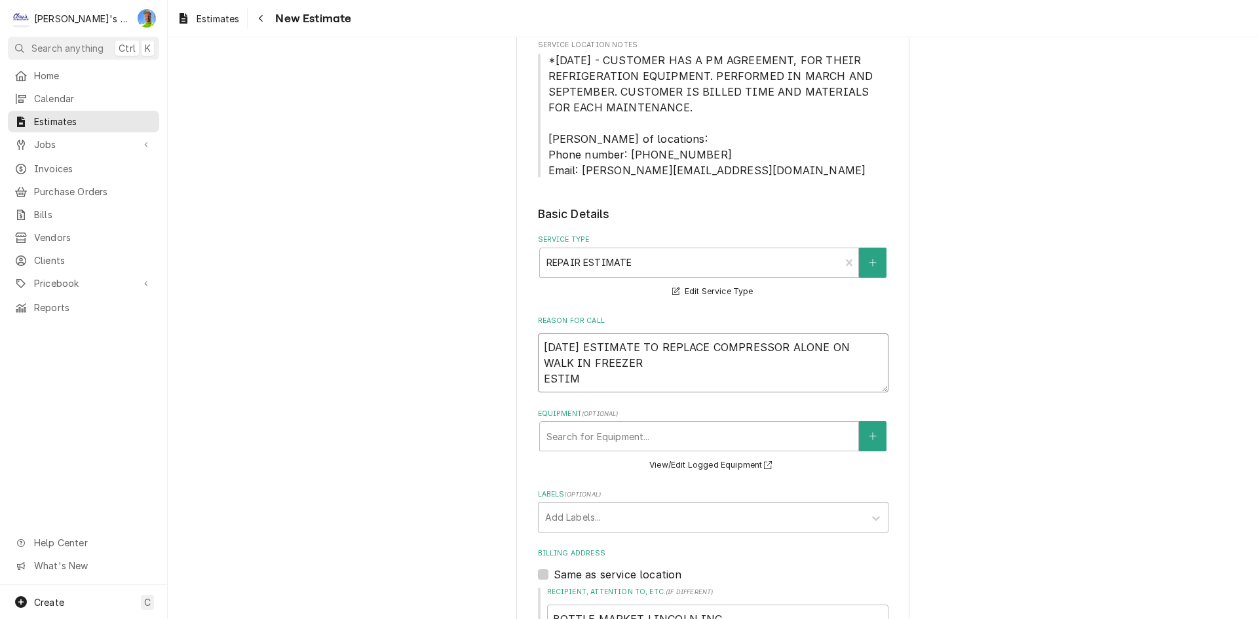
type textarea "x"
type textarea "10/10/2025 ESTIMATE TO REPLACE COMPRESSOR ALONE ON WALK IN FREEZER ESTIMA"
type textarea "x"
type textarea "10/10/2025 ESTIMATE TO REPLACE COMPRESSOR ALONE ON WALK IN FREEZER ESTIMAT"
type textarea "x"
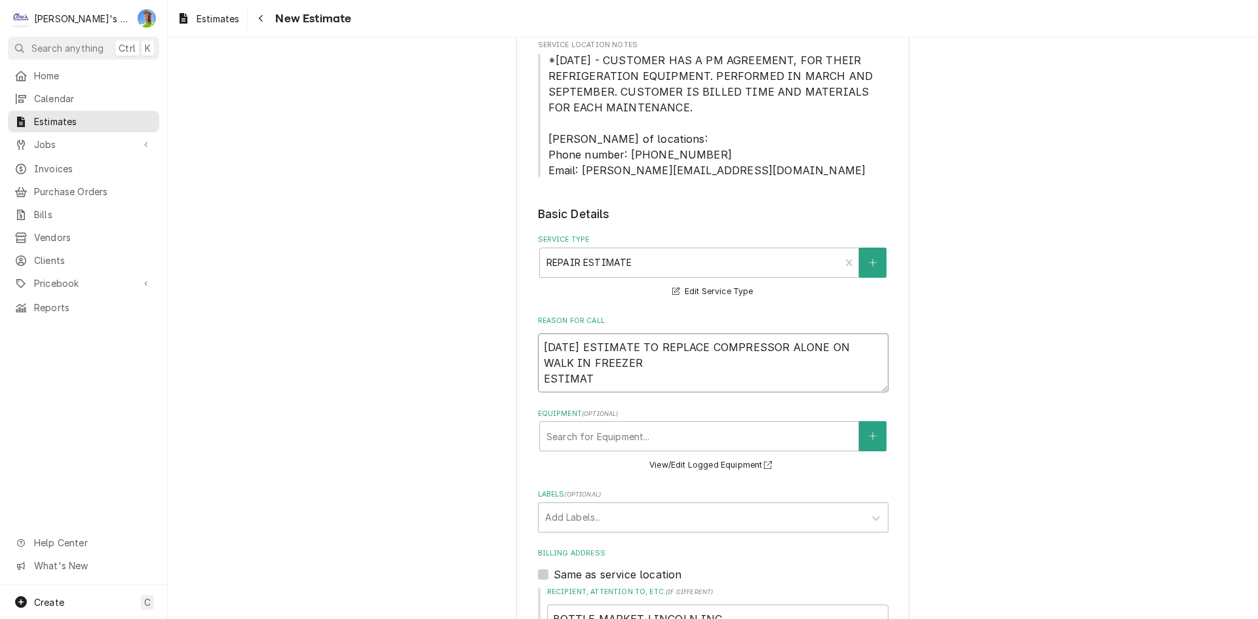
type textarea "10/10/2025 ESTIMATE TO REPLACE COMPRESSOR ALONE ON WALK IN FREEZER ESTIMATE"
type textarea "x"
type textarea "10/10/2025 ESTIMATE TO REPLACE COMPRESSOR ALONE ON WALK IN FREEZER ESTIMATE"
type textarea "x"
type textarea "10/10/2025 ESTIMATE TO REPLACE COMPRESSOR ALONE ON WALK IN FREEZER ESTIMATE I"
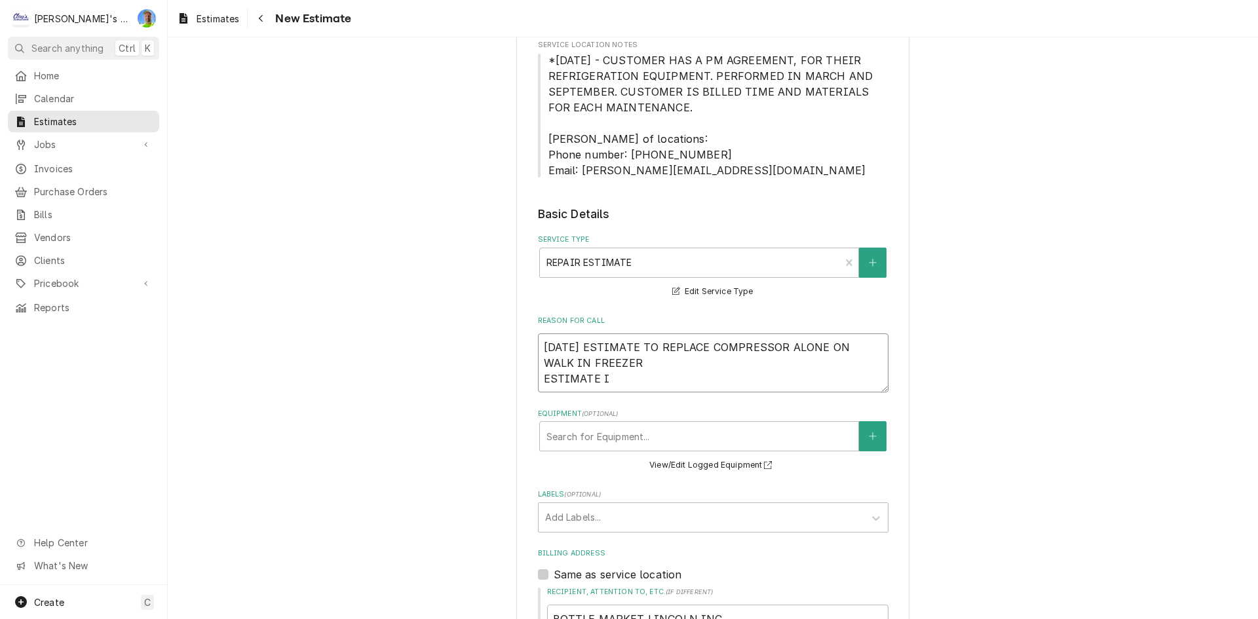
type textarea "x"
type textarea "10/10/2025 ESTIMATE TO REPLACE COMPRESSOR ALONE ON WALK IN FREEZER ESTIMATE IN"
type textarea "x"
type textarea "10/10/2025 ESTIMATE TO REPLACE COMPRESSOR ALONE ON WALK IN FREEZER ESTIMATE INC"
type textarea "x"
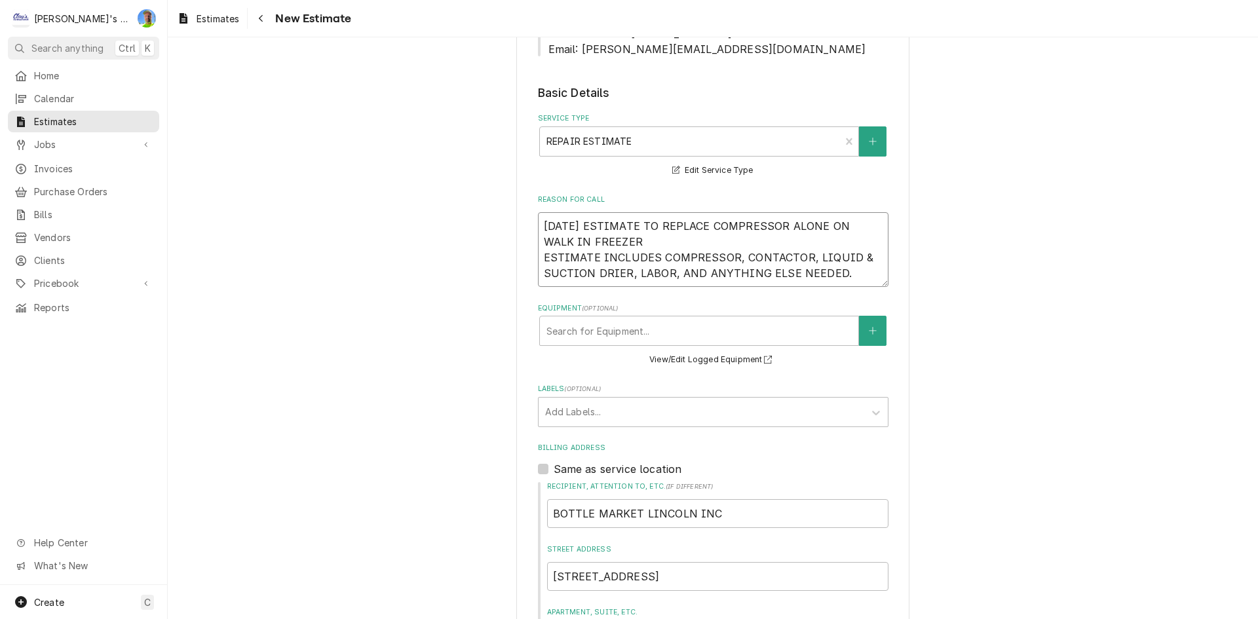
scroll to position [459, 0]
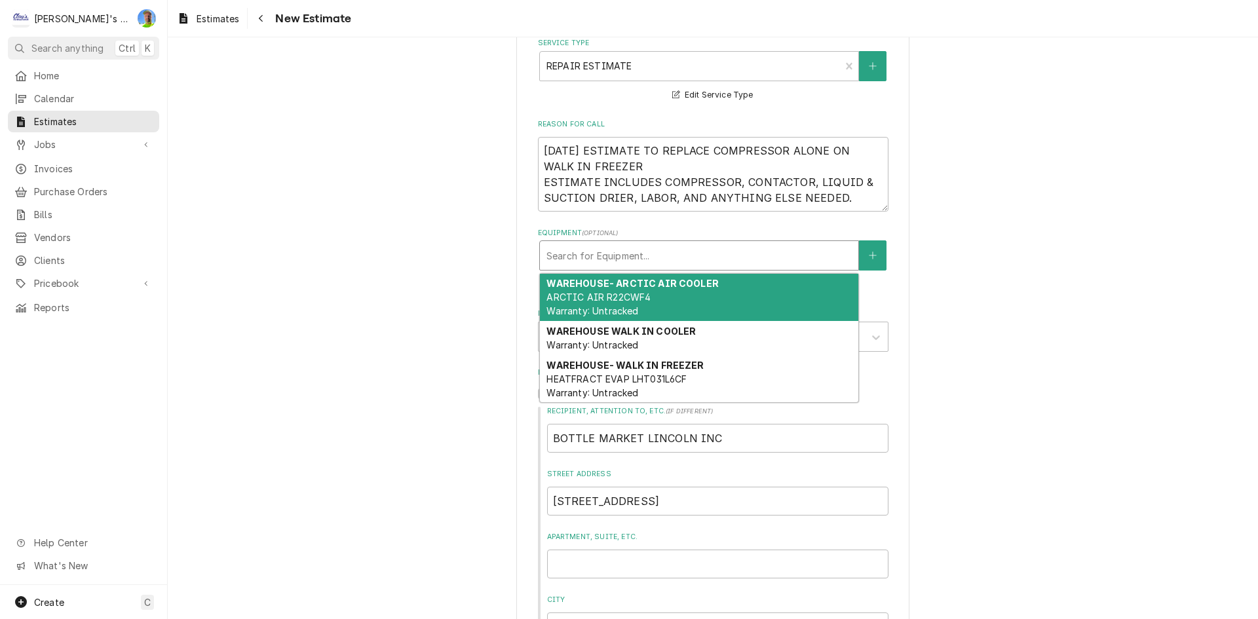
click at [641, 243] on div "Search for Equipment..." at bounding box center [699, 255] width 318 height 29
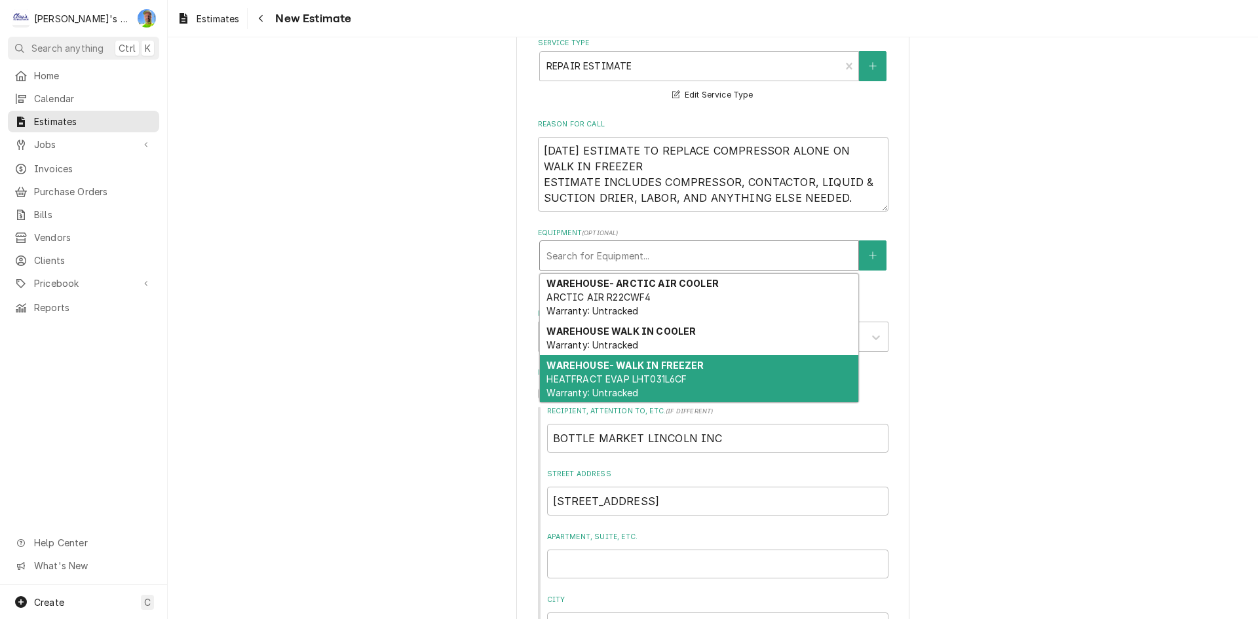
click at [687, 378] on div "WAREHOUSE- WALK IN FREEZER HEATFRACT EVAP LHT031L6CF Warranty: Untracked" at bounding box center [699, 379] width 318 height 48
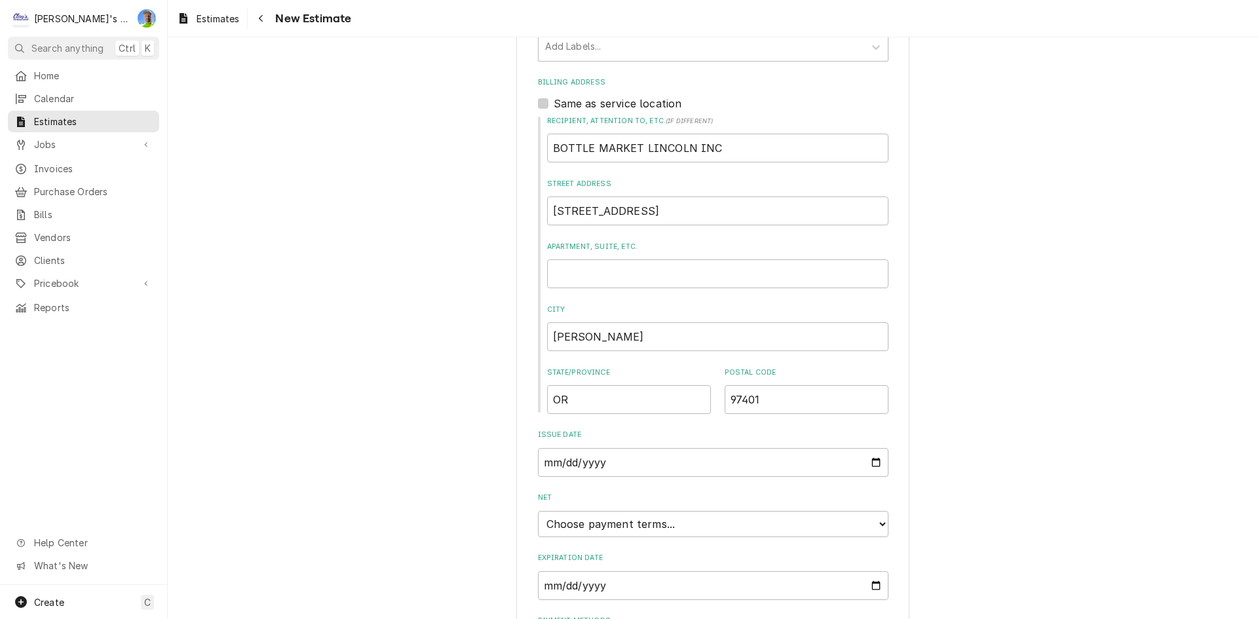
scroll to position [852, 0]
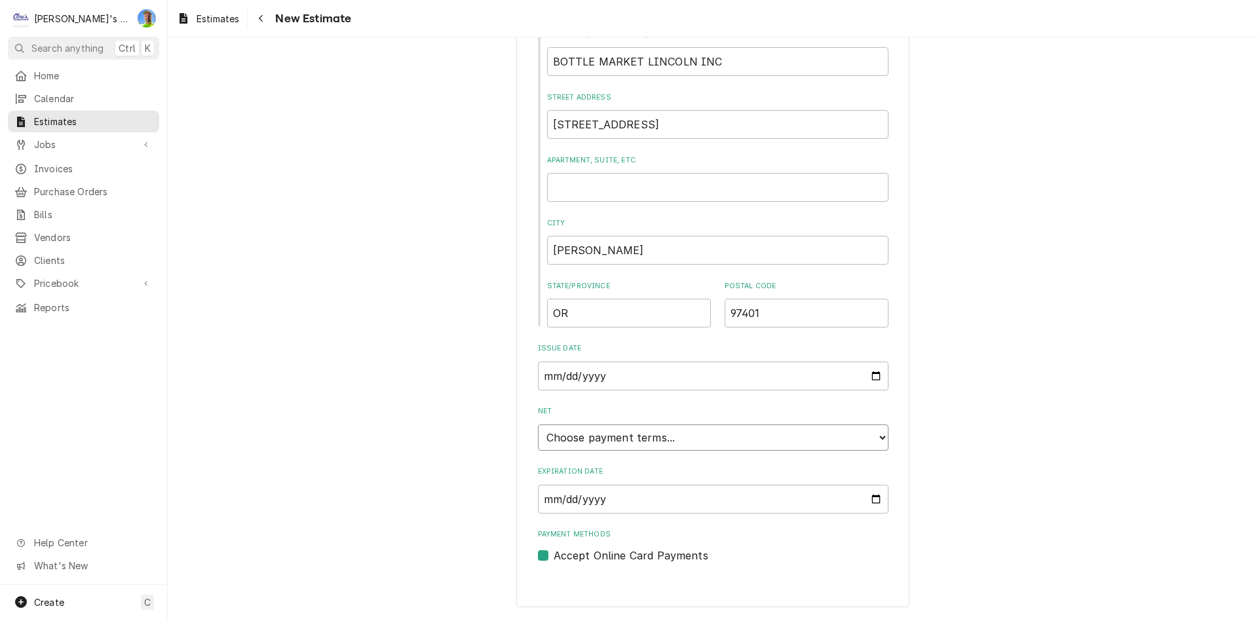
click at [614, 444] on select "Choose payment terms... Same Day Net 7 Net 14 Net 21 Net 30 Net 45 Net 60 Net 90" at bounding box center [713, 438] width 351 height 26
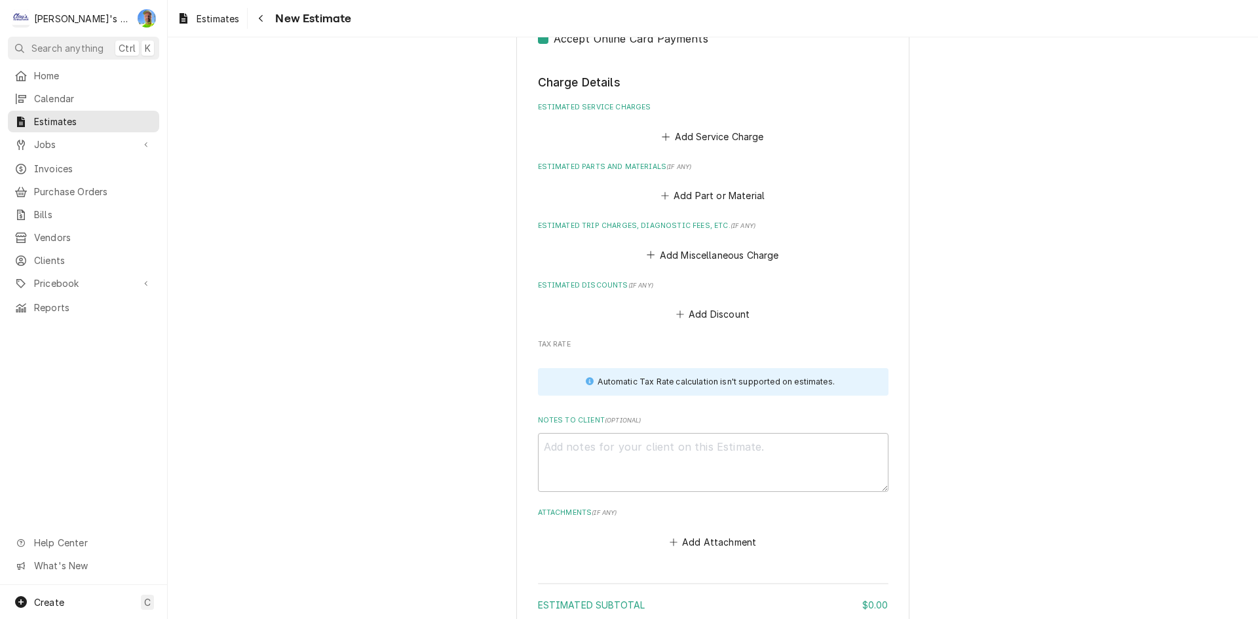
scroll to position [1376, 0]
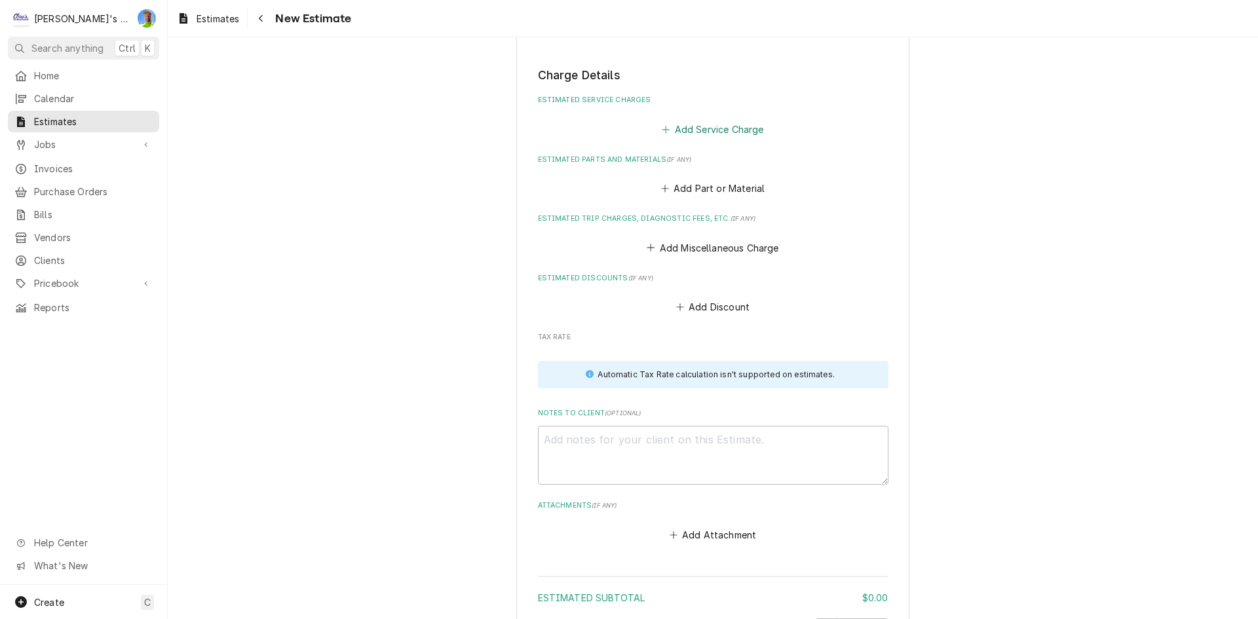
click at [705, 133] on button "Add Service Charge" at bounding box center [713, 129] width 106 height 18
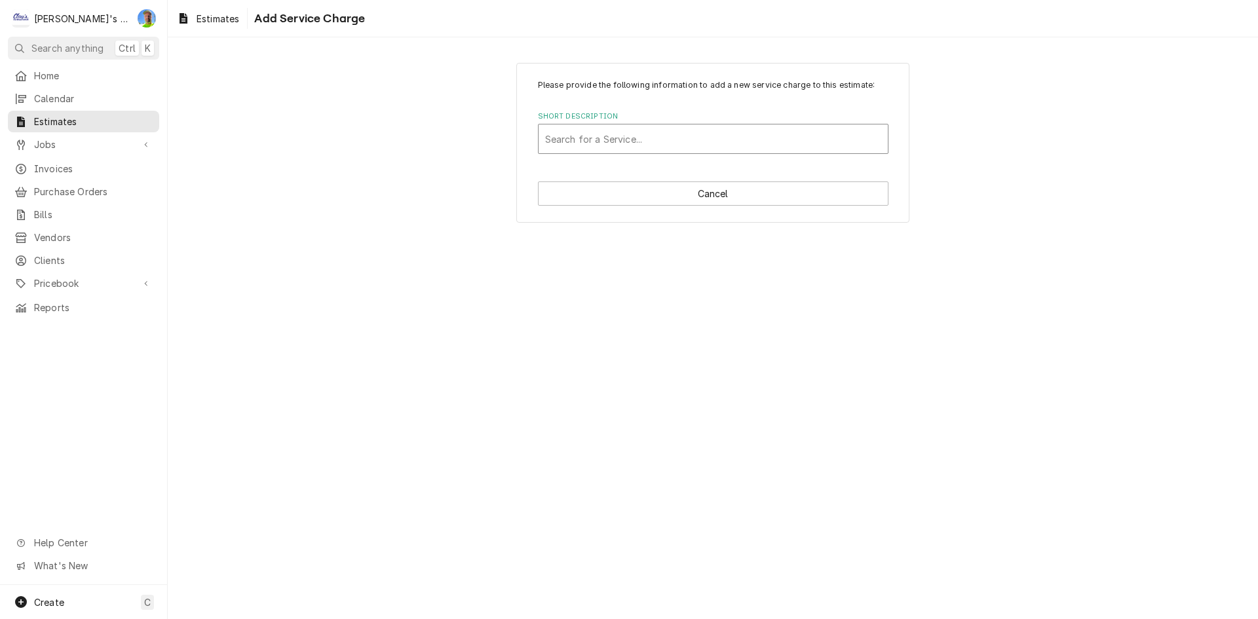
click at [695, 126] on div "Search for a Service..." at bounding box center [713, 138] width 349 height 29
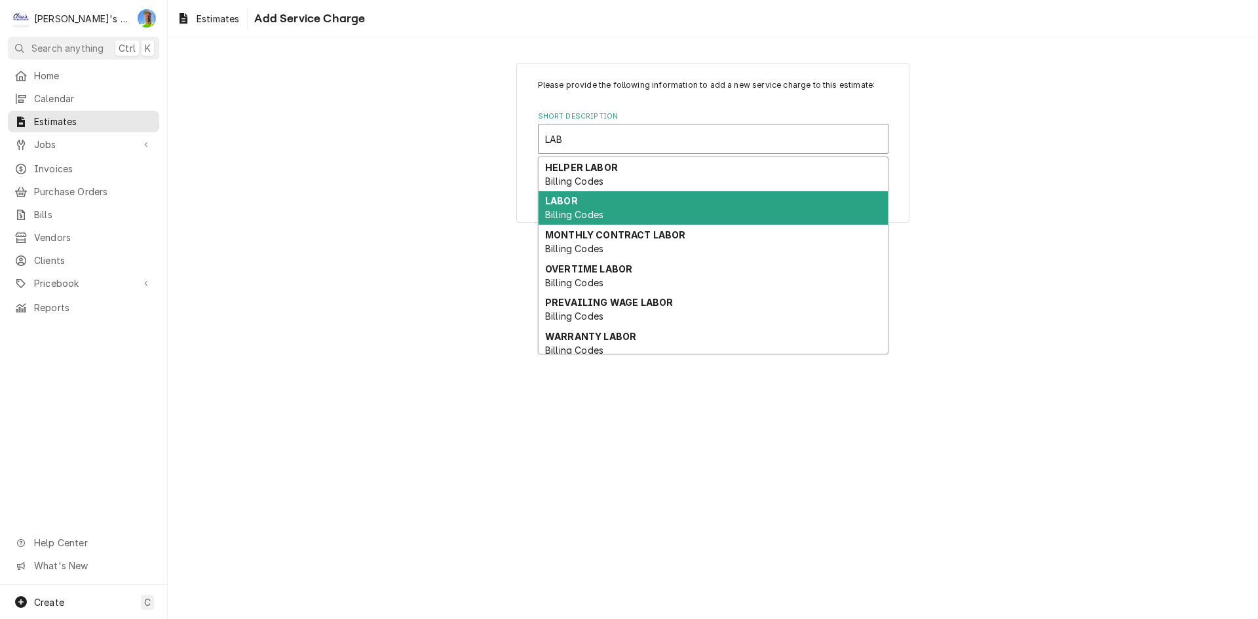
click at [647, 196] on div "LABOR Billing Codes" at bounding box center [713, 208] width 349 height 34
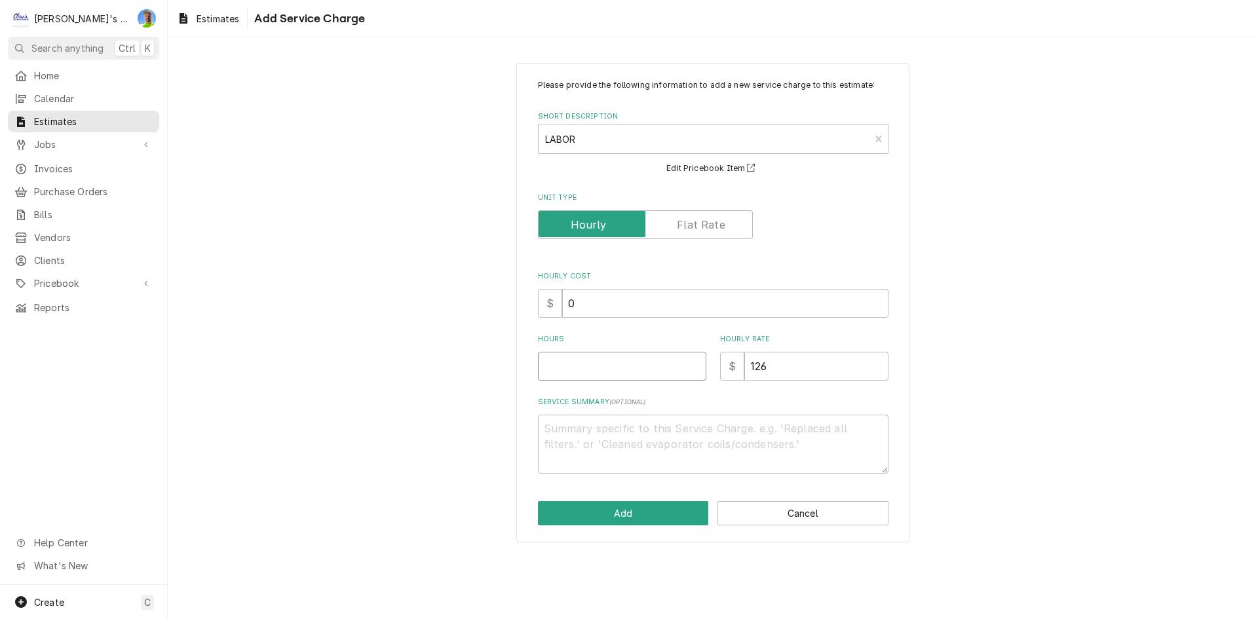
click at [600, 362] on input "Hours" at bounding box center [622, 366] width 168 height 29
click at [611, 501] on button "Add" at bounding box center [623, 513] width 171 height 24
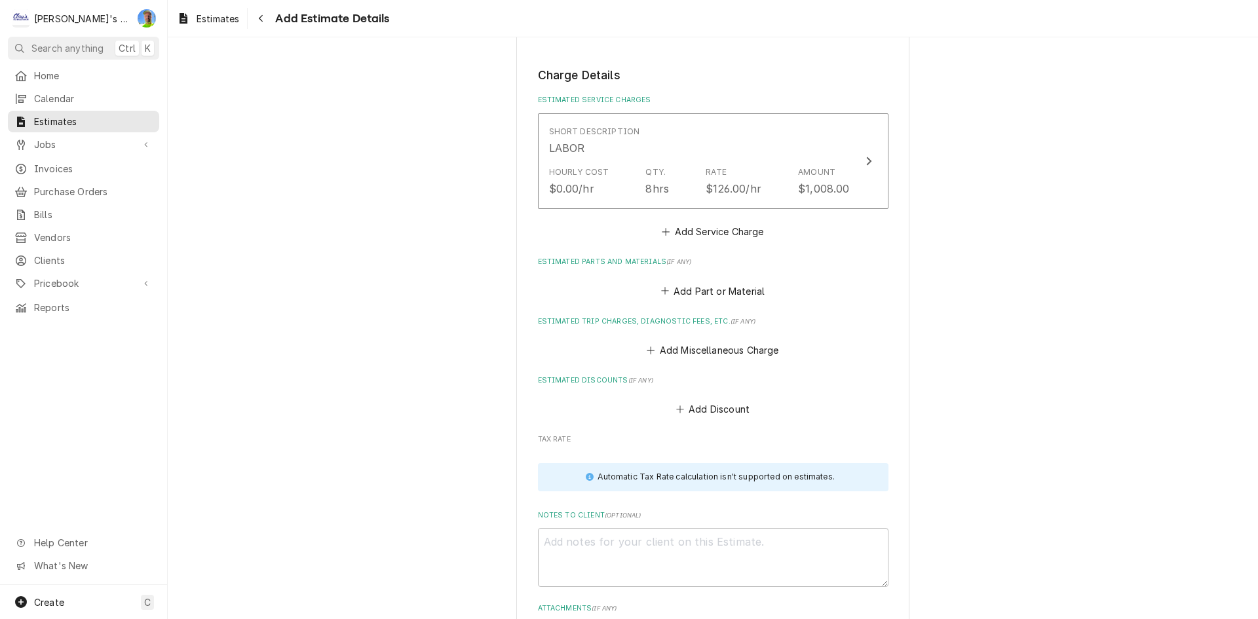
scroll to position [1360, 0]
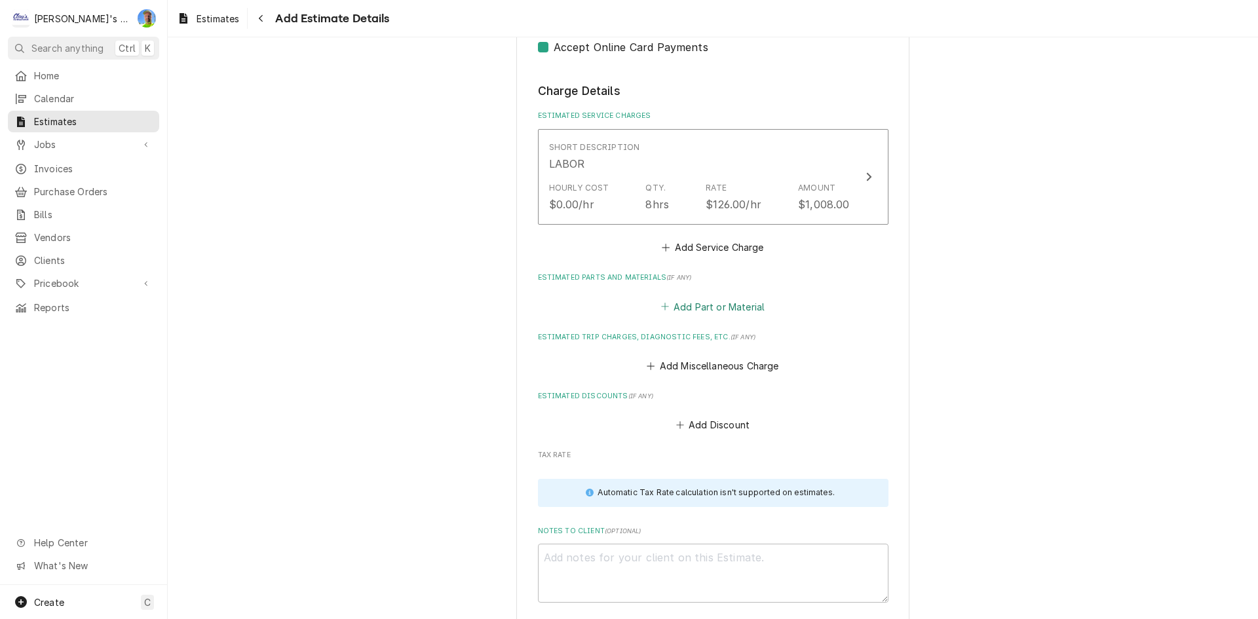
click at [720, 313] on button "Add Part or Material" at bounding box center [712, 306] width 108 height 18
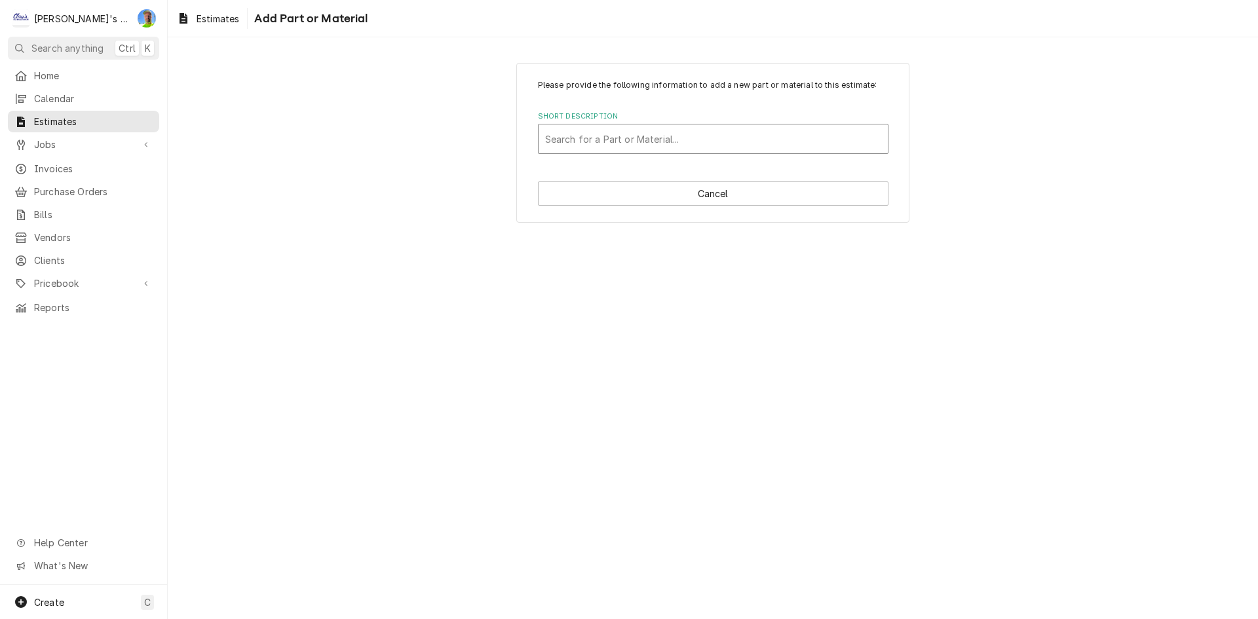
click at [706, 143] on div "Short Description" at bounding box center [713, 139] width 336 height 24
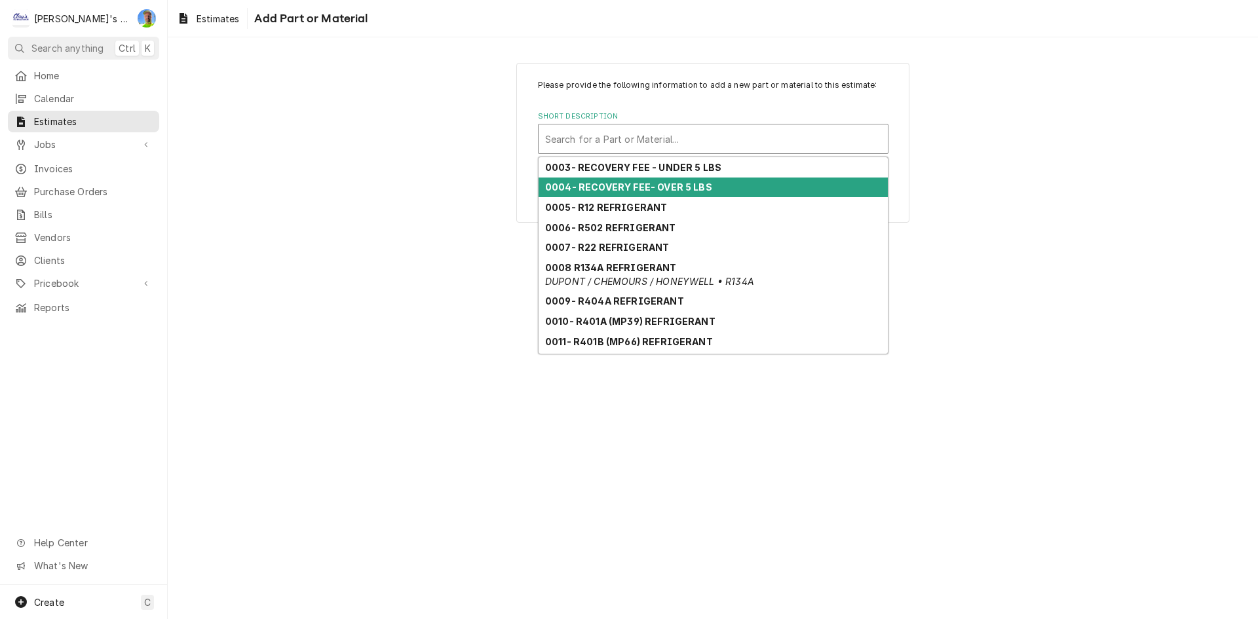
click at [723, 183] on div "0004- RECOVERY FEE- OVER 5 LBS" at bounding box center [713, 188] width 349 height 20
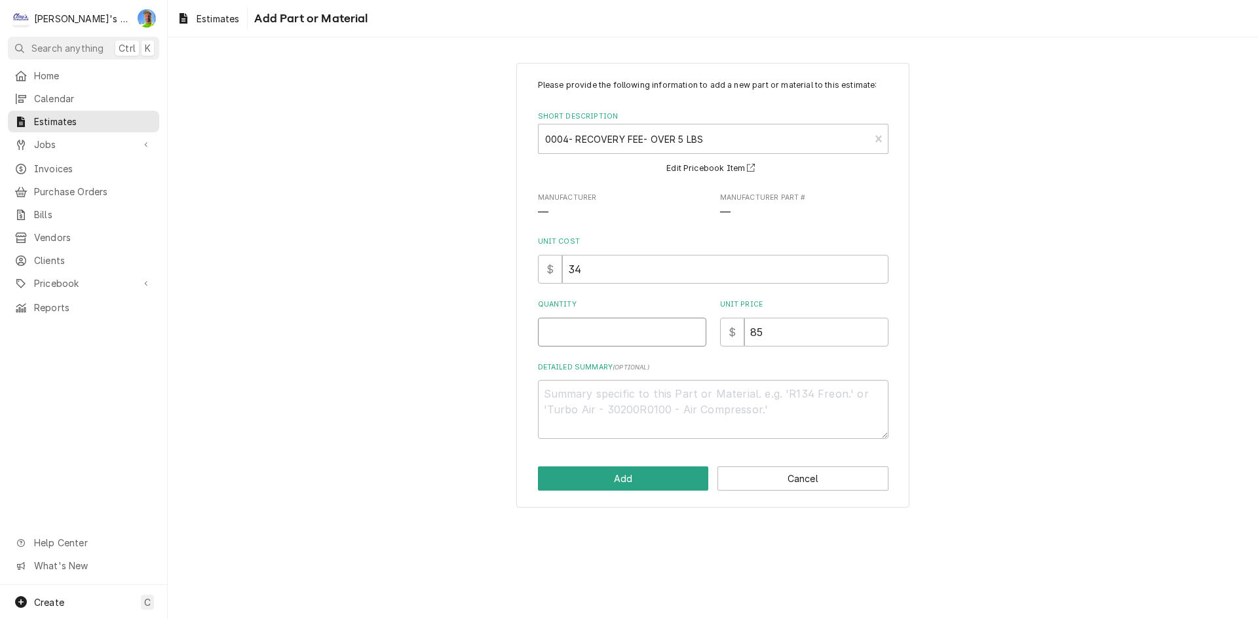
click at [653, 337] on input "Quantity" at bounding box center [622, 332] width 168 height 29
click at [647, 470] on button "Add" at bounding box center [623, 479] width 171 height 24
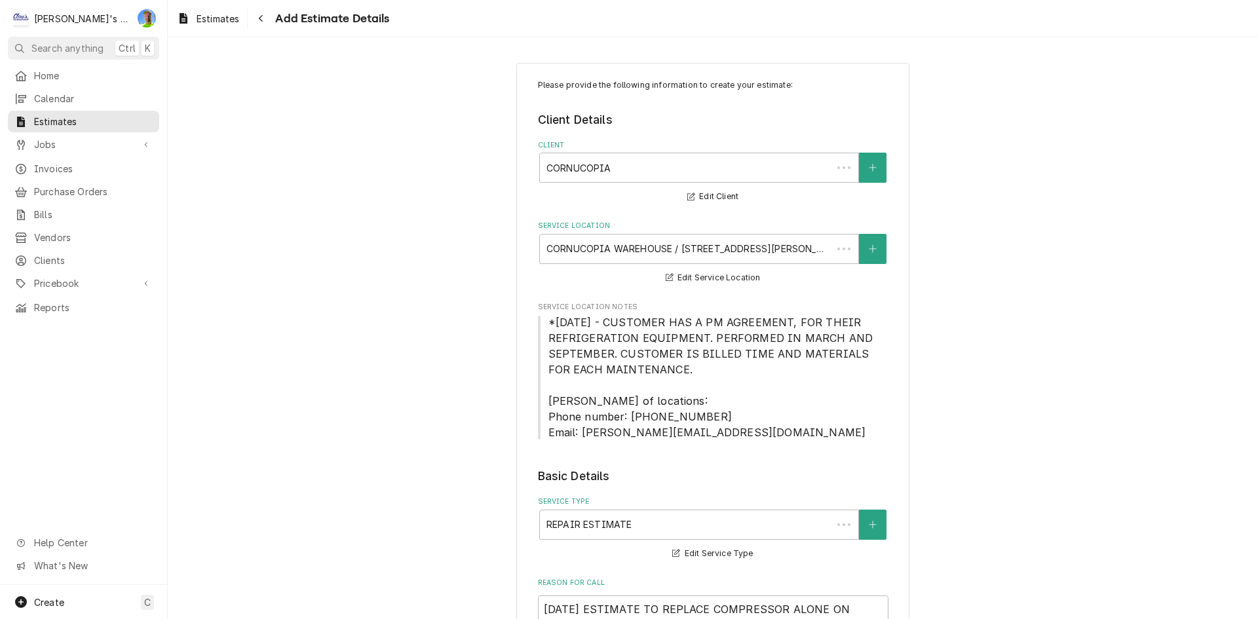
scroll to position [1344, 0]
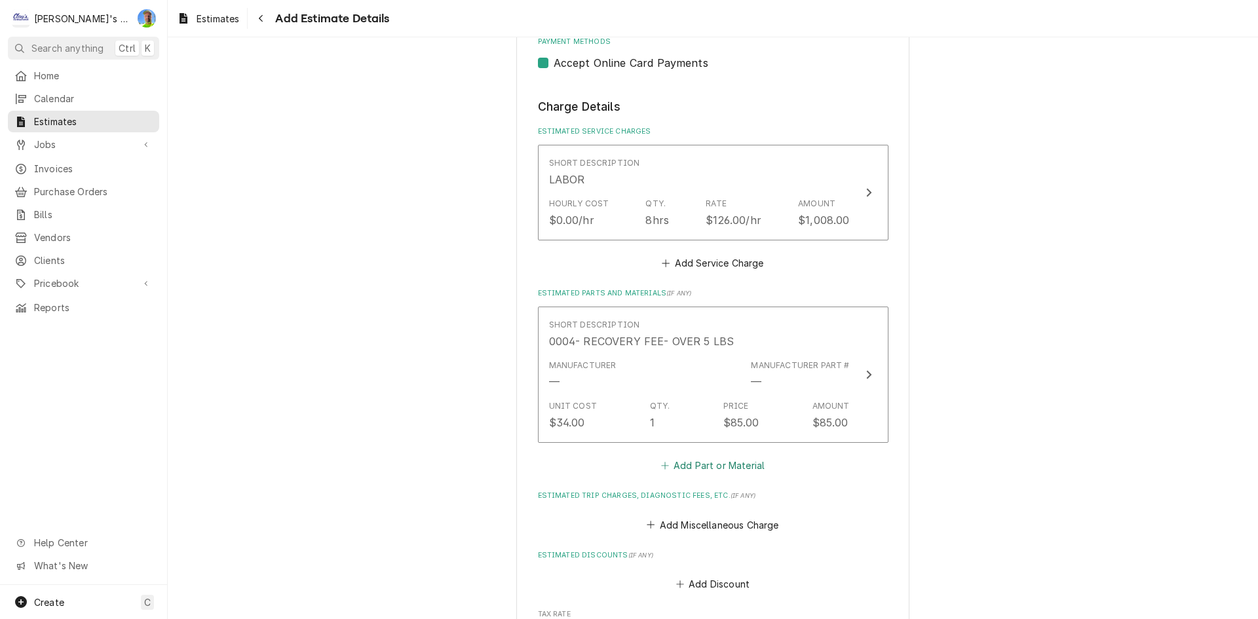
click at [695, 465] on button "Add Part or Material" at bounding box center [712, 466] width 108 height 18
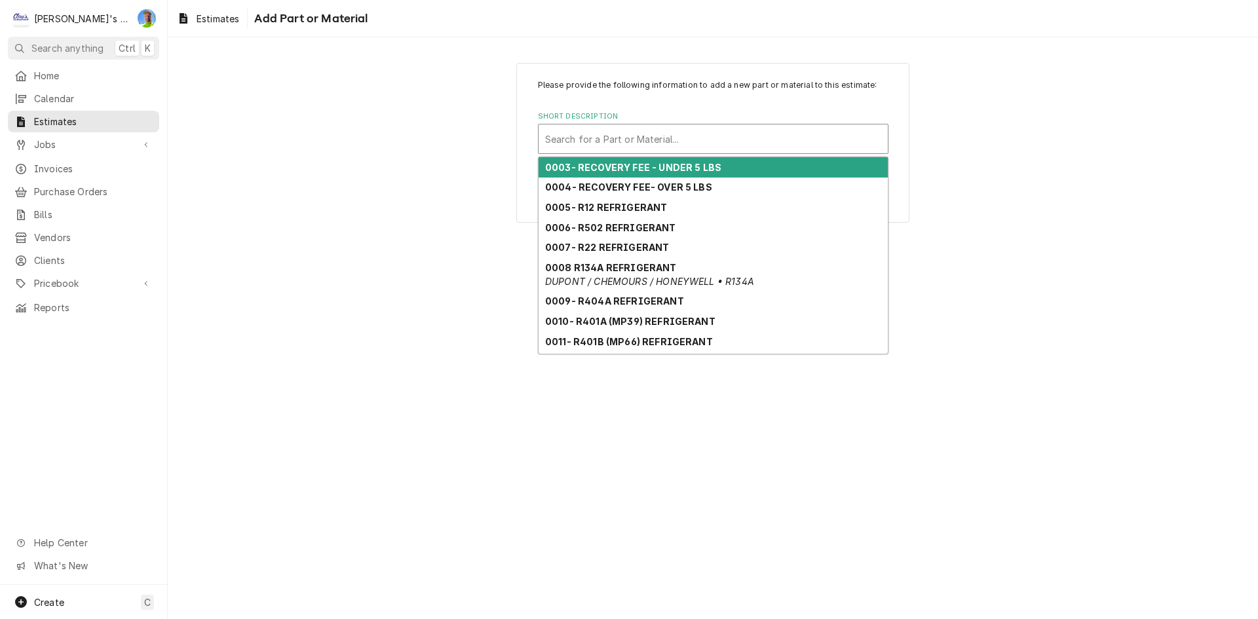
click at [649, 133] on div "Short Description" at bounding box center [713, 139] width 336 height 24
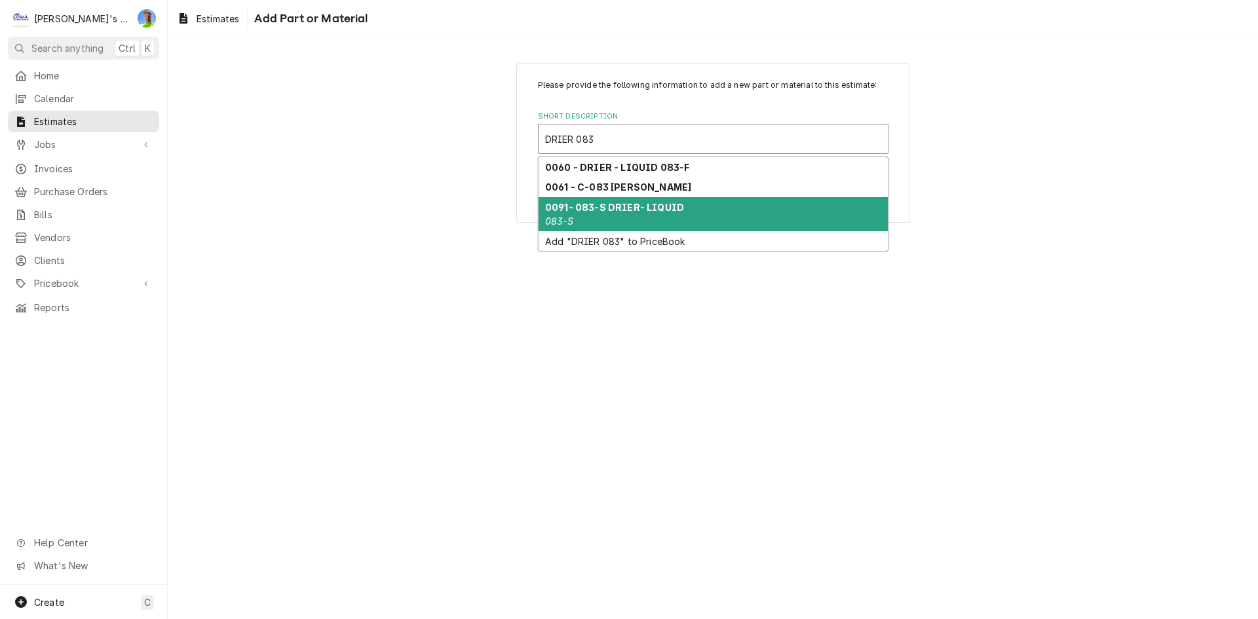
click at [693, 214] on div "0091- 083-S DRIER- LIQUID 083-S" at bounding box center [713, 214] width 349 height 34
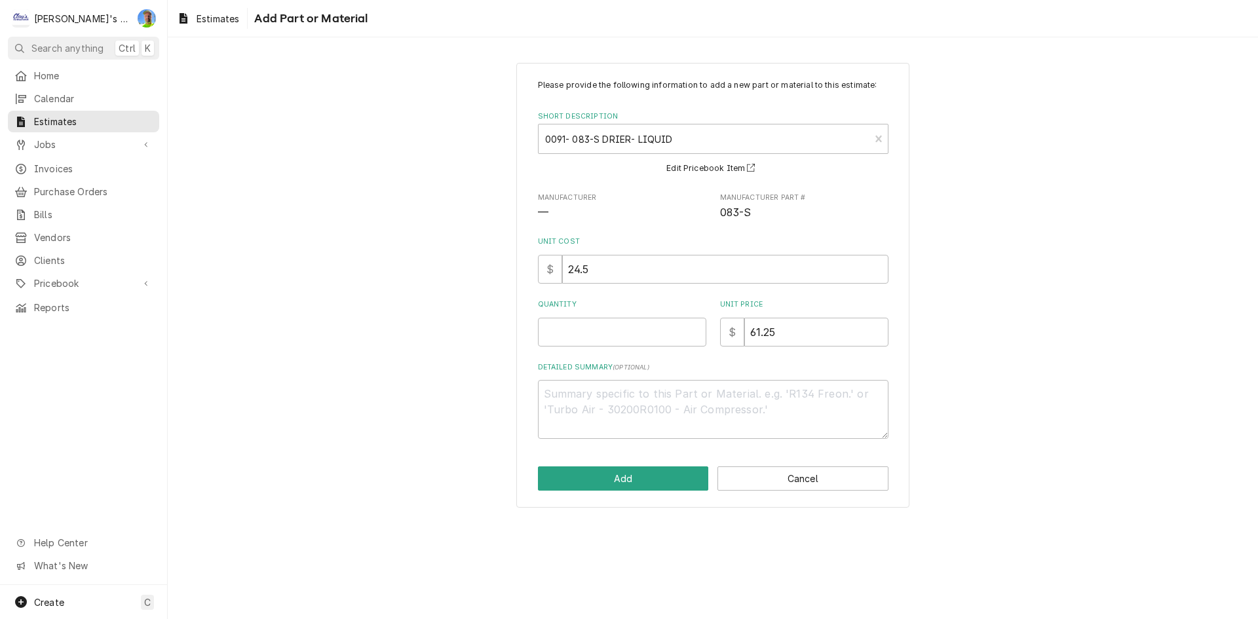
click at [628, 347] on div "Please provide the following information to add a new part or material to this …" at bounding box center [713, 259] width 351 height 360
click at [623, 327] on input "1" at bounding box center [622, 332] width 168 height 29
click at [631, 474] on button "Add" at bounding box center [623, 479] width 171 height 24
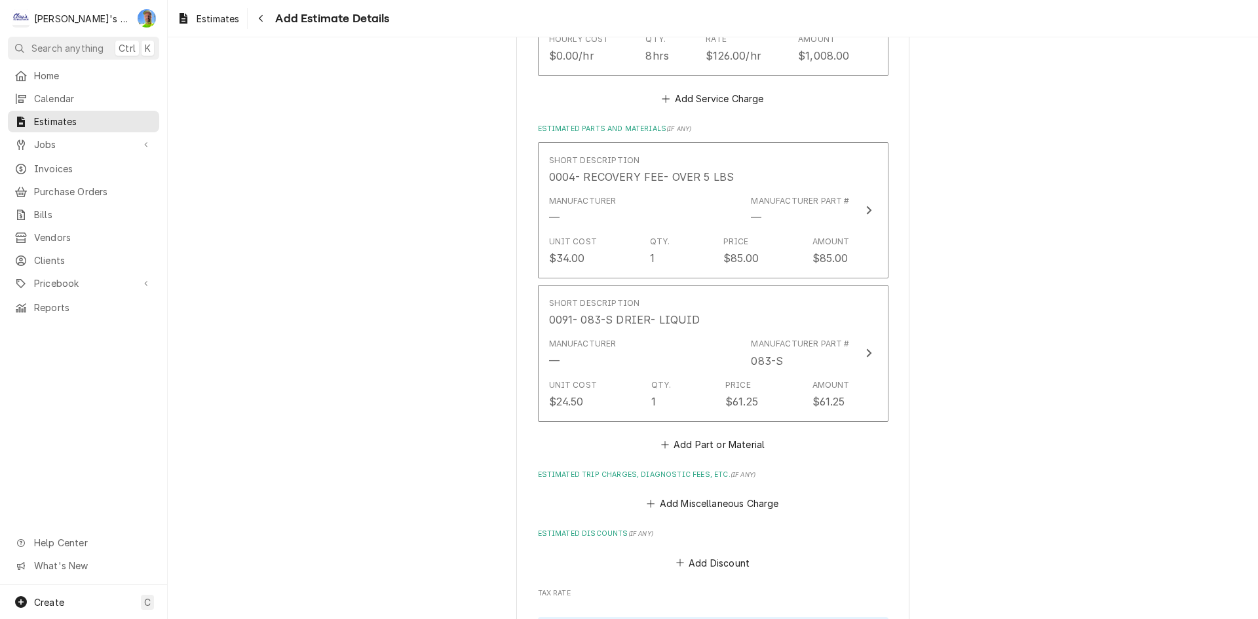
scroll to position [1591, 0]
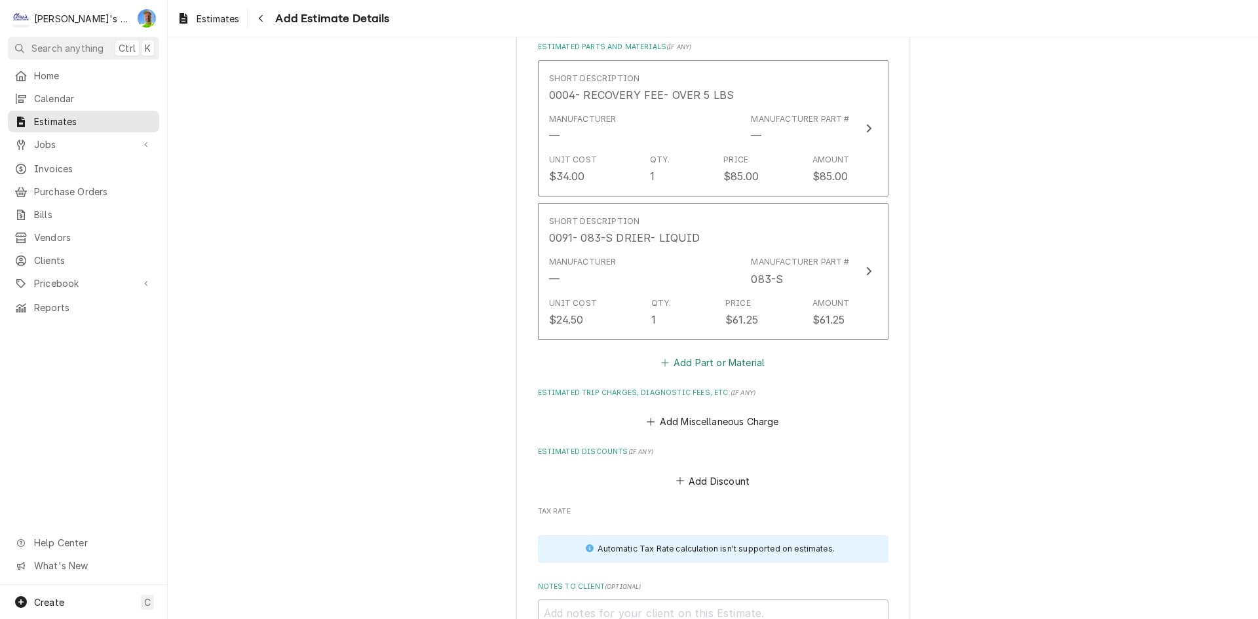
click at [674, 354] on button "Add Part or Material" at bounding box center [712, 362] width 108 height 18
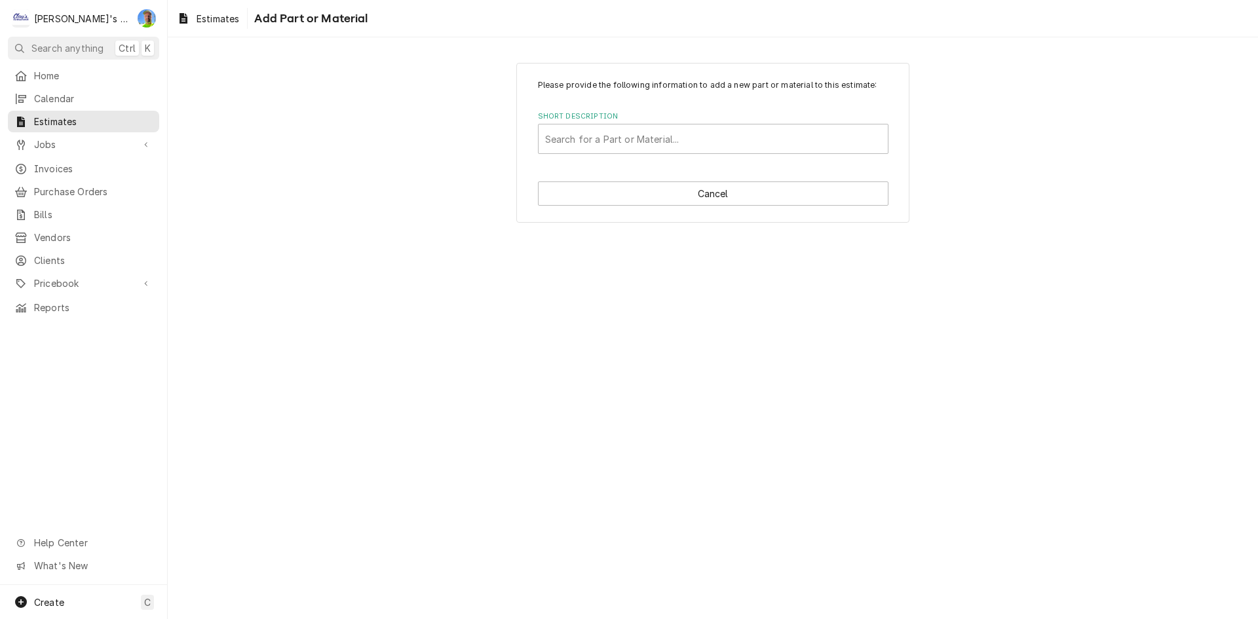
click at [607, 122] on div "Short Description Search for a Part or Material..." at bounding box center [713, 132] width 351 height 43
click at [606, 124] on div "Search for a Part or Material..." at bounding box center [713, 139] width 351 height 30
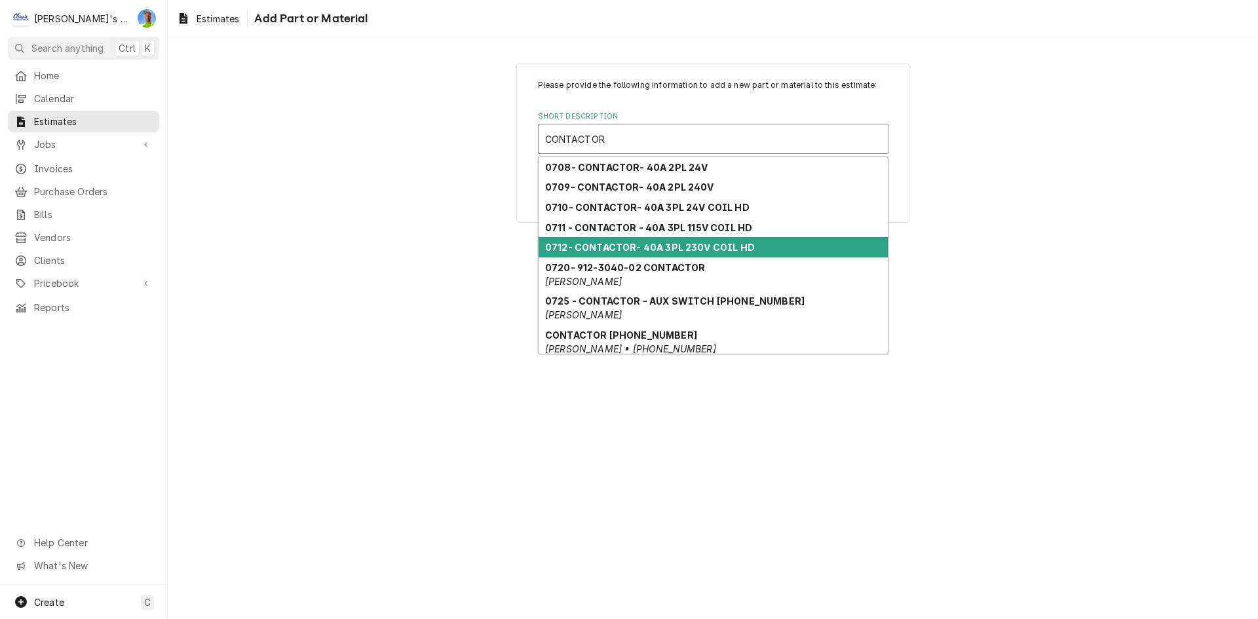
click at [760, 250] on div "0712- CONTACTOR- 40A 3PL 230V COIL HD" at bounding box center [713, 247] width 349 height 20
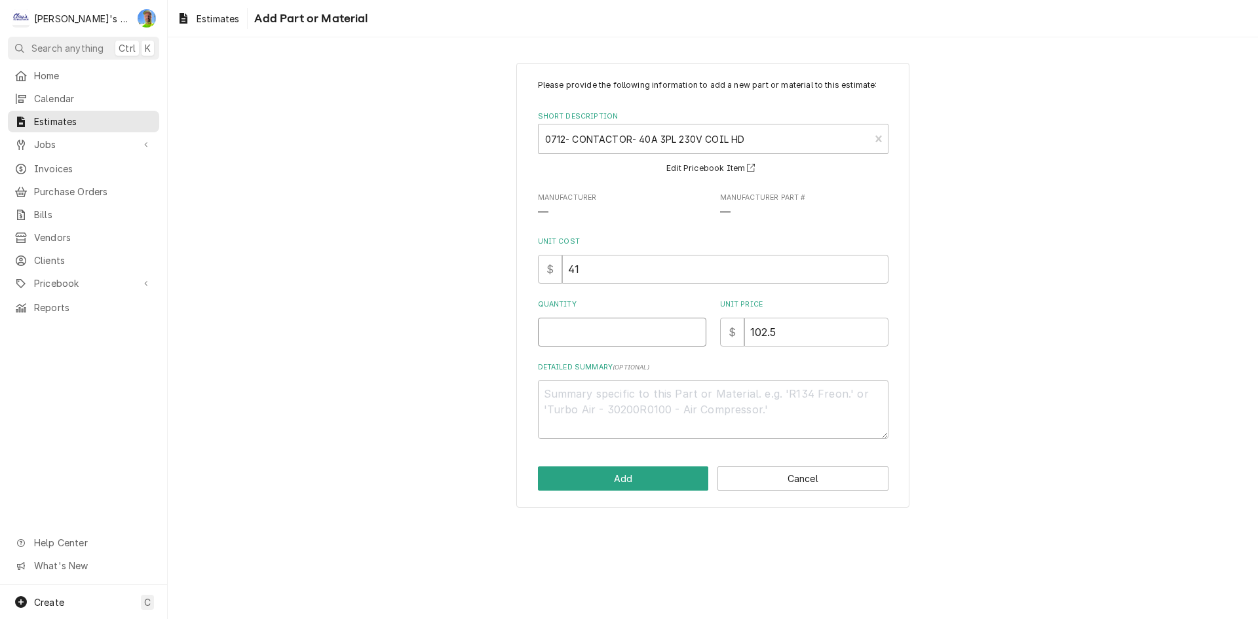
click at [593, 337] on input "Quantity" at bounding box center [622, 332] width 168 height 29
click at [605, 474] on button "Add" at bounding box center [623, 479] width 171 height 24
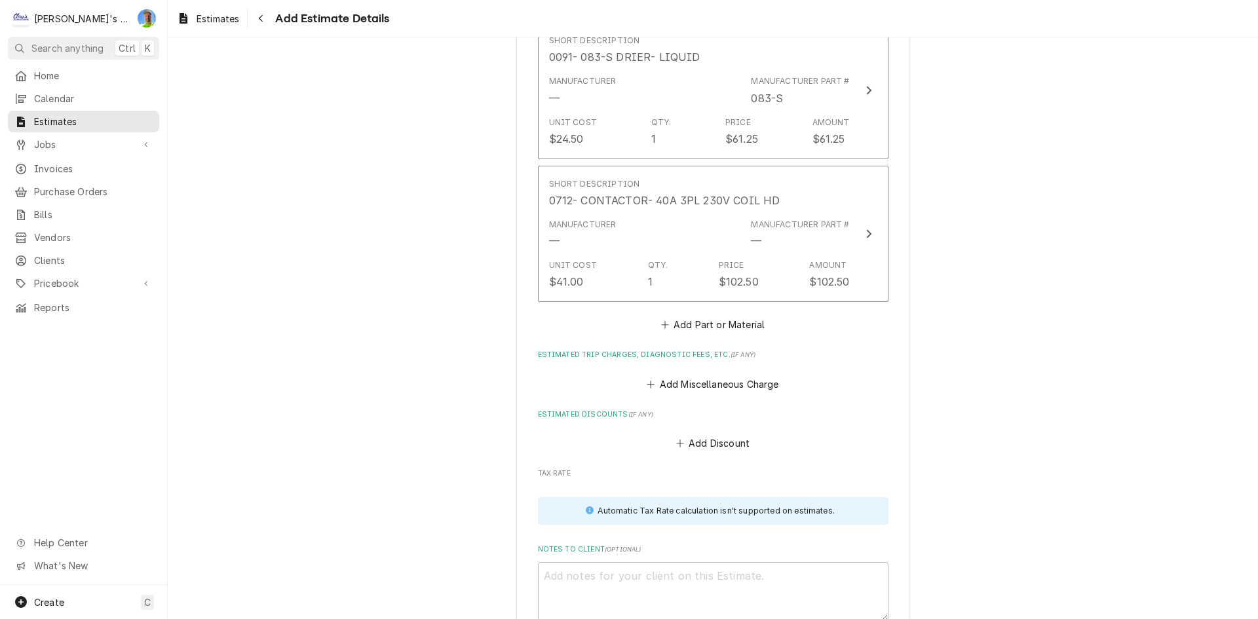
scroll to position [1837, 0]
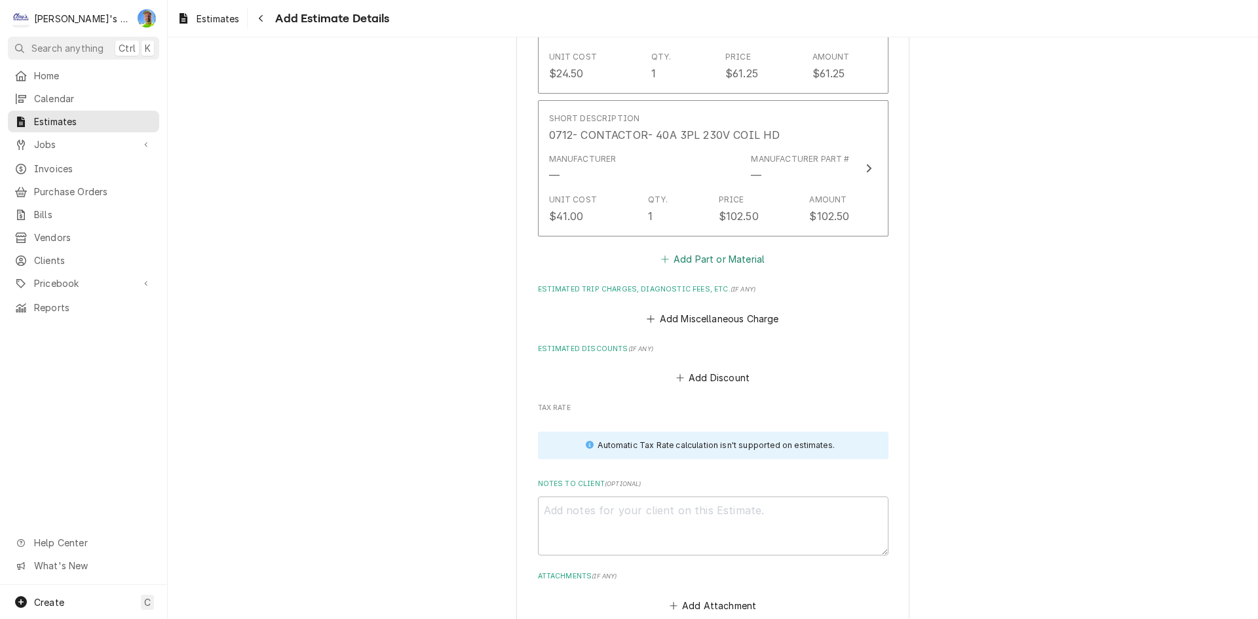
click at [677, 256] on button "Add Part or Material" at bounding box center [712, 259] width 108 height 18
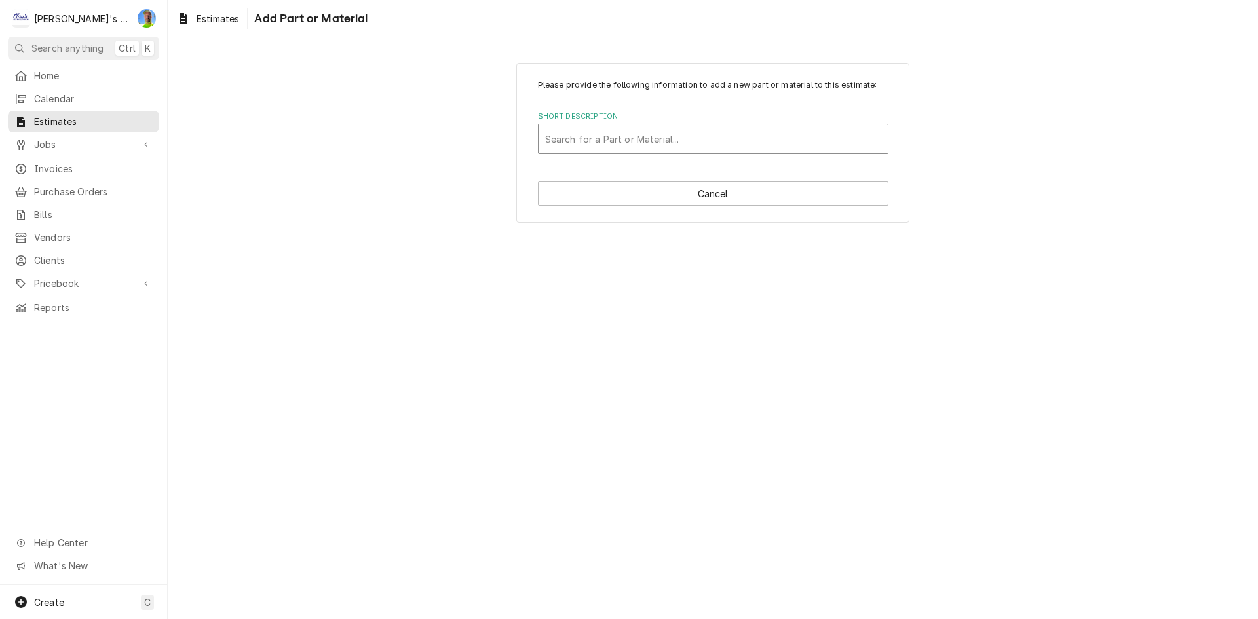
click at [677, 130] on div "Short Description" at bounding box center [713, 139] width 336 height 24
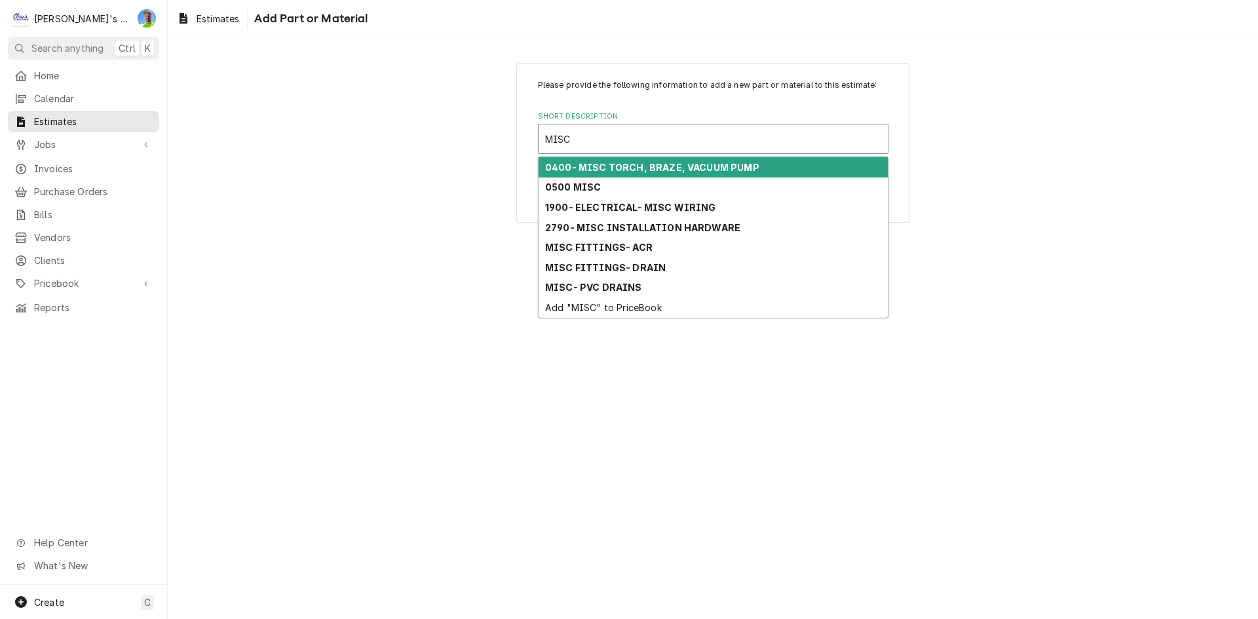
click at [686, 167] on strong "0400- MISC TORCH, BRAZE, VACUUM PUMP" at bounding box center [652, 167] width 214 height 11
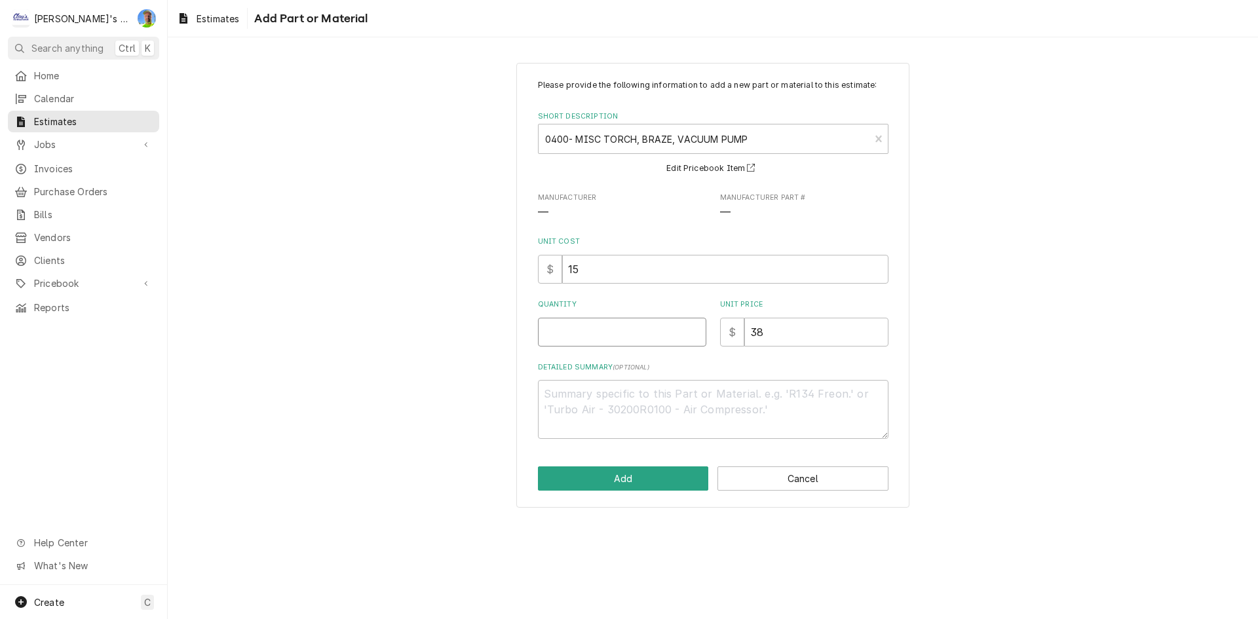
click at [615, 344] on input "Quantity" at bounding box center [622, 332] width 168 height 29
click at [601, 487] on button "Add" at bounding box center [623, 479] width 171 height 24
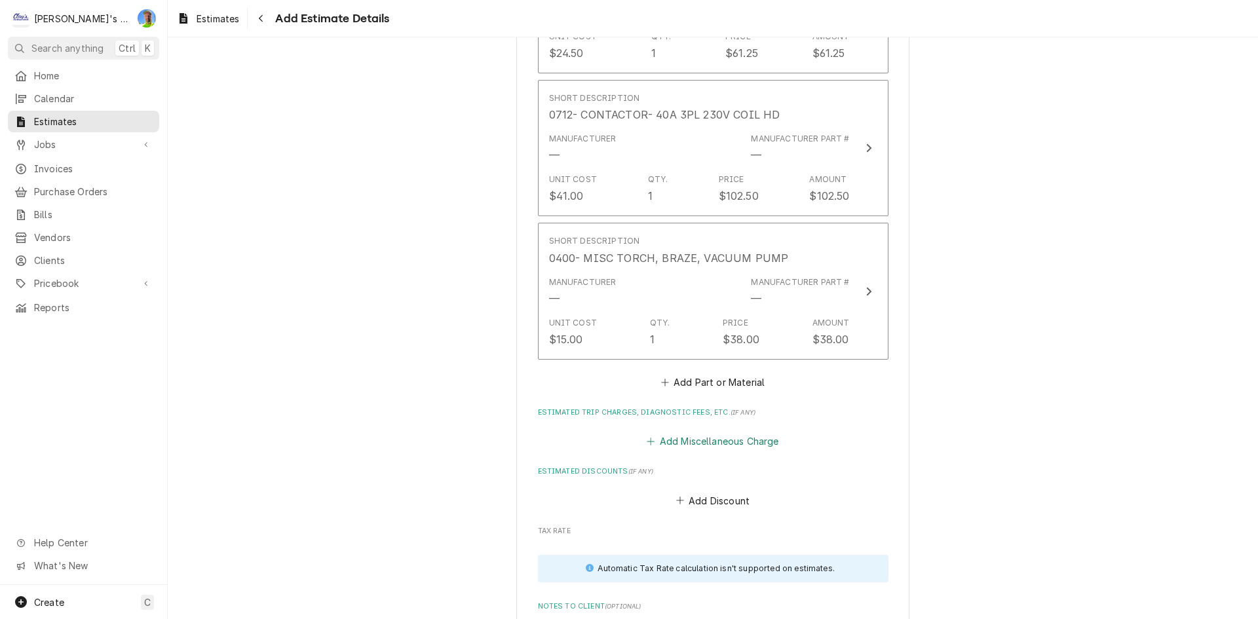
scroll to position [1887, 0]
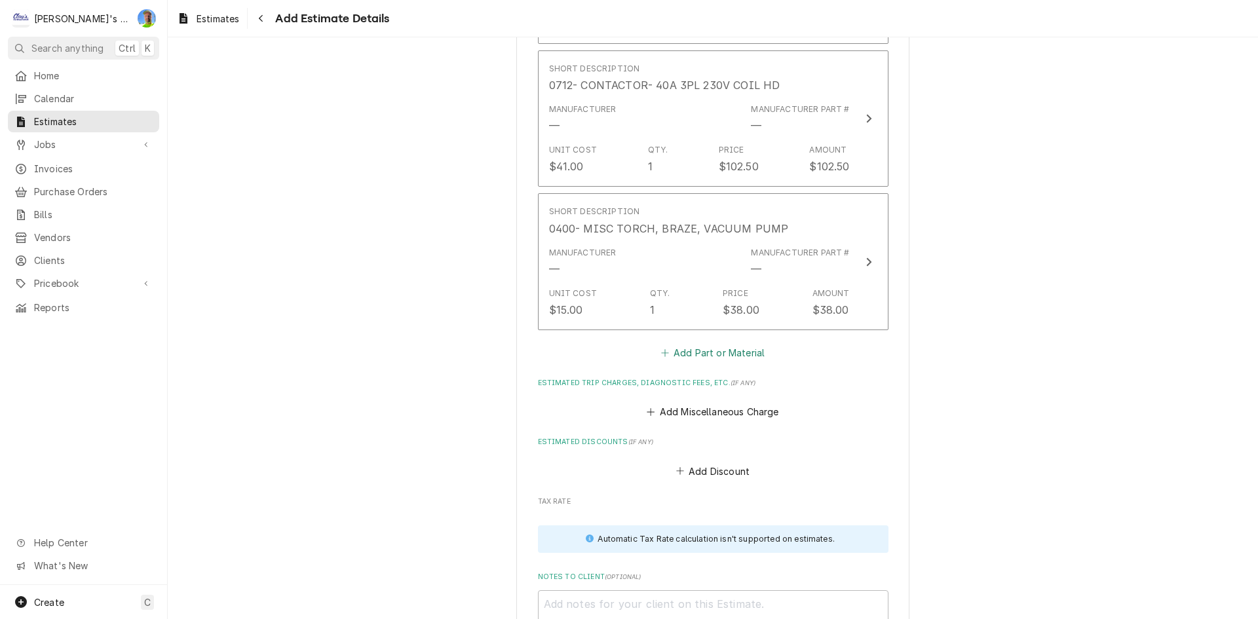
click at [709, 349] on button "Add Part or Material" at bounding box center [712, 352] width 108 height 18
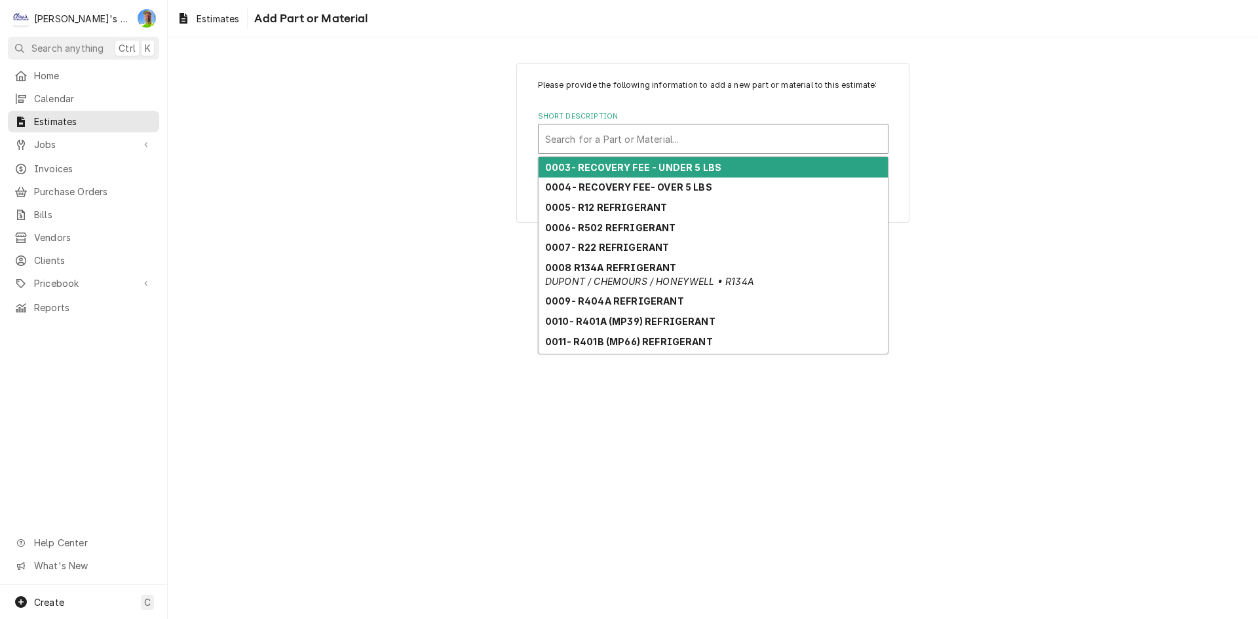
click at [567, 147] on div "Short Description" at bounding box center [713, 139] width 336 height 24
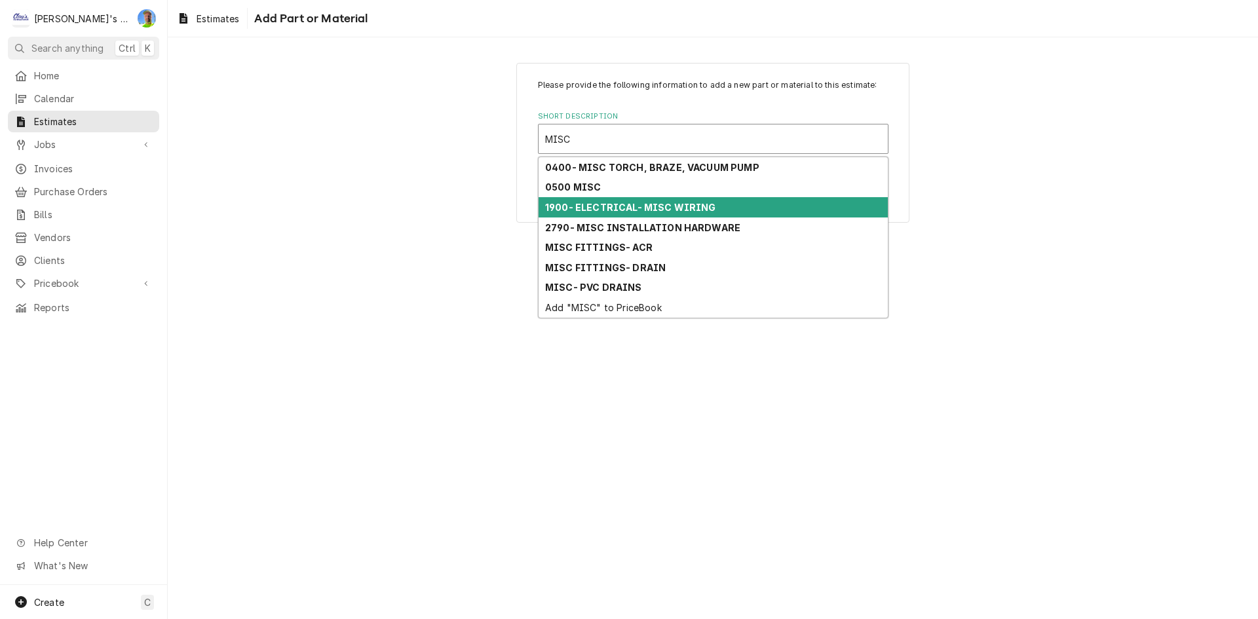
click at [594, 200] on div "1900- ELECTRICAL- MISC WIRING" at bounding box center [713, 207] width 349 height 20
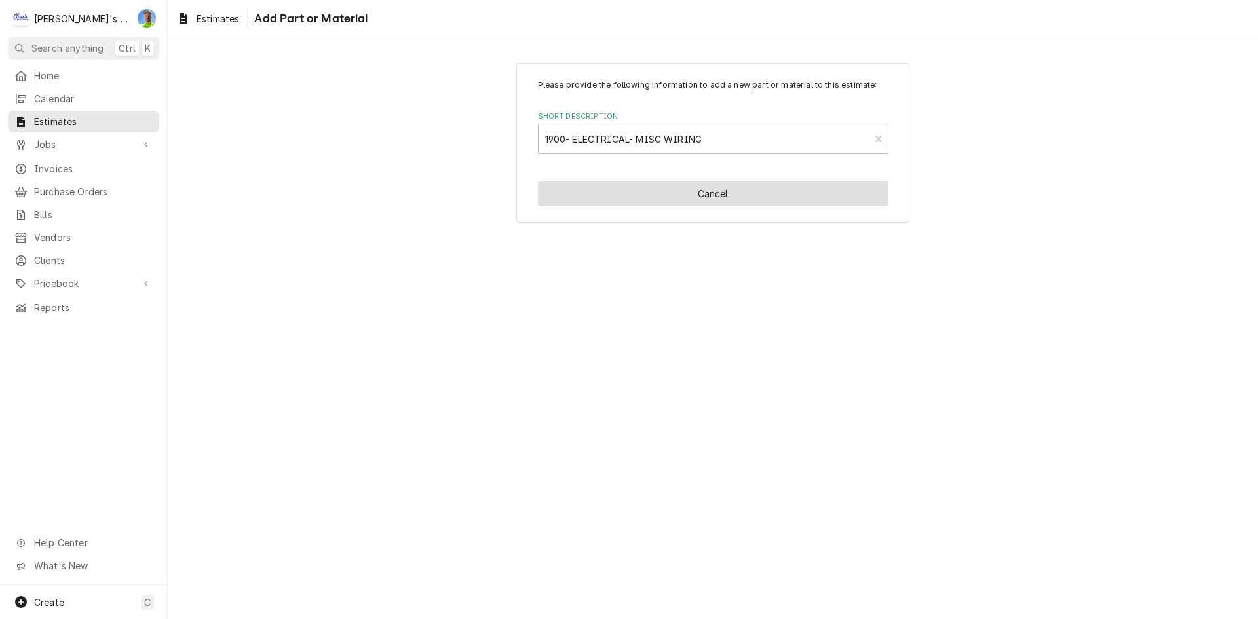
click at [594, 200] on div "Please provide the following information to add a new part or material to this …" at bounding box center [712, 143] width 393 height 160
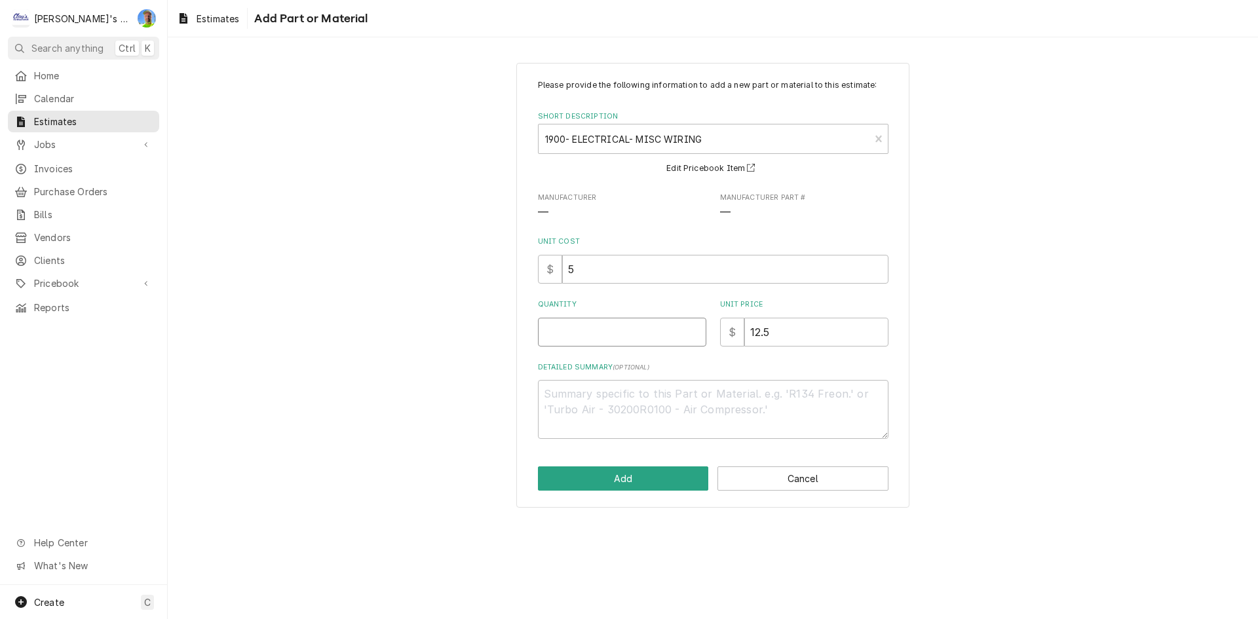
click at [620, 332] on input "Quantity" at bounding box center [622, 332] width 168 height 29
drag, startPoint x: 801, startPoint y: 328, endPoint x: 766, endPoint y: 335, distance: 36.0
click at [766, 335] on input "12.5" at bounding box center [816, 332] width 144 height 29
click at [636, 479] on button "Add" at bounding box center [623, 479] width 171 height 24
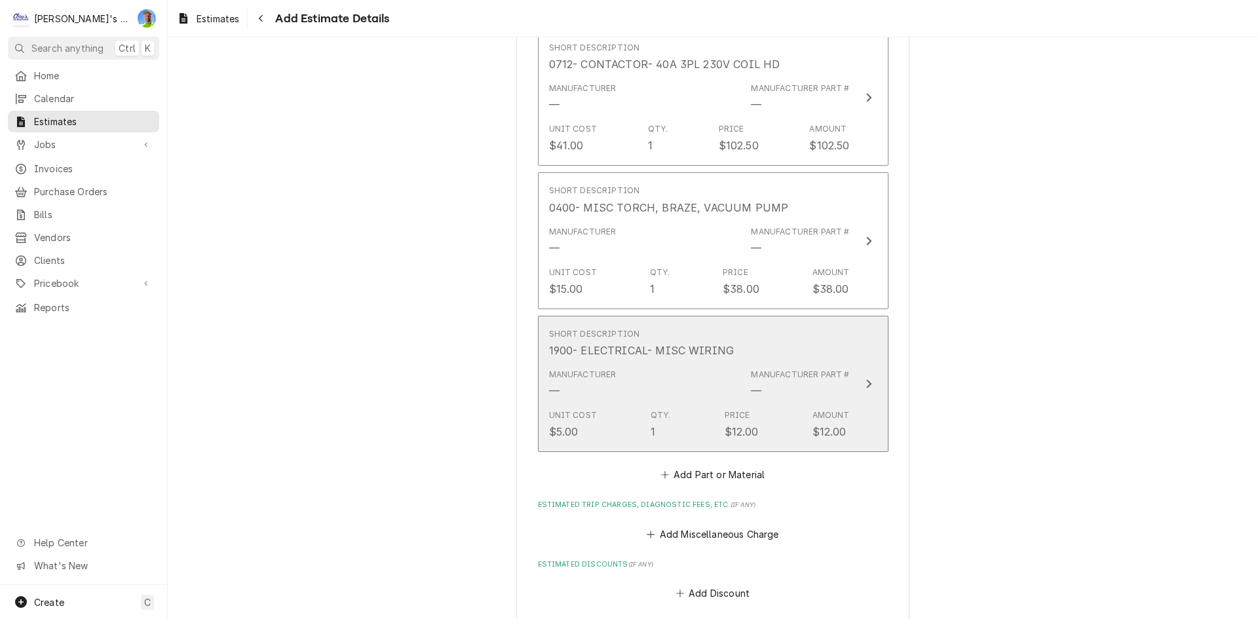
scroll to position [1937, 0]
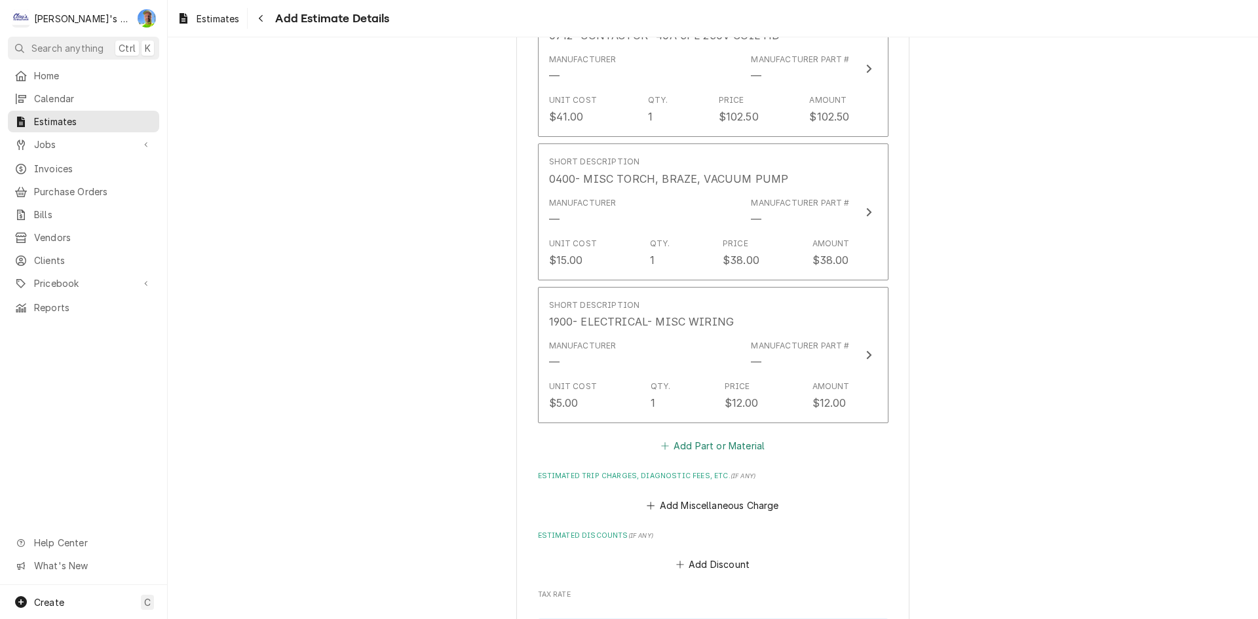
click at [692, 441] on button "Add Part or Material" at bounding box center [712, 446] width 108 height 18
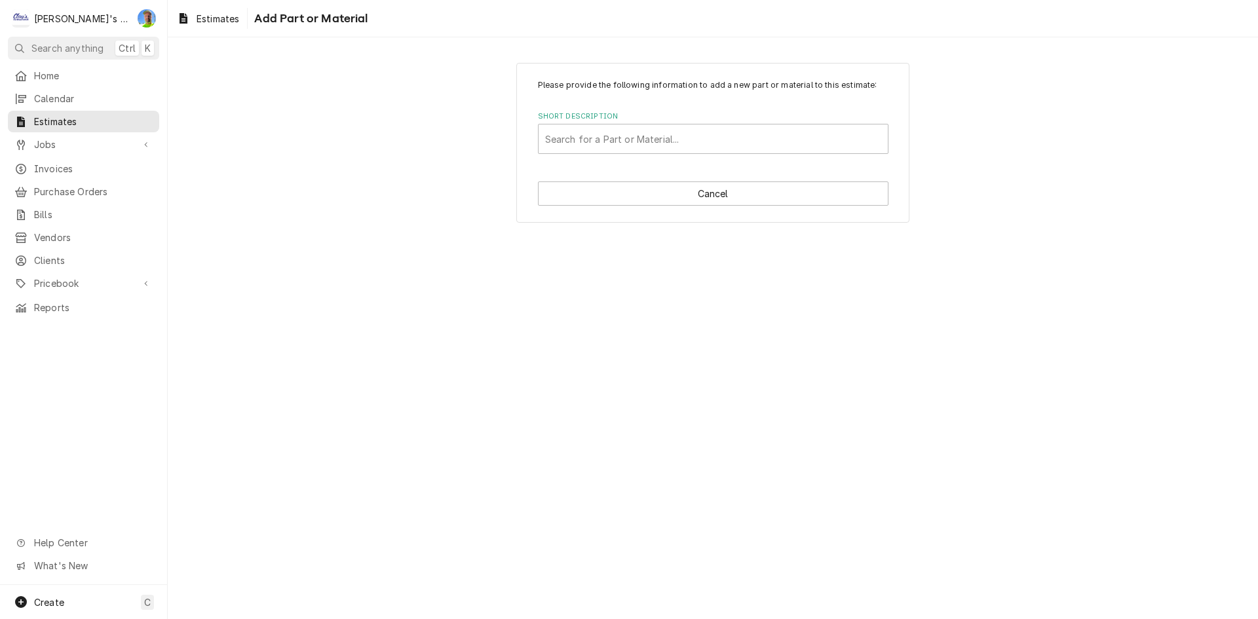
click at [693, 120] on label "Short Description" at bounding box center [713, 116] width 351 height 10
click at [690, 134] on div "Short Description" at bounding box center [713, 139] width 336 height 24
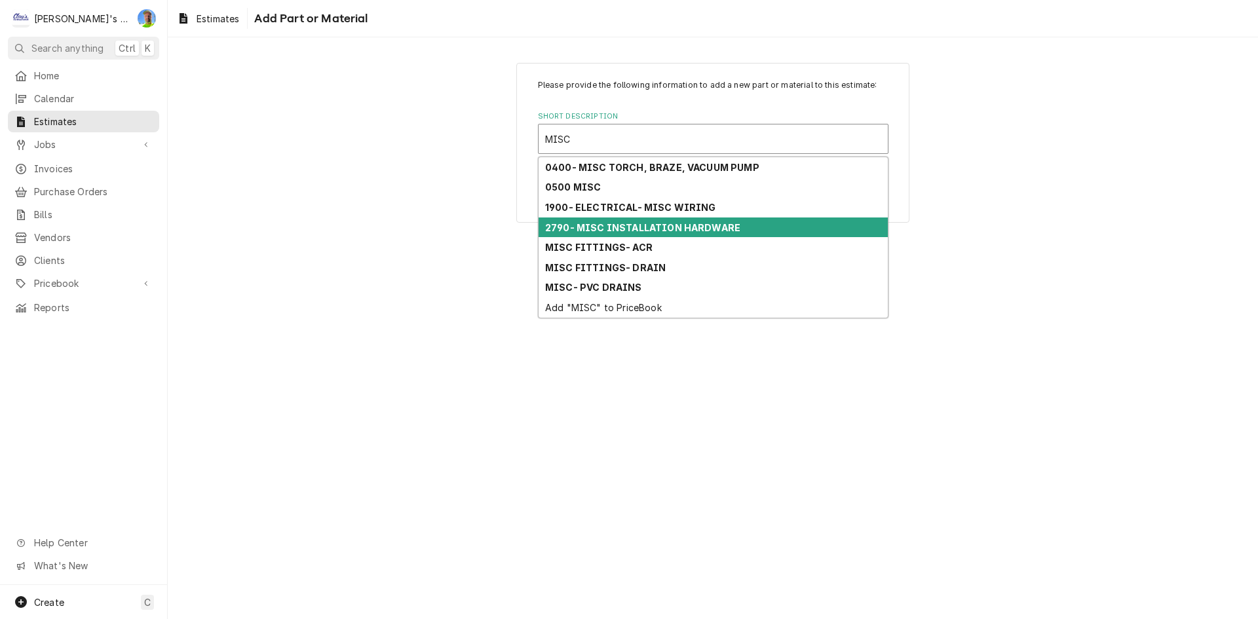
click at [763, 220] on div "2790- MISC INSTALLATION HARDWARE" at bounding box center [713, 228] width 349 height 20
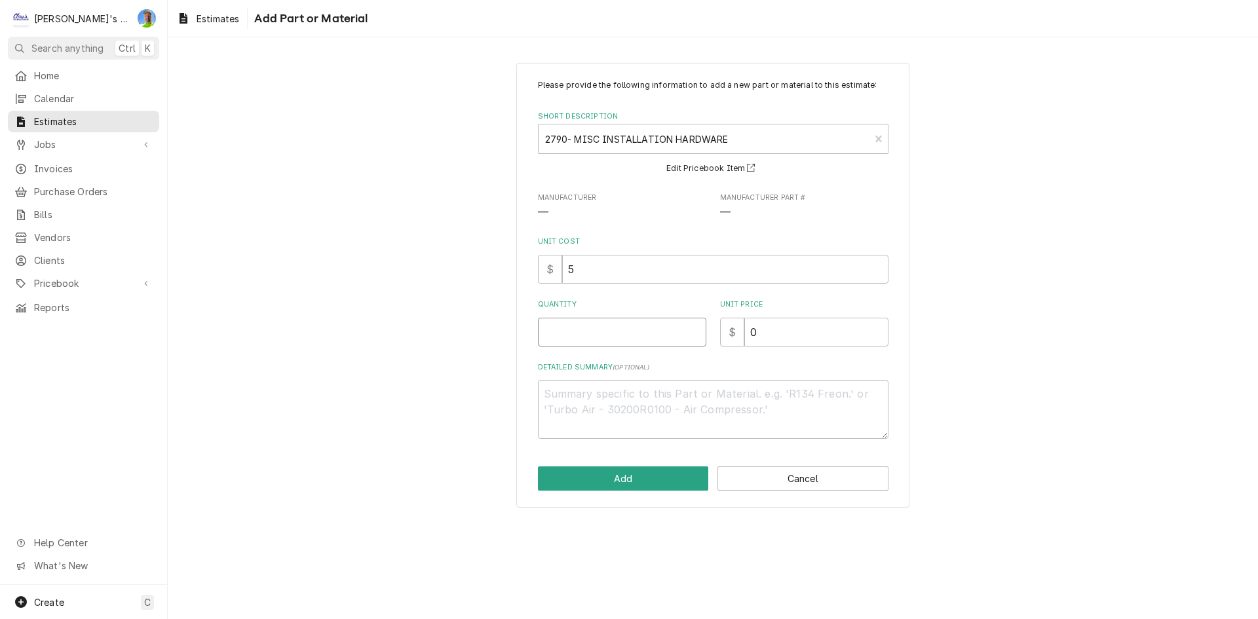
click at [615, 334] on input "Quantity" at bounding box center [622, 332] width 168 height 29
drag, startPoint x: 768, startPoint y: 333, endPoint x: 703, endPoint y: 352, distance: 67.6
click at [703, 352] on div "Please provide the following information to add a new part or material to this …" at bounding box center [713, 259] width 351 height 360
click at [656, 476] on button "Add" at bounding box center [623, 479] width 171 height 24
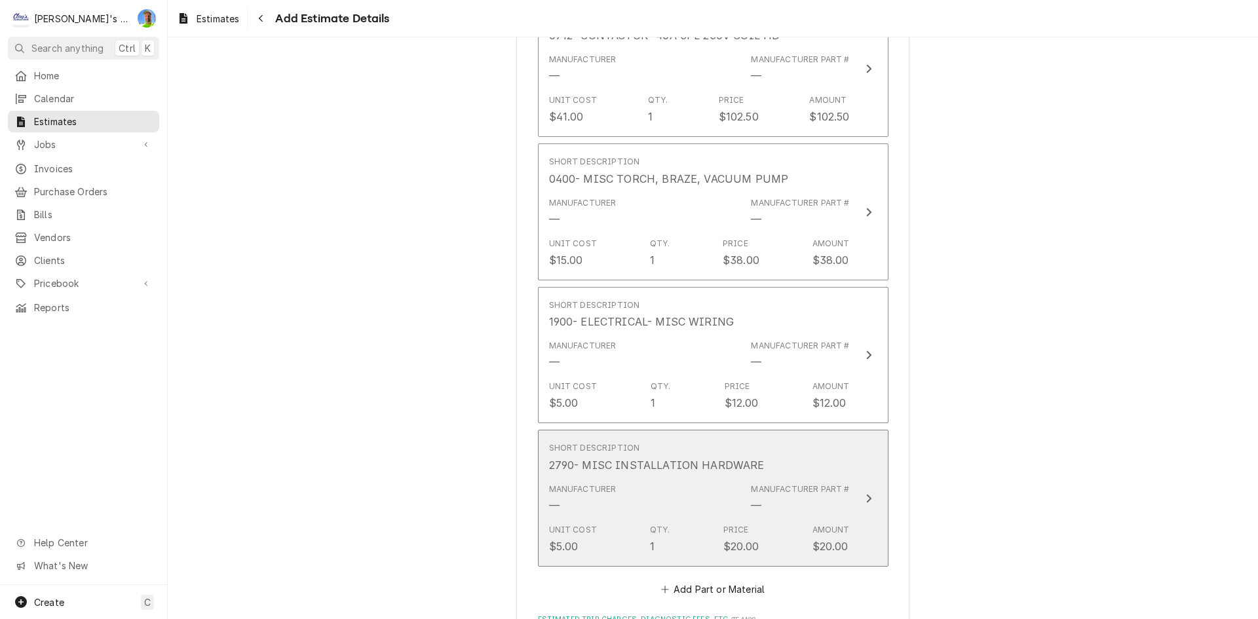
scroll to position [1921, 0]
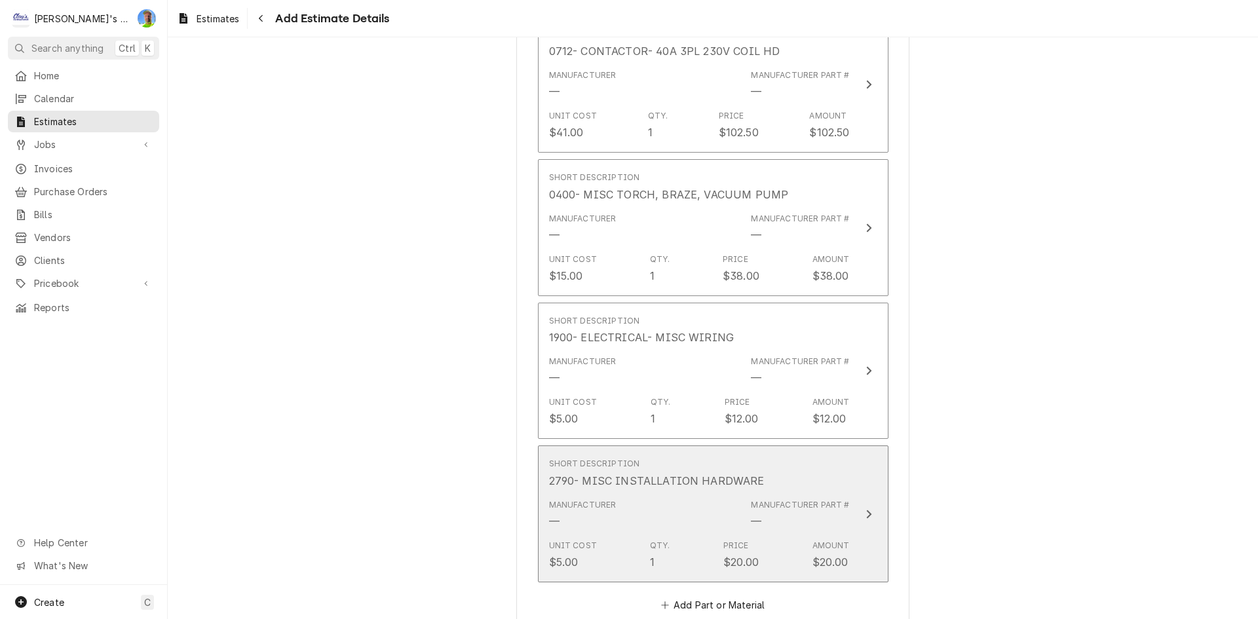
click at [668, 484] on div "2790- MISC INSTALLATION HARDWARE" at bounding box center [657, 481] width 216 height 16
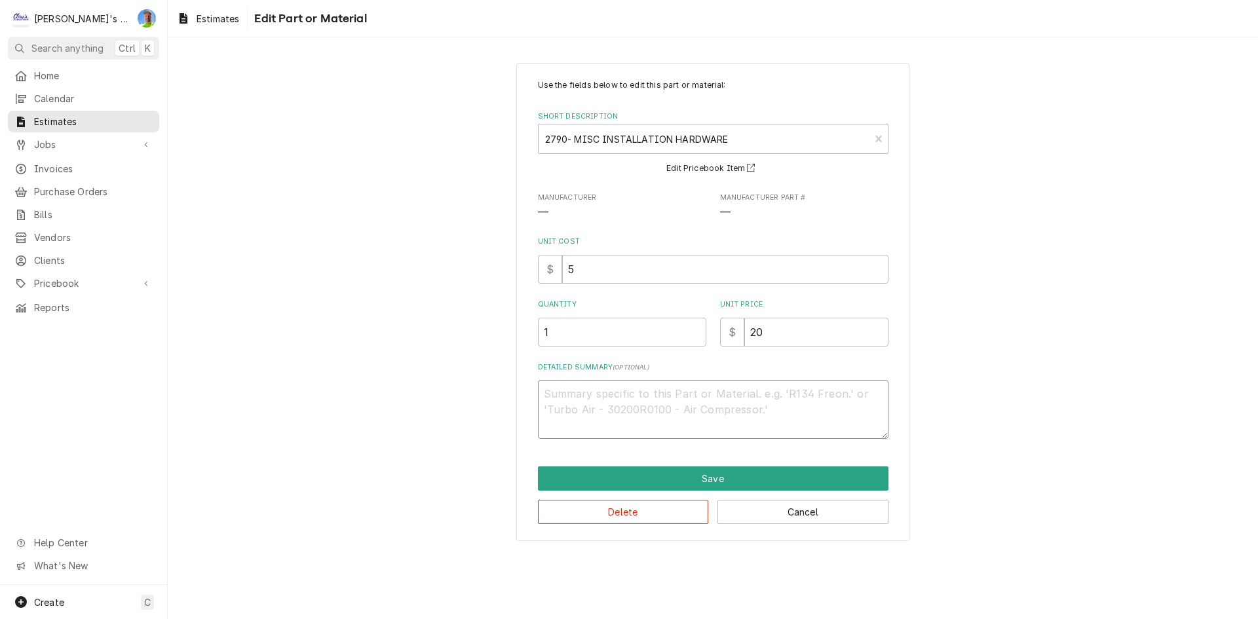
click at [636, 398] on textarea "Detailed Summary ( optional )" at bounding box center [713, 409] width 351 height 59
click at [668, 491] on div "Delete Cancel" at bounding box center [713, 507] width 351 height 33
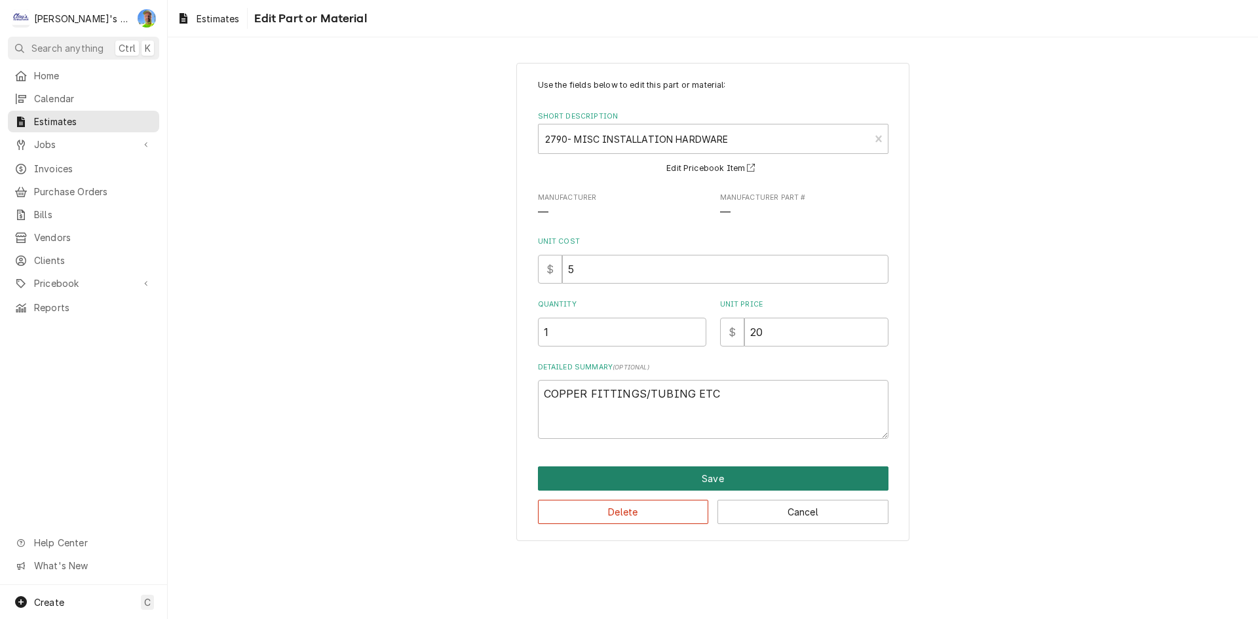
click at [668, 486] on button "Save" at bounding box center [713, 479] width 351 height 24
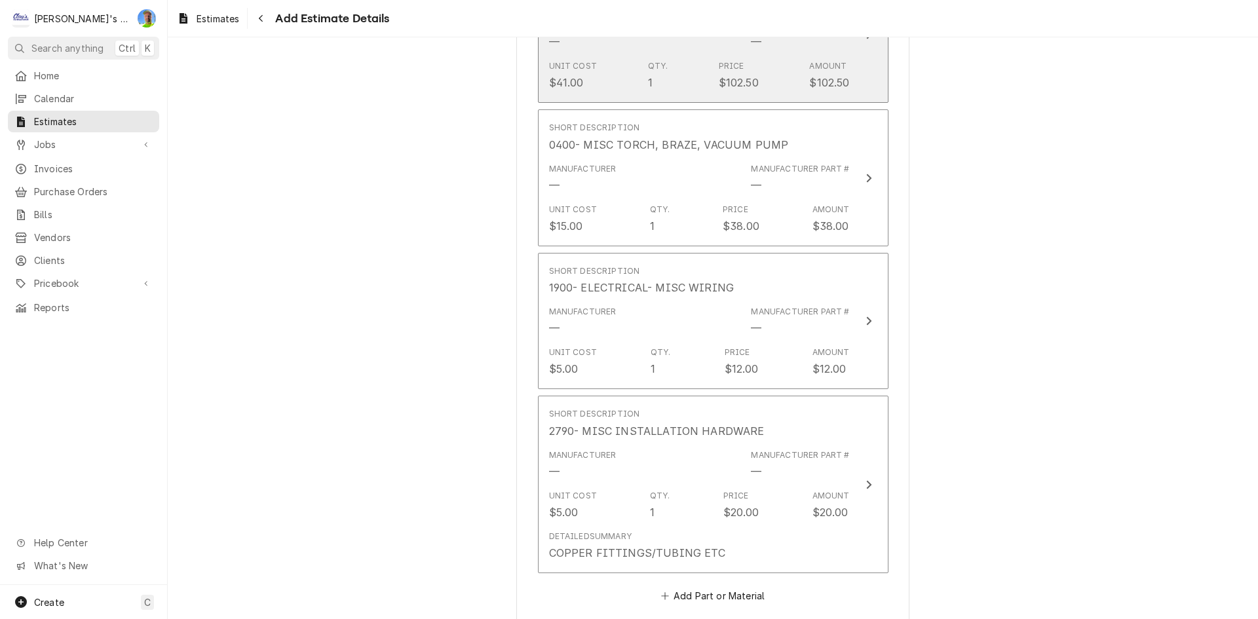
scroll to position [2233, 0]
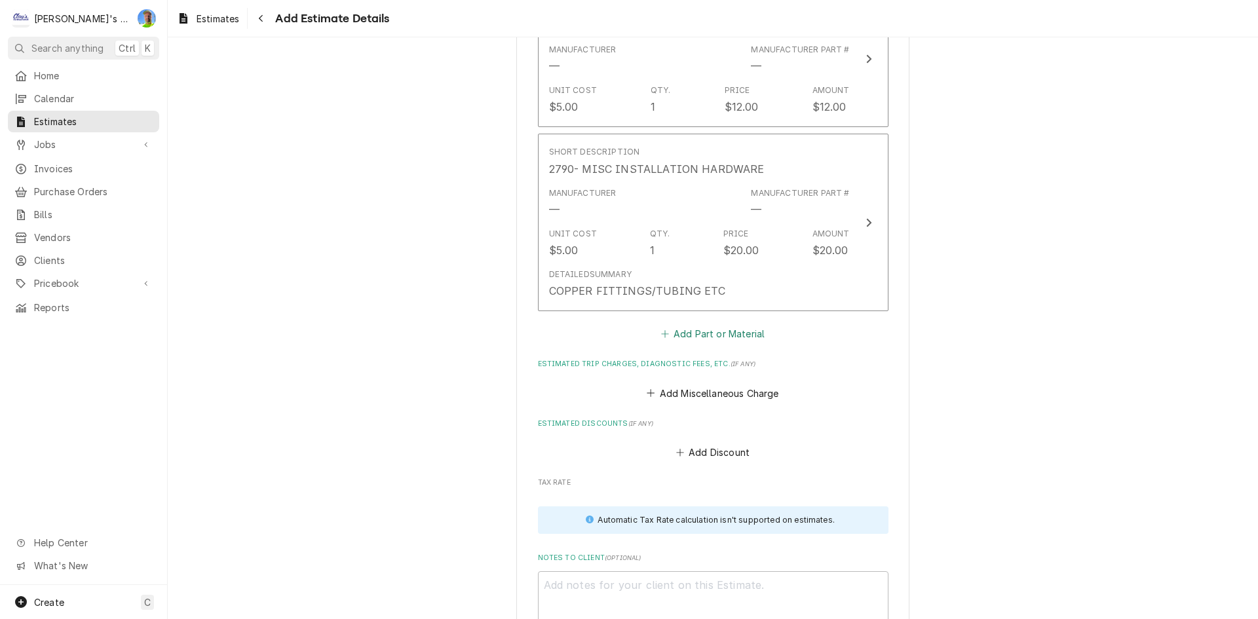
click at [698, 336] on button "Add Part or Material" at bounding box center [712, 334] width 108 height 18
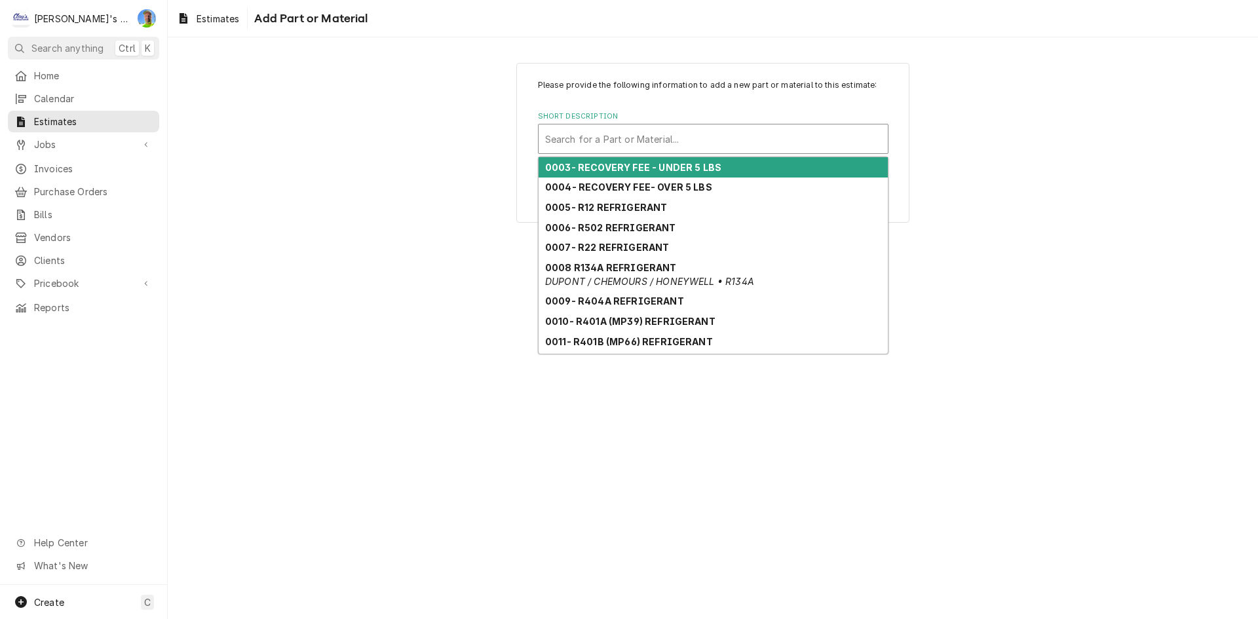
click at [688, 128] on div "Short Description" at bounding box center [713, 139] width 336 height 24
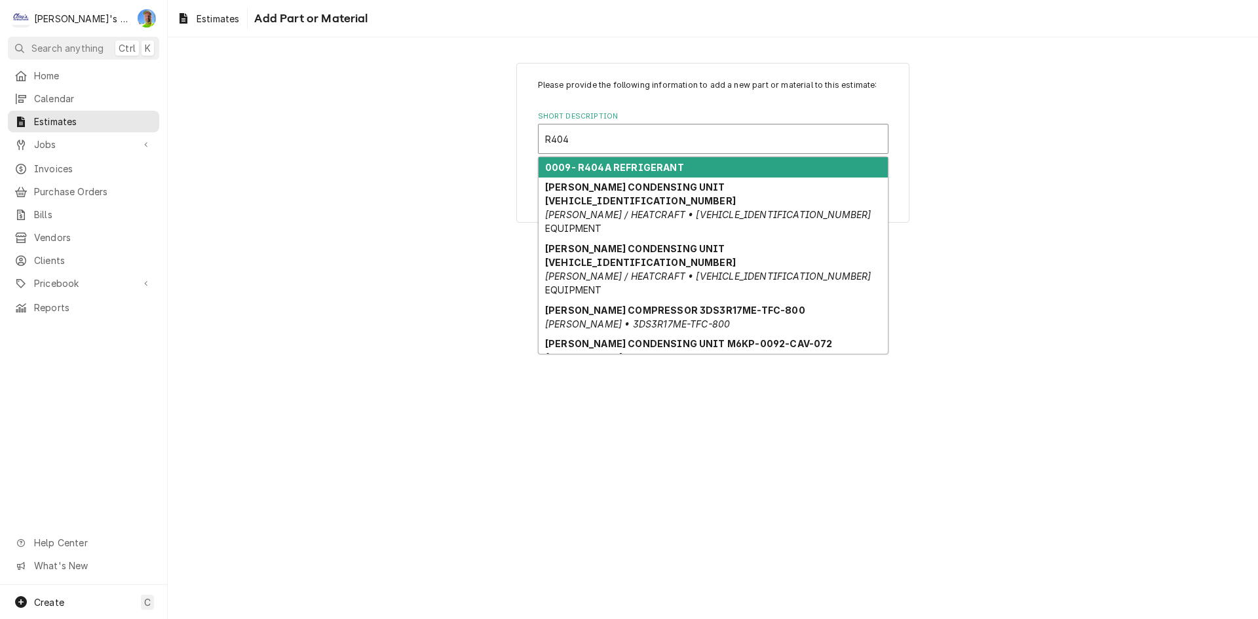
click at [673, 169] on strong "0009- R404A REFRIGERANT" at bounding box center [614, 167] width 139 height 11
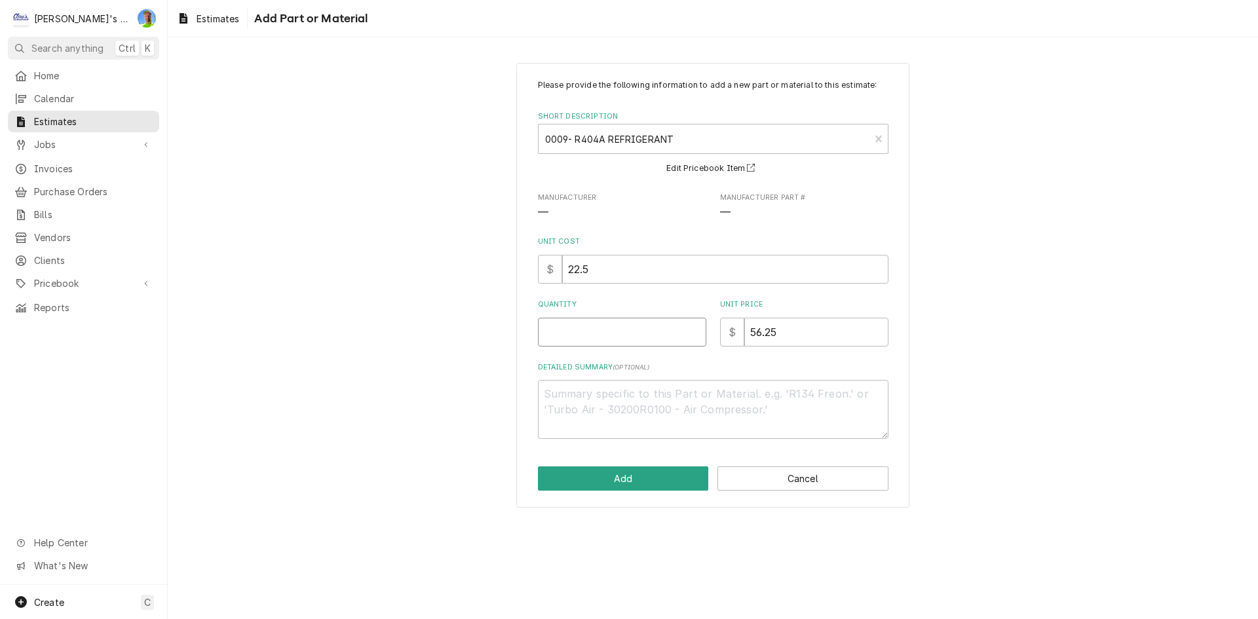
click at [614, 324] on input "Quantity" at bounding box center [622, 332] width 168 height 29
click at [658, 467] on button "Add" at bounding box center [623, 479] width 171 height 24
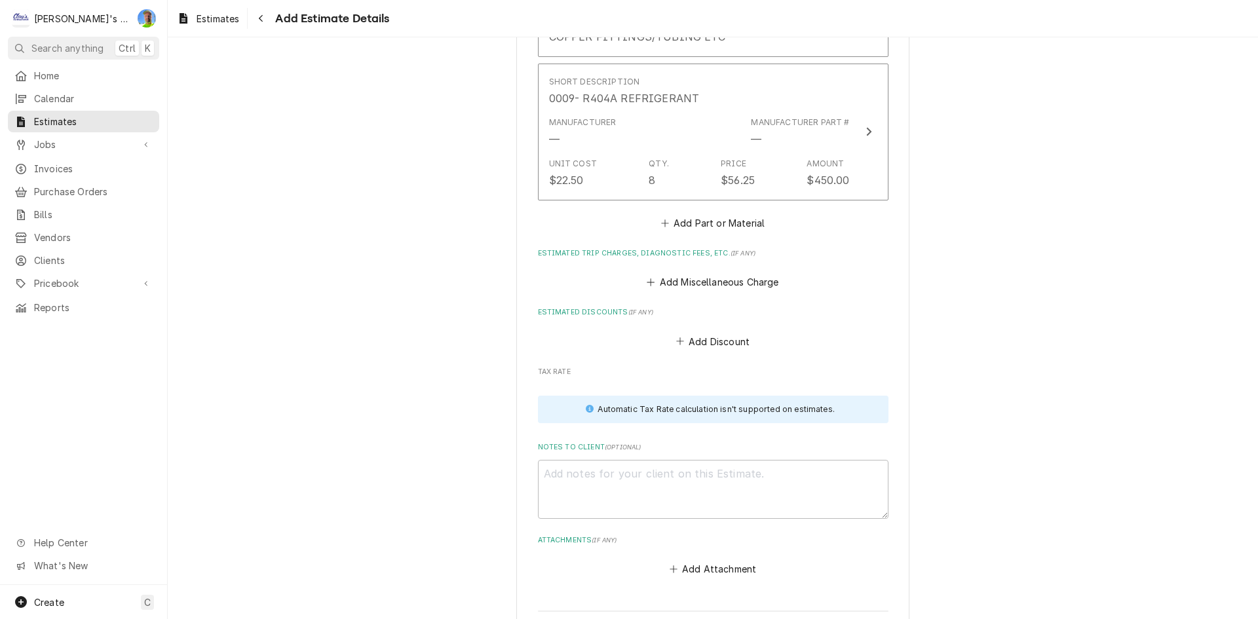
scroll to position [2479, 0]
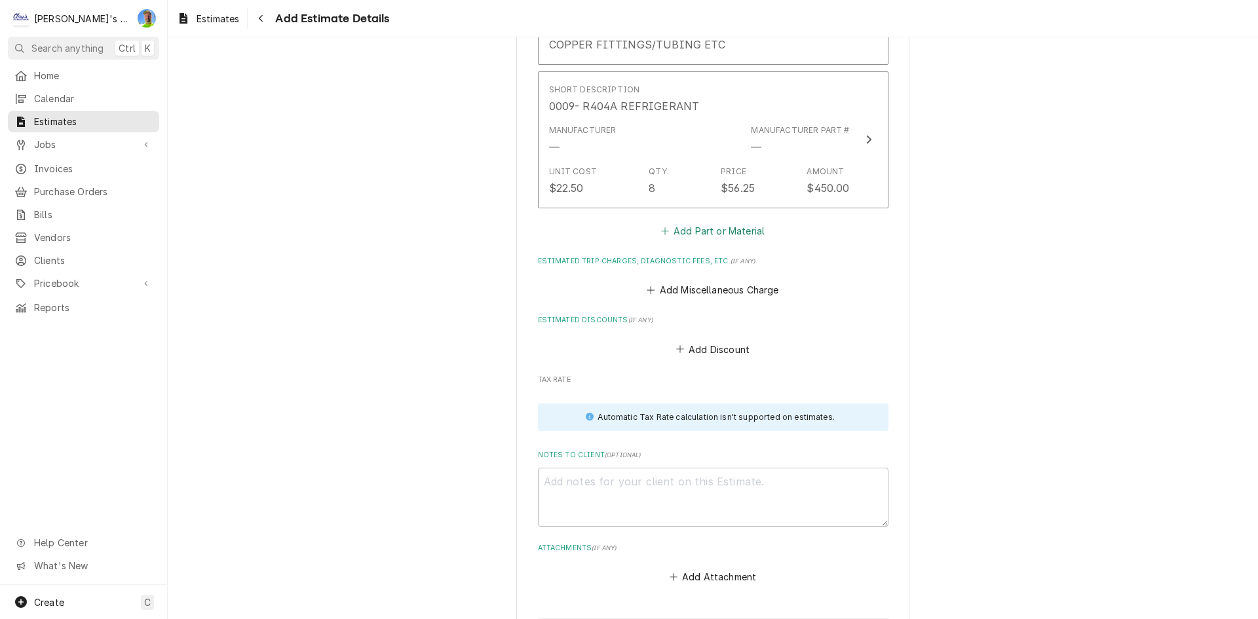
click at [696, 228] on button "Add Part or Material" at bounding box center [712, 230] width 108 height 18
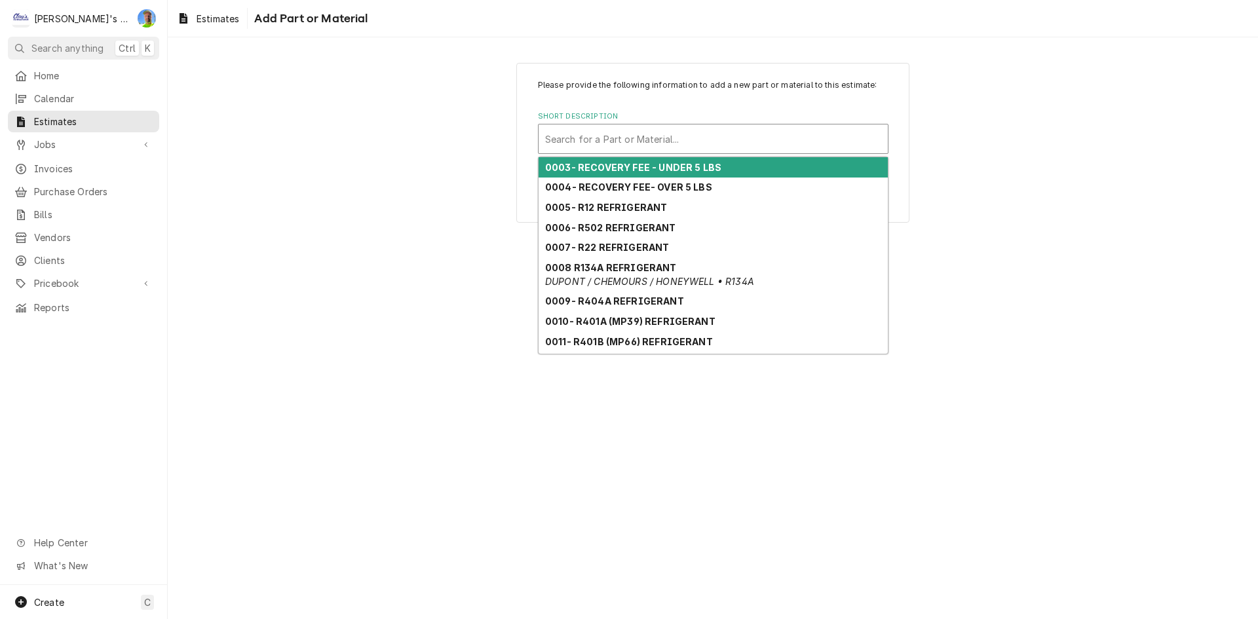
click at [698, 130] on div "Short Description" at bounding box center [713, 139] width 336 height 24
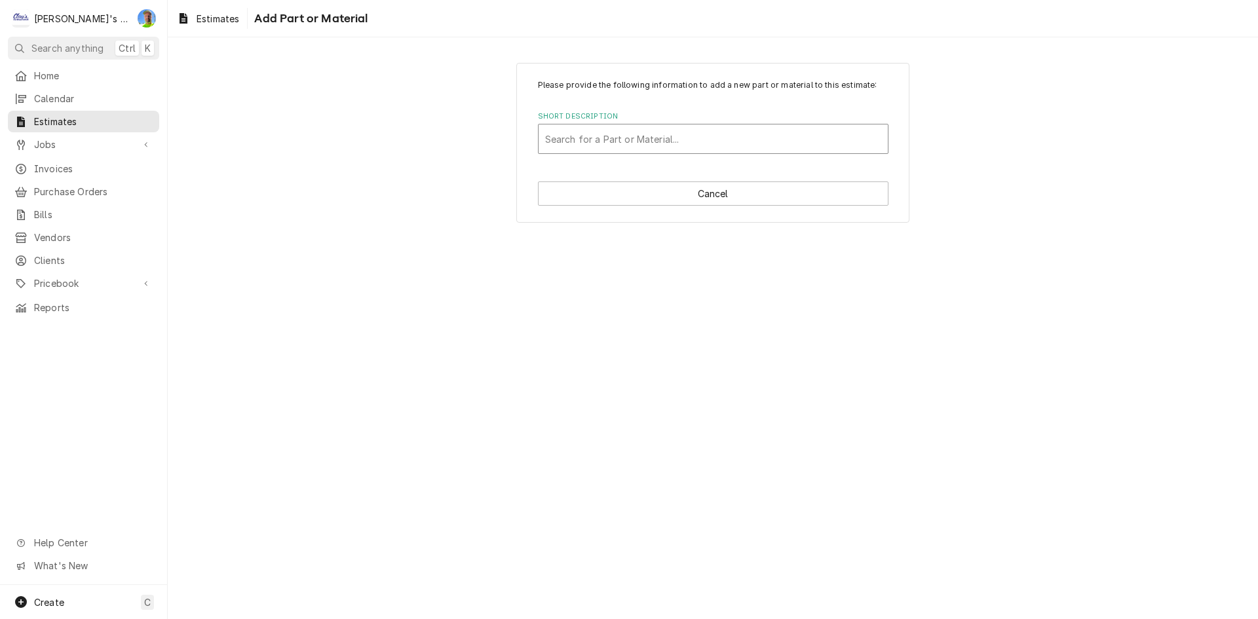
paste input "CF12K6E-TF5-945"
click at [544, 138] on div "Search for a Part or Material..." at bounding box center [713, 138] width 349 height 29
paste input "CF12K6E-TF5-945"
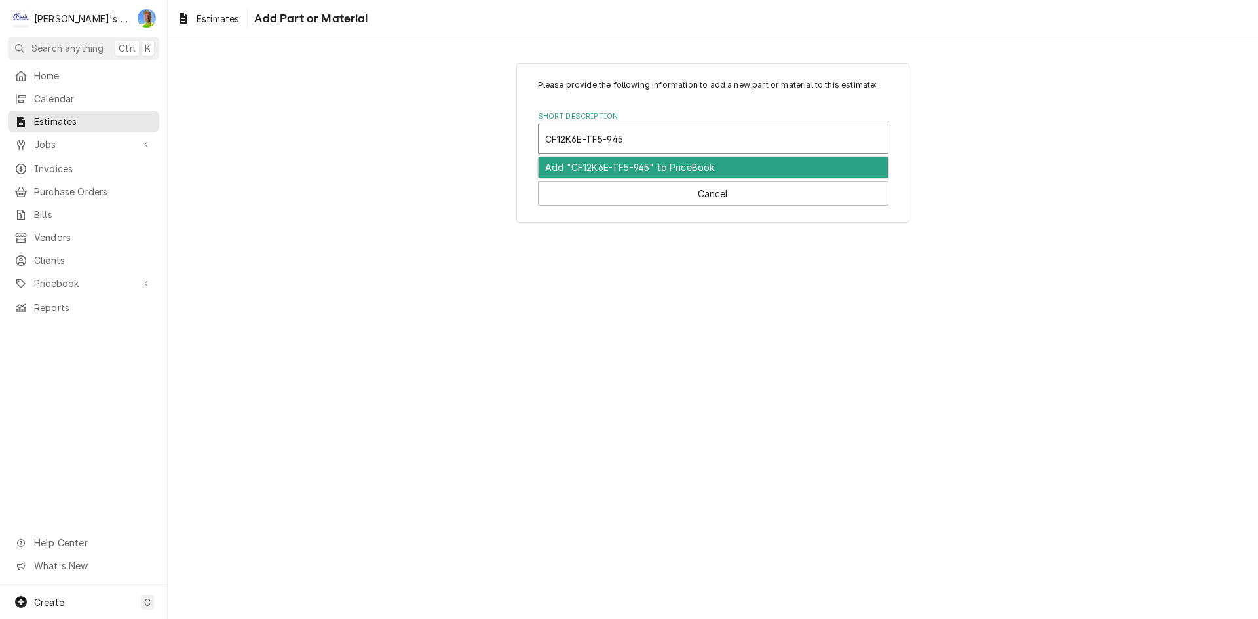
click at [548, 138] on input "CF12K6E-TF5-945" at bounding box center [585, 138] width 81 height 21
click at [631, 165] on div "Add "COPELAND COMPRESSOR -CF12K6E-TF5-945" to PriceBook" at bounding box center [713, 167] width 349 height 20
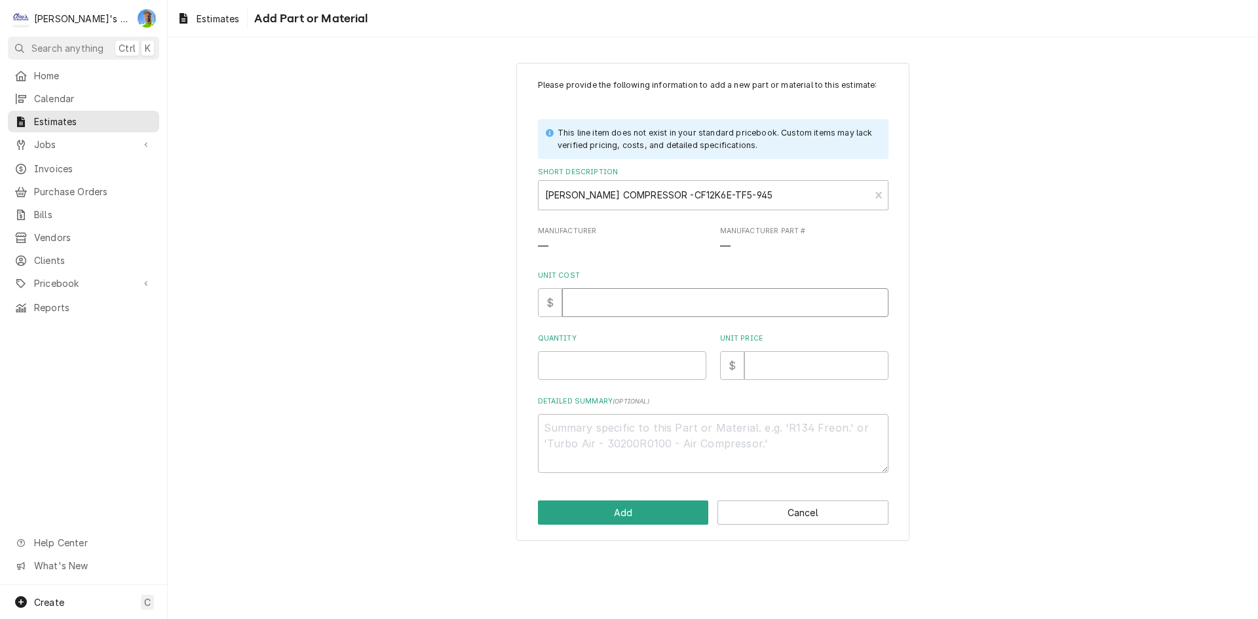
click at [598, 314] on input "Unit Cost" at bounding box center [725, 302] width 326 height 29
paste input "3423.97"
click at [586, 367] on input "Quantity" at bounding box center [622, 365] width 168 height 29
click at [784, 365] on input "Unit Price" at bounding box center [816, 365] width 144 height 29
click at [797, 373] on input "Unit Price" at bounding box center [816, 365] width 144 height 29
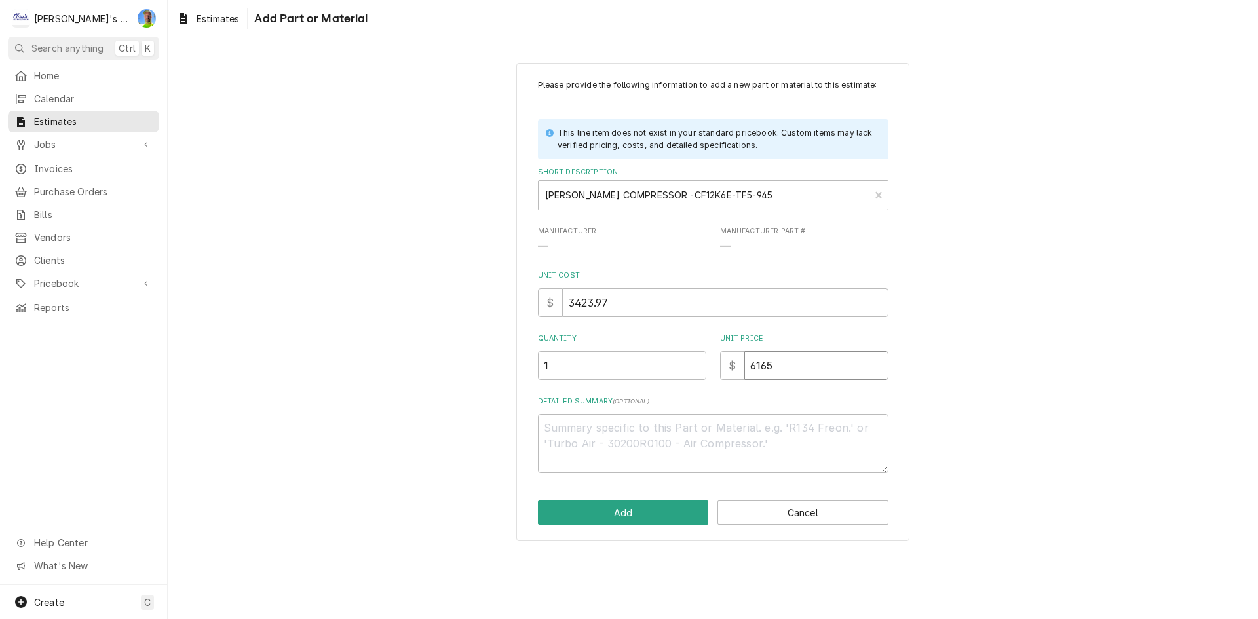
drag, startPoint x: 784, startPoint y: 368, endPoint x: 776, endPoint y: 370, distance: 8.3
click at [776, 371] on input "6165" at bounding box center [816, 365] width 144 height 29
drag, startPoint x: 789, startPoint y: 368, endPoint x: 801, endPoint y: 375, distance: 13.5
click at [801, 375] on input "6165" at bounding box center [816, 365] width 144 height 29
click at [702, 434] on textarea "Detailed Summary ( optional )" at bounding box center [713, 443] width 351 height 59
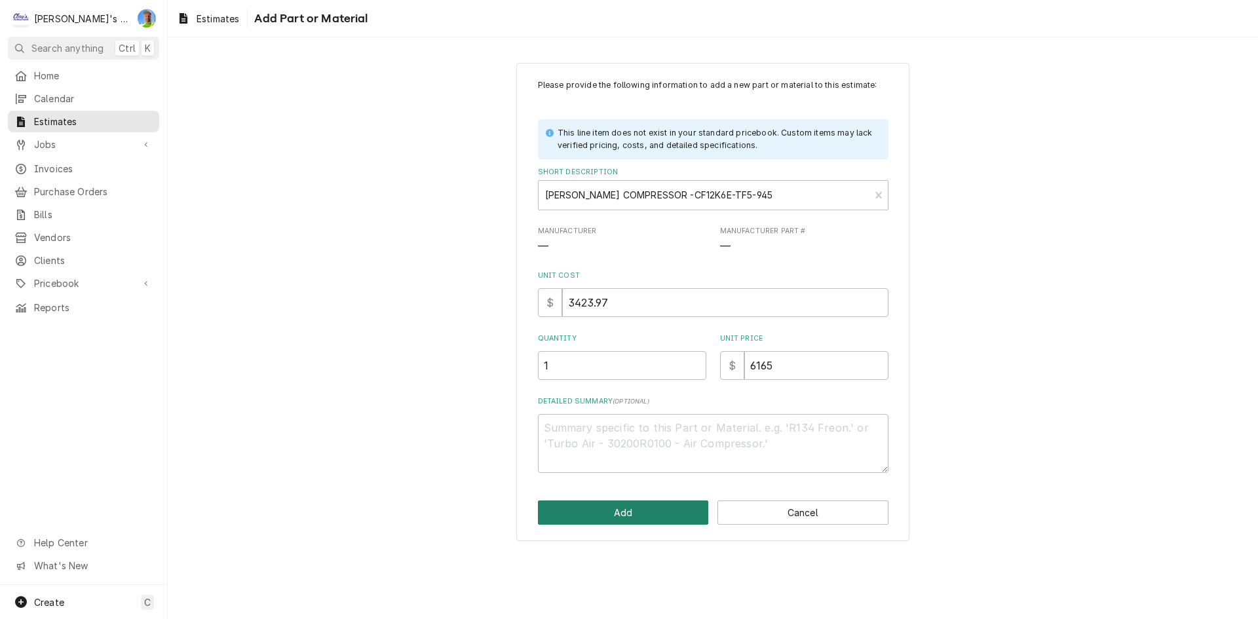
click at [598, 508] on button "Add" at bounding box center [623, 513] width 171 height 24
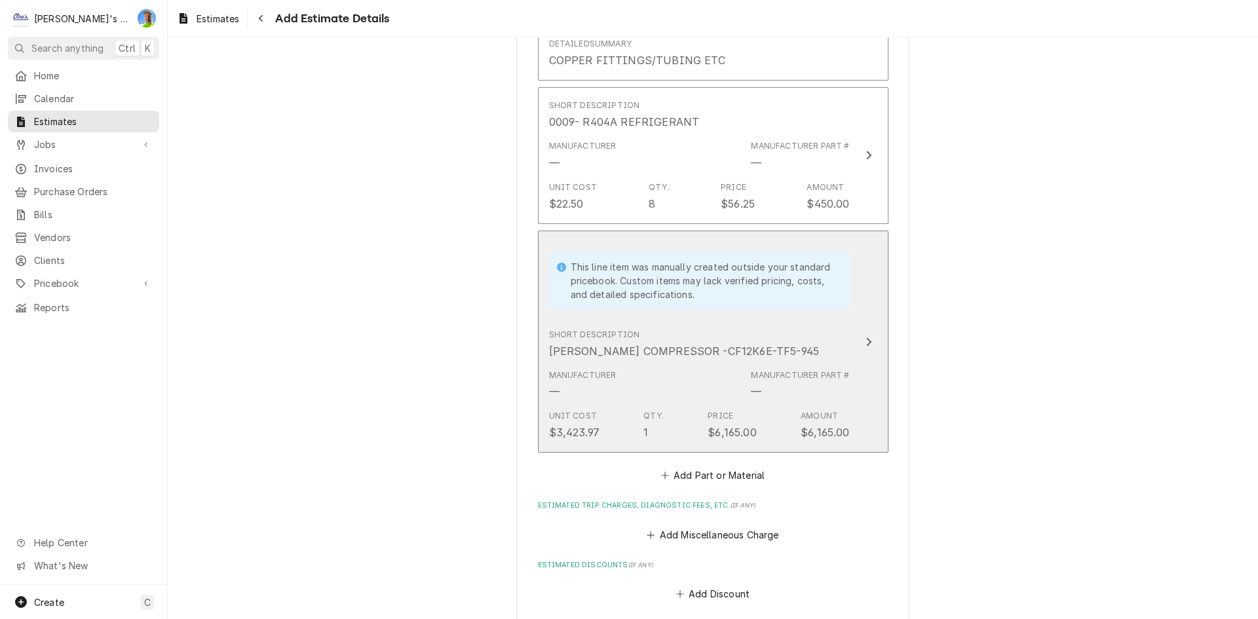
scroll to position [2464, 0]
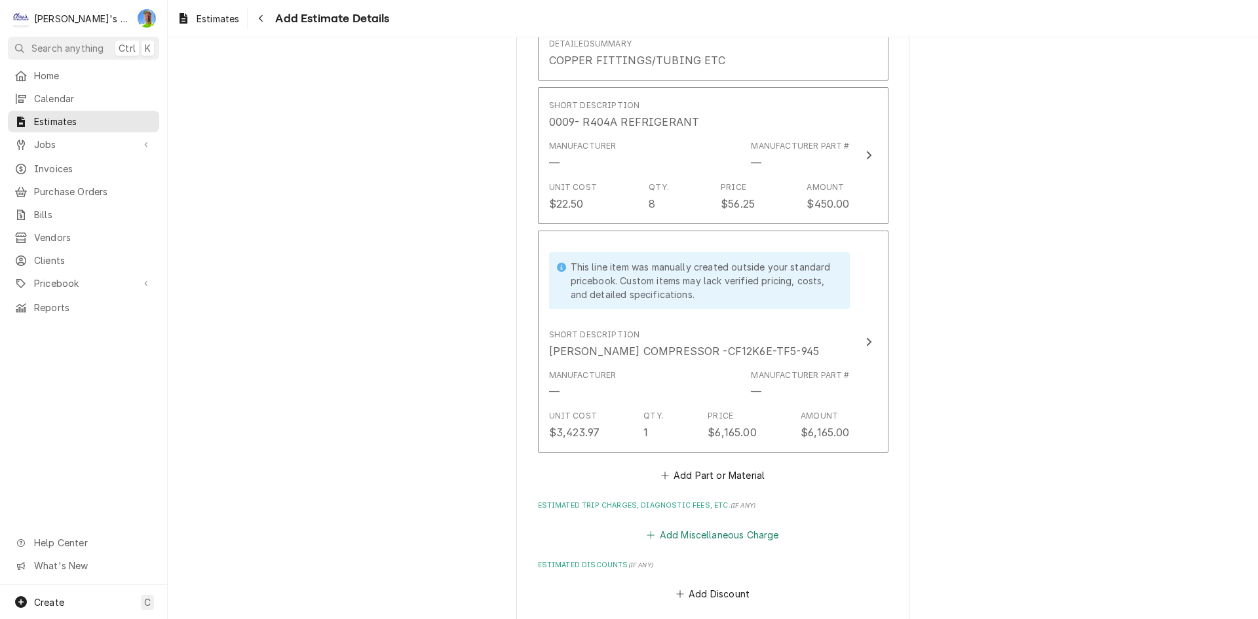
click at [696, 535] on button "Add Miscellaneous Charge" at bounding box center [713, 534] width 136 height 18
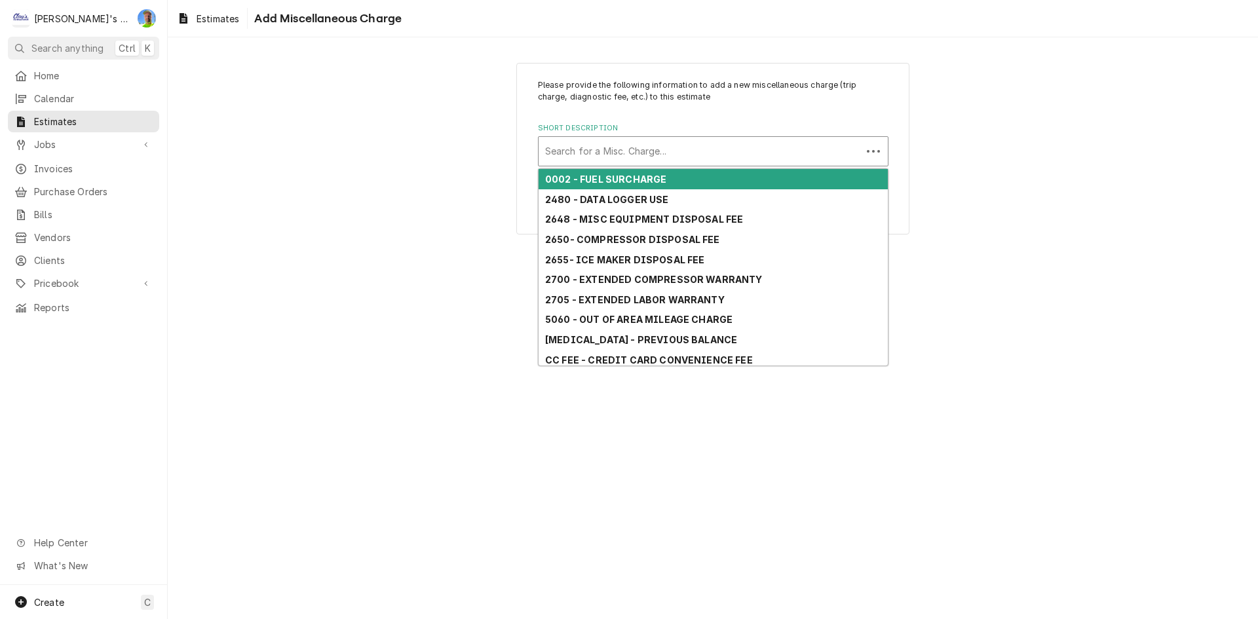
click at [686, 157] on div "Short Description" at bounding box center [700, 152] width 310 height 24
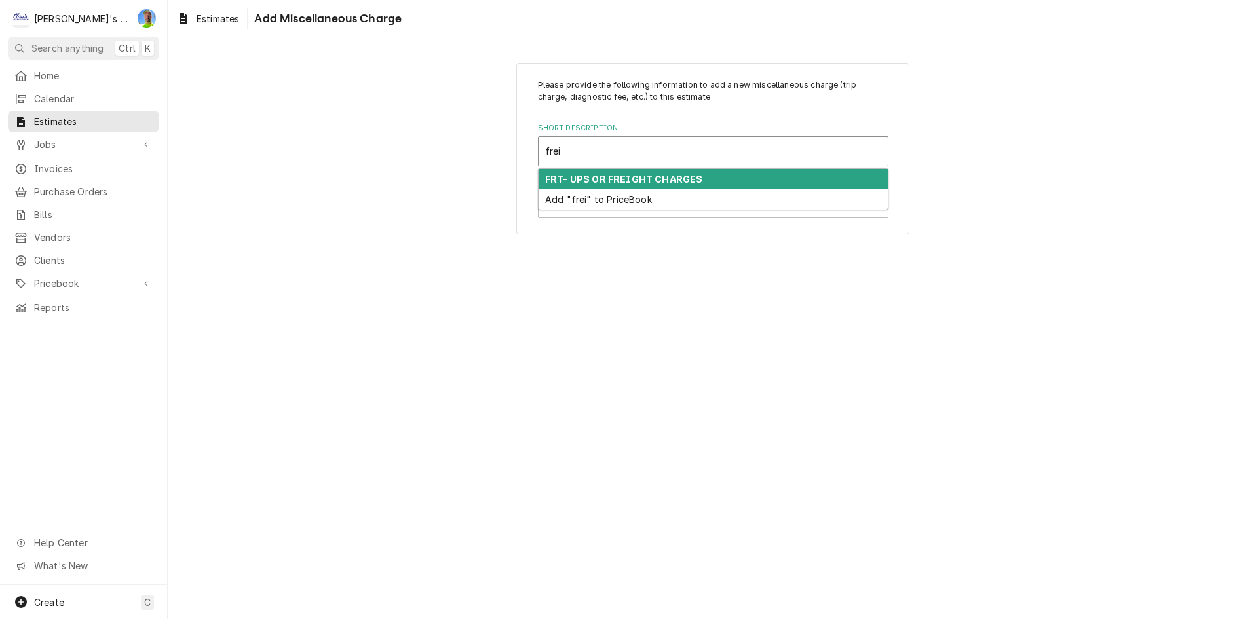
click at [687, 173] on div "FRT- UPS OR FREIGHT CHARGES" at bounding box center [713, 179] width 349 height 20
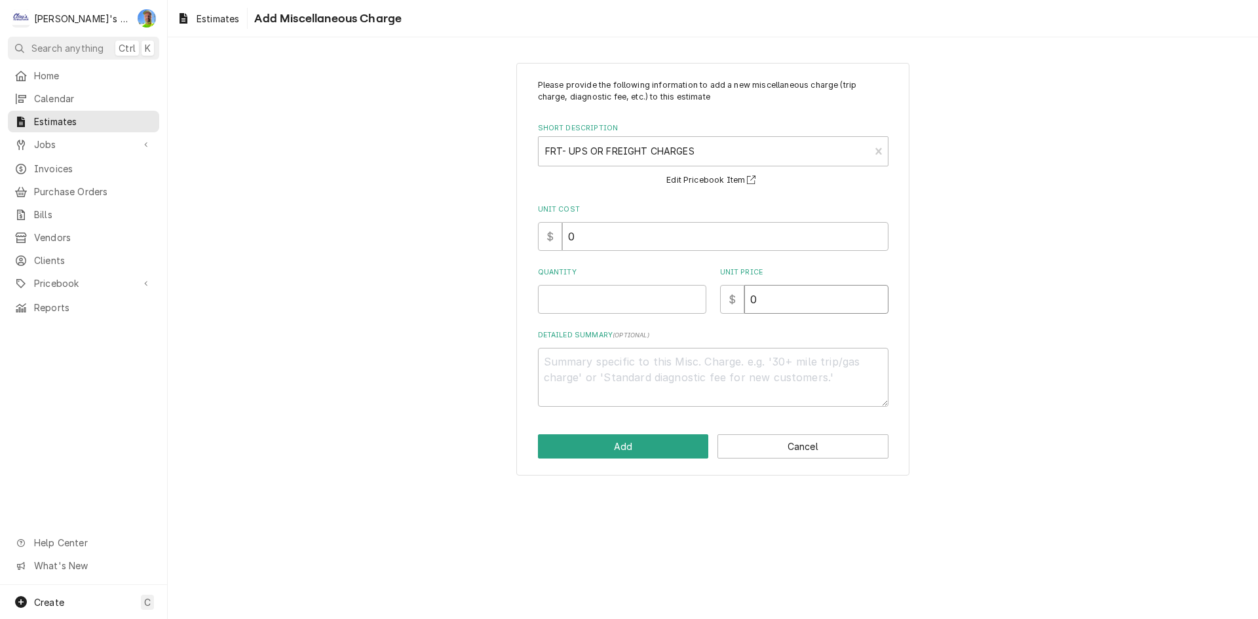
click at [828, 302] on input "0" at bounding box center [816, 299] width 144 height 29
drag, startPoint x: 828, startPoint y: 302, endPoint x: 677, endPoint y: 316, distance: 152.0
click at [677, 316] on div "Please provide the following information to add a new miscellaneous charge (tri…" at bounding box center [713, 243] width 351 height 328
click at [619, 293] on input "1" at bounding box center [622, 299] width 168 height 29
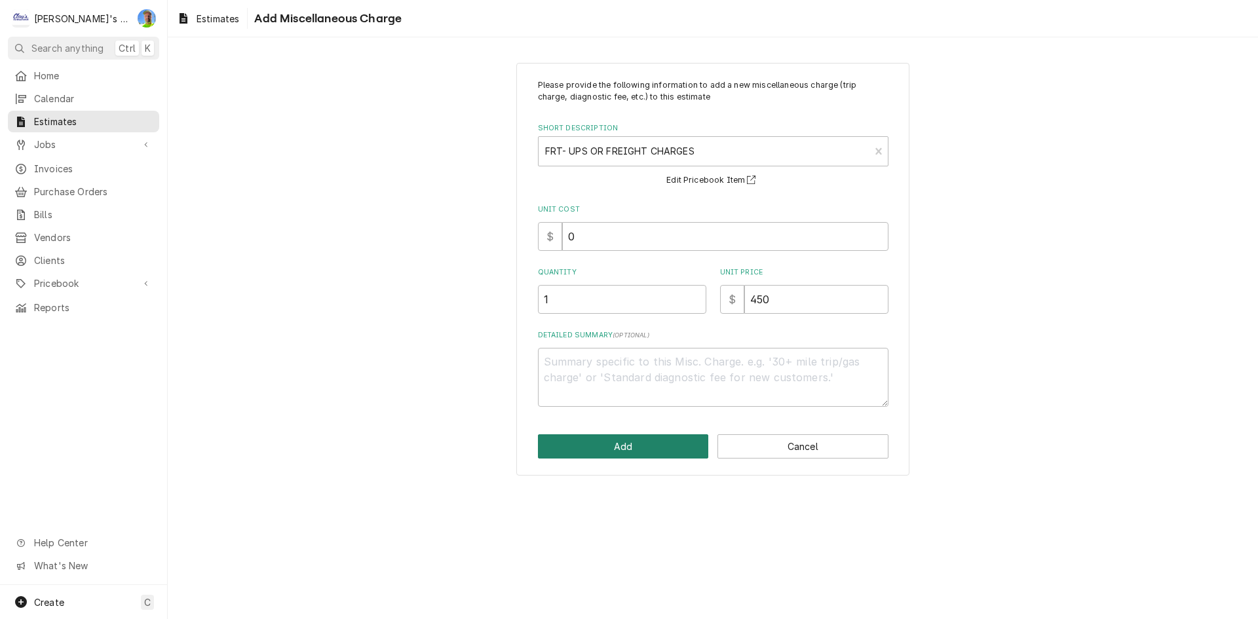
click at [588, 449] on button "Add" at bounding box center [623, 446] width 171 height 24
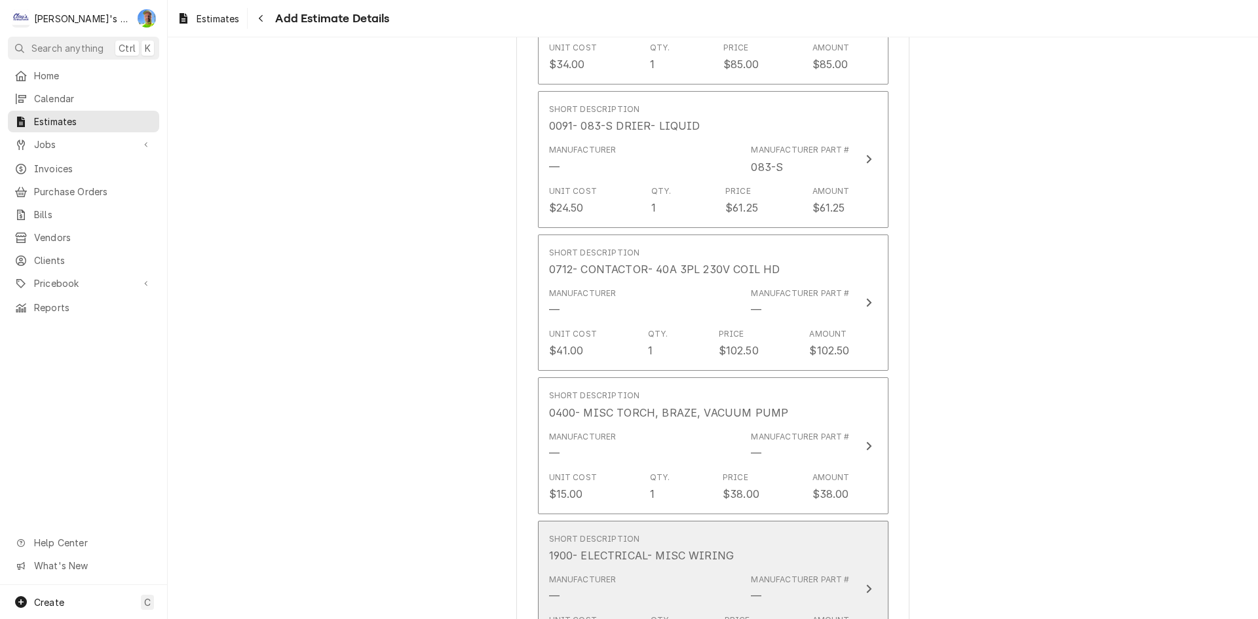
scroll to position [1694, 0]
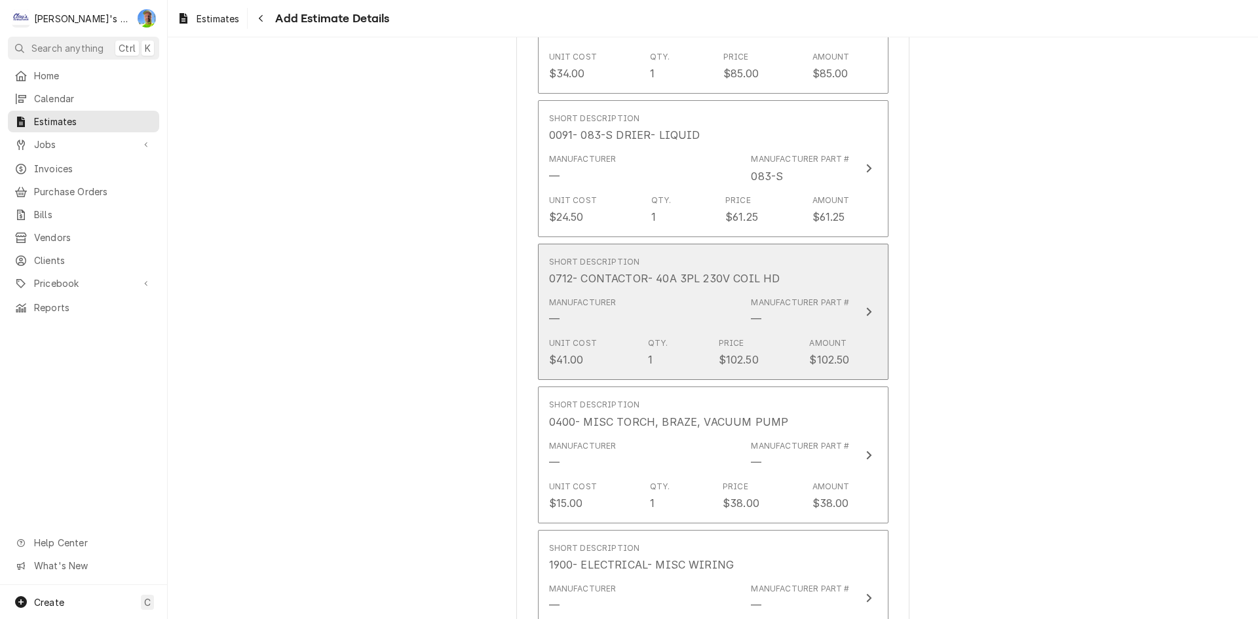
click at [738, 311] on div "Manufacturer — Manufacturer Part # —" at bounding box center [699, 312] width 301 height 41
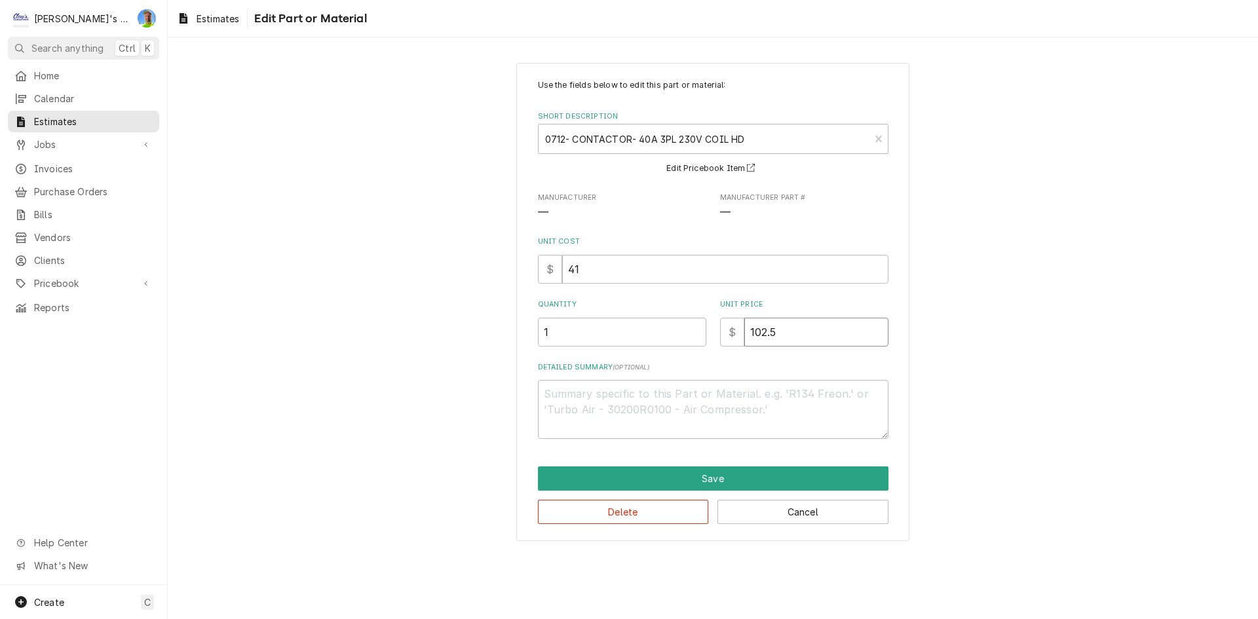
drag, startPoint x: 771, startPoint y: 332, endPoint x: 759, endPoint y: 333, distance: 12.0
click at [759, 333] on input "102.5" at bounding box center [816, 332] width 144 height 29
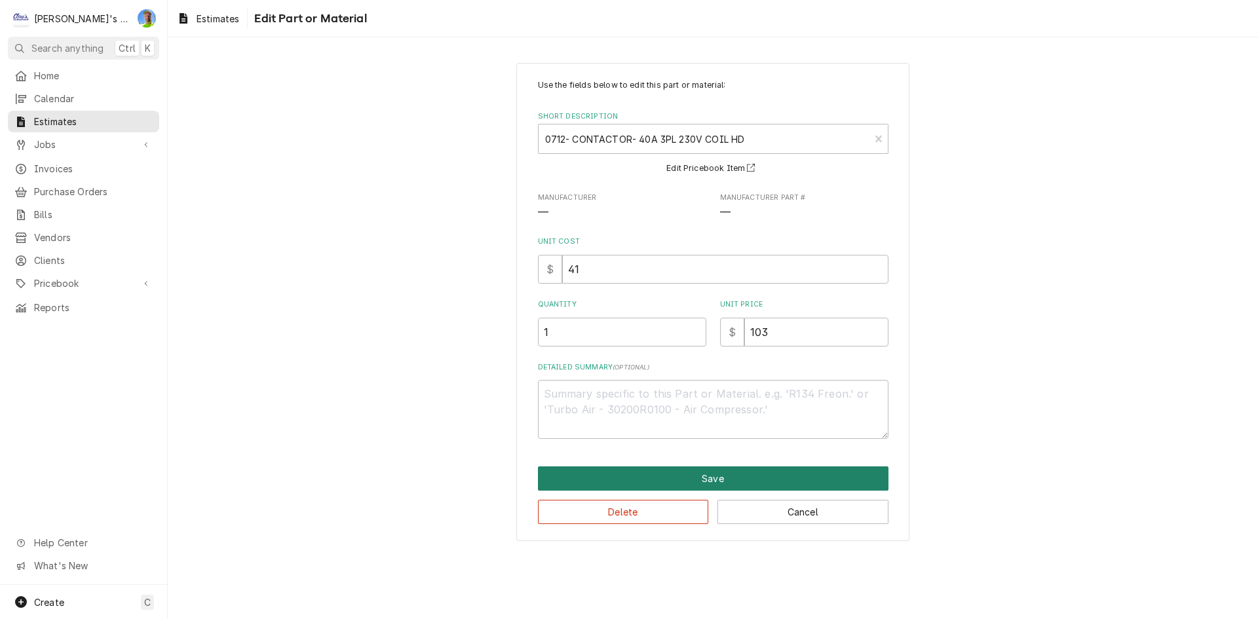
click at [742, 480] on button "Save" at bounding box center [713, 479] width 351 height 24
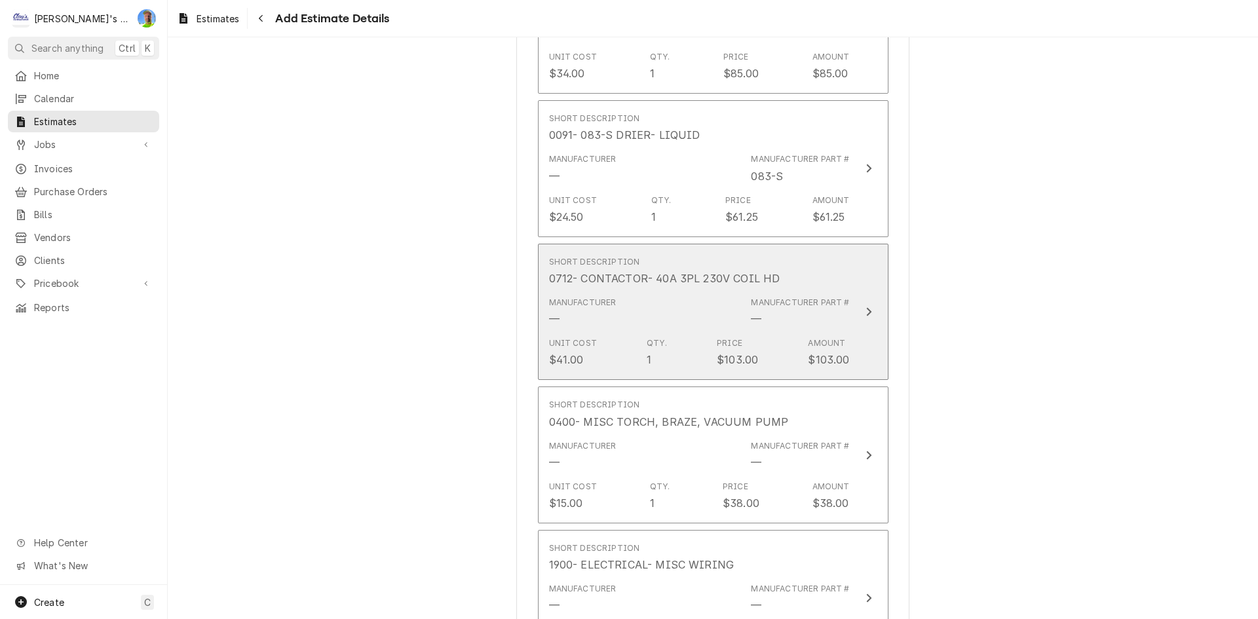
scroll to position [1678, 0]
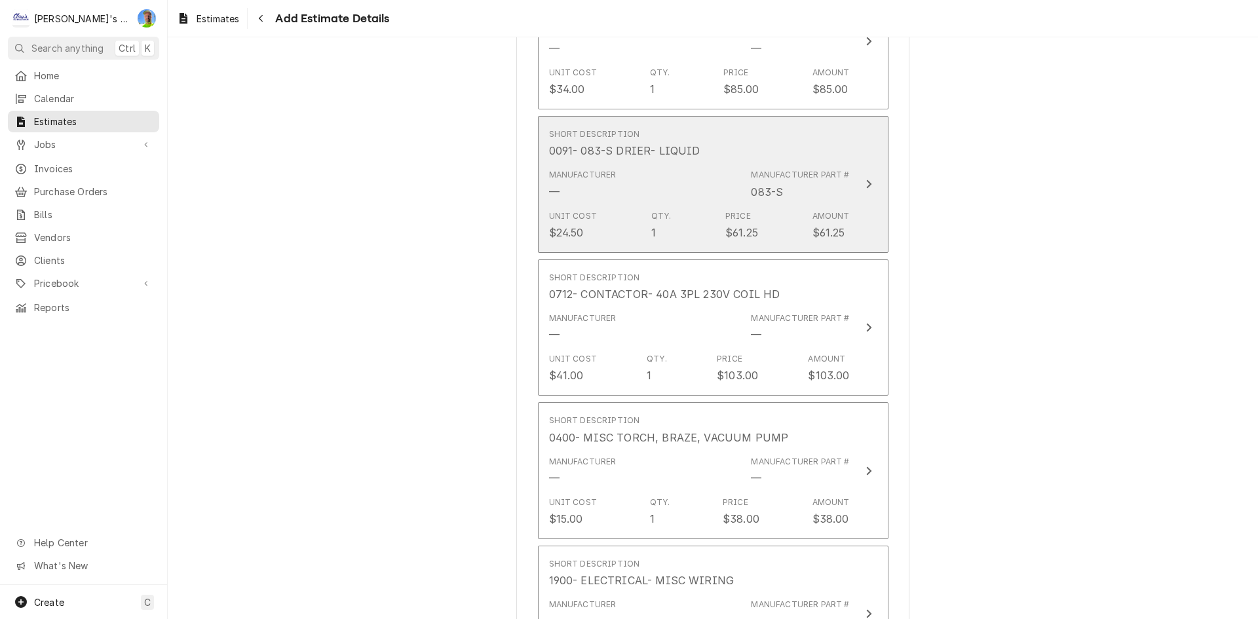
click at [763, 214] on div "Unit Cost $24.50 Qty. 1 Price $61.25 Amount $61.25" at bounding box center [699, 225] width 301 height 41
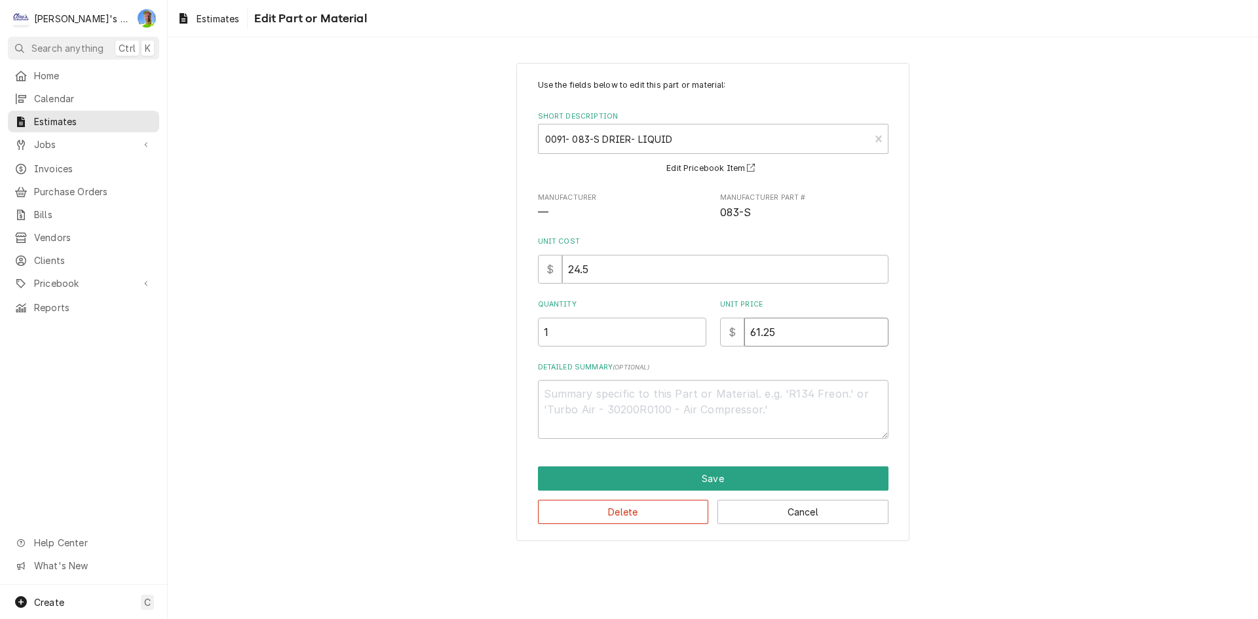
drag, startPoint x: 799, startPoint y: 338, endPoint x: 758, endPoint y: 341, distance: 40.8
click at [758, 341] on input "61.25" at bounding box center [816, 332] width 144 height 29
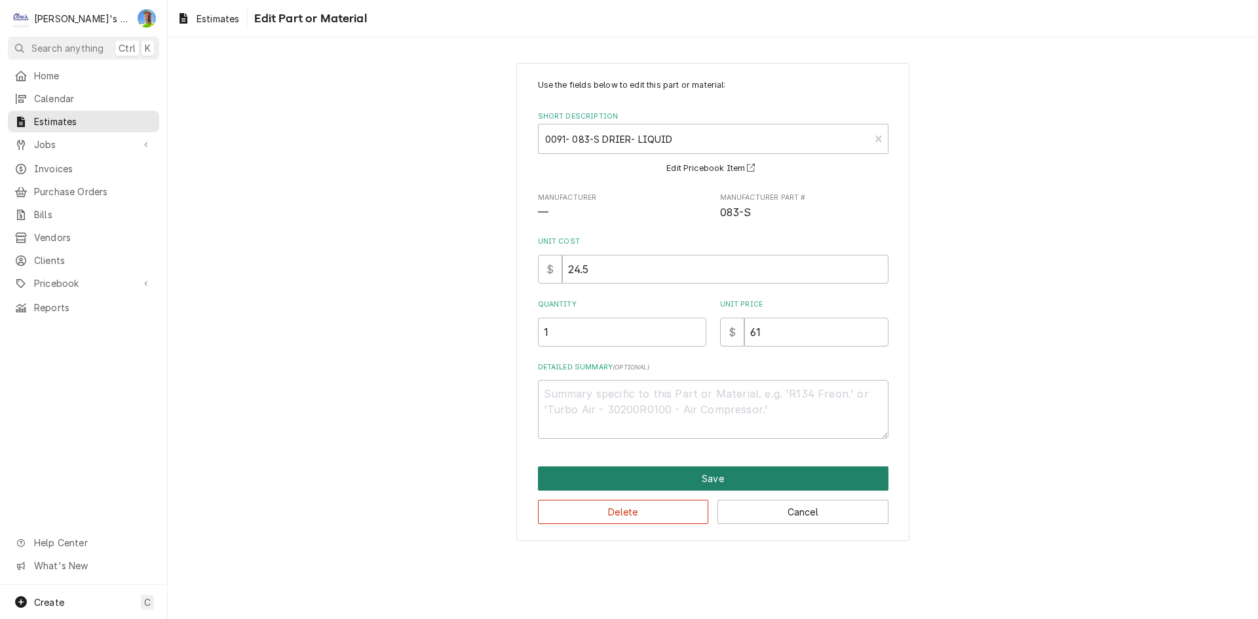
click at [726, 484] on button "Save" at bounding box center [713, 479] width 351 height 24
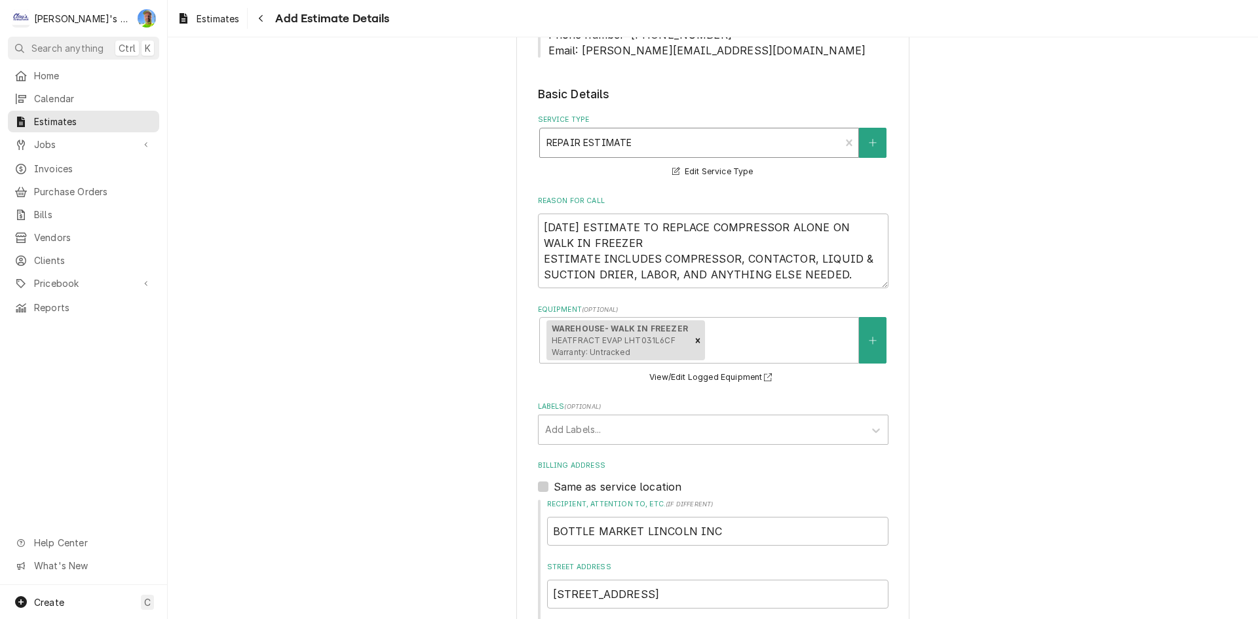
scroll to position [383, 0]
click at [843, 278] on textarea "10/10/2025 ESTIMATE TO REPLACE COMPRESSOR ALONE ON WALK IN FREEZER ESTIMATE INC…" at bounding box center [713, 249] width 351 height 75
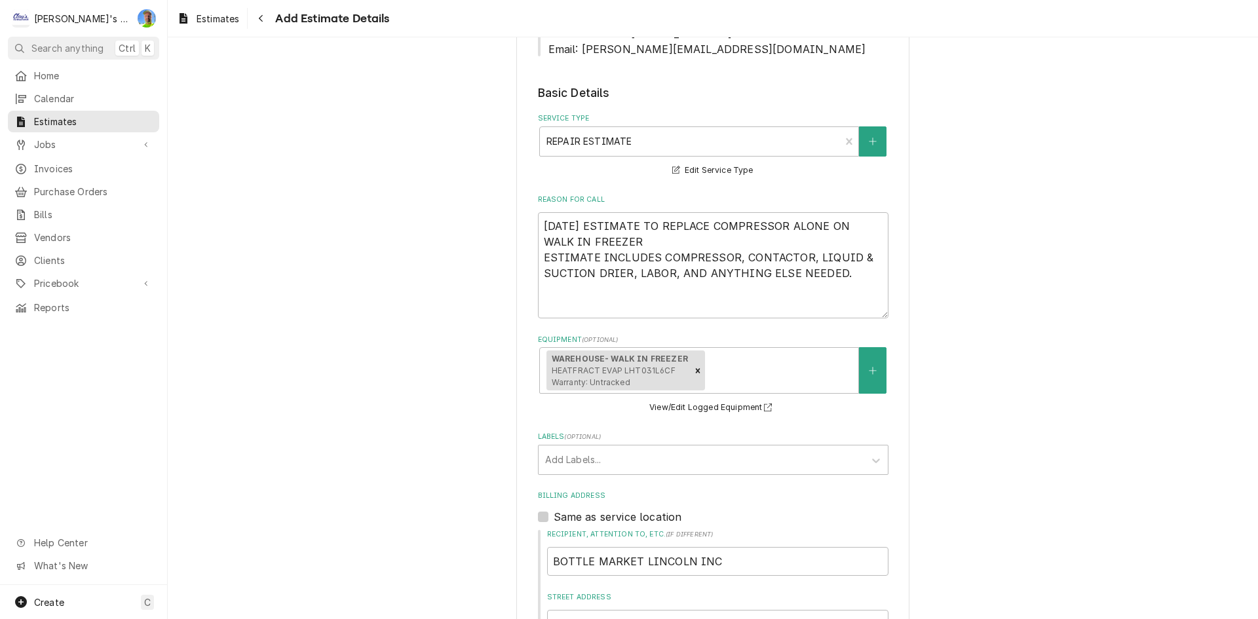
drag, startPoint x: 345, startPoint y: 597, endPoint x: 430, endPoint y: 528, distance: 109.5
click at [597, 298] on textarea "10/10/2025 ESTIMATE TO REPLACE COMPRESSOR ALONE ON WALK IN FREEZER ESTIMATE INC…" at bounding box center [713, 265] width 351 height 106
paste textarea "ESTIMATE DOES NOT INCLUDE ANY PREVIOUS SERVICE CALLS OR DIAGNOSING TRIPS, OR PA…"
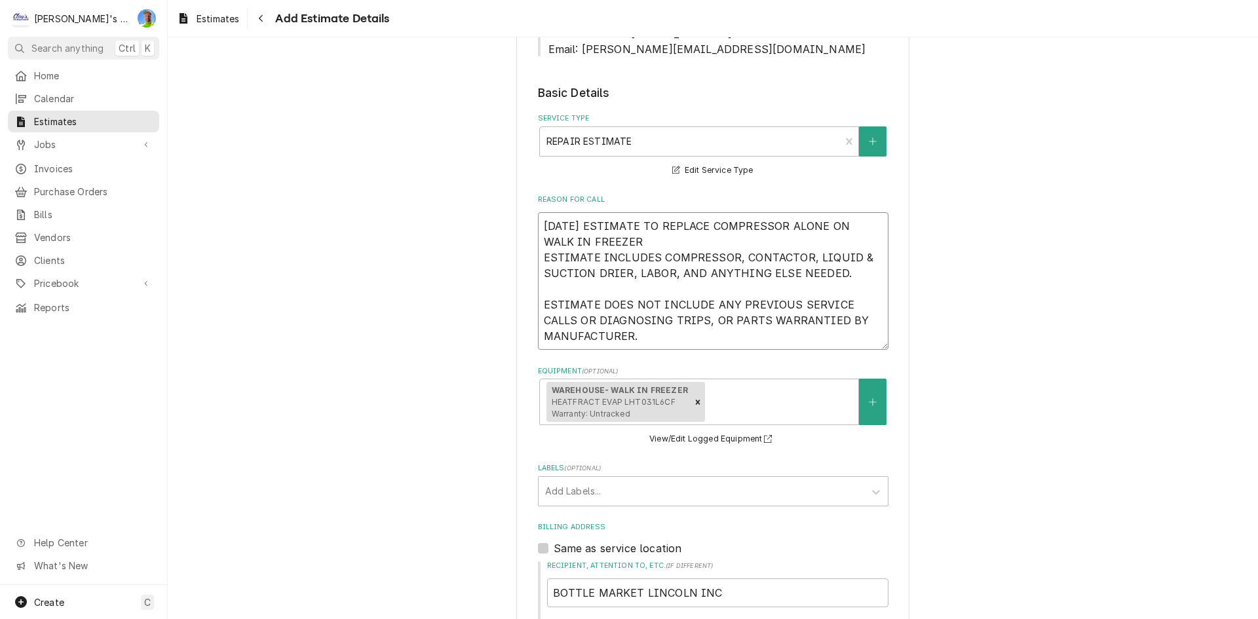
drag, startPoint x: 659, startPoint y: 338, endPoint x: 474, endPoint y: 194, distance: 234.9
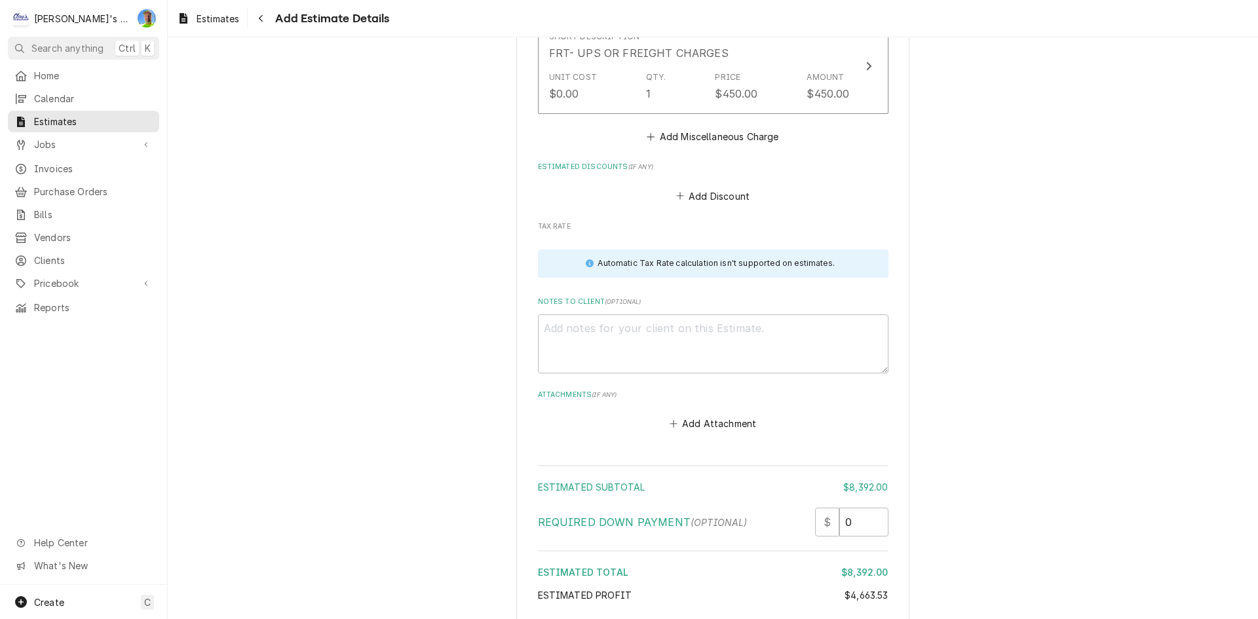
scroll to position [3004, 0]
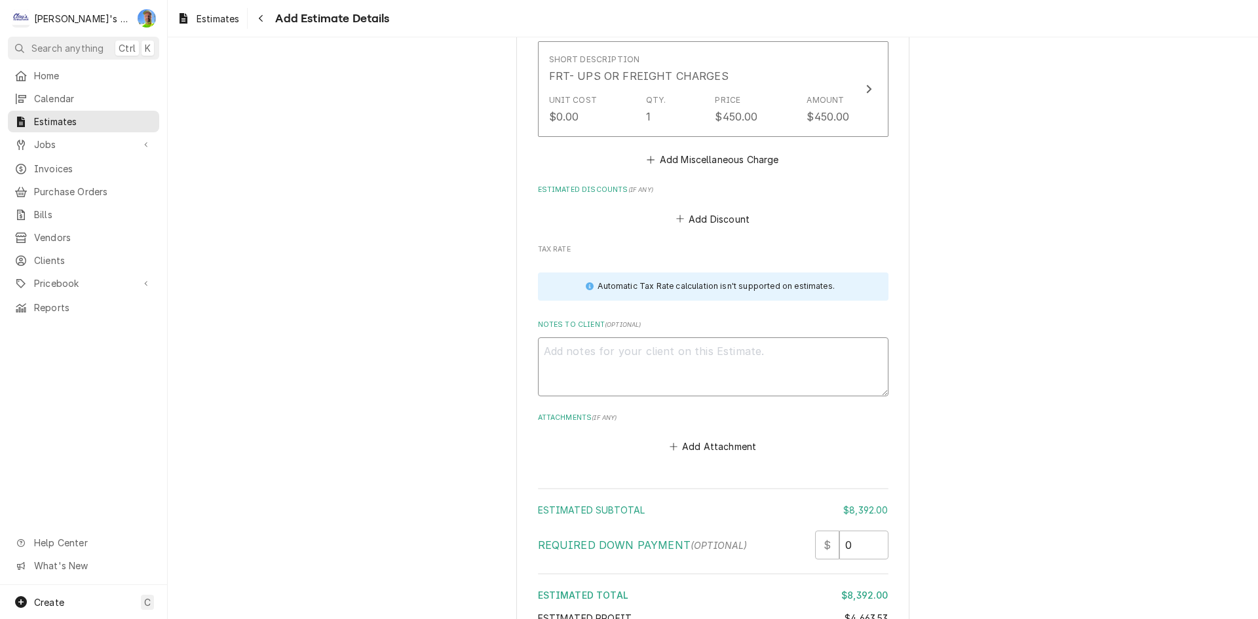
click at [679, 373] on textarea "Notes to Client ( optional )" at bounding box center [713, 366] width 351 height 59
paste textarea "[DATE] ESTIMATE TO REPLACE COMPRESSOR ALONE ON WALK IN FREEZER ESTIMATE INCLUDE…"
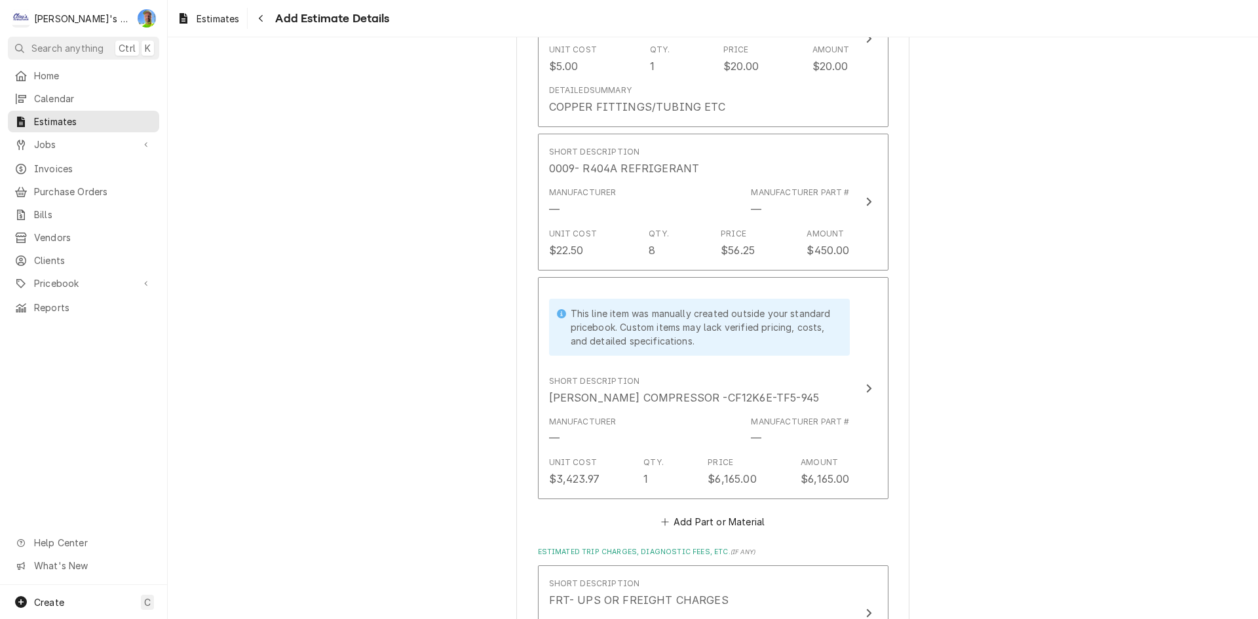
scroll to position [2545, 0]
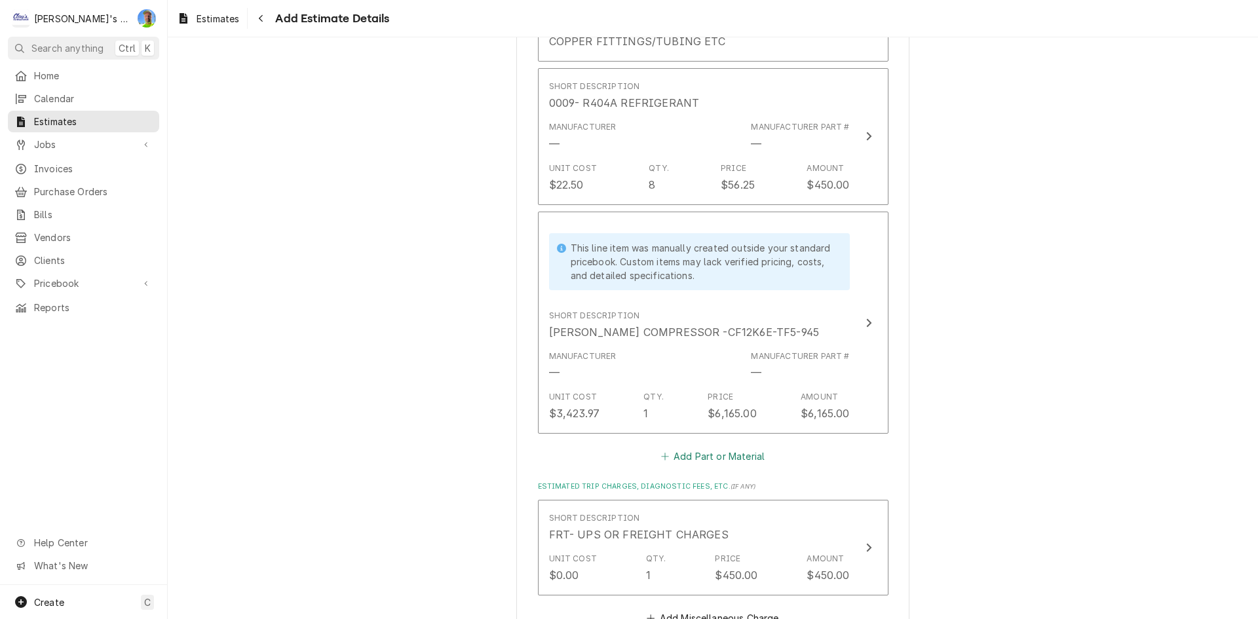
click at [676, 453] on button "Add Part or Material" at bounding box center [712, 457] width 108 height 18
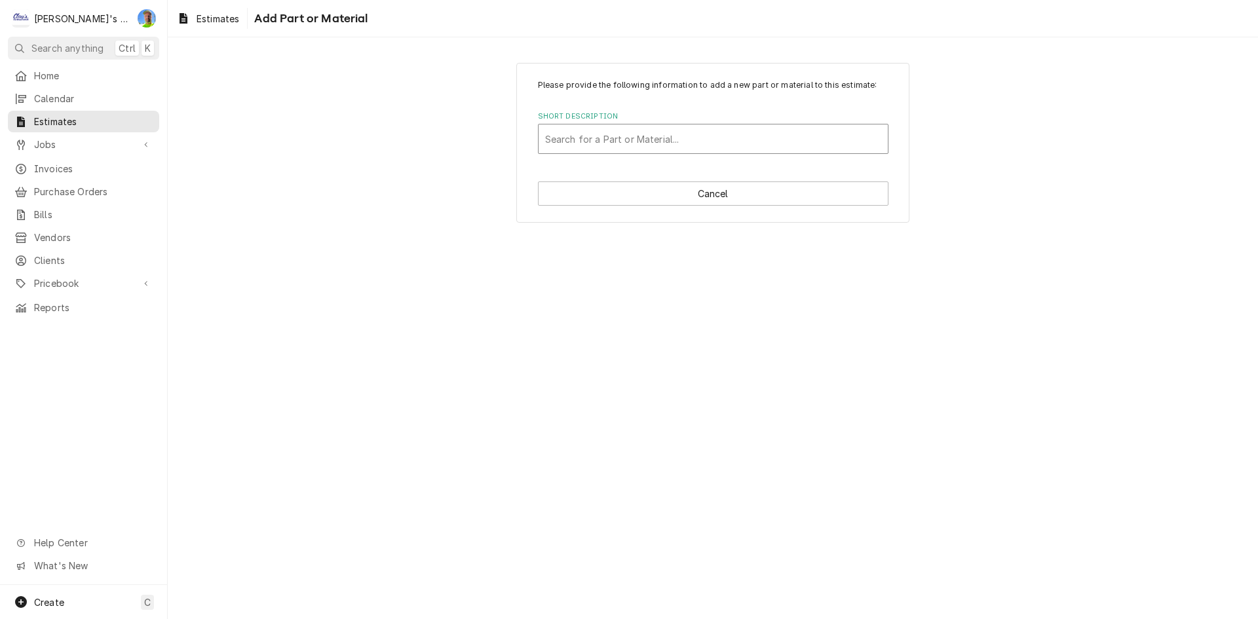
click at [636, 142] on div "Short Description" at bounding box center [713, 139] width 336 height 24
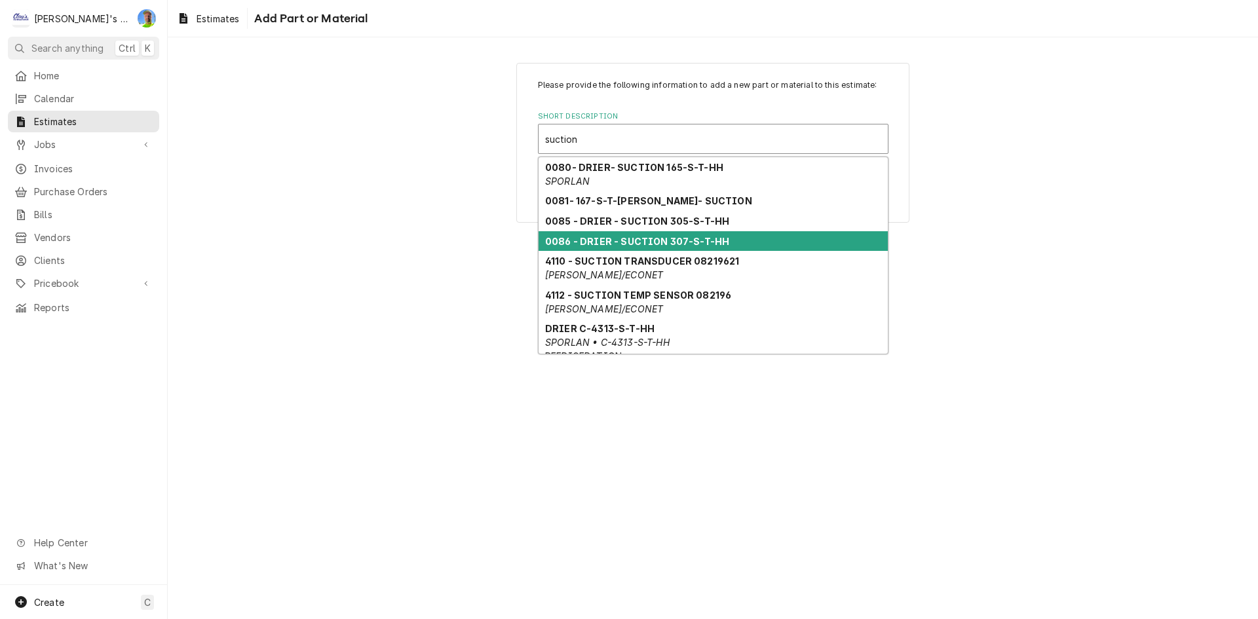
click at [673, 244] on strong "0086 - DRIER - SUCTION 307-S-T-HH" at bounding box center [637, 241] width 184 height 11
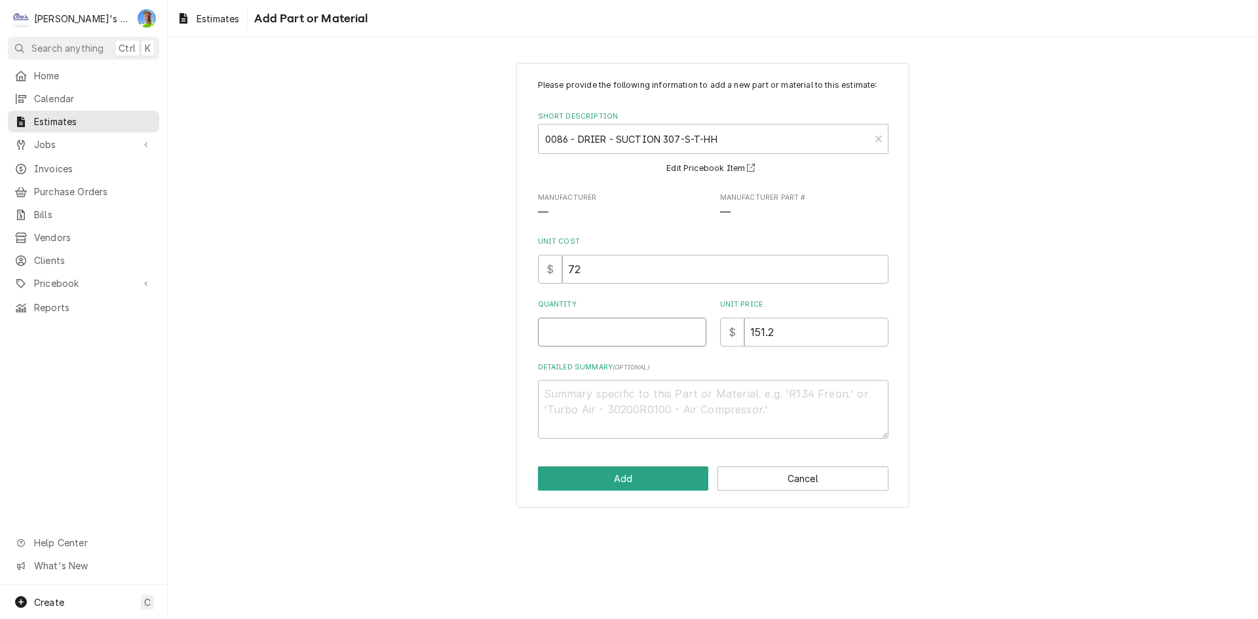
click at [616, 340] on input "Quantity" at bounding box center [622, 332] width 168 height 29
click at [619, 491] on div "Please provide the following information to add a new part or material to this …" at bounding box center [712, 285] width 393 height 445
click at [619, 487] on button "Add" at bounding box center [623, 479] width 171 height 24
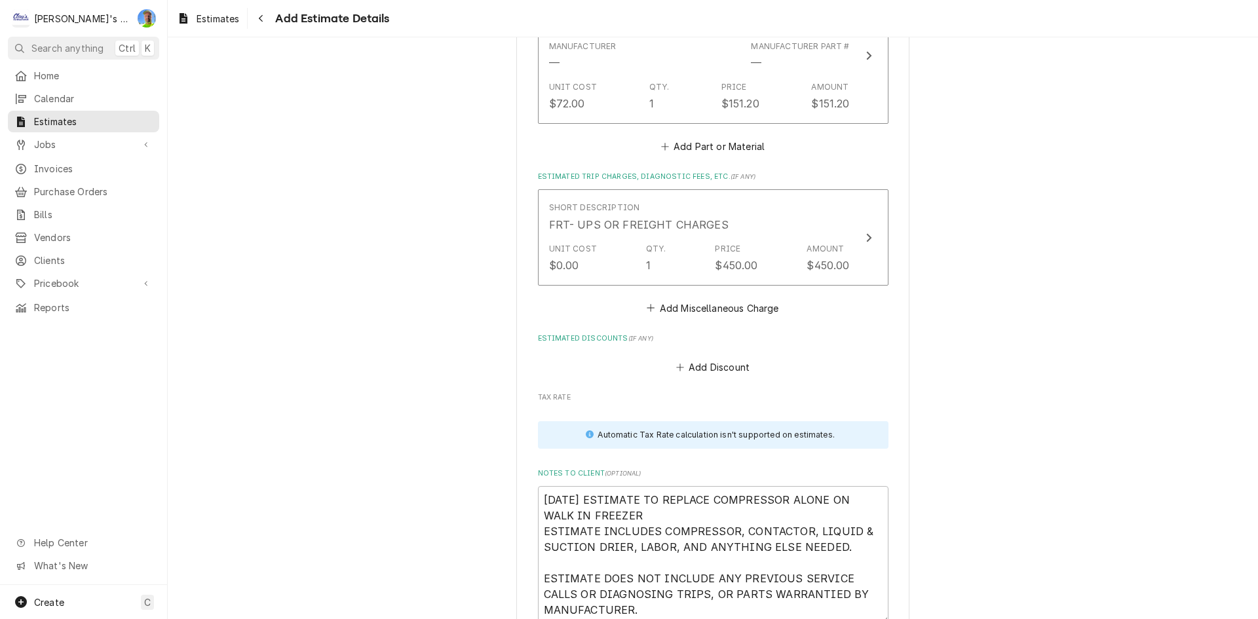
scroll to position [2857, 0]
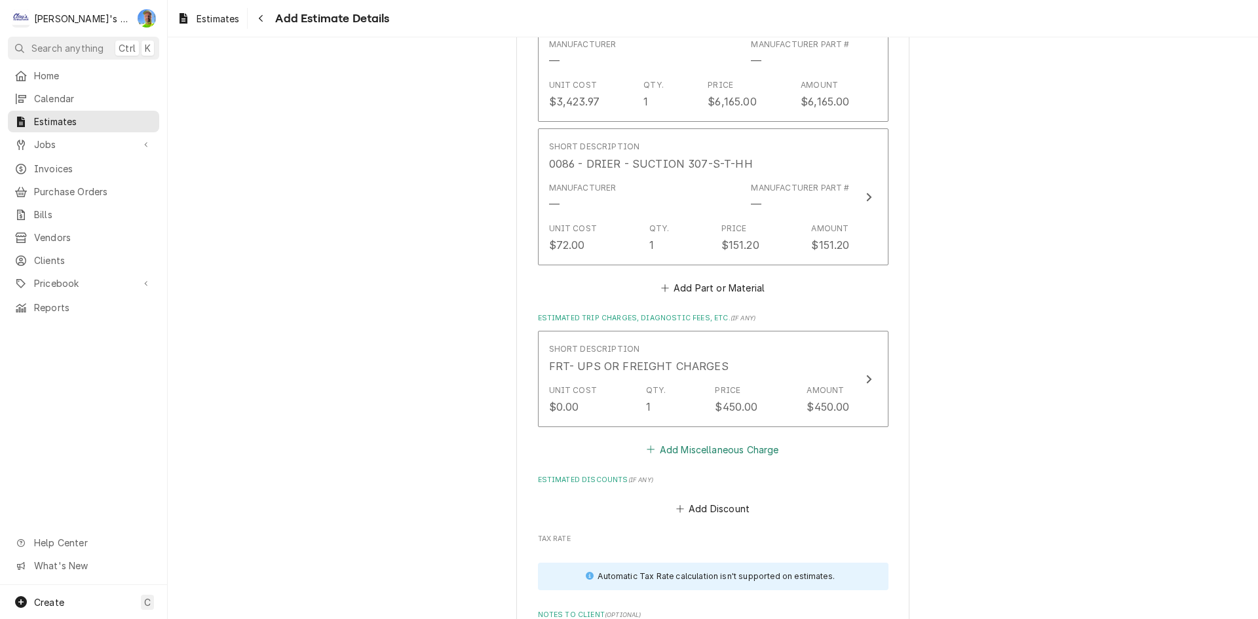
click at [699, 455] on button "Add Miscellaneous Charge" at bounding box center [713, 449] width 136 height 18
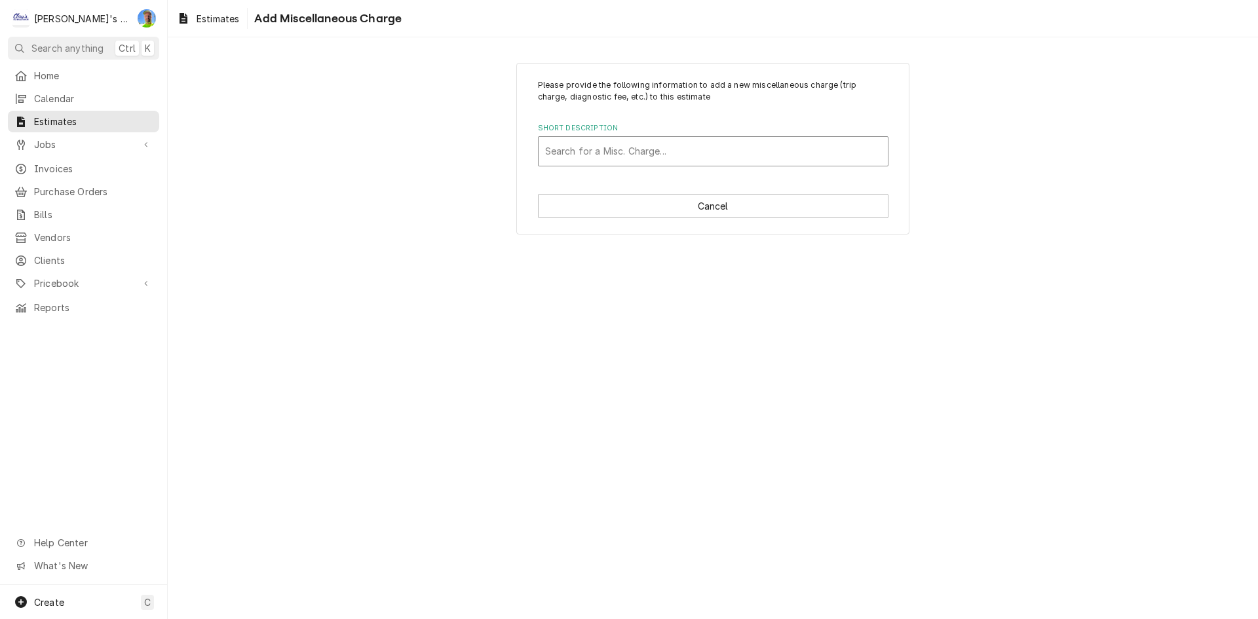
click at [687, 151] on div "Short Description" at bounding box center [713, 152] width 336 height 24
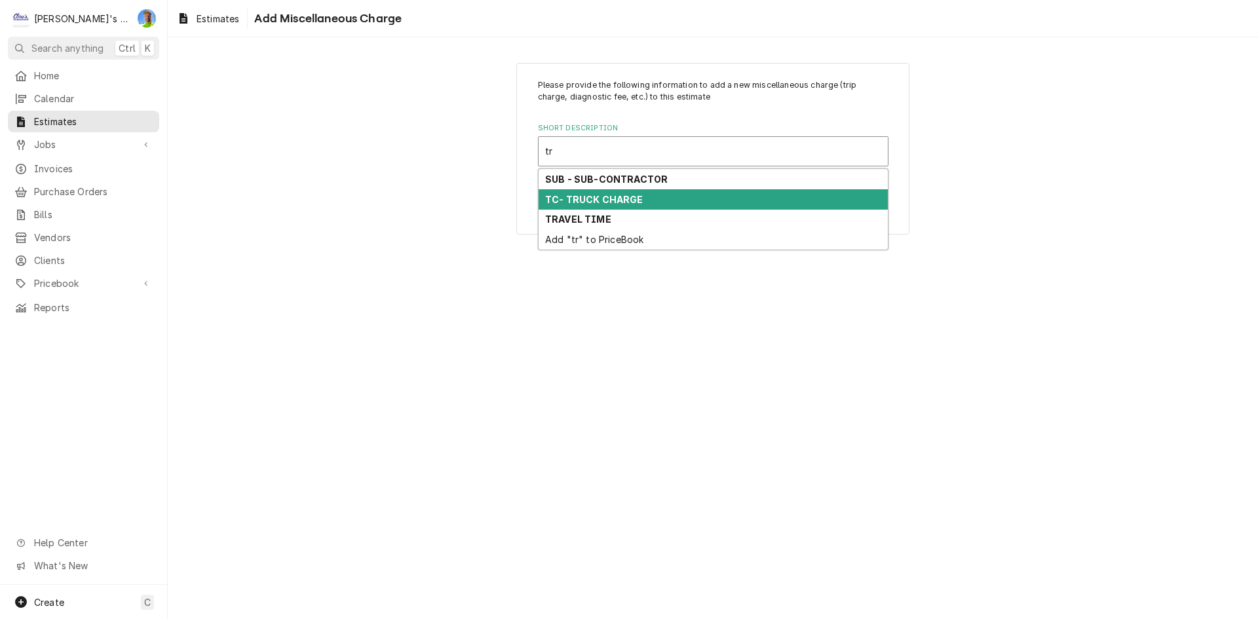
click at [666, 195] on div "TC- TRUCK CHARGE" at bounding box center [713, 199] width 349 height 20
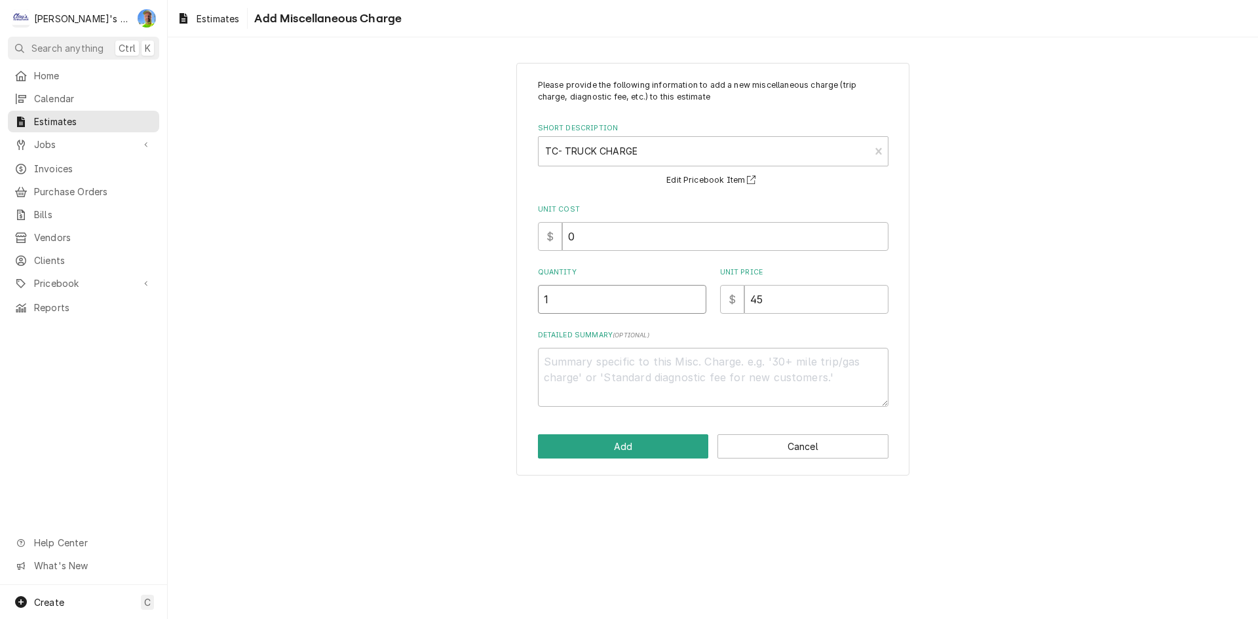
click at [637, 312] on input "1" at bounding box center [622, 299] width 168 height 29
click at [647, 439] on button "Add" at bounding box center [623, 446] width 171 height 24
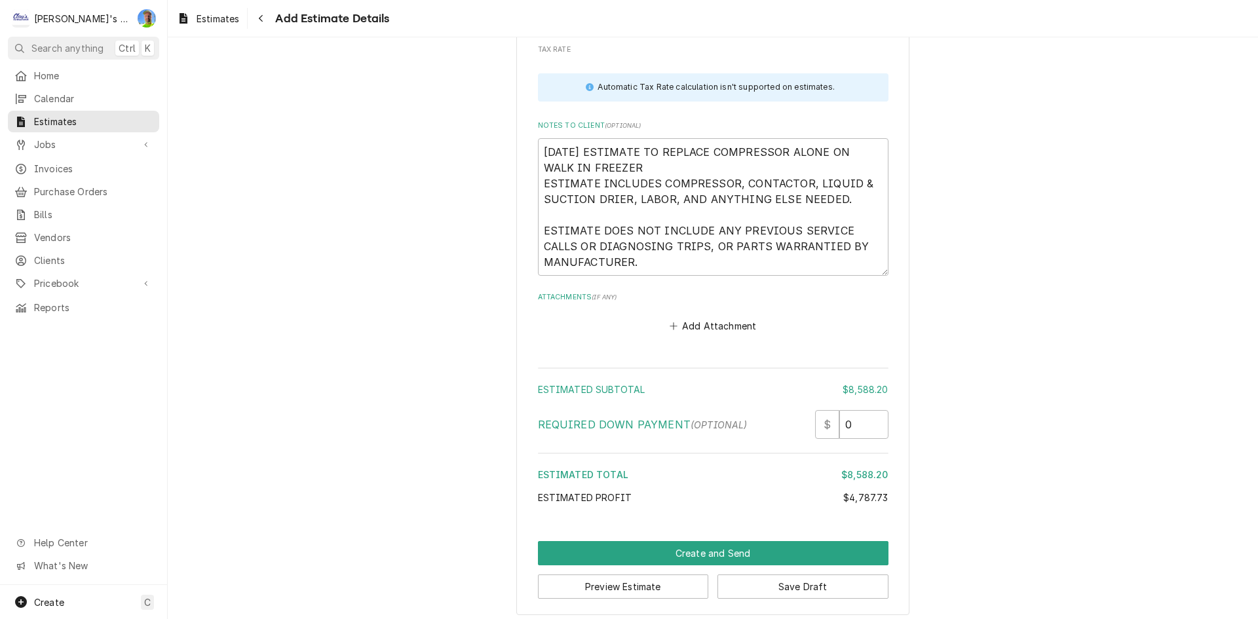
scroll to position [3457, 0]
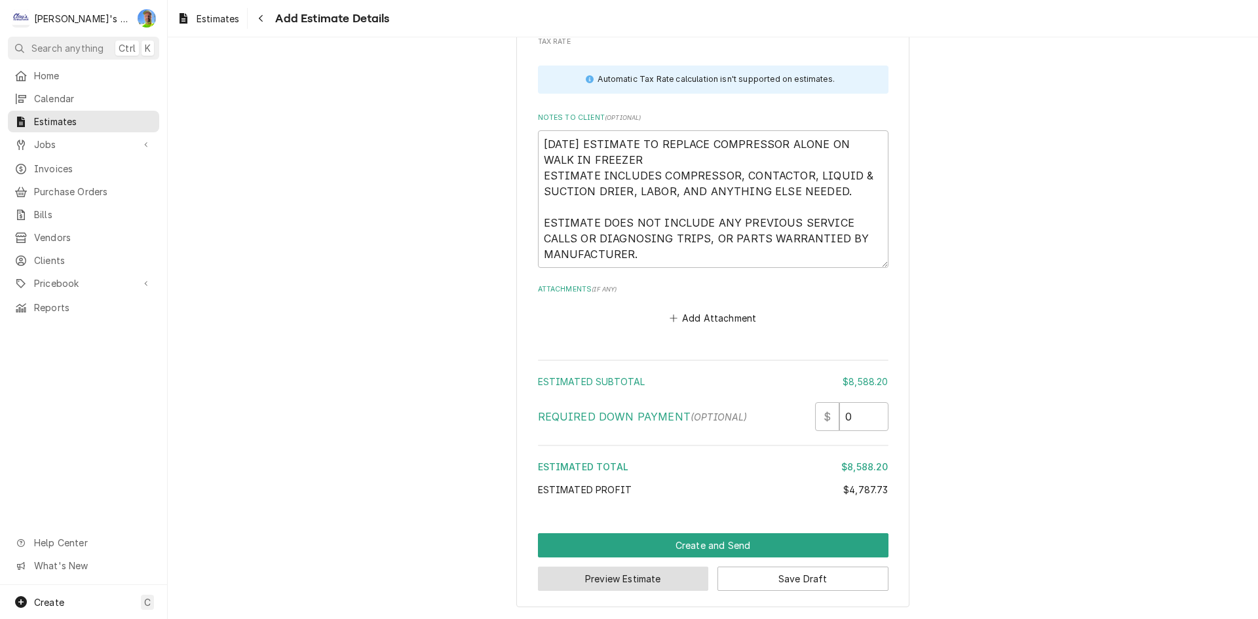
click at [657, 582] on button "Preview Estimate" at bounding box center [623, 579] width 171 height 24
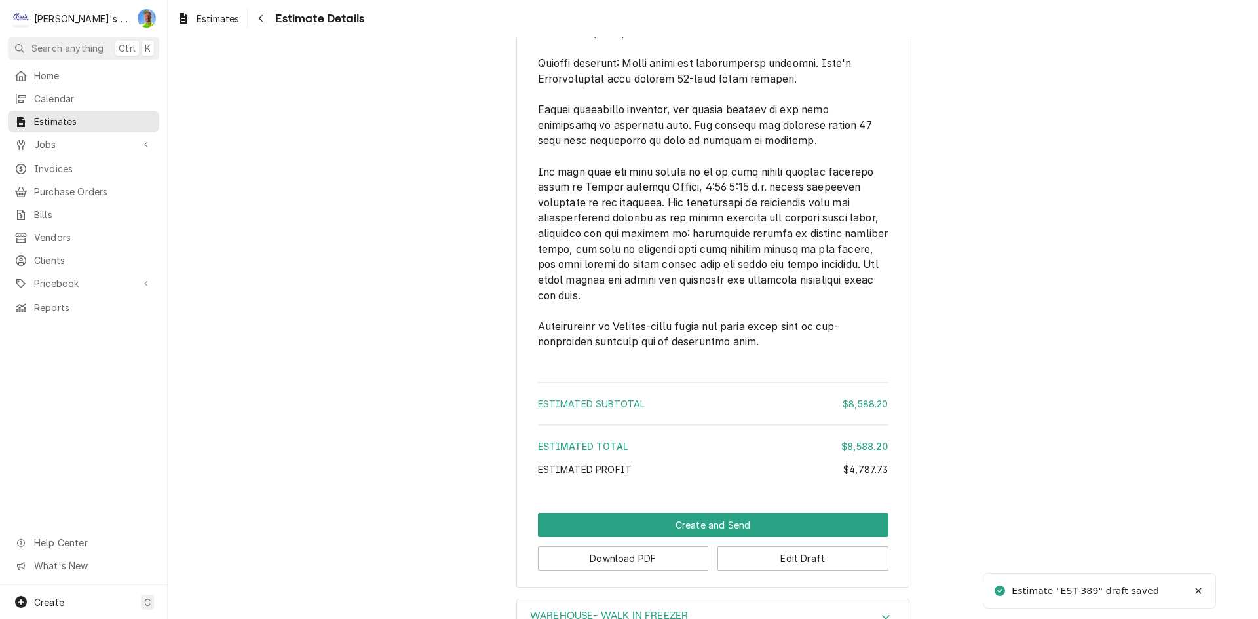
scroll to position [2732, 0]
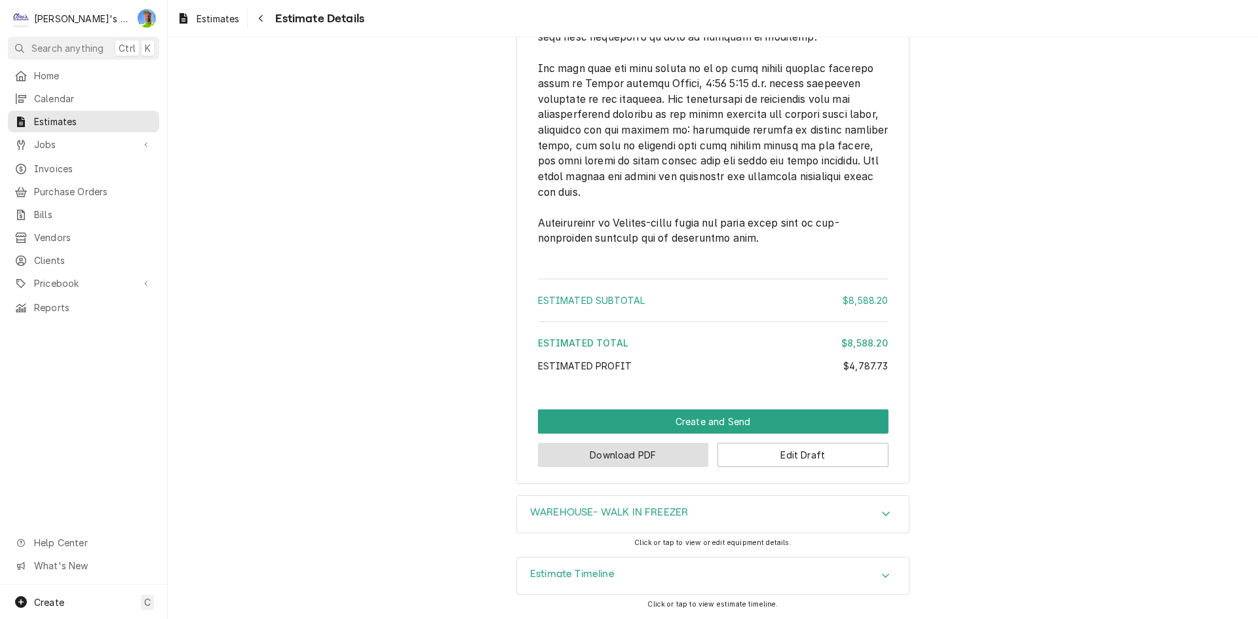
click at [662, 452] on button "Download PDF" at bounding box center [623, 455] width 171 height 24
